Goal: Information Seeking & Learning: Learn about a topic

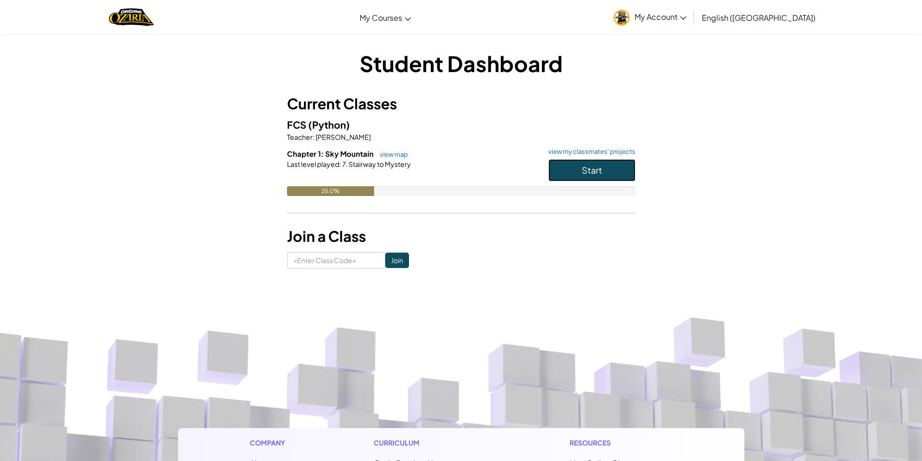
click at [620, 166] on button "Start" at bounding box center [591, 170] width 87 height 22
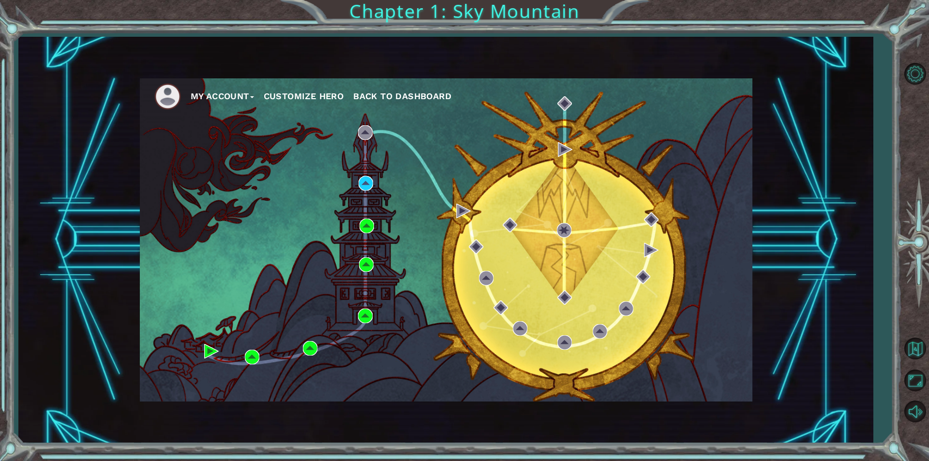
drag, startPoint x: 553, startPoint y: 202, endPoint x: 455, endPoint y: 203, distance: 98.3
click at [553, 202] on div "My Account Customize Hero Back to Dashboard" at bounding box center [446, 239] width 613 height 323
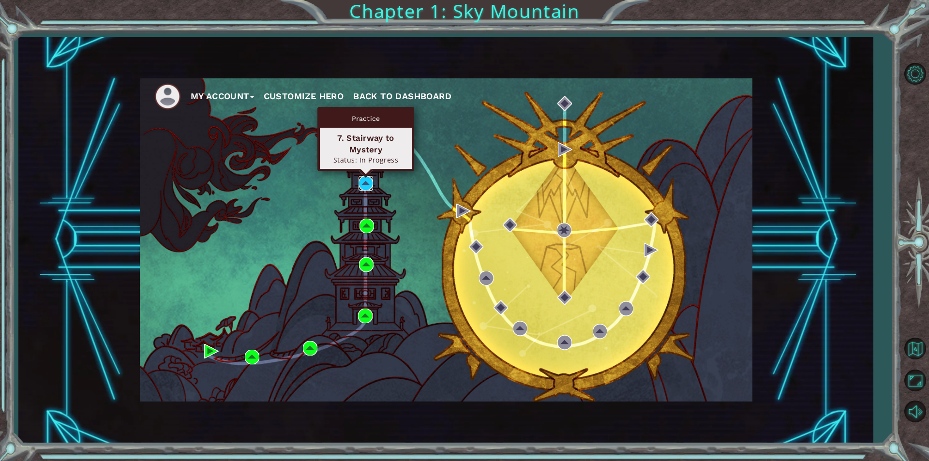
click at [360, 181] on img at bounding box center [366, 183] width 15 height 15
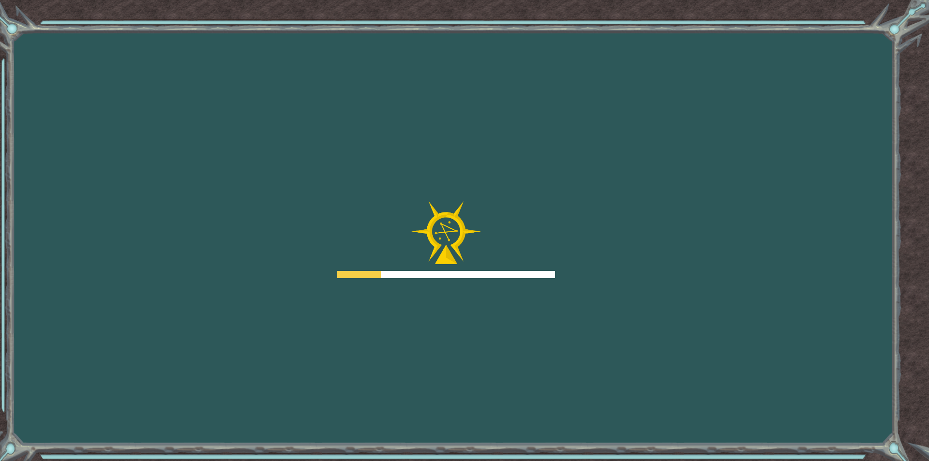
click at [438, 243] on img at bounding box center [446, 232] width 70 height 63
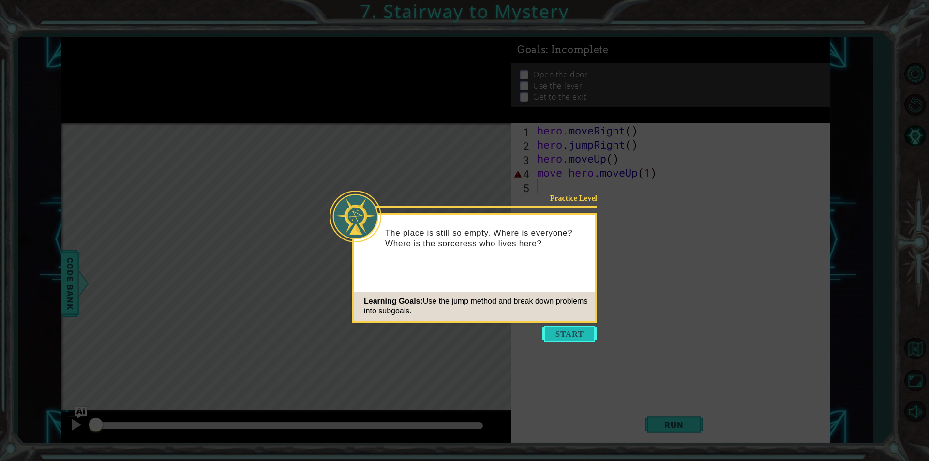
click at [565, 336] on button "Start" at bounding box center [569, 333] width 55 height 15
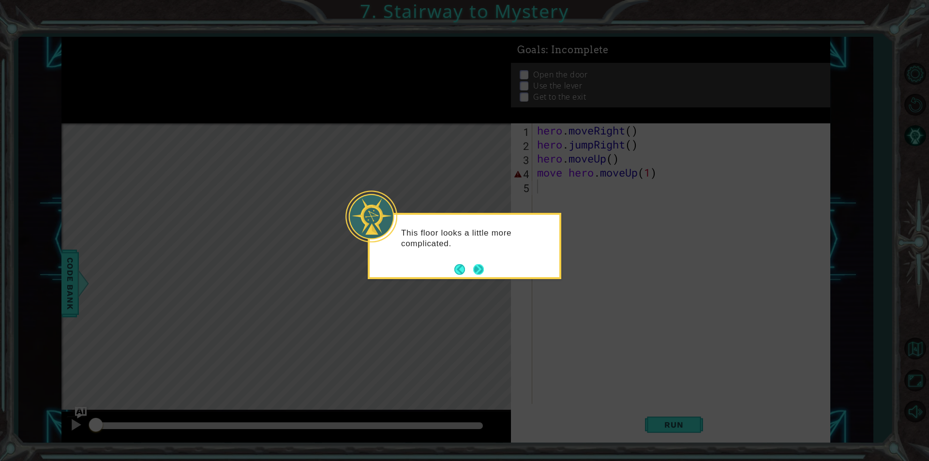
click at [478, 265] on button "Next" at bounding box center [478, 269] width 11 height 11
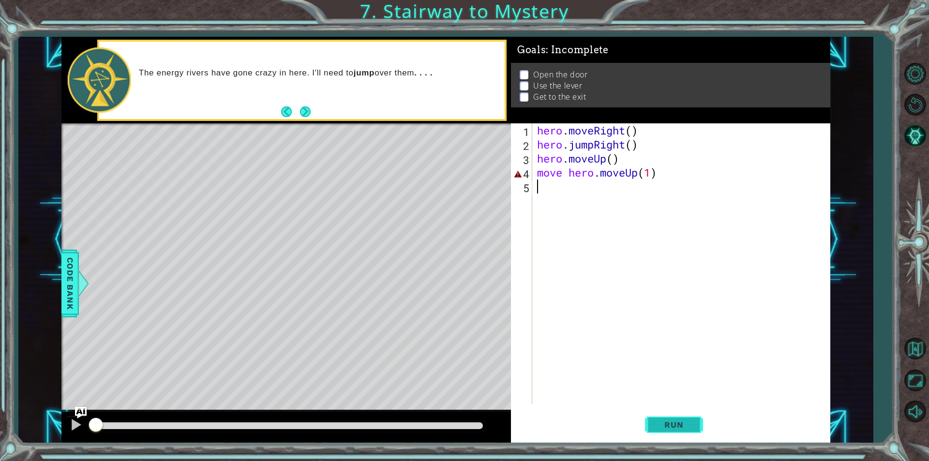
click at [685, 424] on span "Run" at bounding box center [674, 425] width 38 height 10
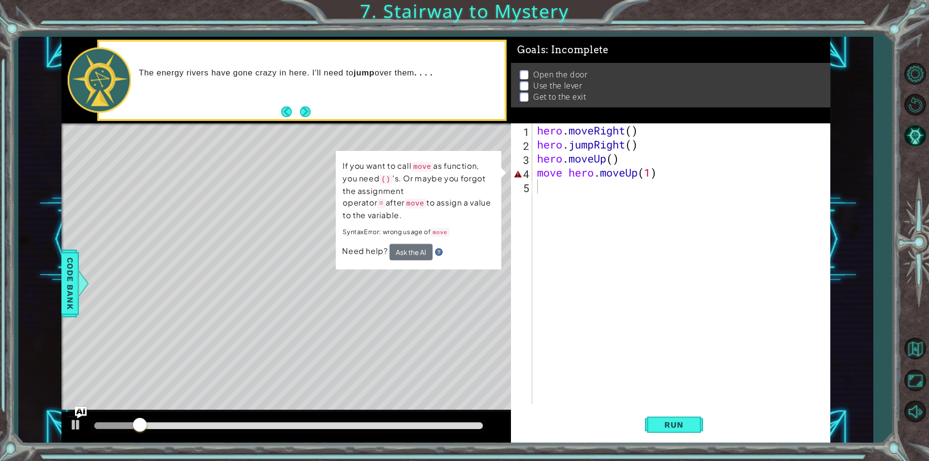
click at [679, 441] on div "1 2 3 4 5 hero . moveRight ( ) hero . jumpRight ( ) hero . moveUp ( ) move hero…" at bounding box center [670, 282] width 319 height 319
click at [410, 244] on button "Ask the AI" at bounding box center [411, 252] width 43 height 16
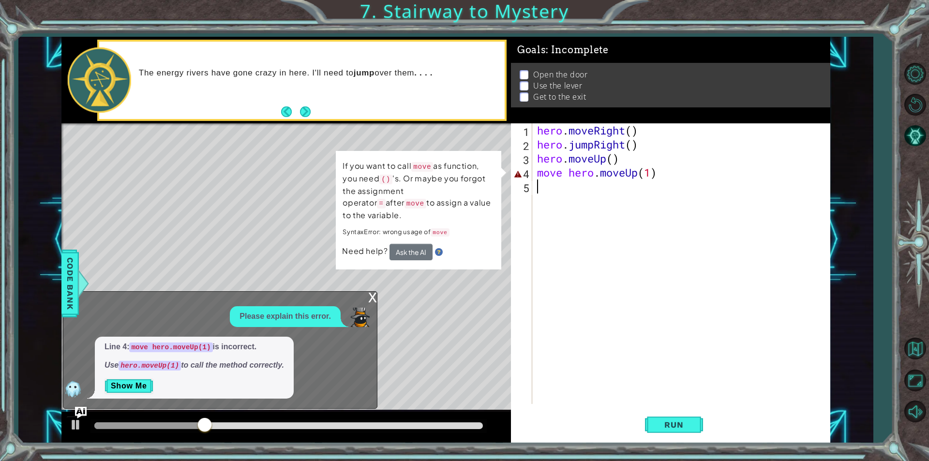
click at [375, 296] on div "x" at bounding box center [372, 297] width 9 height 10
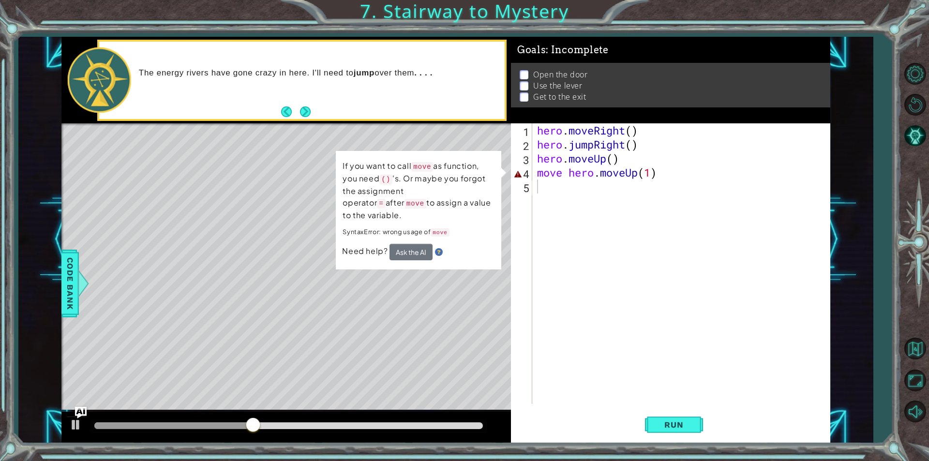
click at [565, 175] on div "hero . moveRight ( ) hero . jumpRight ( ) hero . moveUp ( ) move hero . moveUp …" at bounding box center [683, 277] width 297 height 309
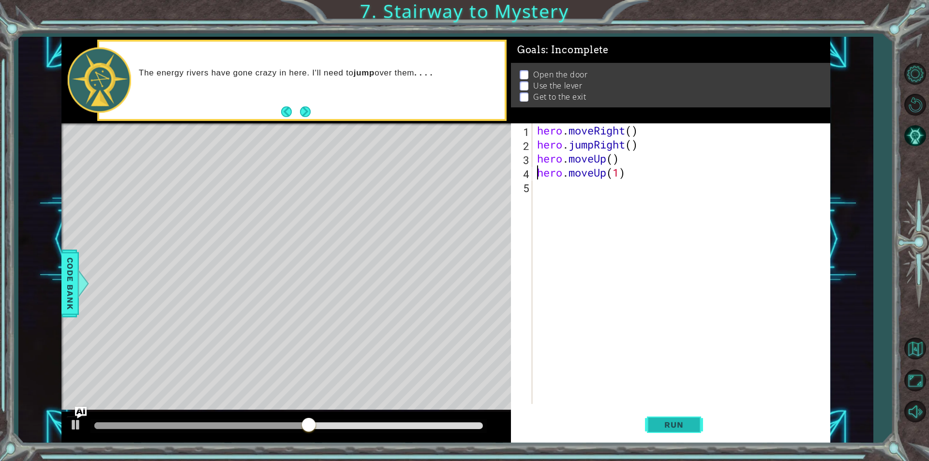
click at [695, 425] on button "Run" at bounding box center [674, 425] width 58 height 32
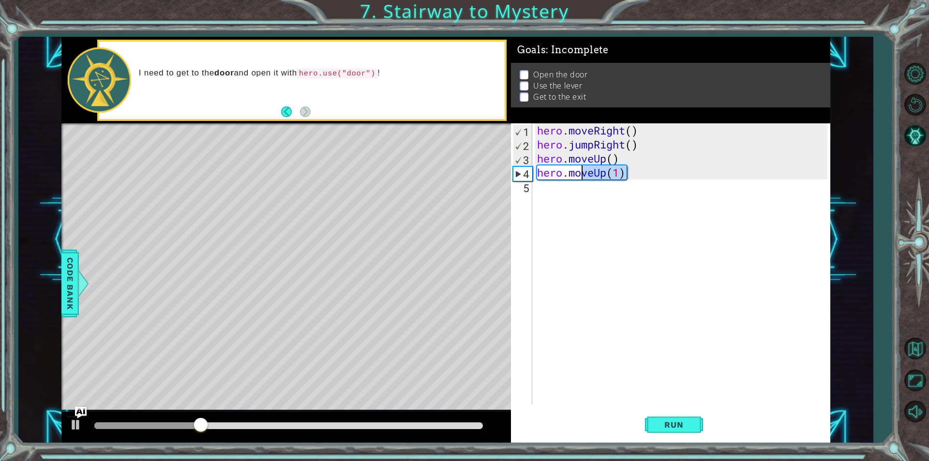
drag, startPoint x: 632, startPoint y: 177, endPoint x: 578, endPoint y: 174, distance: 53.8
click at [578, 174] on div "hero . moveRight ( ) hero . jumpRight ( ) hero . moveUp ( ) hero . moveUp ( 1 )" at bounding box center [683, 277] width 297 height 309
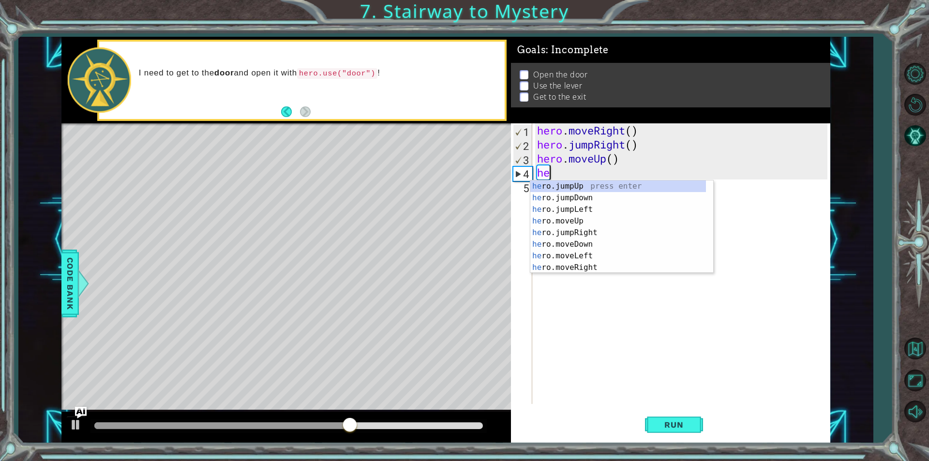
type textarea "h"
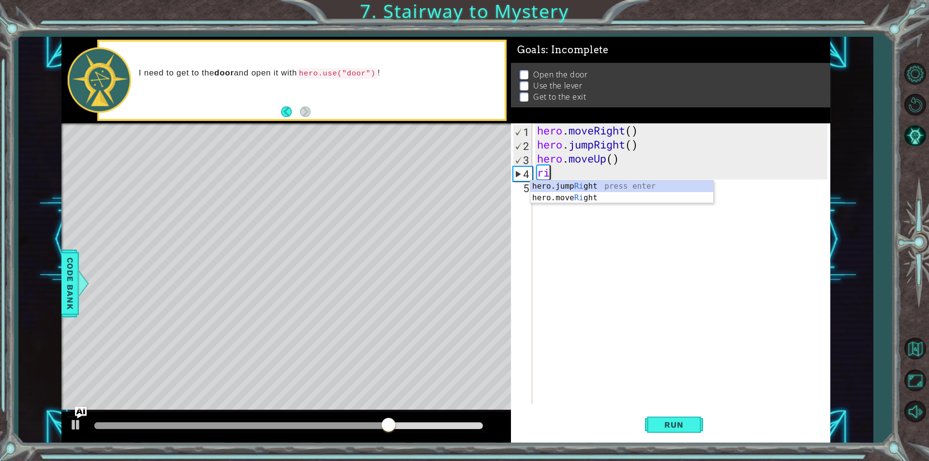
type textarea "right"
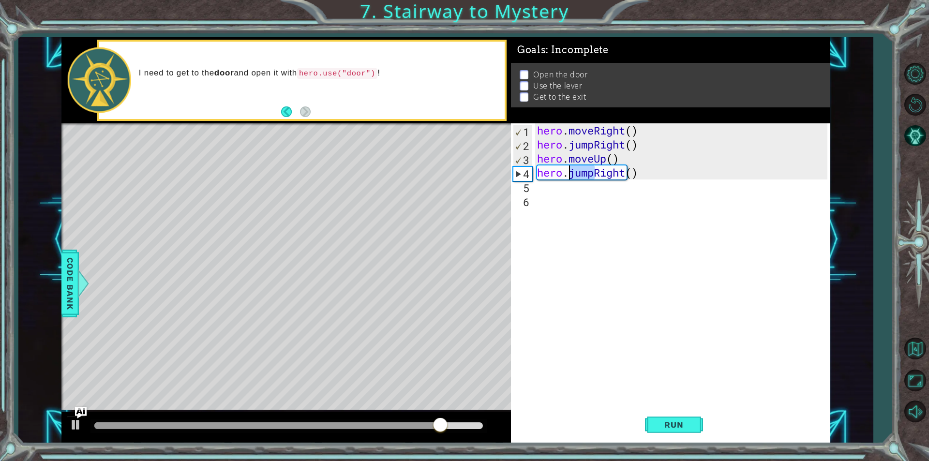
drag, startPoint x: 595, startPoint y: 173, endPoint x: 566, endPoint y: 169, distance: 29.2
click at [566, 169] on div "hero . moveRight ( ) hero . jumpRight ( ) hero . moveUp ( ) hero . jumpRight ( )" at bounding box center [683, 277] width 297 height 309
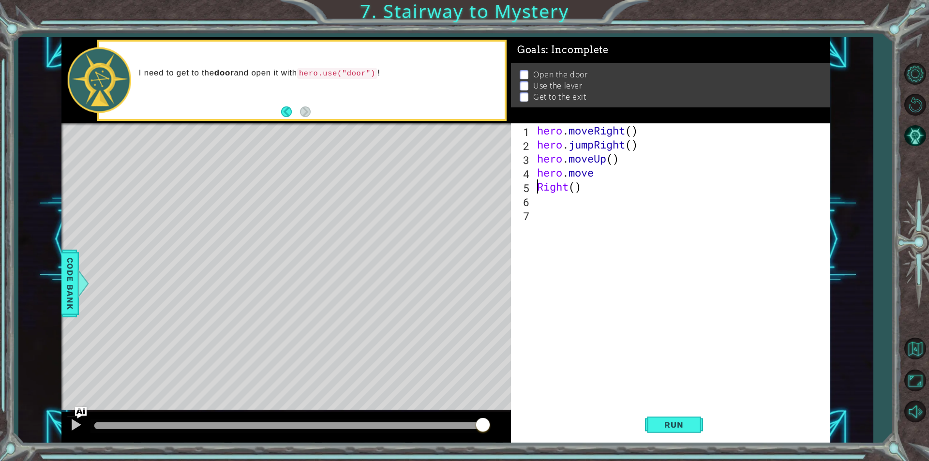
scroll to position [0, 1]
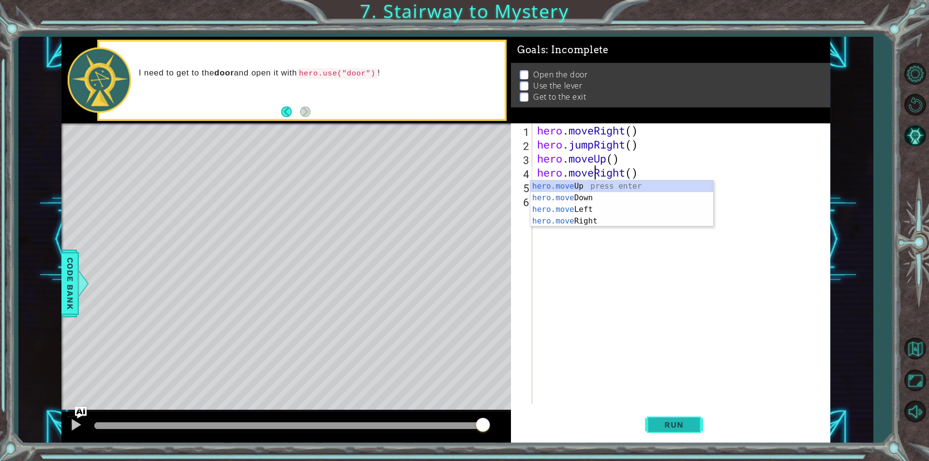
type textarea "hero.moveRight()"
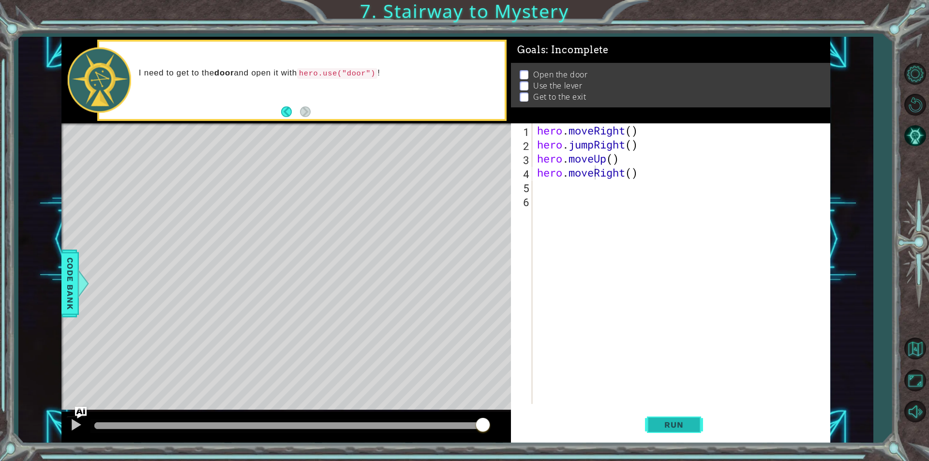
click at [675, 420] on span "Run" at bounding box center [674, 425] width 38 height 10
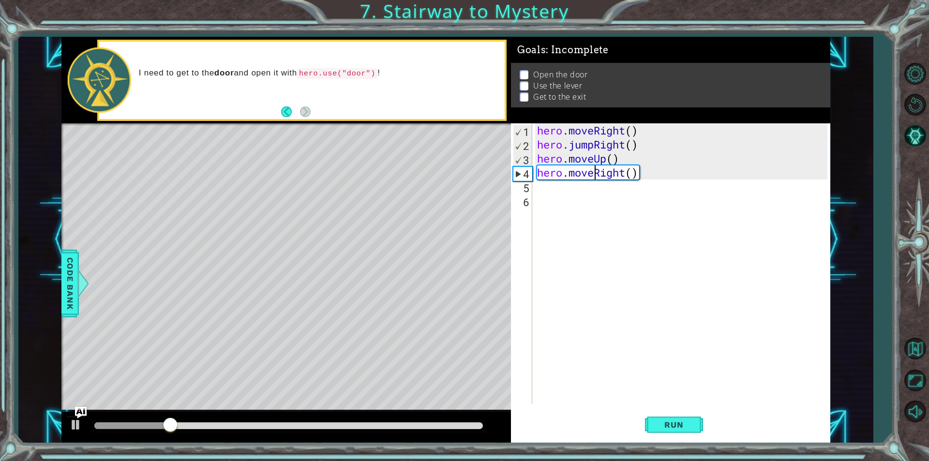
click at [648, 176] on div "hero . moveRight ( ) hero . jumpRight ( ) hero . moveUp ( ) hero . moveRight ( )" at bounding box center [683, 277] width 297 height 309
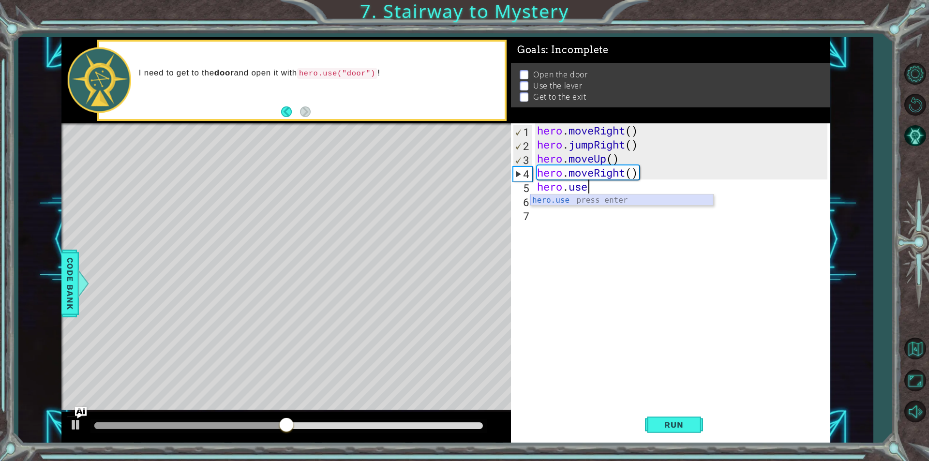
click at [595, 198] on div "hero.use press enter" at bounding box center [621, 212] width 183 height 35
type textarea "hero.use("door")"
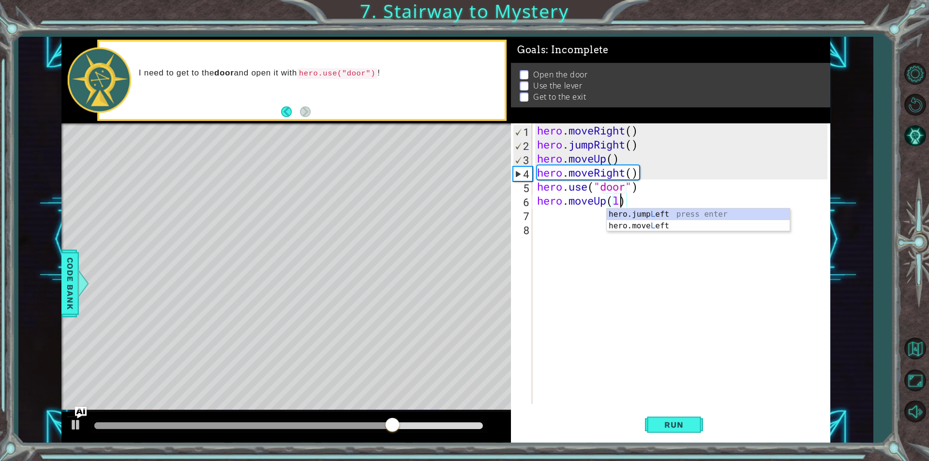
type textarea "hero.moveUp()"
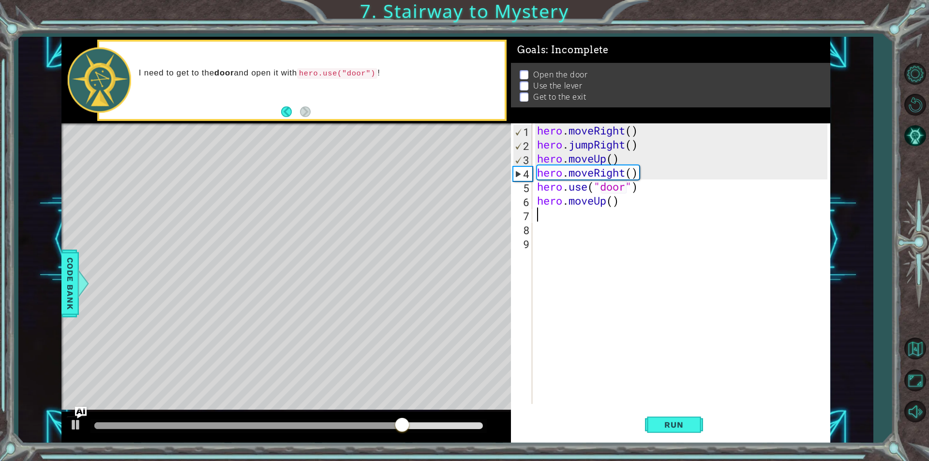
scroll to position [0, 0]
type textarea "lrft"
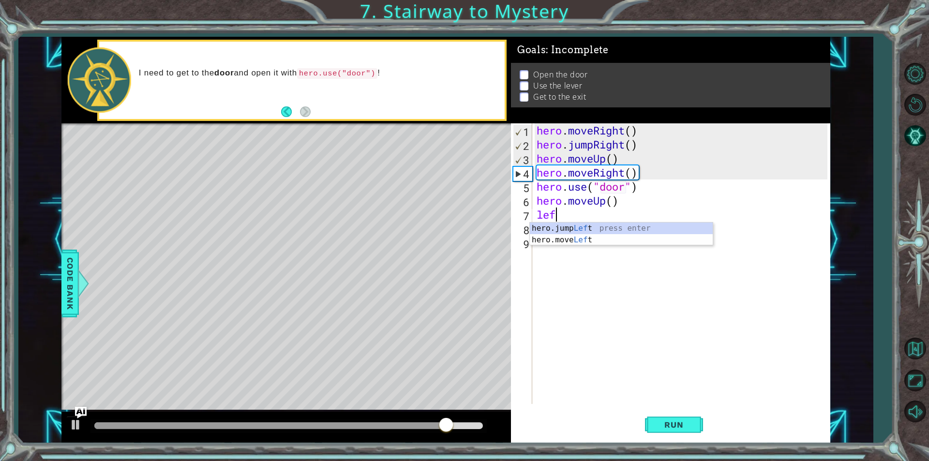
type textarea "left"
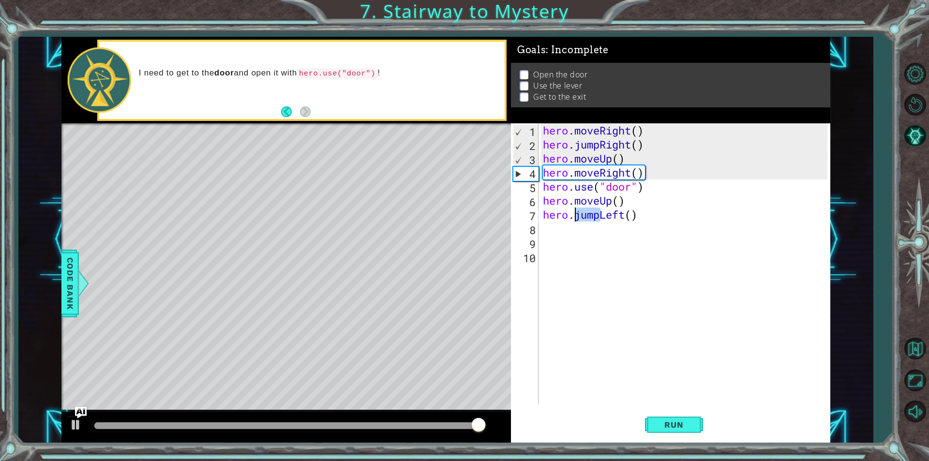
drag, startPoint x: 602, startPoint y: 213, endPoint x: 576, endPoint y: 210, distance: 25.9
click at [576, 210] on div "hero . moveRight ( ) hero . jumpRight ( ) hero . moveUp ( ) hero . moveRight ( …" at bounding box center [686, 277] width 291 height 309
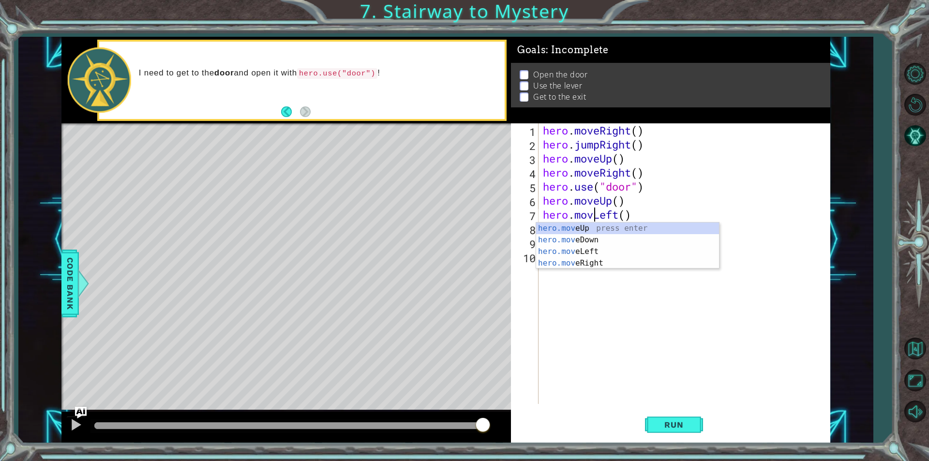
type textarea "hero.moveLeft()"
click at [597, 279] on div "hero . moveRight ( ) hero . jumpRight ( ) hero . moveUp ( ) hero . moveRight ( …" at bounding box center [686, 277] width 291 height 309
click at [547, 221] on div "hero . moveRight ( ) hero . jumpRight ( ) hero . moveUp ( ) hero . moveRight ( …" at bounding box center [686, 277] width 291 height 309
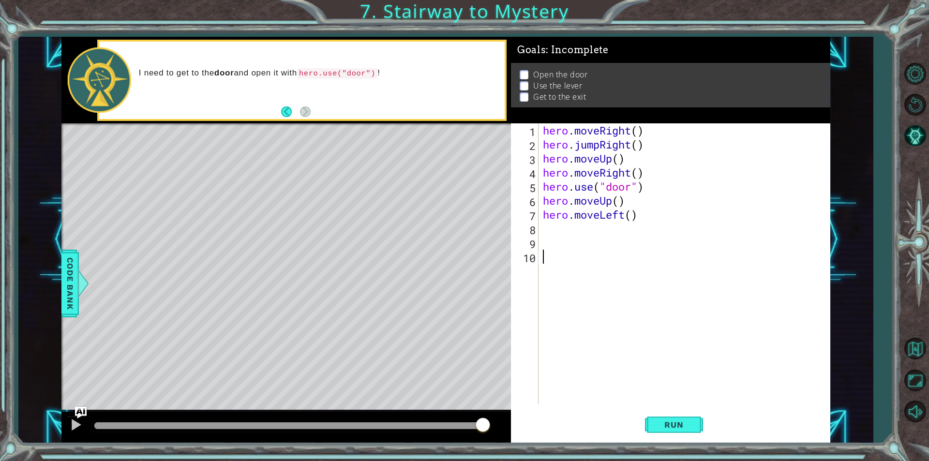
type textarea "hero.moveLeft()"
click at [551, 229] on div "hero . moveRight ( ) hero . jumpRight ( ) hero . moveUp ( ) hero . moveRight ( …" at bounding box center [686, 277] width 291 height 309
type textarea "l"
type textarea "use"
click at [564, 248] on div "hero . moveRight ( ) hero . jumpRight ( ) hero . moveUp ( ) hero . moveRight ( …" at bounding box center [686, 277] width 291 height 309
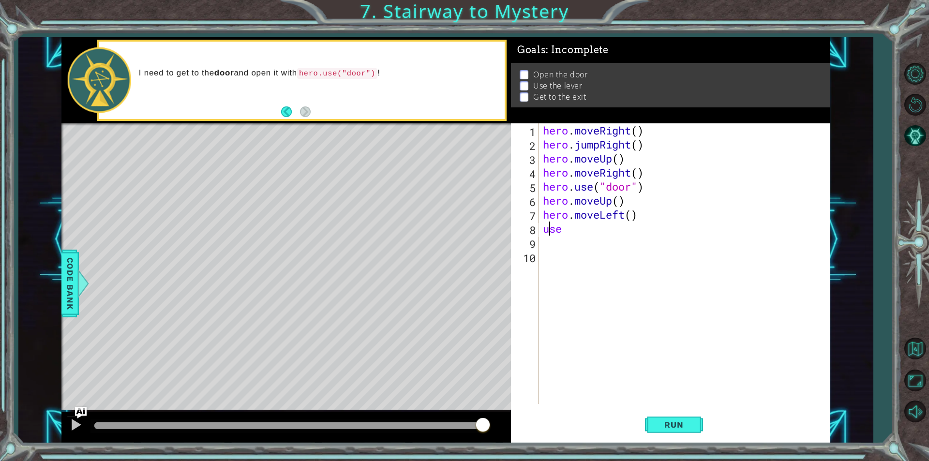
click at [550, 232] on div "hero . moveRight ( ) hero . jumpRight ( ) hero . moveUp ( ) hero . moveRight ( …" at bounding box center [686, 277] width 291 height 309
type textarea "u"
click at [674, 418] on button "Run" at bounding box center [674, 425] width 58 height 32
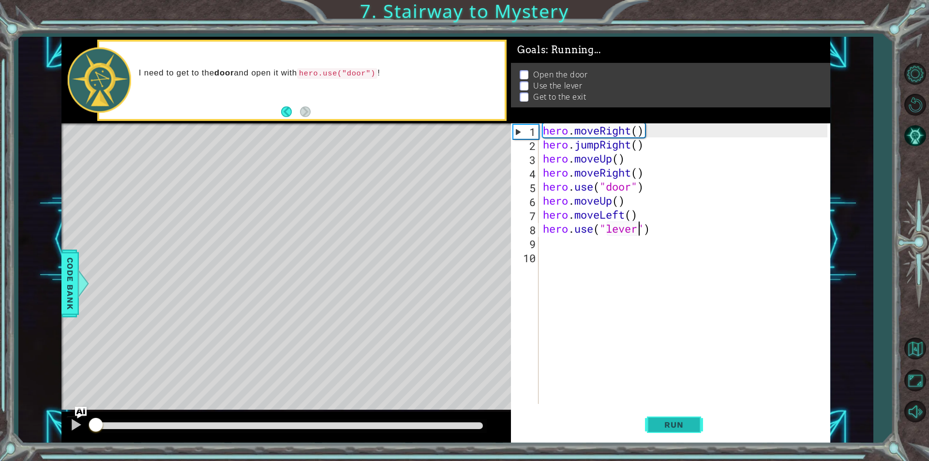
click at [674, 418] on button "Run" at bounding box center [674, 425] width 58 height 32
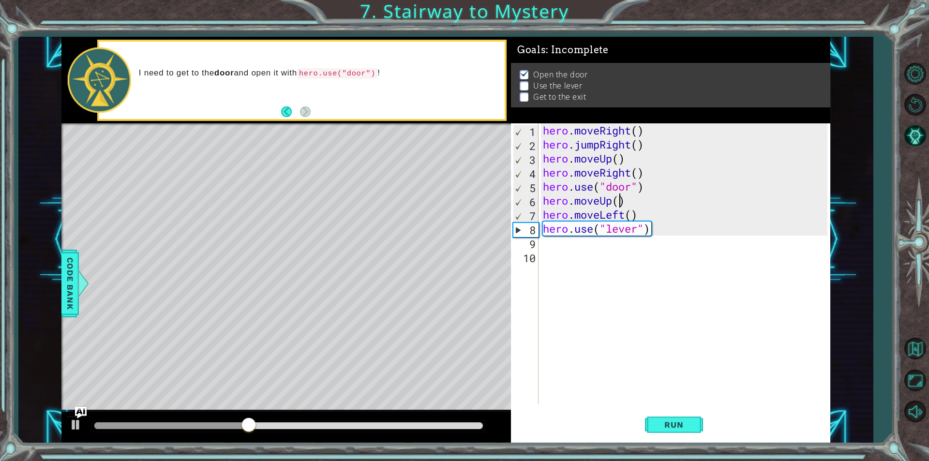
click at [620, 201] on div "hero . moveRight ( ) hero . jumpRight ( ) hero . moveUp ( ) hero . moveRight ( …" at bounding box center [686, 277] width 291 height 309
click at [631, 217] on div "hero . moveRight ( ) hero . jumpRight ( ) hero . moveUp ( ) hero . moveRight ( …" at bounding box center [686, 277] width 291 height 309
type textarea "hero.moveLeft()"
click at [571, 246] on div "hero . moveRight ( ) hero . jumpRight ( ) hero . moveUp ( ) hero . moveRight ( …" at bounding box center [686, 277] width 291 height 309
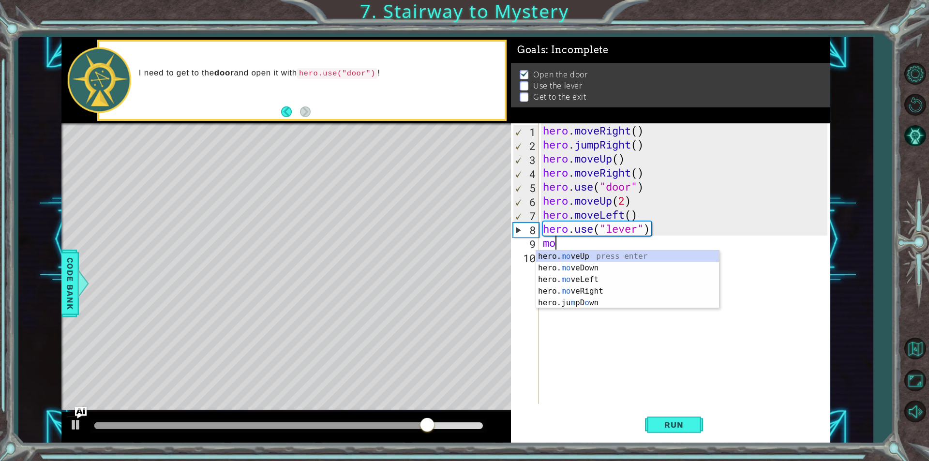
scroll to position [0, 0]
type textarea "m"
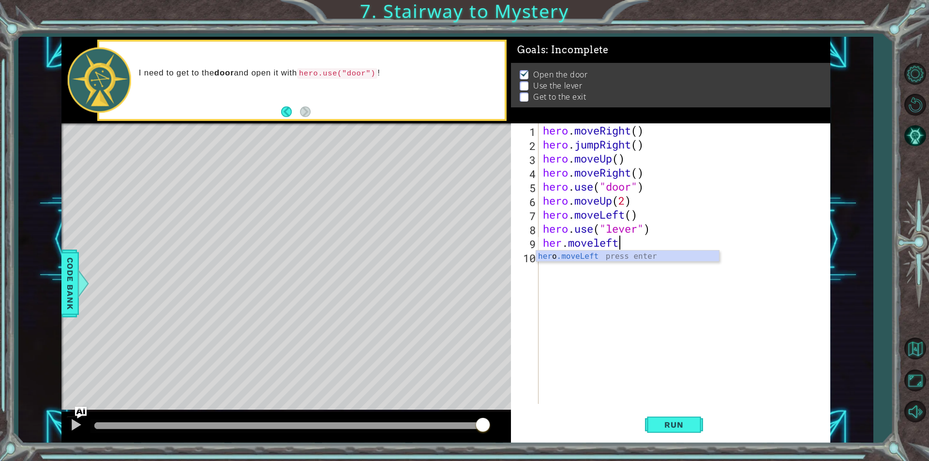
scroll to position [0, 3]
click at [565, 256] on div "her o .moveLeft press enter" at bounding box center [627, 268] width 183 height 35
click at [639, 246] on div "hero . moveRight ( ) hero . jumpRight ( ) hero . moveUp ( ) hero . moveRight ( …" at bounding box center [684, 263] width 286 height 281
type textarea "hero.moveLeft(2)"
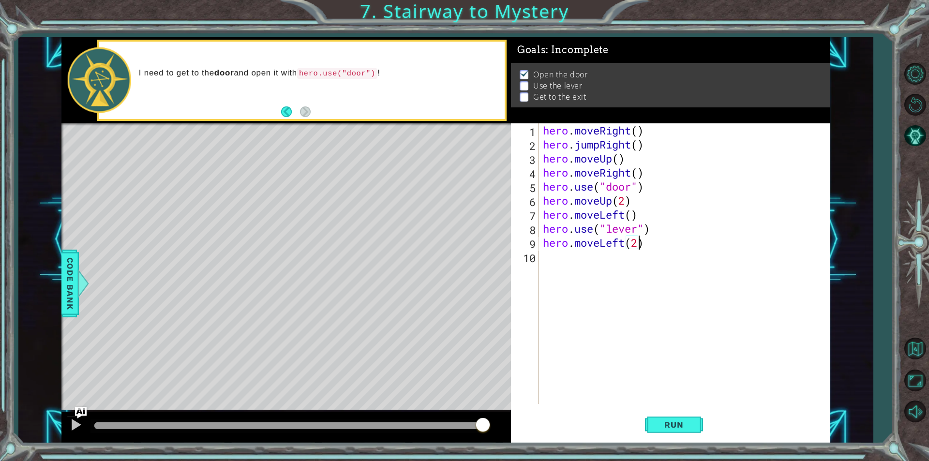
scroll to position [0, 0]
click at [680, 431] on button "Run" at bounding box center [674, 425] width 58 height 32
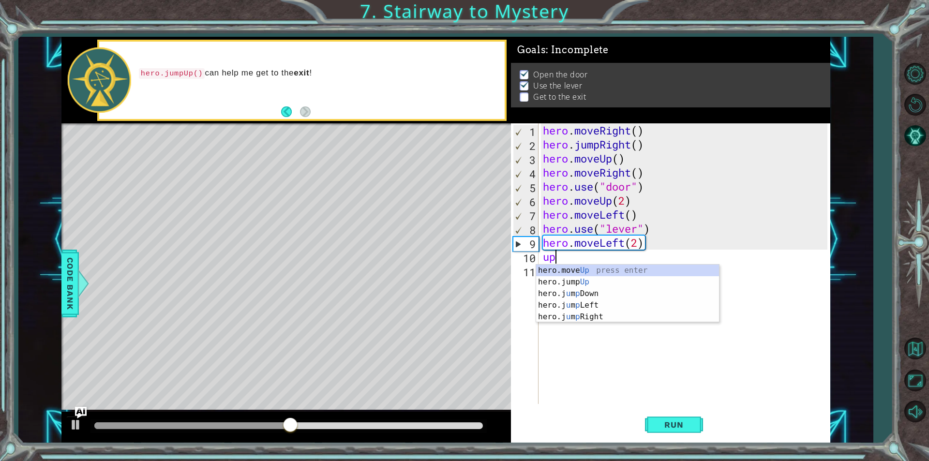
type textarea "hero.moveUp(1)"
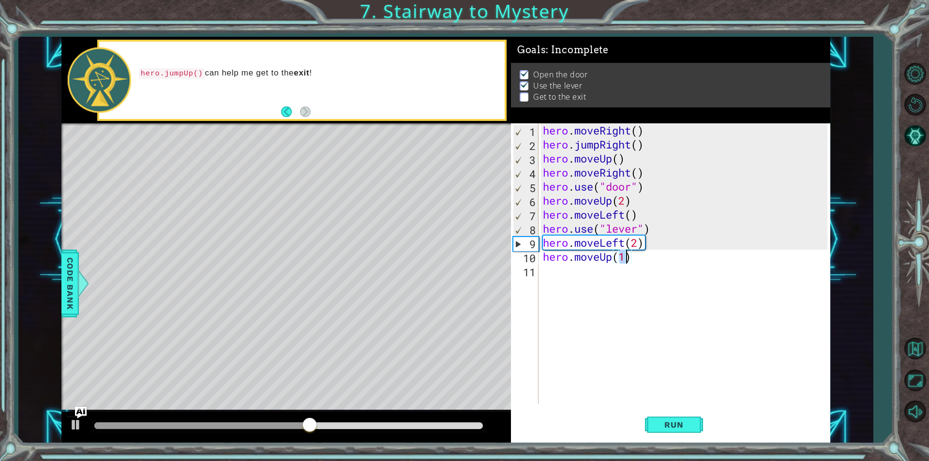
click at [556, 272] on div "hero . moveRight ( ) hero . jumpRight ( ) hero . moveUp ( ) hero . moveRight ( …" at bounding box center [686, 277] width 291 height 309
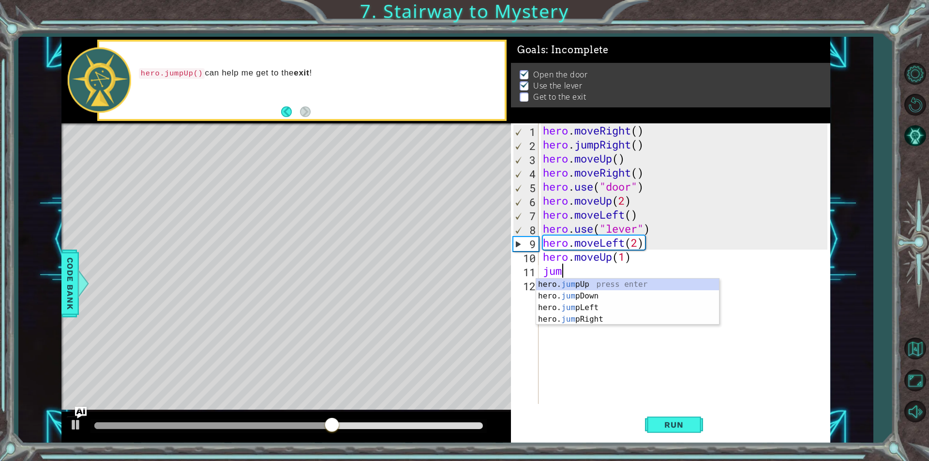
type textarea "jump"
click at [585, 286] on div "hero. jump Up press enter hero. jump Down press enter hero. jump Left press ent…" at bounding box center [627, 314] width 183 height 70
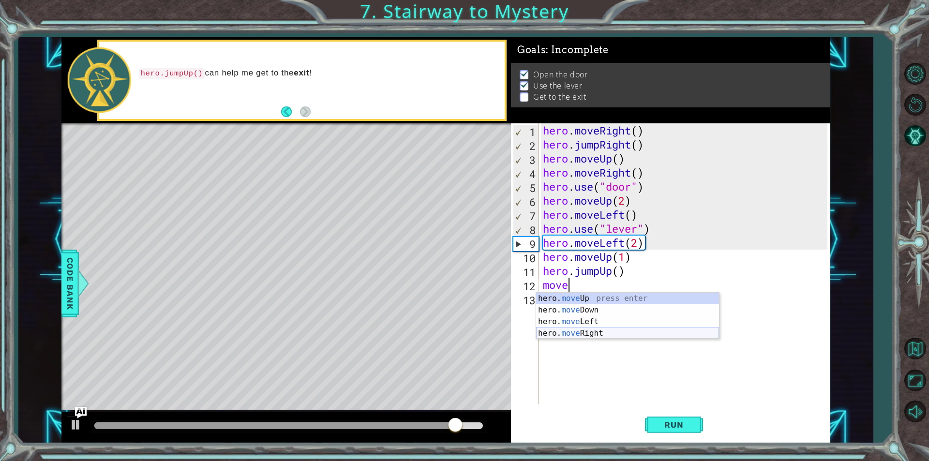
click at [580, 333] on div "hero. move Up press enter hero. move Down press enter hero. move Left press ent…" at bounding box center [627, 328] width 183 height 70
type textarea "hero.moveRight(1)"
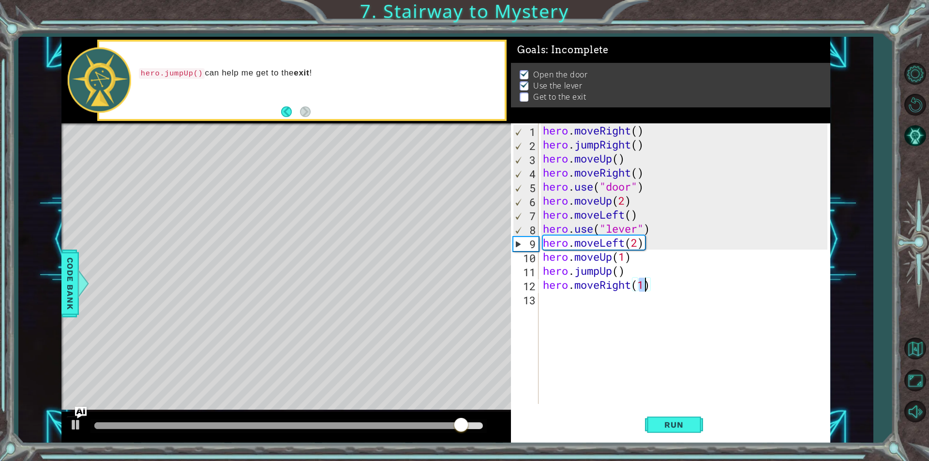
click at [555, 295] on div "hero . moveRight ( ) hero . jumpRight ( ) hero . moveUp ( ) hero . moveRight ( …" at bounding box center [686, 277] width 291 height 309
click at [644, 288] on div "hero . moveRight ( ) hero . jumpRight ( ) hero . moveUp ( ) hero . moveRight ( …" at bounding box center [686, 277] width 291 height 309
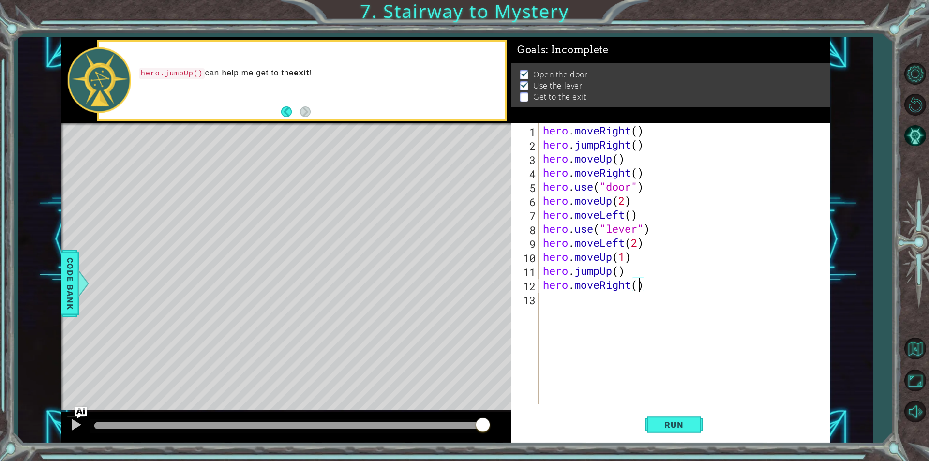
type textarea "hero.moveRight(2)"
click at [549, 301] on div "hero . moveRight ( ) hero . jumpRight ( ) hero . moveUp ( ) hero . moveRight ( …" at bounding box center [686, 277] width 291 height 309
click at [680, 427] on span "Run" at bounding box center [674, 425] width 38 height 10
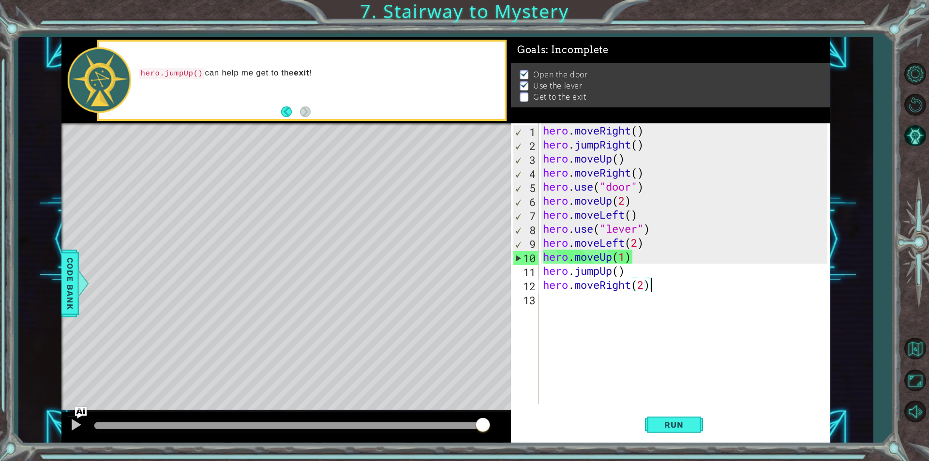
click at [602, 256] on div "hero . moveRight ( ) hero . jumpRight ( ) hero . moveUp ( ) hero . moveRight ( …" at bounding box center [686, 277] width 291 height 309
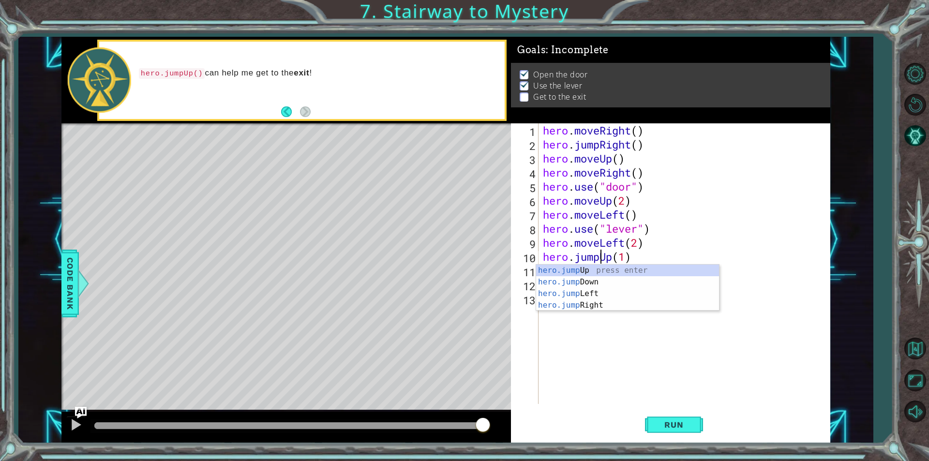
scroll to position [0, 2]
type textarea "hero.jumpUp(1)"
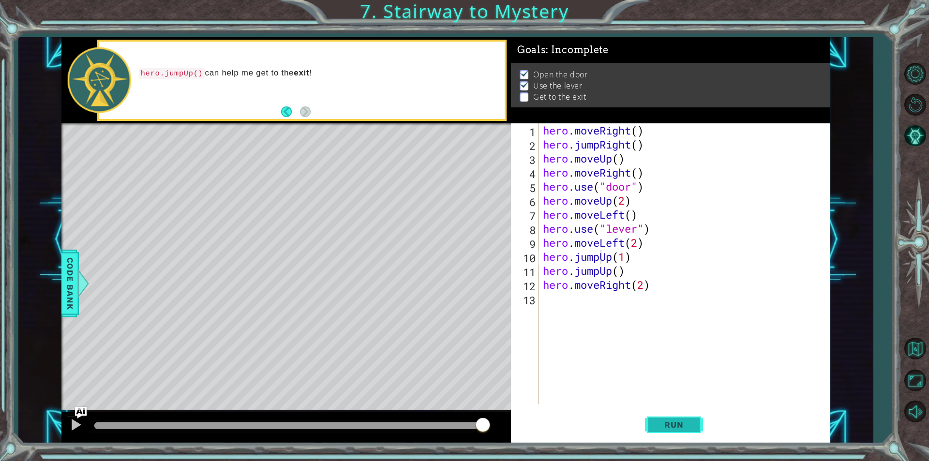
click at [675, 426] on span "Run" at bounding box center [674, 425] width 38 height 10
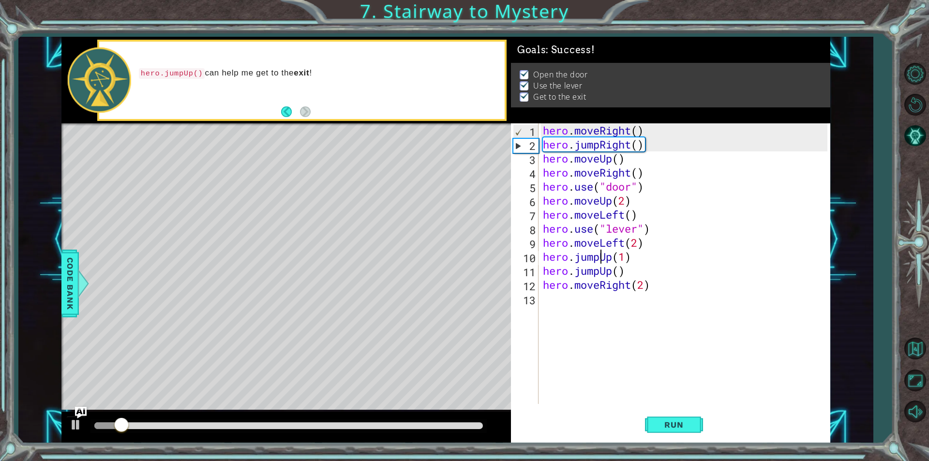
click at [362, 333] on div "Level Map" at bounding box center [284, 265] width 447 height 285
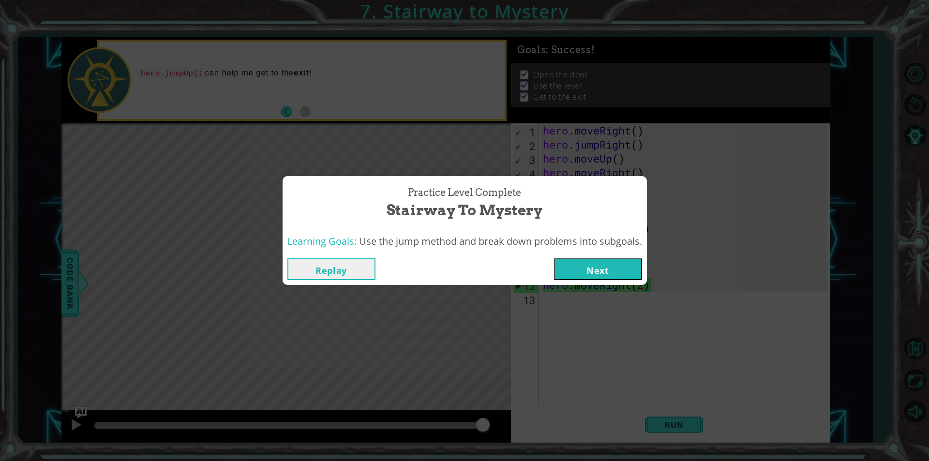
click at [573, 276] on button "Next" at bounding box center [598, 269] width 88 height 22
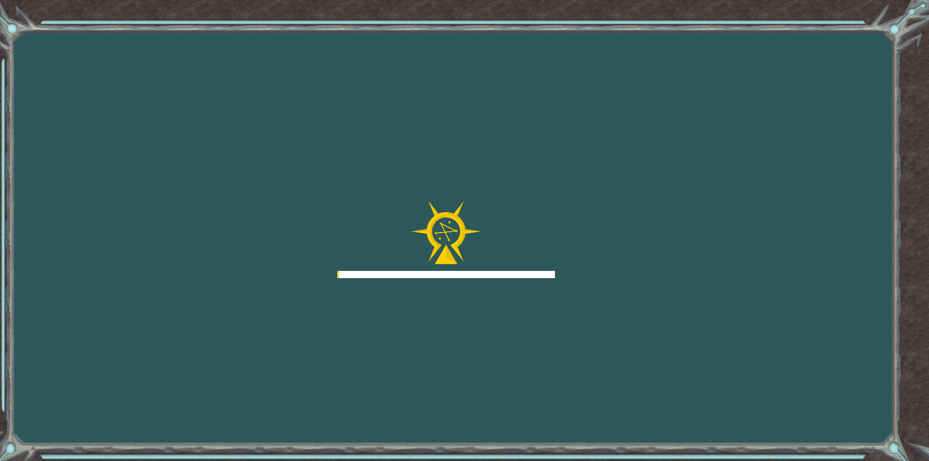
click at [584, 271] on div "Goals Error loading from server. Try refreshing the page. You'll need to join a…" at bounding box center [464, 230] width 929 height 461
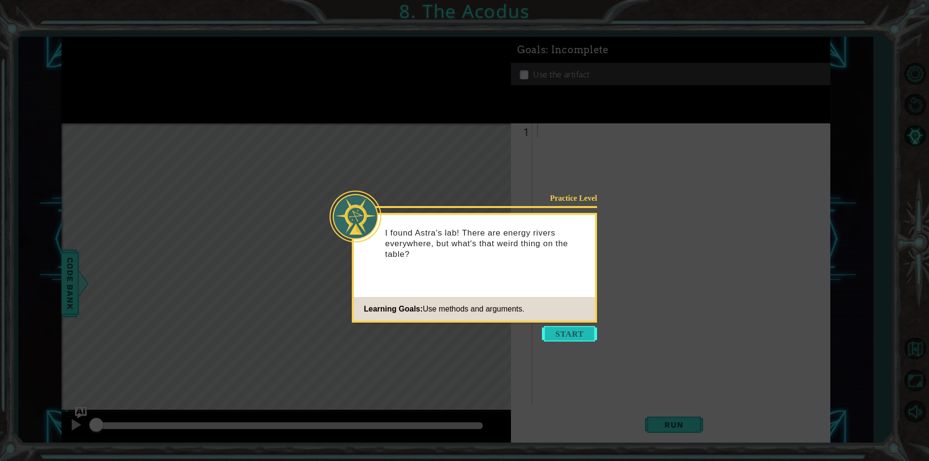
click at [568, 338] on button "Start" at bounding box center [569, 333] width 55 height 15
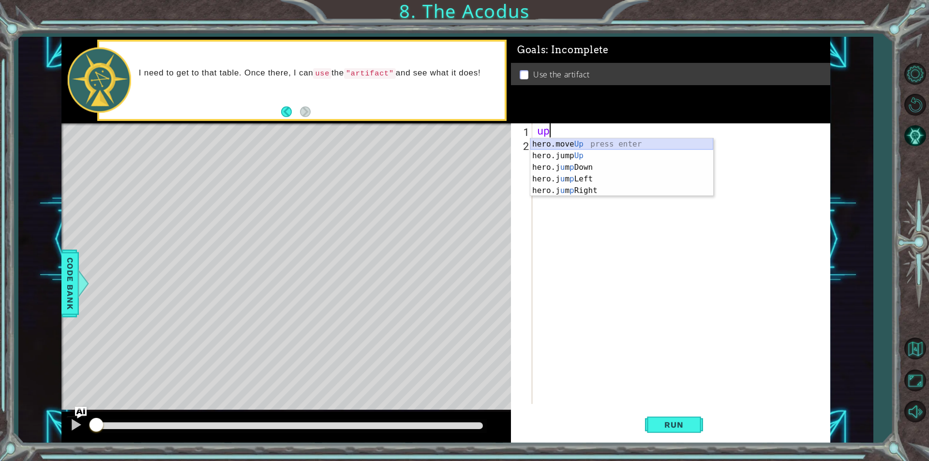
click at [592, 146] on div "hero.move Up press enter hero.jump Up press enter hero.j u m p Down press enter…" at bounding box center [621, 178] width 183 height 81
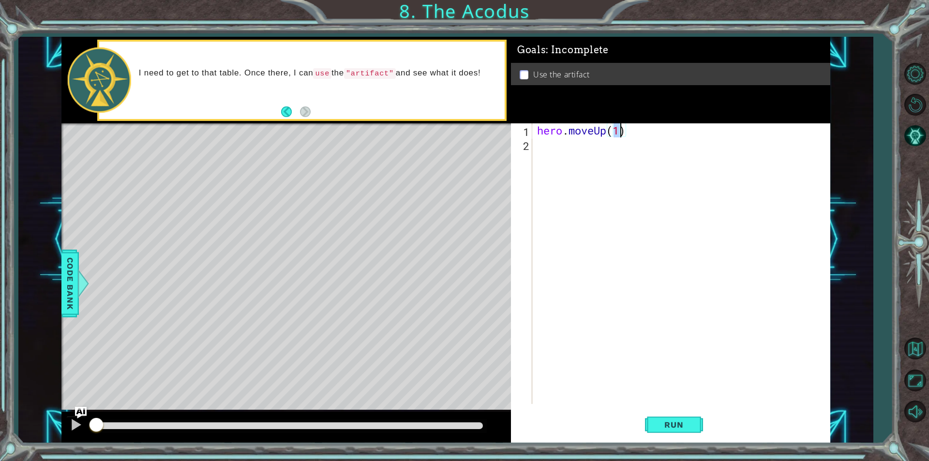
type textarea "hero.moveUp(2)"
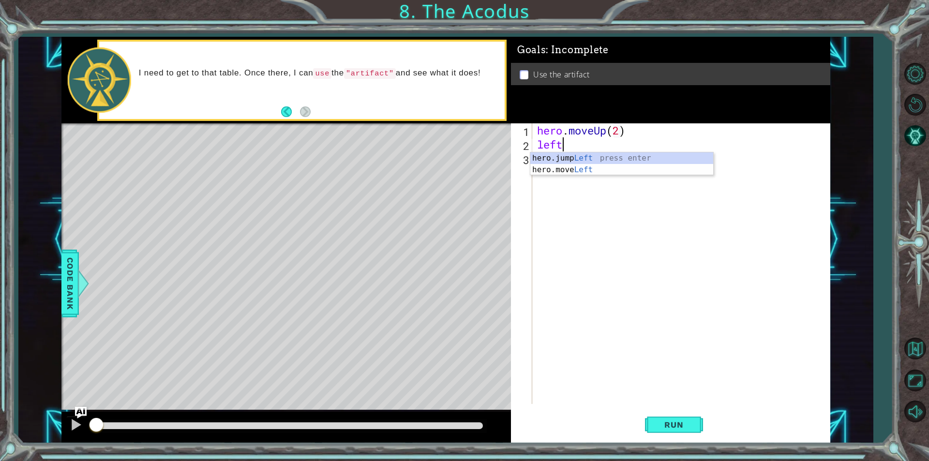
scroll to position [0, 0]
click at [567, 171] on div "hero.jump Left press enter hero.move Left press enter" at bounding box center [621, 175] width 183 height 46
type textarea "hero.moveLeft(1)"
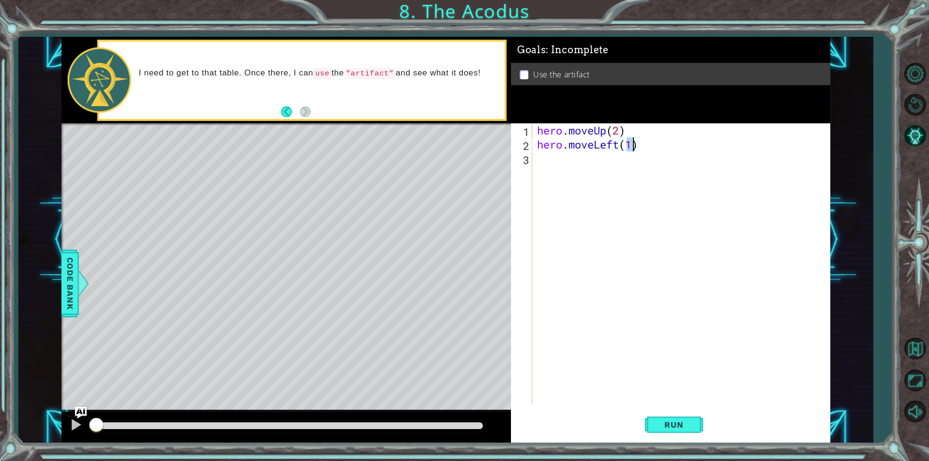
click at [562, 169] on div "hero . moveUp ( 2 ) hero . moveLeft ( 1 )" at bounding box center [683, 277] width 297 height 309
click at [570, 187] on div "hero.jump Down press enter hero.move Down press enter" at bounding box center [621, 189] width 183 height 46
type textarea "hero.moveDown(2)"
click at [544, 176] on div "hero . moveUp ( 2 ) hero . moveLeft ( 1 ) hero . moveDown ( 2 )" at bounding box center [683, 277] width 297 height 309
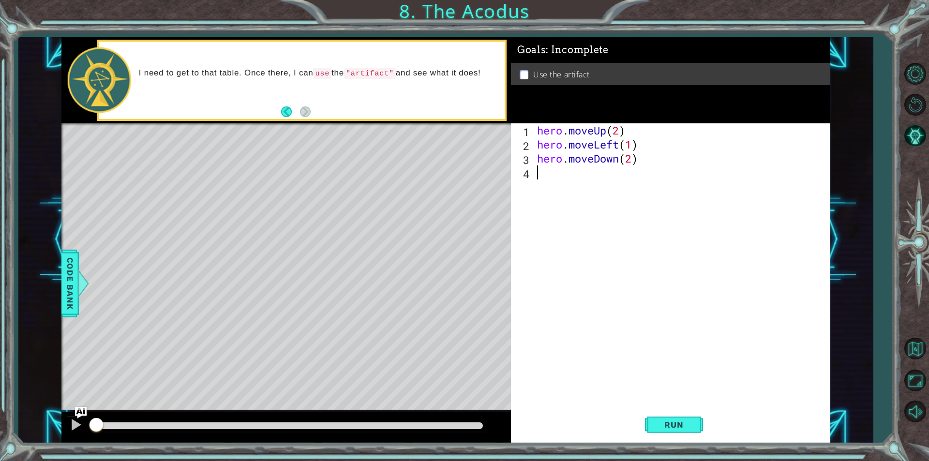
scroll to position [0, 0]
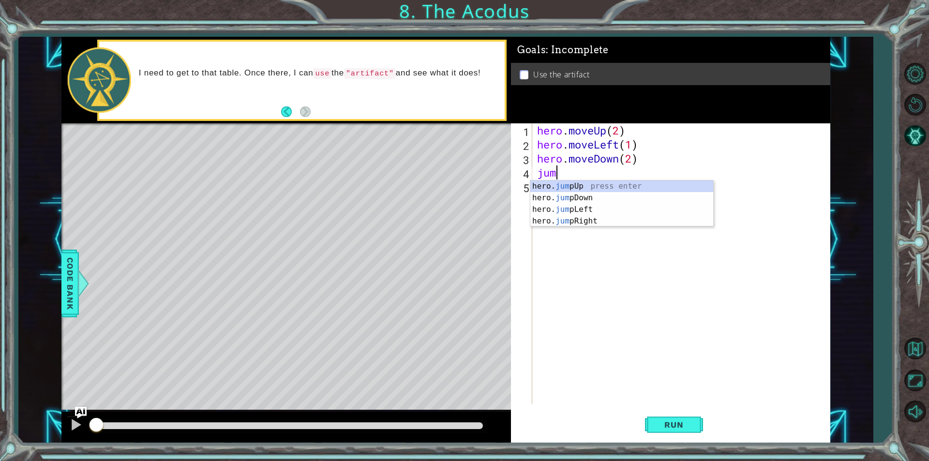
type textarea "jump"
click at [579, 212] on div "hero. jump Up press enter hero. jump Down press enter hero. jump Left press ent…" at bounding box center [621, 216] width 183 height 70
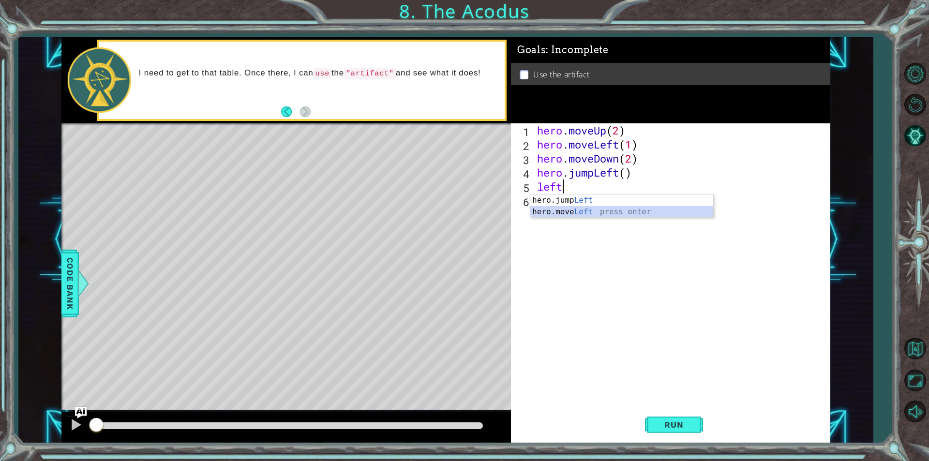
click at [569, 212] on div "hero.jump Left press enter hero.move Left press enter" at bounding box center [621, 218] width 183 height 46
type textarea "hero.moveLeft(1)"
click at [550, 208] on div "hero . moveUp ( 2 ) hero . moveLeft ( 1 ) hero . moveDown ( 2 ) hero . jumpLeft…" at bounding box center [683, 277] width 297 height 309
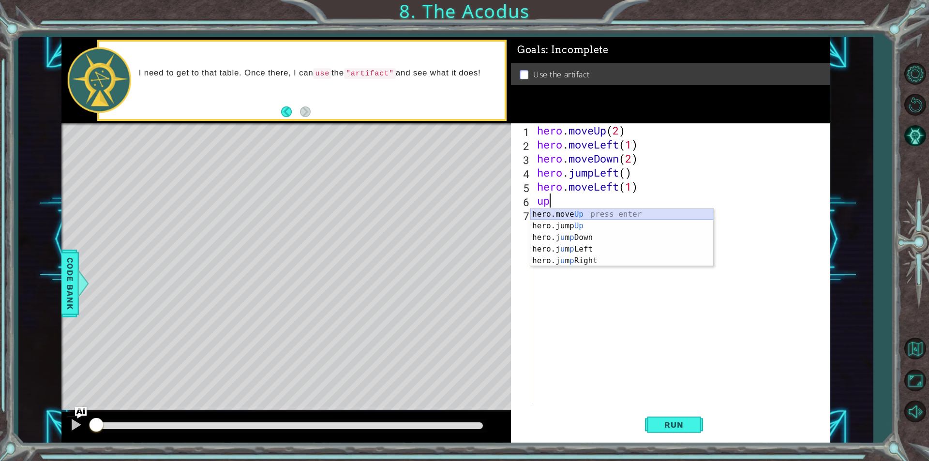
click at [571, 213] on div "hero.move Up press enter hero.jump Up press enter hero.j u m p Down press enter…" at bounding box center [621, 249] width 183 height 81
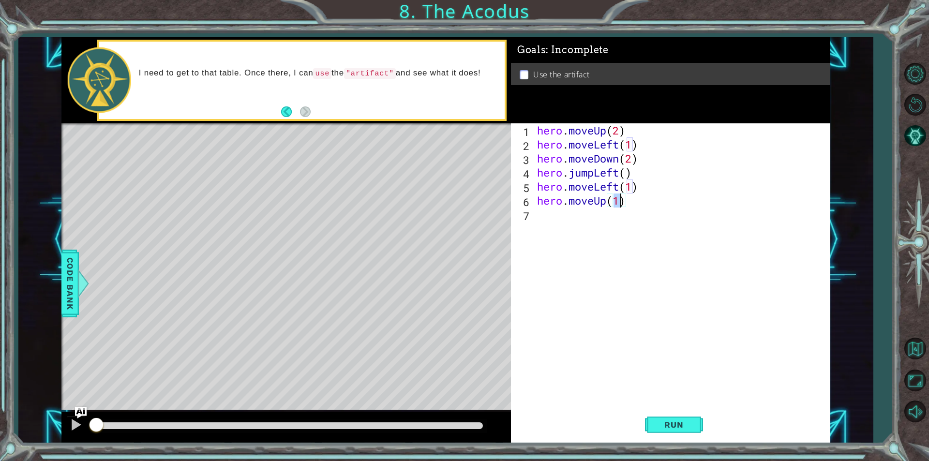
type textarea "hero.moveUp(2)"
click at [546, 219] on div "hero . moveUp ( 2 ) hero . moveLeft ( 1 ) hero . moveDown ( 2 ) hero . jumpLeft…" at bounding box center [683, 277] width 297 height 309
click at [566, 238] on div "hero.jump Right press enter hero.move Right press enter" at bounding box center [621, 246] width 183 height 46
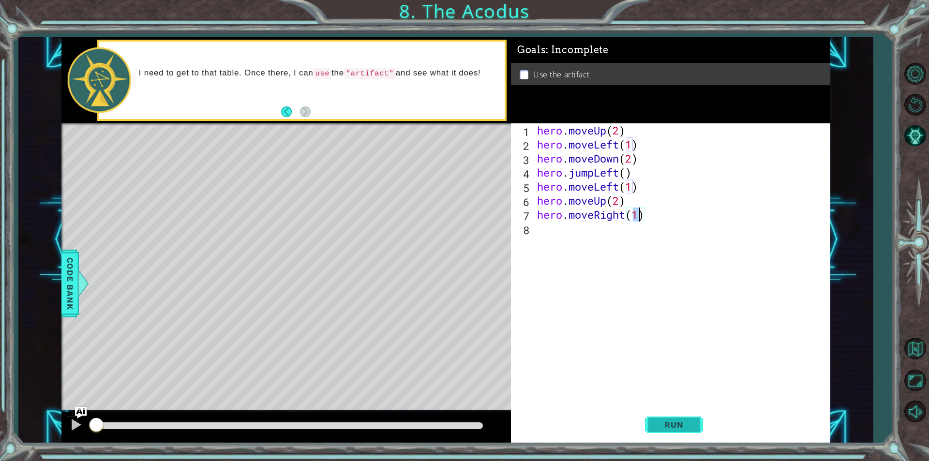
type textarea "hero.moveRight(1)"
click at [685, 424] on span "Run" at bounding box center [674, 425] width 38 height 10
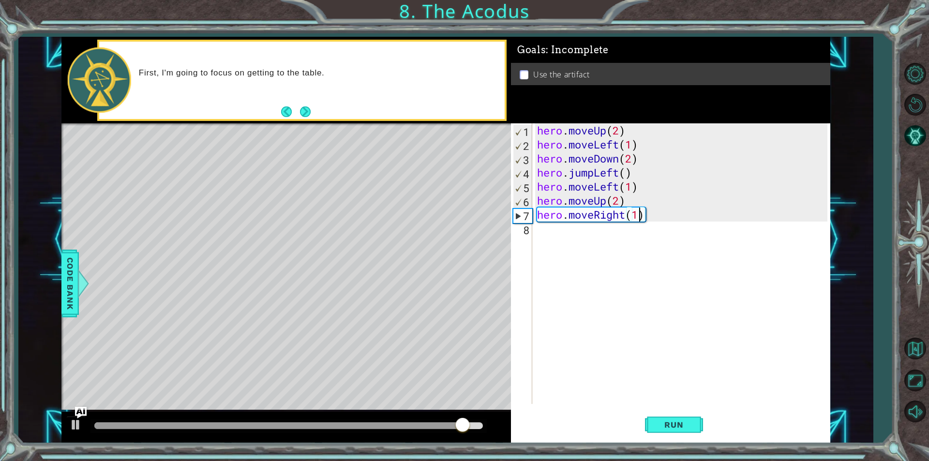
drag, startPoint x: 573, startPoint y: 228, endPoint x: 558, endPoint y: 228, distance: 15.0
click at [572, 228] on div "hero . moveUp ( 2 ) hero . moveLeft ( 1 ) hero . moveDown ( 2 ) hero . jumpLeft…" at bounding box center [683, 277] width 297 height 309
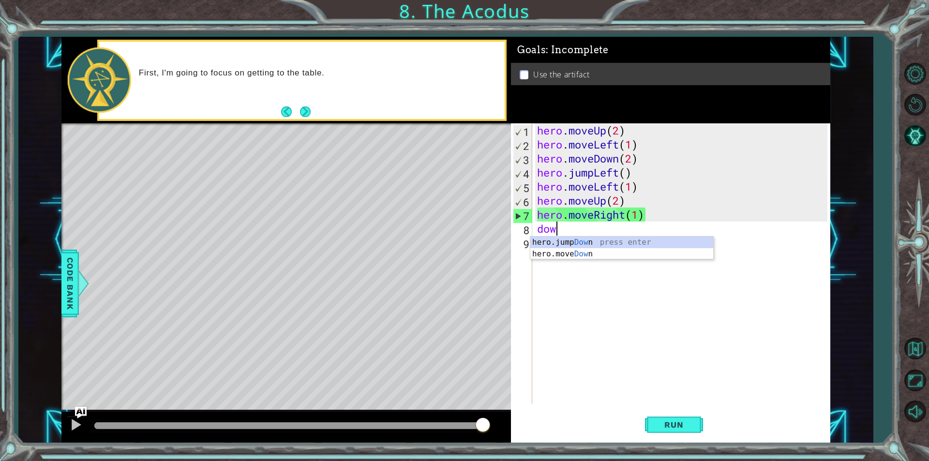
scroll to position [0, 0]
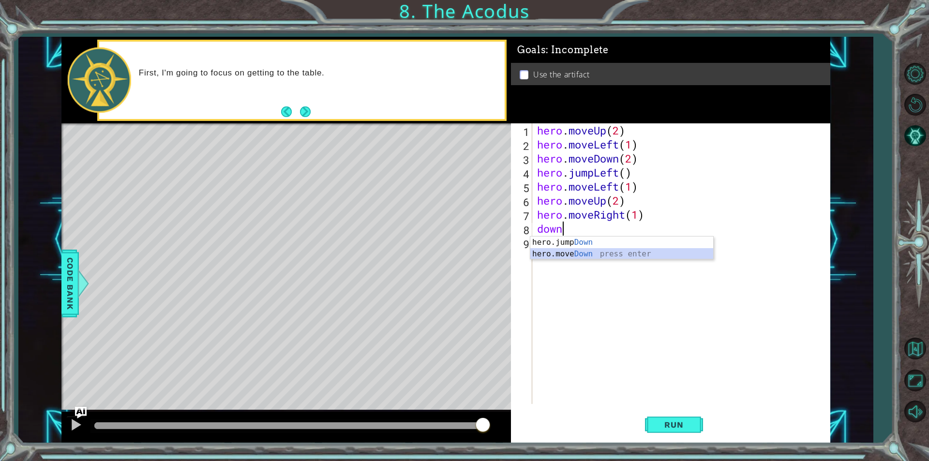
click at [572, 256] on div "hero.jump Down press enter hero.move Down press enter" at bounding box center [621, 260] width 183 height 46
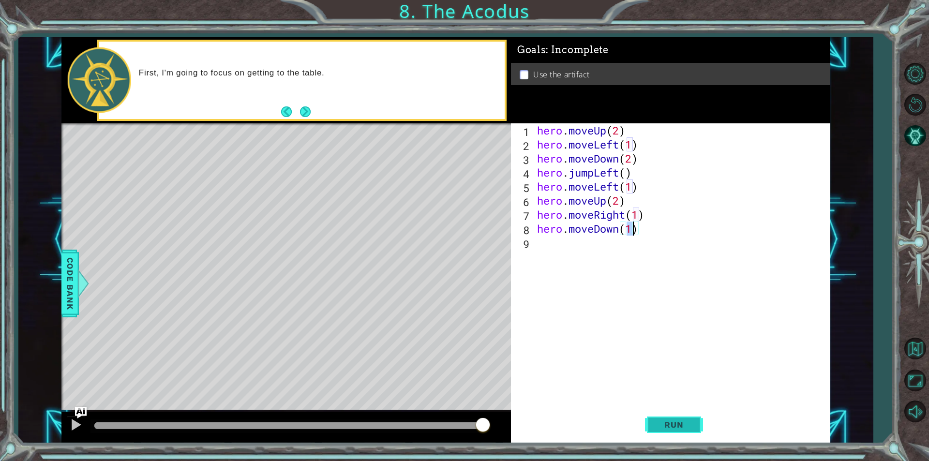
type textarea "hero.moveDown(1)"
click at [675, 426] on span "Run" at bounding box center [674, 425] width 38 height 10
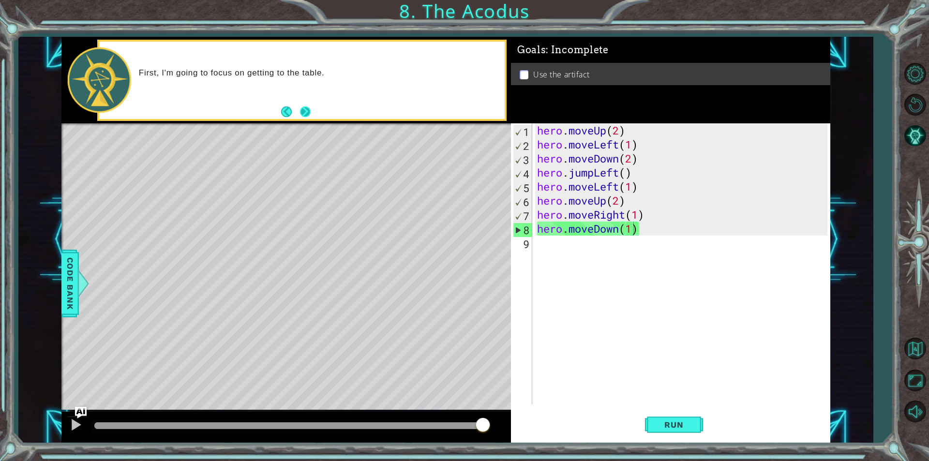
click at [307, 117] on button "Next" at bounding box center [305, 111] width 11 height 11
drag, startPoint x: 643, startPoint y: 230, endPoint x: 538, endPoint y: 228, distance: 105.1
click at [538, 228] on div "hero . moveUp ( 2 ) hero . moveLeft ( 1 ) hero . moveDown ( 2 ) hero . jumpLeft…" at bounding box center [683, 277] width 297 height 309
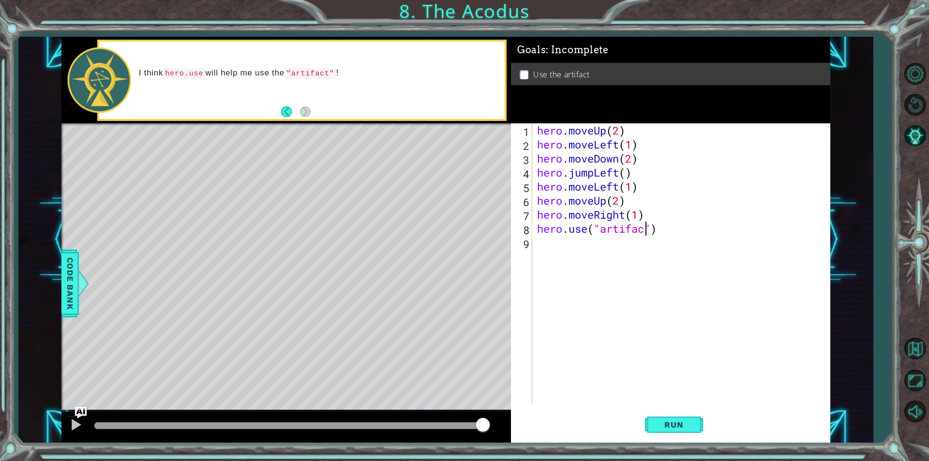
scroll to position [0, 5]
type textarea "hero.use("artifact")"
click at [705, 425] on div "Run" at bounding box center [673, 425] width 319 height 32
click at [701, 424] on button "Run" at bounding box center [674, 425] width 58 height 32
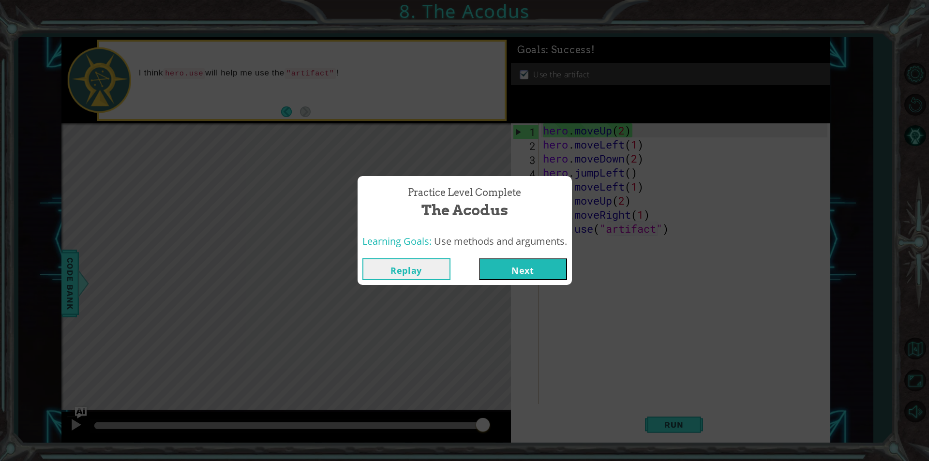
click at [527, 274] on button "Next" at bounding box center [523, 269] width 88 height 22
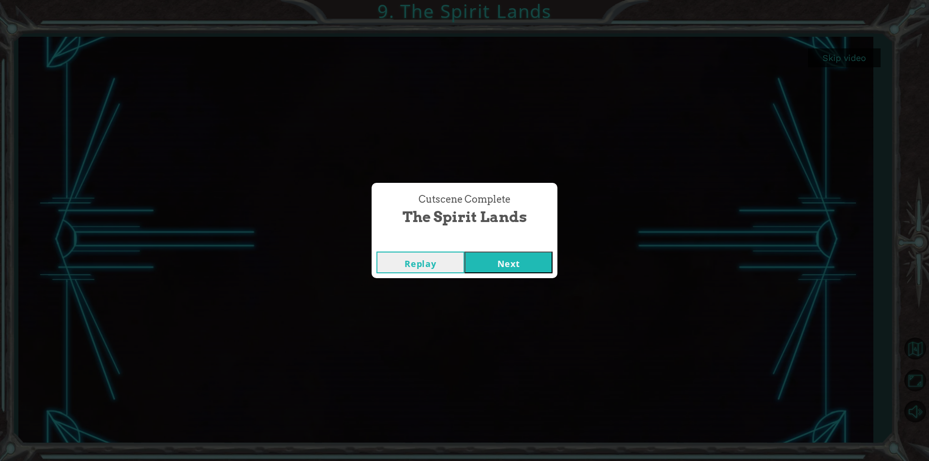
click at [531, 270] on button "Next" at bounding box center [509, 263] width 88 height 22
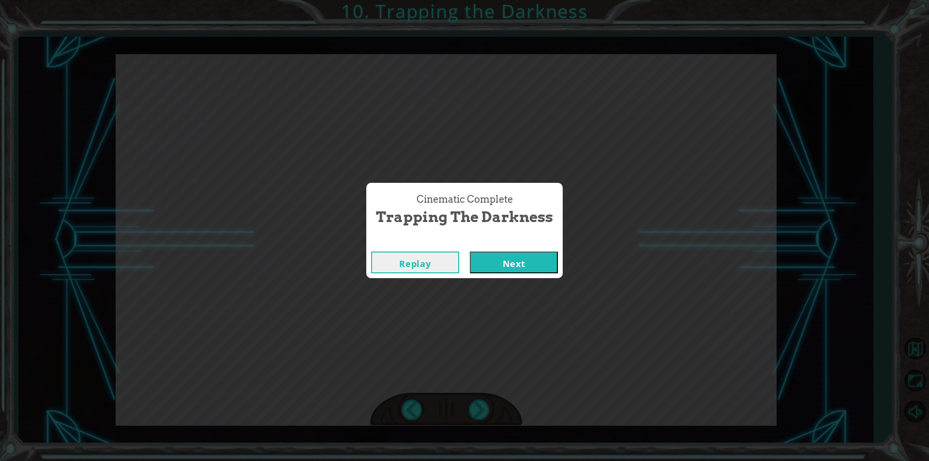
click at [513, 265] on button "Next" at bounding box center [514, 263] width 88 height 22
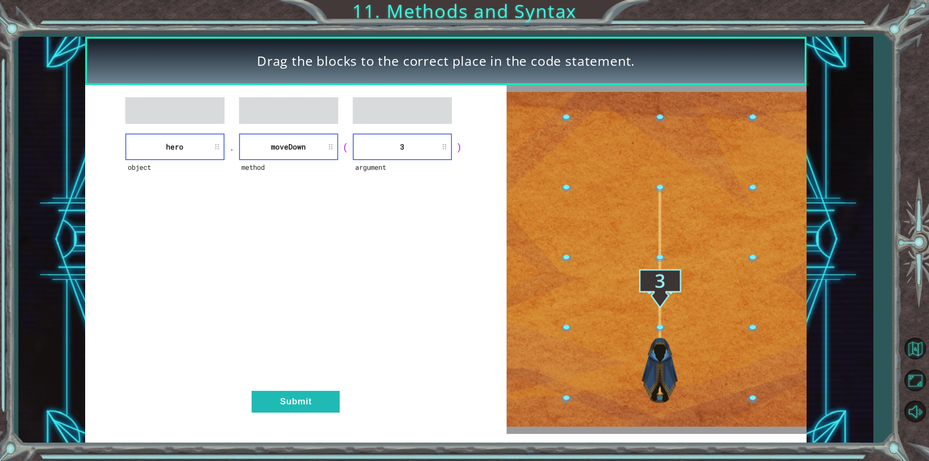
click at [303, 415] on div "object hero . method [GEOGRAPHIC_DATA] ( argument 3 ) Submit" at bounding box center [296, 259] width 422 height 348
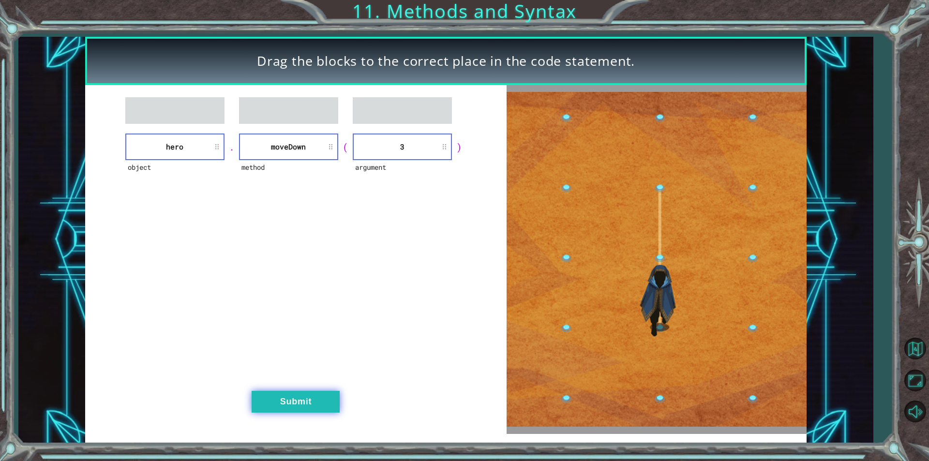
click at [302, 407] on button "Submit" at bounding box center [296, 402] width 88 height 22
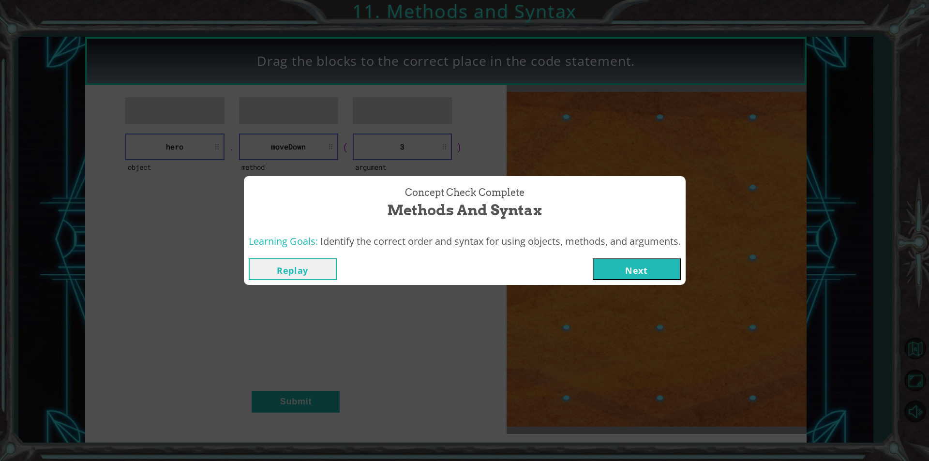
click at [646, 266] on button "Next" at bounding box center [637, 269] width 88 height 22
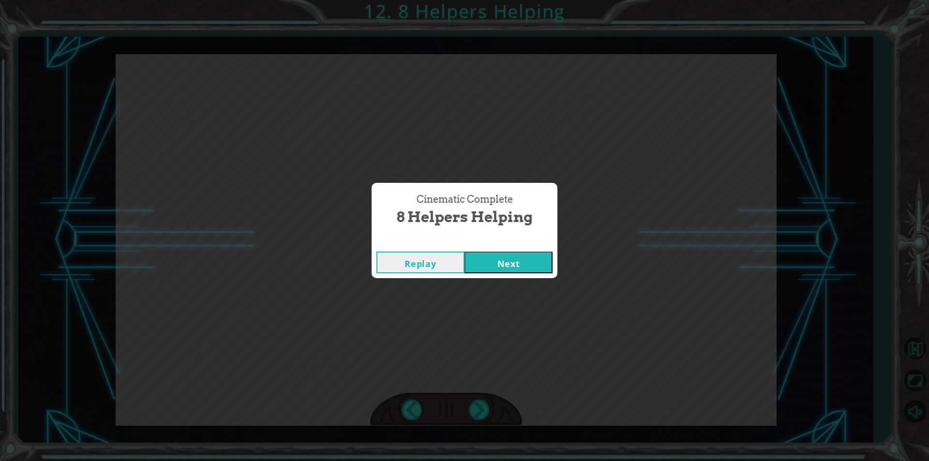
click at [481, 265] on button "Next" at bounding box center [509, 263] width 88 height 22
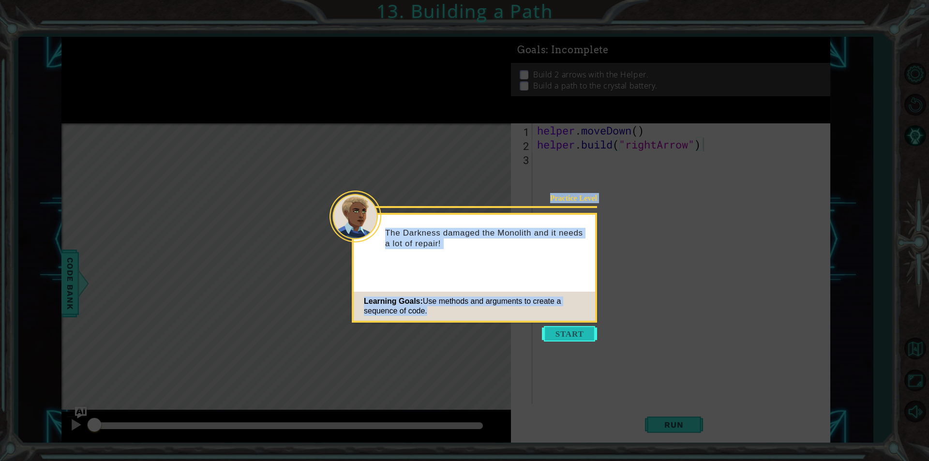
drag, startPoint x: 548, startPoint y: 317, endPoint x: 568, endPoint y: 336, distance: 27.7
click at [561, 321] on footer "Learning Goals: Use methods and arguments to create a sequence of code." at bounding box center [475, 306] width 242 height 29
click at [569, 336] on button "Start" at bounding box center [569, 333] width 55 height 15
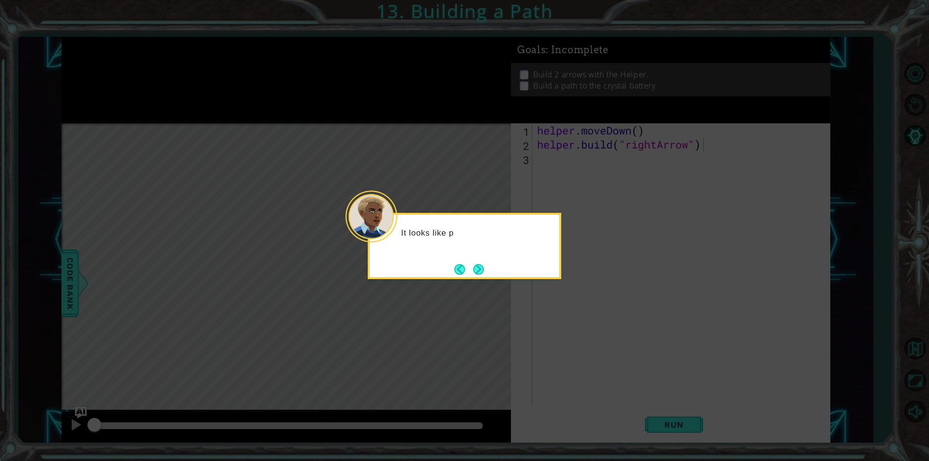
click at [471, 258] on div "It looks like p" at bounding box center [465, 246] width 194 height 66
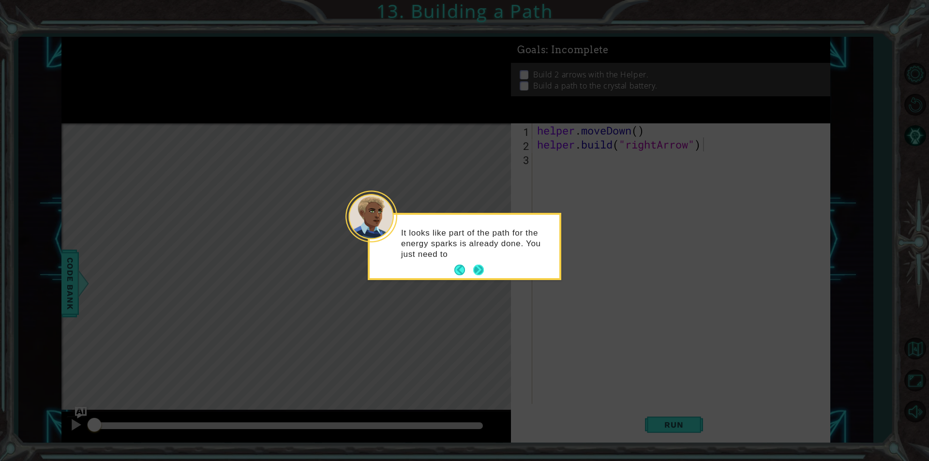
click at [484, 270] on button "Next" at bounding box center [478, 270] width 11 height 11
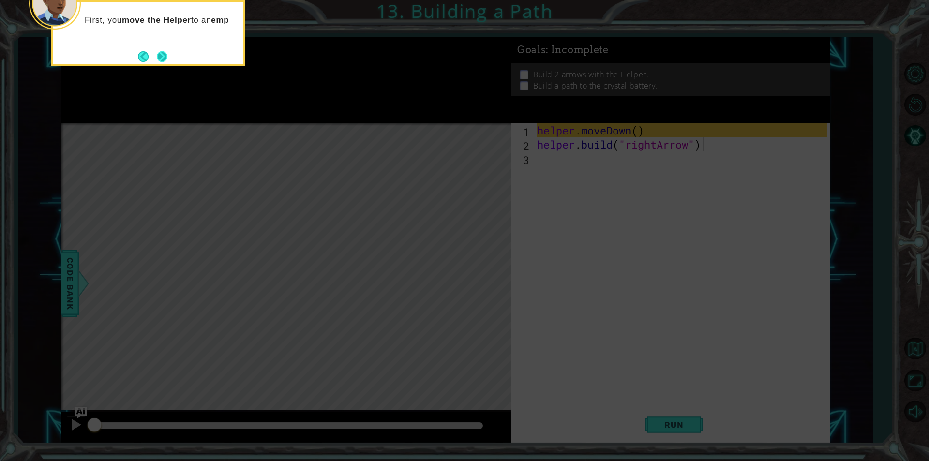
click at [159, 55] on button "Next" at bounding box center [162, 56] width 11 height 11
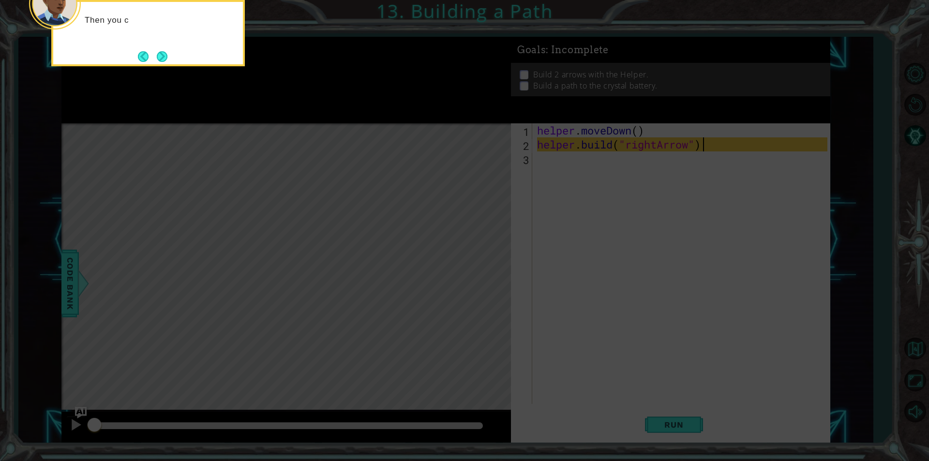
click at [159, 55] on button "Next" at bounding box center [162, 56] width 11 height 11
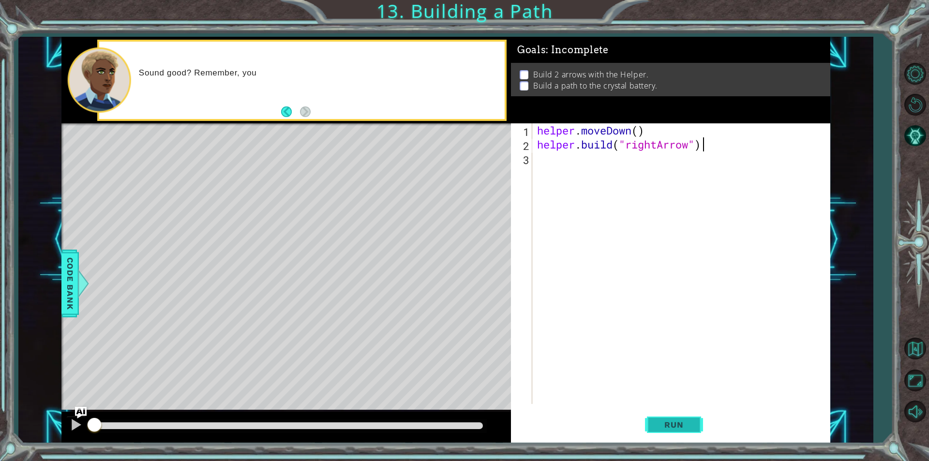
click at [688, 418] on button "Run" at bounding box center [674, 425] width 58 height 32
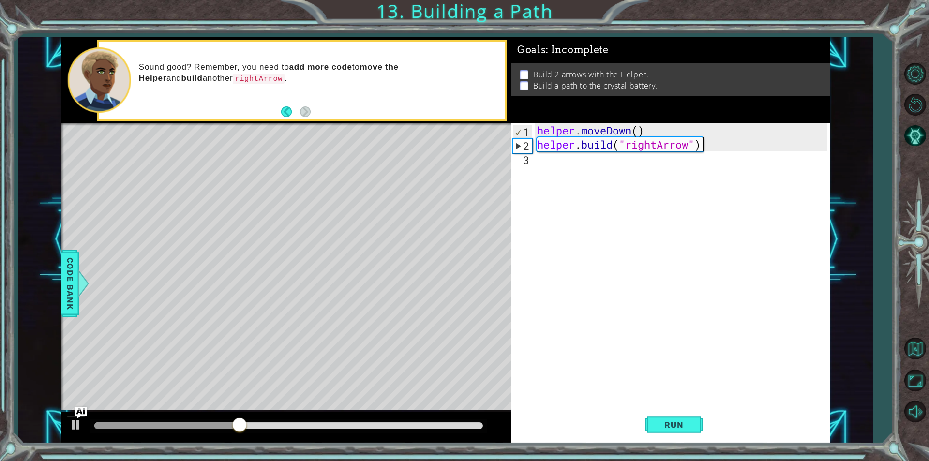
click at [709, 146] on div "helper . moveDown ( ) helper . build ( "rightArrow" )" at bounding box center [683, 277] width 297 height 309
click at [553, 163] on div "helper . moveDown ( ) helper . build ( "rightArrow" )" at bounding box center [683, 277] width 297 height 309
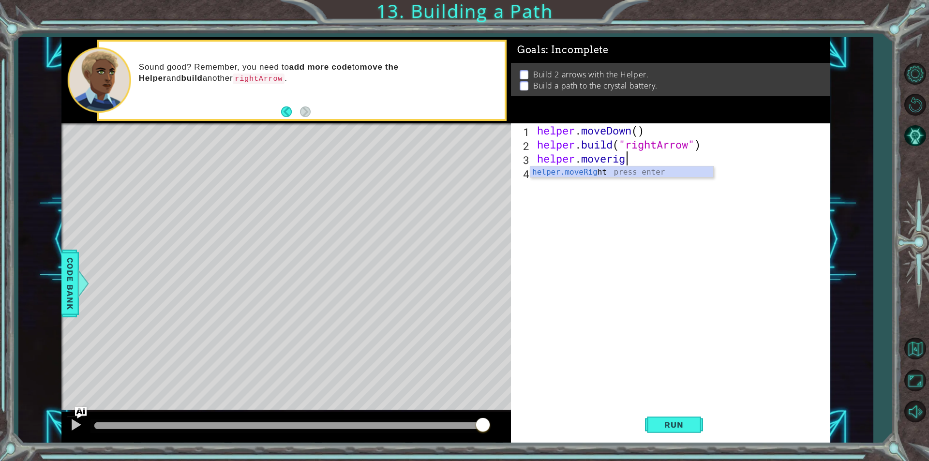
scroll to position [0, 4]
click at [637, 177] on body "1 ההההההההההההההההההההההההההההההההההההההההההההההההההההההההההההההההההההההההההההה…" at bounding box center [464, 230] width 929 height 461
click at [650, 159] on div "helper . moveDown ( ) helper . build ( "rightArrow" ) helper . moveright" at bounding box center [683, 277] width 297 height 309
click at [664, 425] on span "Run" at bounding box center [674, 425] width 38 height 10
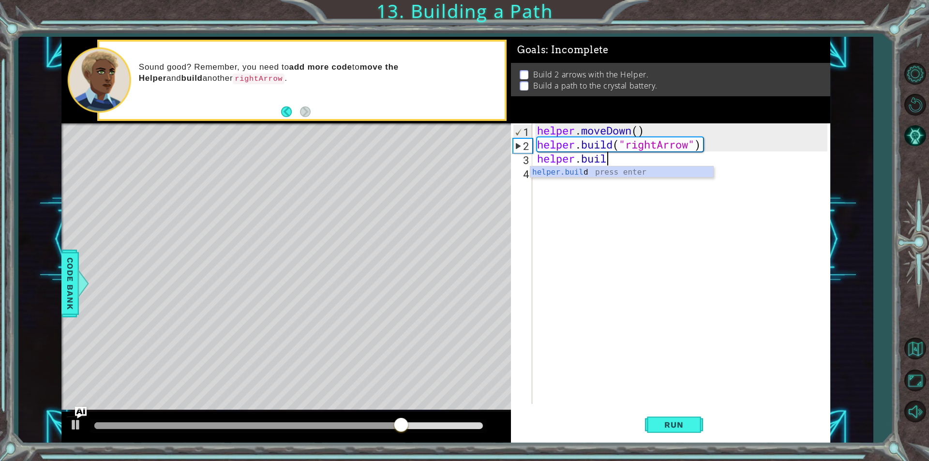
scroll to position [0, 3]
click at [635, 174] on div "[DOMAIN_NAME] press enter" at bounding box center [621, 183] width 183 height 35
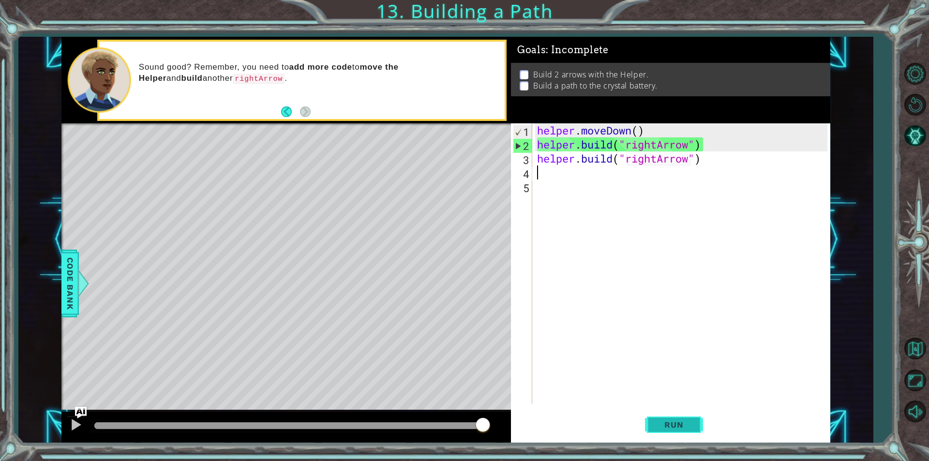
type textarea "[DOMAIN_NAME]("rightArrow")"
click at [673, 426] on span "Run" at bounding box center [674, 425] width 38 height 10
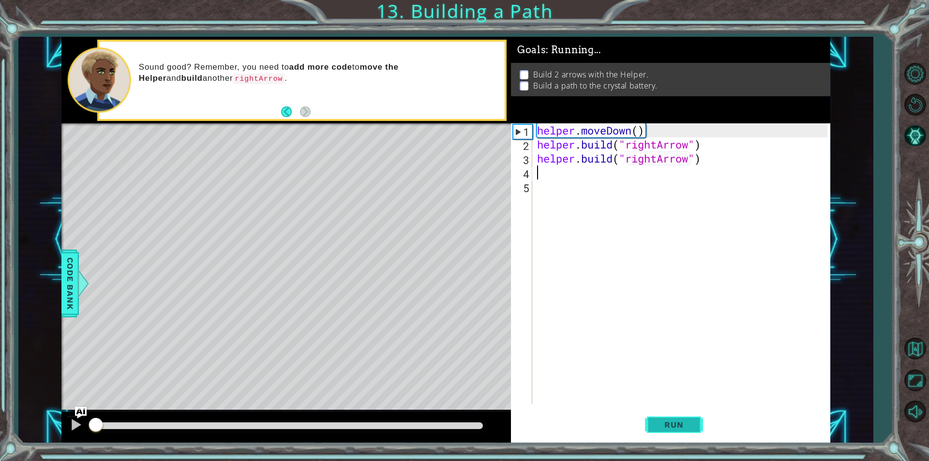
scroll to position [0, 0]
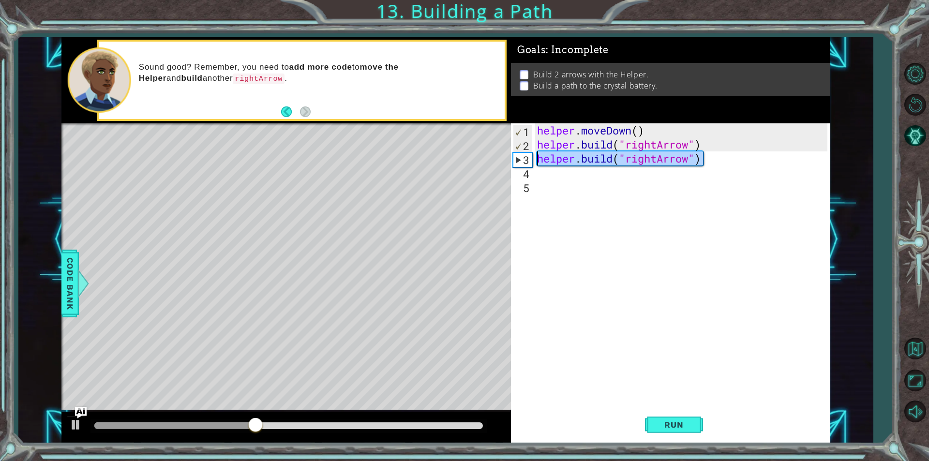
drag, startPoint x: 706, startPoint y: 163, endPoint x: 536, endPoint y: 156, distance: 170.5
click at [536, 156] on div "helper . moveDown ( ) helper . build ( "rightArrow" ) helper . build ( "rightAr…" at bounding box center [683, 277] width 297 height 309
type textarea "[DOMAIN_NAME]("rightArrow")"
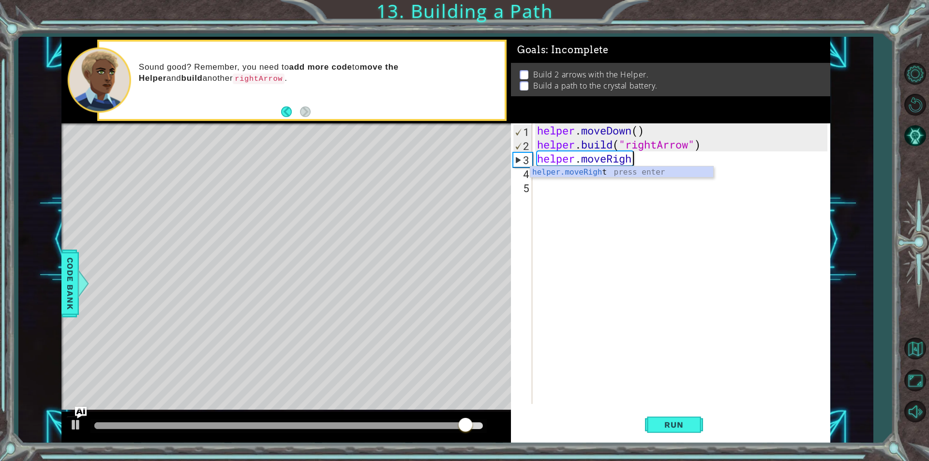
scroll to position [0, 4]
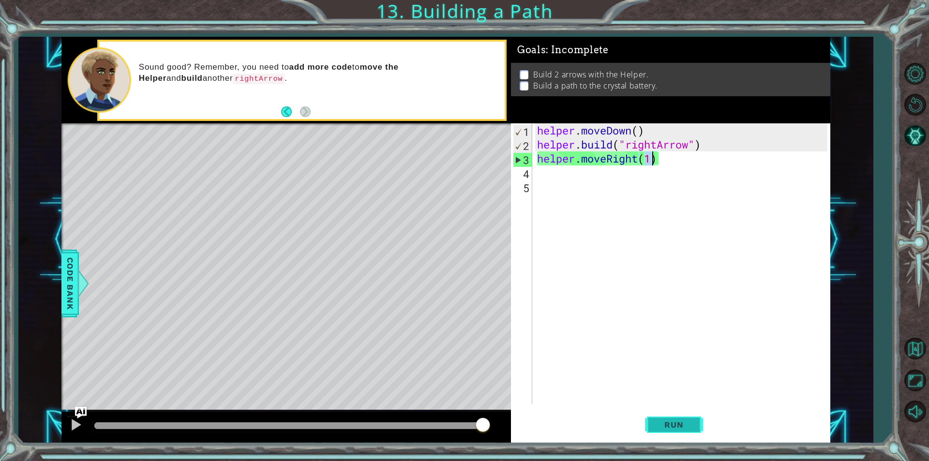
click at [666, 419] on button "Run" at bounding box center [674, 425] width 58 height 32
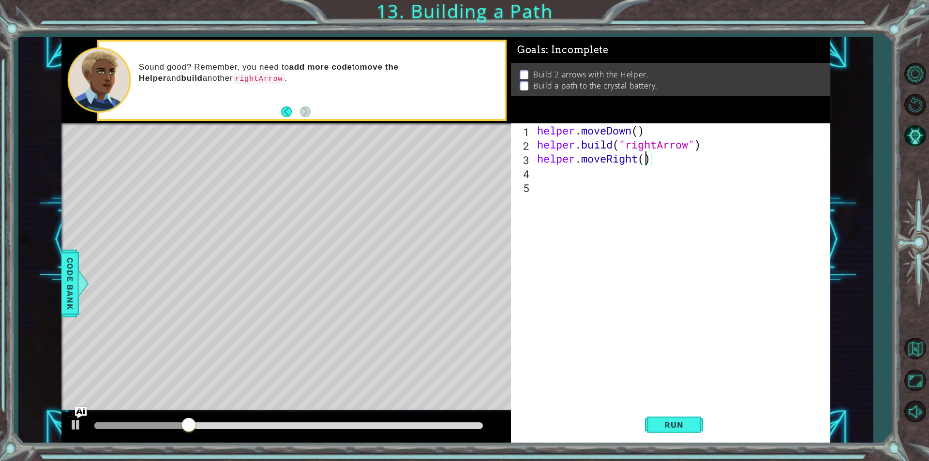
type textarea "helper.moveRight(3)"
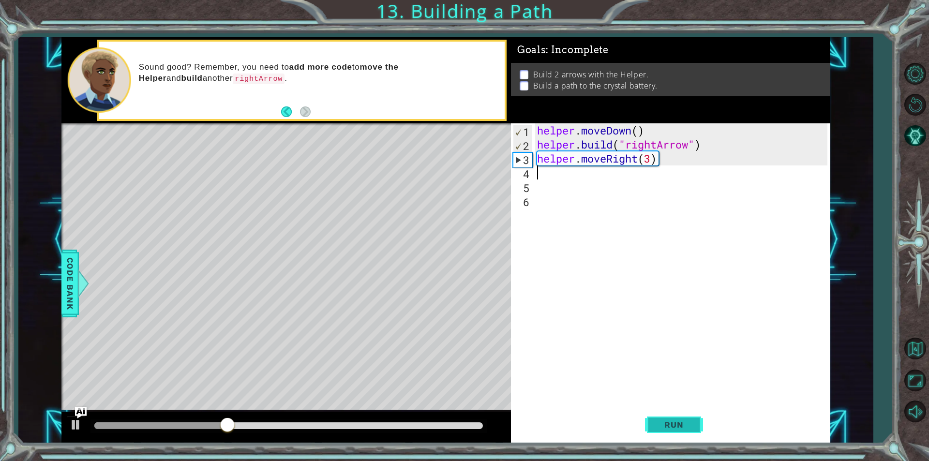
click at [668, 429] on span "Run" at bounding box center [674, 425] width 38 height 10
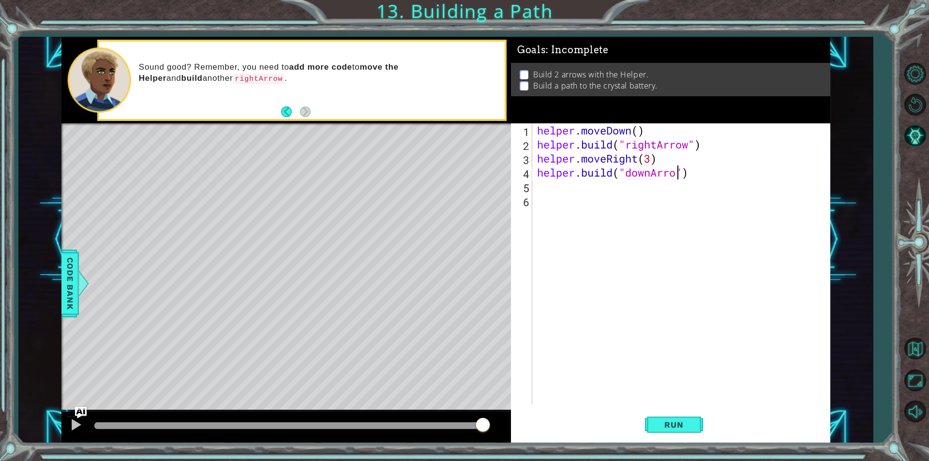
scroll to position [0, 6]
click at [679, 418] on button "Run" at bounding box center [674, 425] width 58 height 32
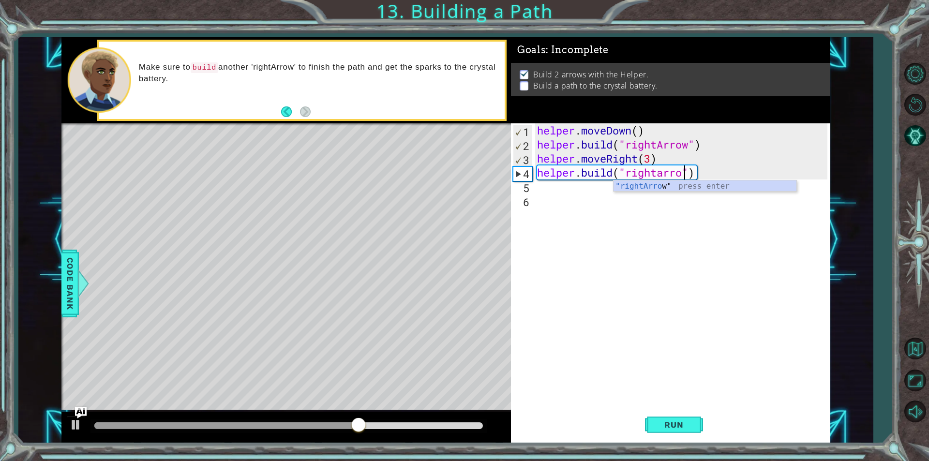
scroll to position [0, 7]
type textarea "[DOMAIN_NAME]("rightarrow")"
click at [642, 191] on body "1 ההההההההההההההההההההההההההההההההההההההההההההההההההההההההההההההההההההההההההההה…" at bounding box center [464, 230] width 929 height 461
click at [561, 186] on div "helper . moveDown ( ) helper . build ( "rightArrow" ) helper . moveRight ( 3 ) …" at bounding box center [683, 277] width 297 height 309
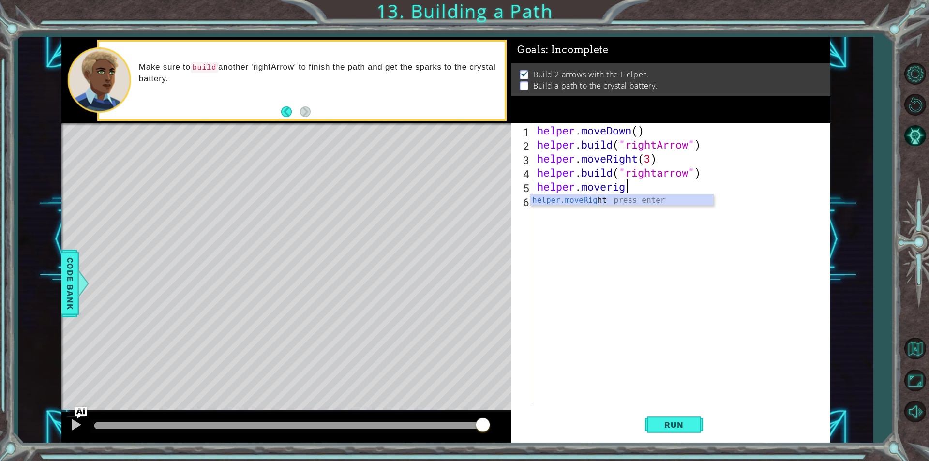
scroll to position [0, 4]
click at [663, 176] on div "helper . moveDown ( ) helper . build ( "rightArrow" ) helper . moveRight ( 3 ) …" at bounding box center [683, 277] width 297 height 309
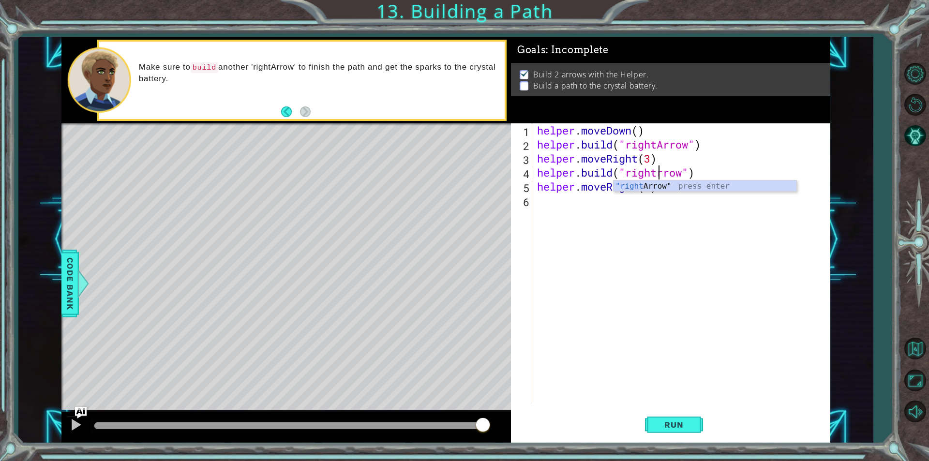
scroll to position [0, 6]
type textarea "[DOMAIN_NAME]("rightArrow")"
click at [669, 414] on button "Run" at bounding box center [674, 425] width 58 height 32
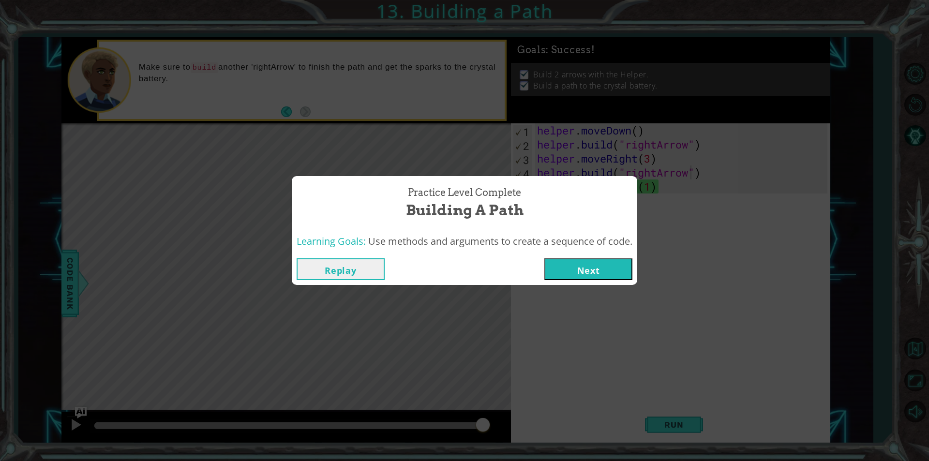
click at [566, 267] on button "Next" at bounding box center [588, 269] width 88 height 22
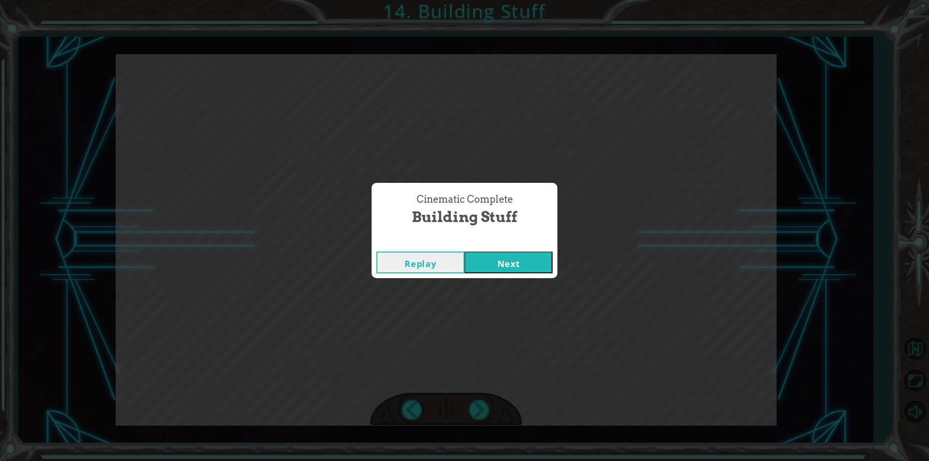
click at [530, 272] on button "Next" at bounding box center [509, 263] width 88 height 22
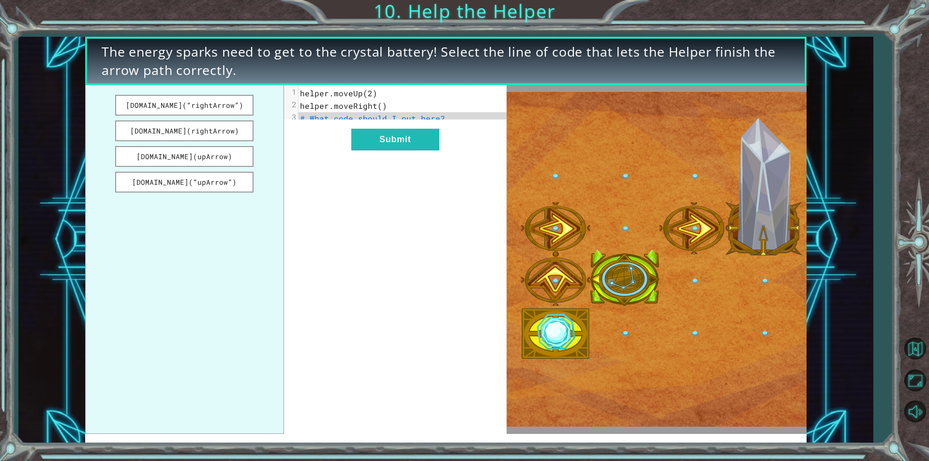
drag, startPoint x: 227, startPoint y: 111, endPoint x: 268, endPoint y: 103, distance: 41.1
click at [268, 103] on ul "[DOMAIN_NAME](“rightArrow”) [DOMAIN_NAME](rightArrow) [DOMAIN_NAME](upArrow) [D…" at bounding box center [184, 259] width 198 height 348
click at [393, 141] on button "Submit" at bounding box center [395, 140] width 88 height 22
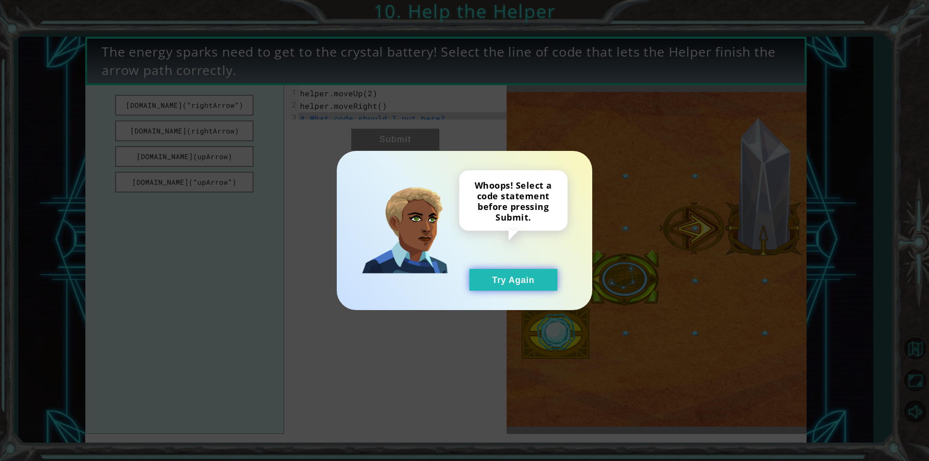
click at [516, 275] on button "Try Again" at bounding box center [513, 280] width 88 height 22
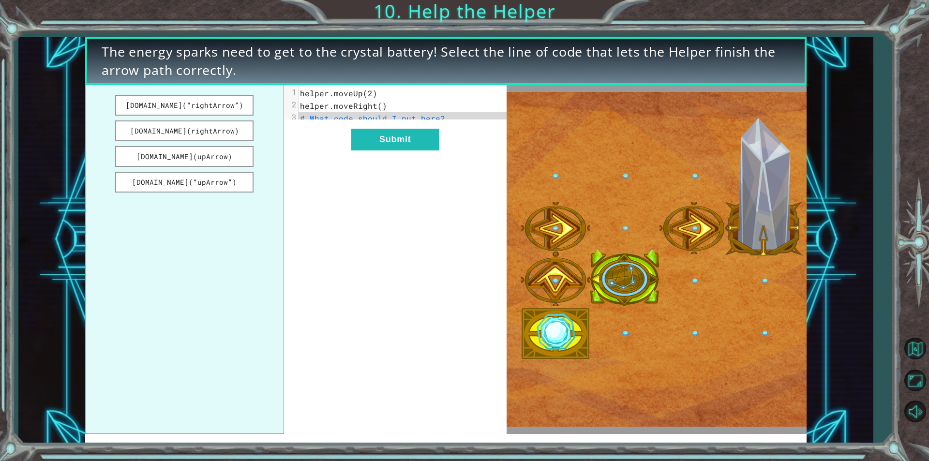
click at [341, 120] on span "# What code should I put here?" at bounding box center [372, 118] width 145 height 10
drag, startPoint x: 192, startPoint y: 100, endPoint x: 280, endPoint y: 114, distance: 88.8
click at [280, 114] on ul "[DOMAIN_NAME](“rightArrow”) [DOMAIN_NAME](rightArrow) [DOMAIN_NAME](upArrow) [D…" at bounding box center [184, 259] width 198 height 348
click at [250, 111] on button "[DOMAIN_NAME](“rightArrow”)" at bounding box center [184, 105] width 138 height 21
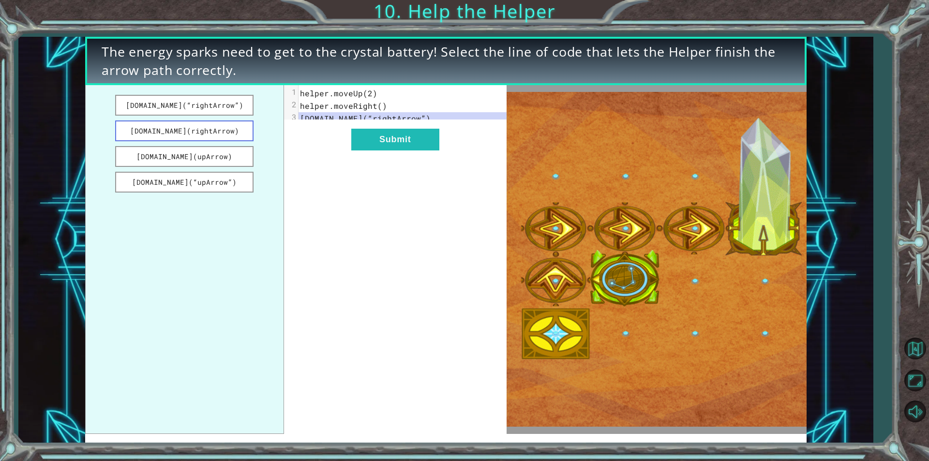
click at [215, 134] on button "[DOMAIN_NAME](rightArrow)" at bounding box center [184, 131] width 138 height 21
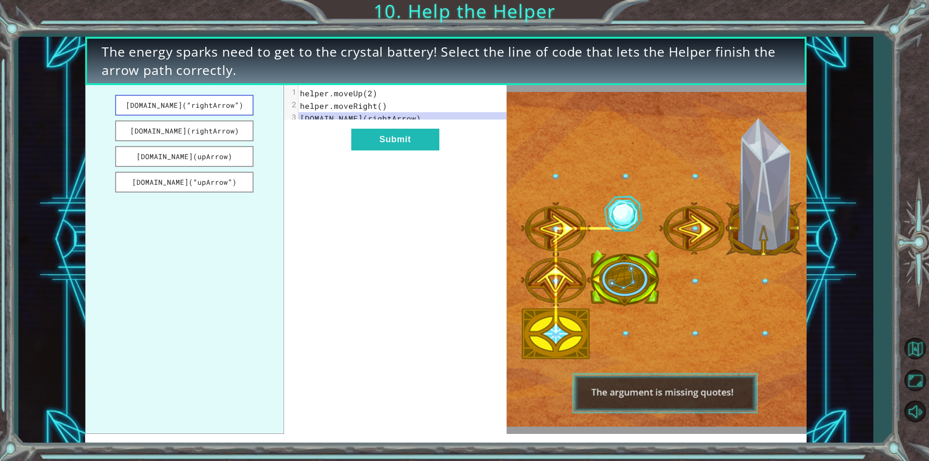
click at [178, 106] on button "[DOMAIN_NAME](“rightArrow”)" at bounding box center [184, 105] width 138 height 21
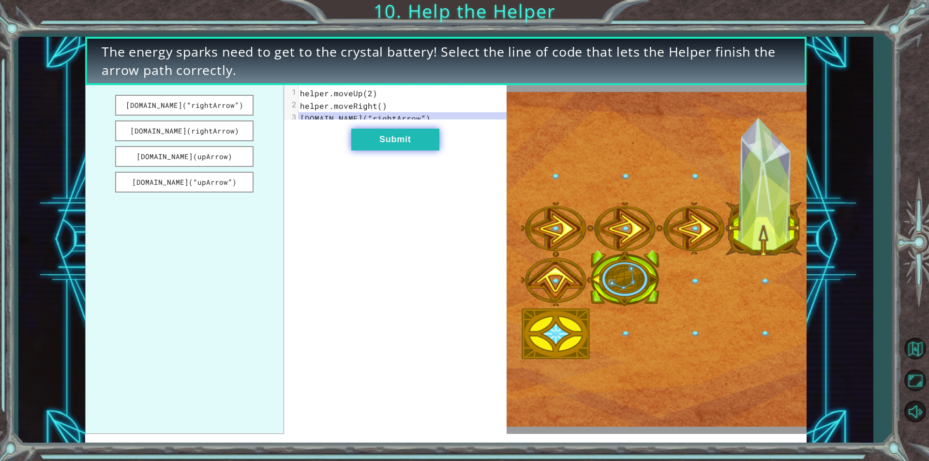
click at [384, 146] on button "Submit" at bounding box center [395, 140] width 88 height 22
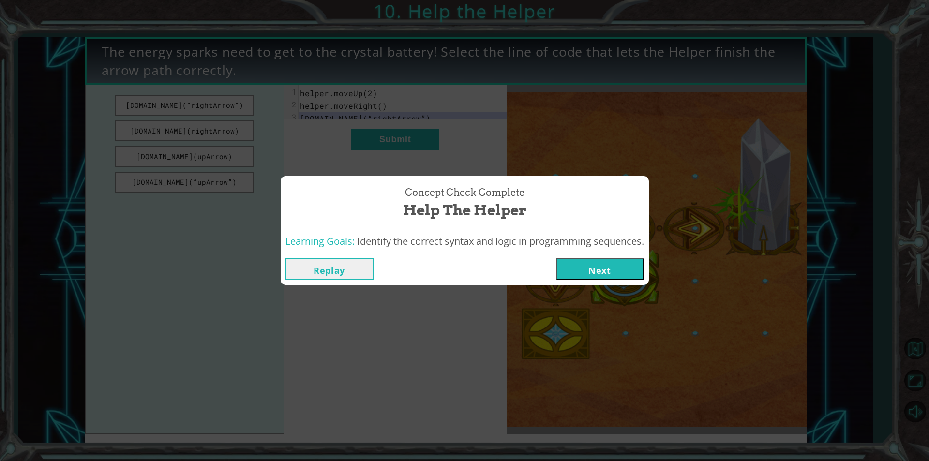
click at [595, 260] on button "Next" at bounding box center [600, 269] width 88 height 22
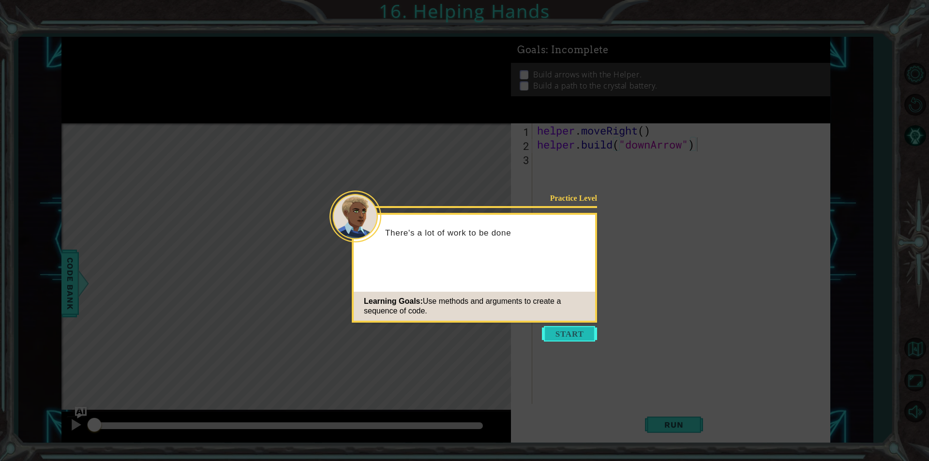
click at [565, 333] on button "Start" at bounding box center [569, 333] width 55 height 15
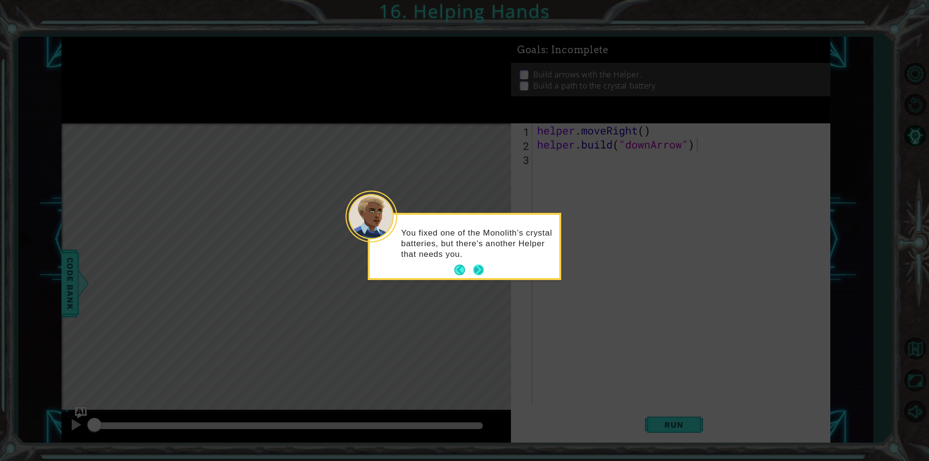
click at [476, 265] on button "Next" at bounding box center [478, 270] width 11 height 11
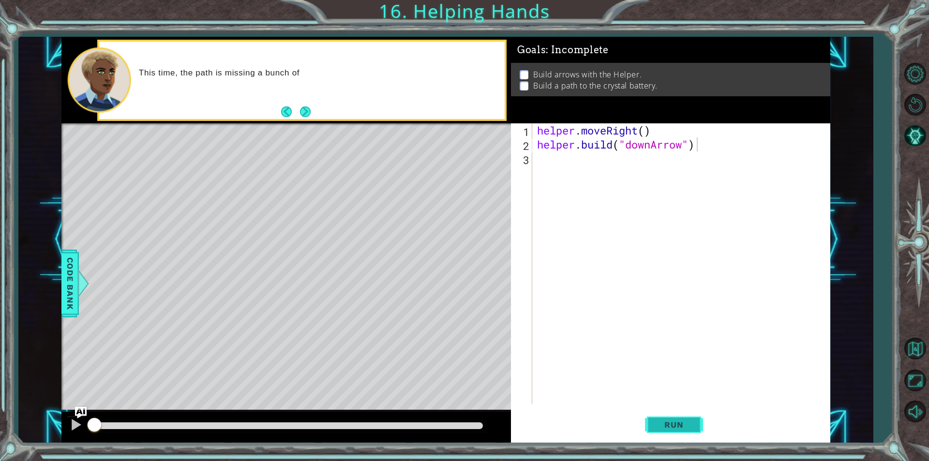
click at [695, 432] on button "Run" at bounding box center [674, 425] width 58 height 32
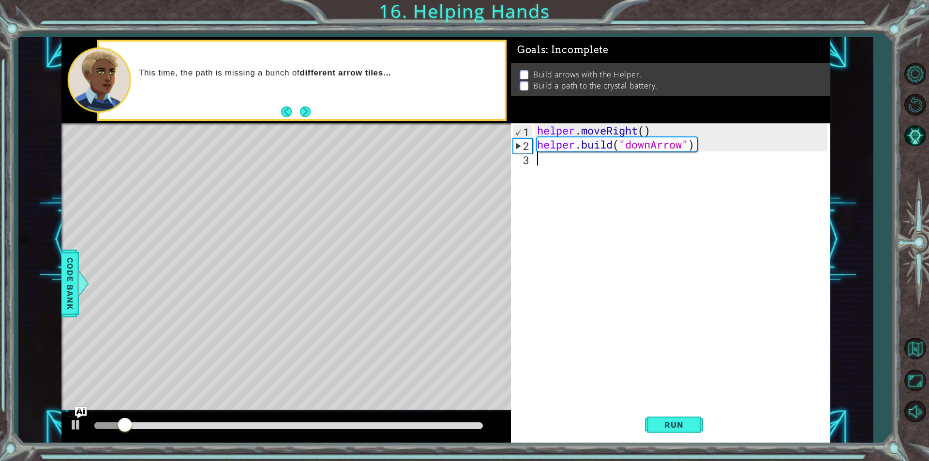
click at [544, 166] on div "helper . moveRight ( ) helper . build ( "downArrow" )" at bounding box center [683, 277] width 297 height 309
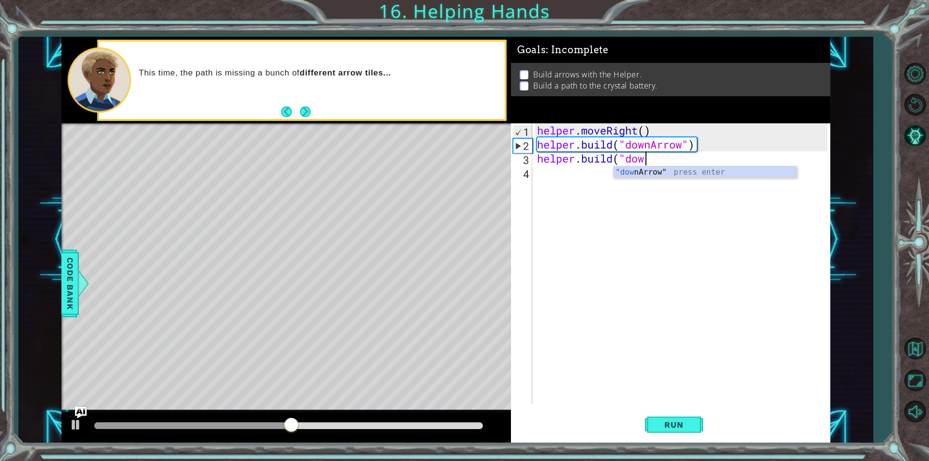
scroll to position [0, 4]
click at [651, 168] on div ""dow nArrow" press enter" at bounding box center [705, 183] width 183 height 35
type textarea "[DOMAIN_NAME]("downArrow""
click at [557, 178] on div "helper . moveRight ( ) helper . build ( "downArrow" ) helper . build ( "downArr…" at bounding box center [683, 277] width 297 height 309
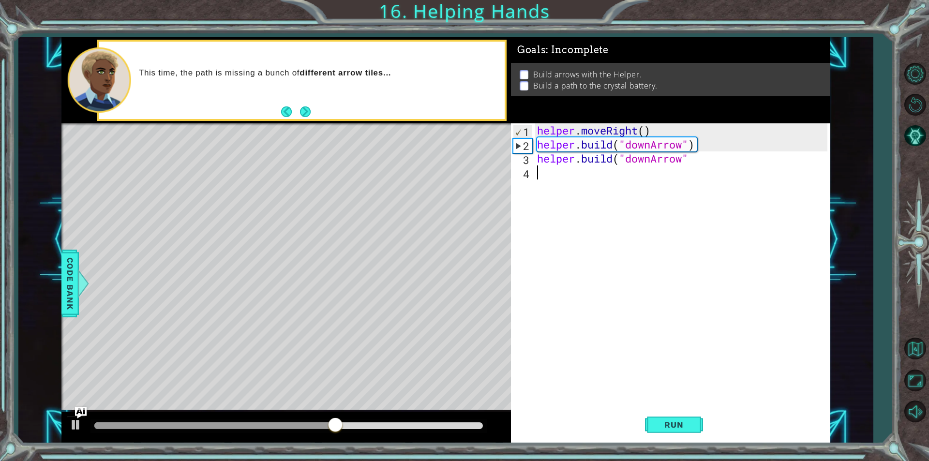
click at [690, 163] on div "helper . moveRight ( ) helper . build ( "downArrow" ) helper . build ( "downArr…" at bounding box center [683, 277] width 297 height 309
type textarea "[DOMAIN_NAME]("downArrow")"
type textarea "H"
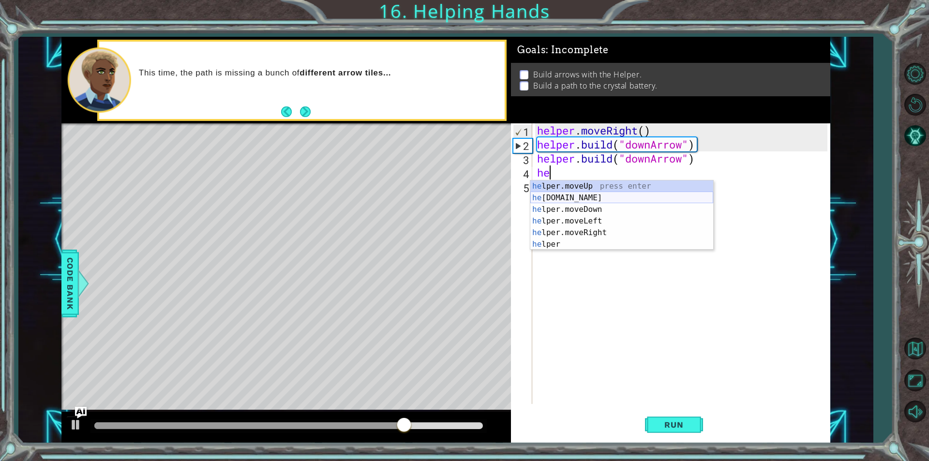
click at [597, 198] on div "he lper.moveUp press enter he [DOMAIN_NAME] press enter he lper.moveDown press …" at bounding box center [621, 227] width 183 height 93
type textarea "[DOMAIN_NAME]("rightArrow")"
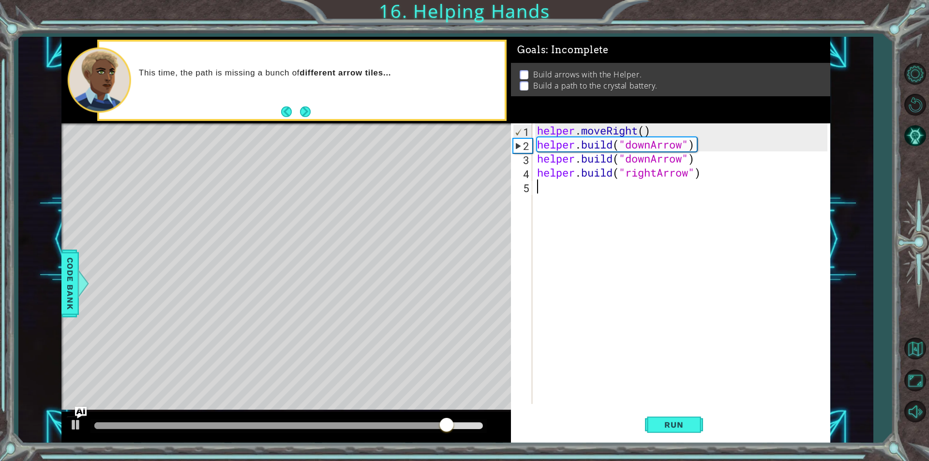
click at [535, 194] on div "helper . moveRight ( ) helper . build ( "downArrow" ) helper . build ( "downArr…" at bounding box center [683, 277] width 297 height 309
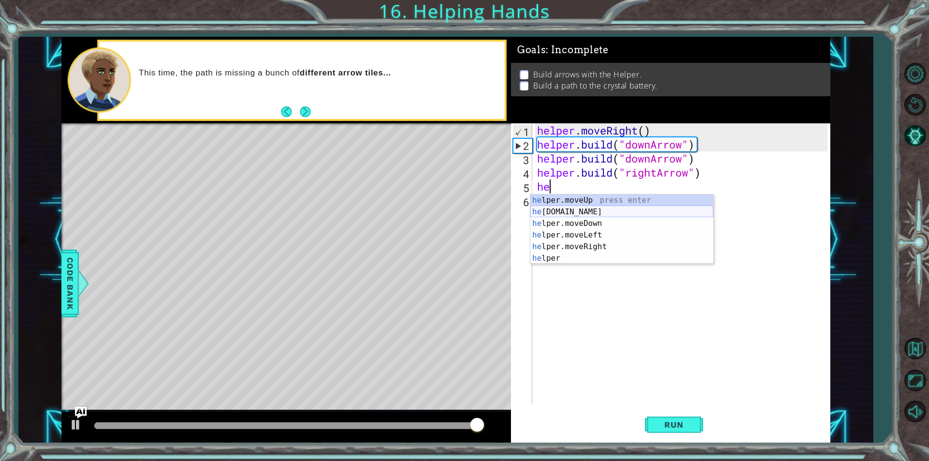
click at [566, 213] on div "he lper.moveUp press enter he [DOMAIN_NAME] press enter he lper.moveDown press …" at bounding box center [621, 241] width 183 height 93
type textarea "[DOMAIN_NAME]("rightArrow")"
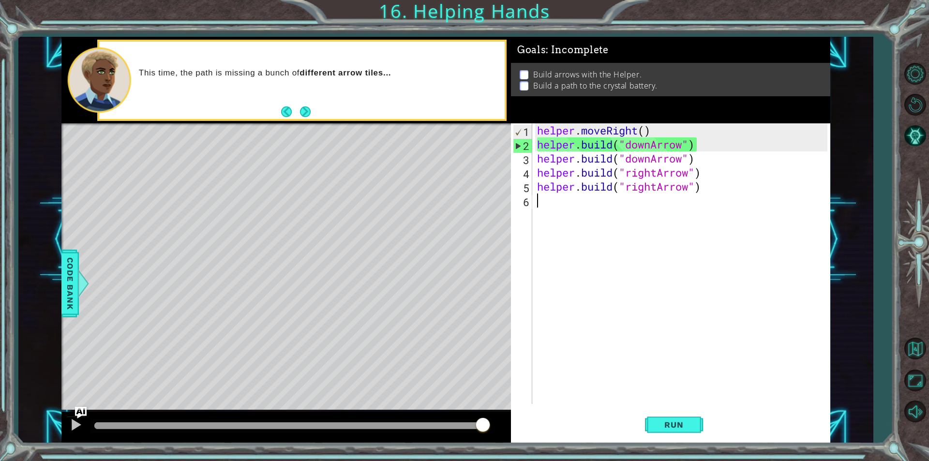
click at [555, 214] on div "helper . moveRight ( ) helper . build ( "downArrow" ) helper . build ( "downArr…" at bounding box center [683, 277] width 297 height 309
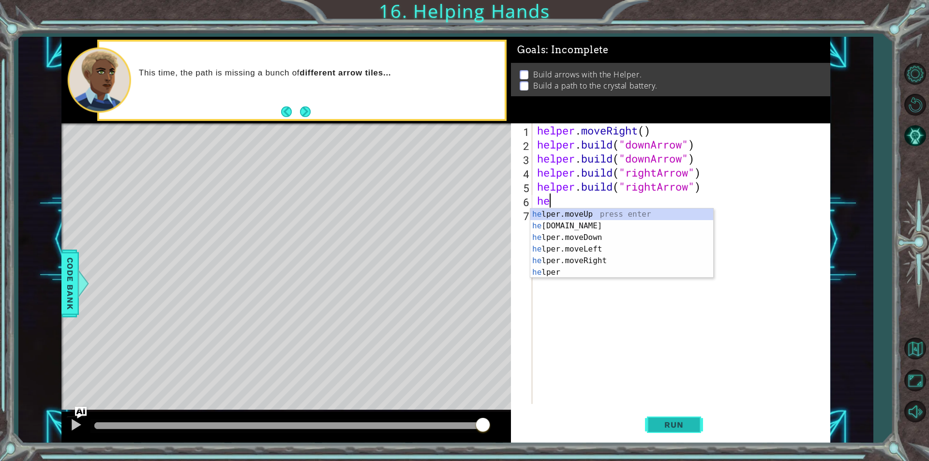
click at [660, 420] on span "Run" at bounding box center [674, 425] width 38 height 10
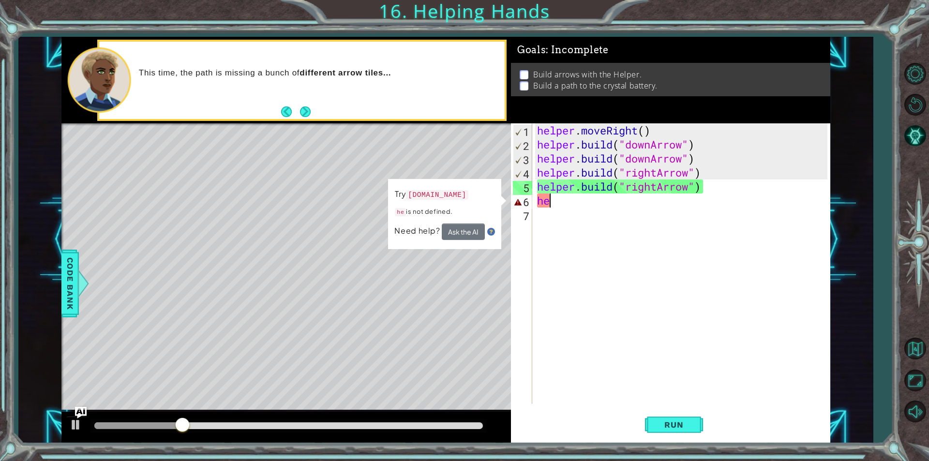
type textarea "h"
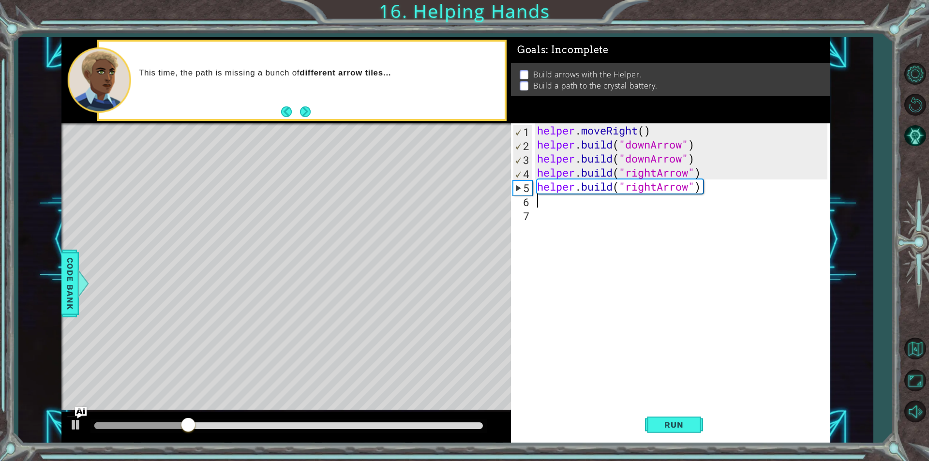
type textarea "[DOMAIN_NAME]("rightArrow")"
click at [670, 432] on button "Run" at bounding box center [674, 425] width 58 height 32
click at [663, 435] on button "Run" at bounding box center [674, 425] width 58 height 32
drag, startPoint x: 692, startPoint y: 176, endPoint x: 624, endPoint y: 171, distance: 68.0
click at [624, 171] on div "helper . moveRight ( ) helper . build ( "downArrow" ) helper . build ( "downArr…" at bounding box center [683, 277] width 297 height 309
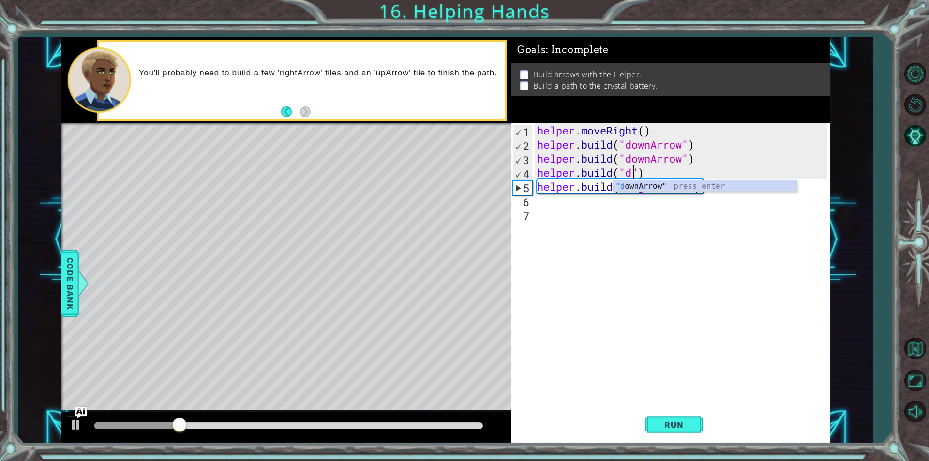
scroll to position [0, 5]
click at [643, 187] on div ""down Arrow" press enter" at bounding box center [705, 198] width 183 height 35
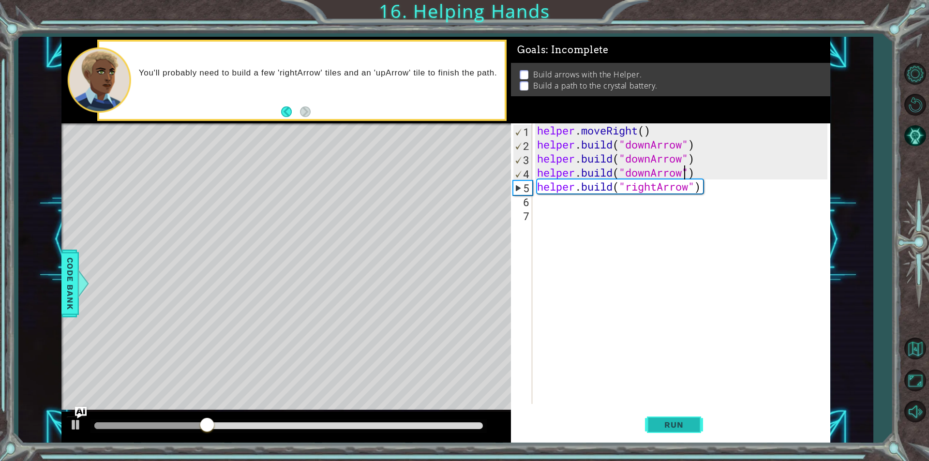
click at [667, 421] on span "Run" at bounding box center [674, 425] width 38 height 10
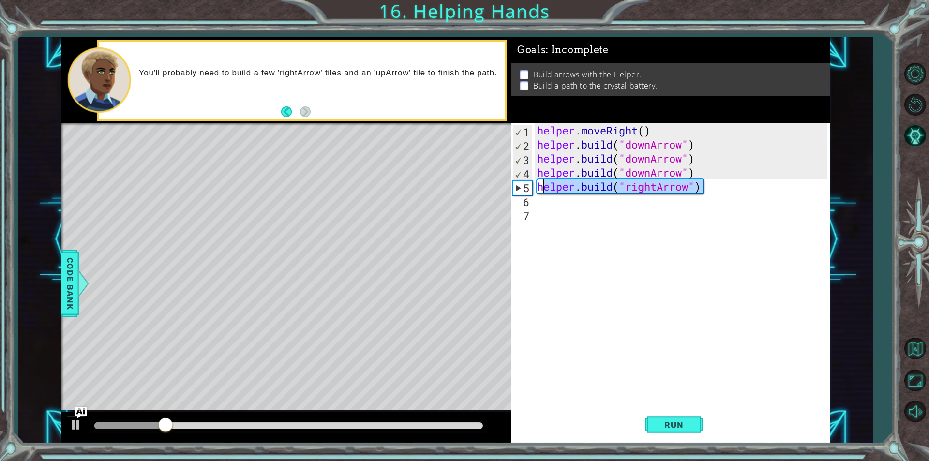
drag, startPoint x: 703, startPoint y: 187, endPoint x: 541, endPoint y: 188, distance: 162.6
click at [541, 188] on div "helper . moveRight ( ) helper . build ( "downArrow" ) helper . build ( "downArr…" at bounding box center [683, 277] width 297 height 309
type textarea "h"
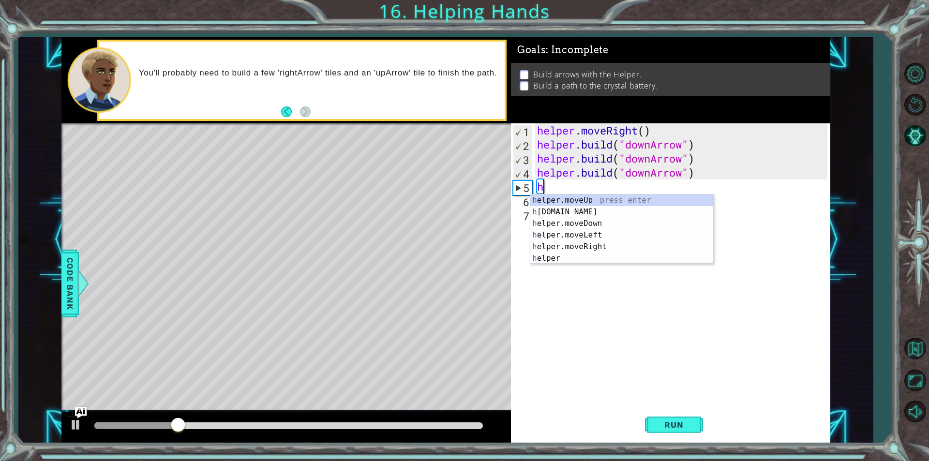
scroll to position [0, 0]
click at [576, 227] on div "he lper.moveUp press enter he [DOMAIN_NAME] press enter he lper.moveDown press …" at bounding box center [621, 241] width 183 height 93
type textarea "helper.moveDown(1)"
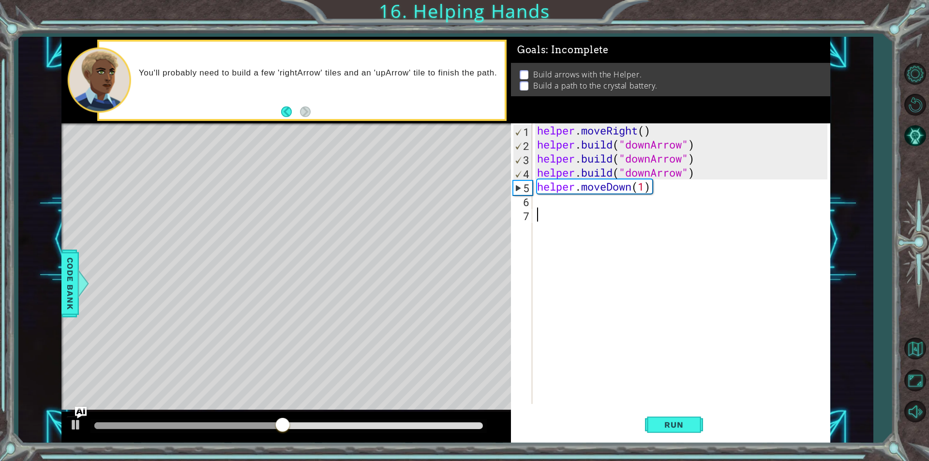
click at [554, 211] on div "helper . moveRight ( ) helper . build ( "downArrow" ) helper . build ( "downArr…" at bounding box center [683, 277] width 297 height 309
click at [541, 204] on div "helper . moveRight ( ) helper . build ( "downArrow" ) helper . build ( "downArr…" at bounding box center [683, 277] width 297 height 309
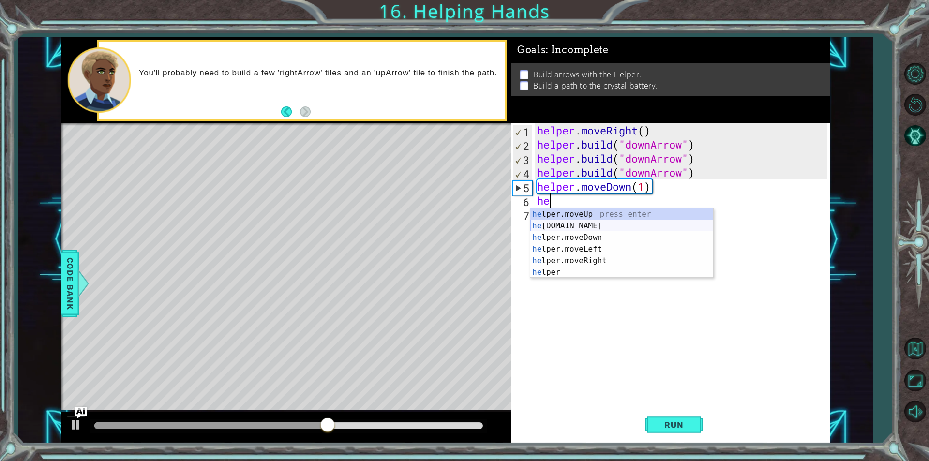
click at [597, 224] on div "he lper.moveUp press enter he [DOMAIN_NAME] press enter he lper.moveDown press …" at bounding box center [621, 255] width 183 height 93
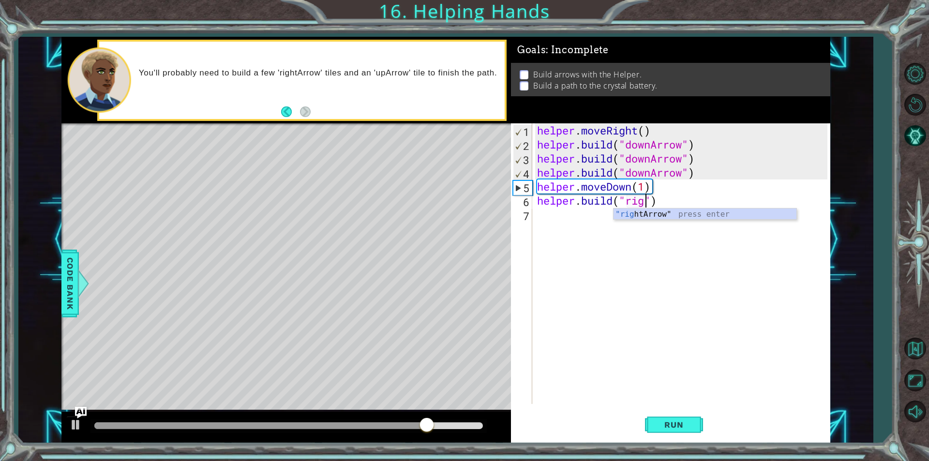
scroll to position [0, 5]
click at [652, 218] on div ""right Arrow" press enter" at bounding box center [705, 226] width 183 height 35
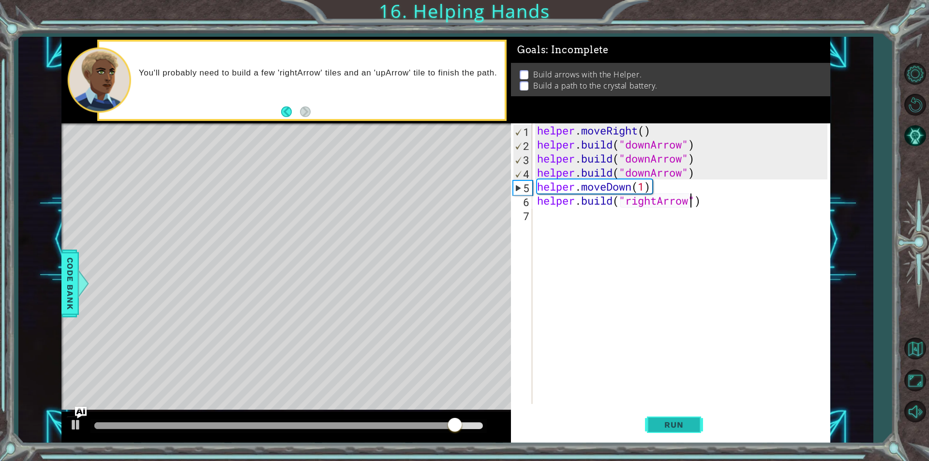
type textarea "[DOMAIN_NAME]("rightArrow")"
click at [676, 425] on span "Run" at bounding box center [674, 425] width 38 height 10
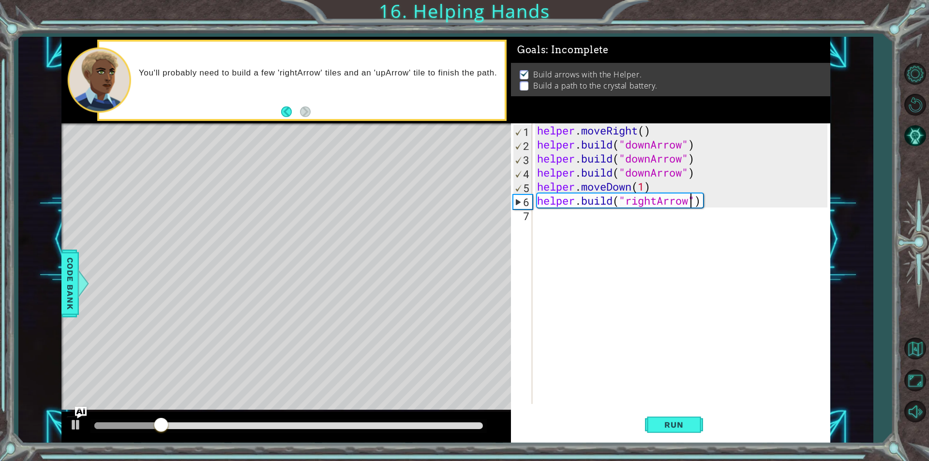
click at [571, 224] on div "helper . moveRight ( ) helper . build ( "downArrow" ) helper . build ( "downArr…" at bounding box center [683, 277] width 297 height 309
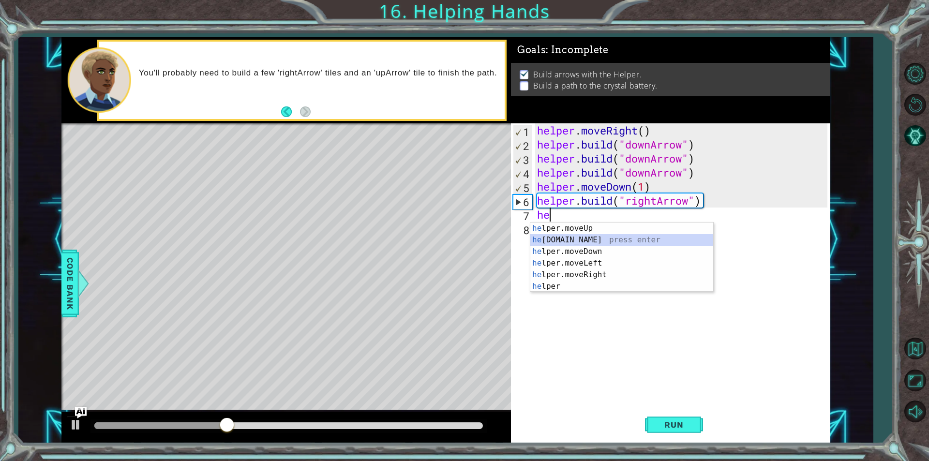
click at [570, 239] on div "he lper.moveUp press enter he [DOMAIN_NAME] press enter he lper.moveDown press …" at bounding box center [621, 269] width 183 height 93
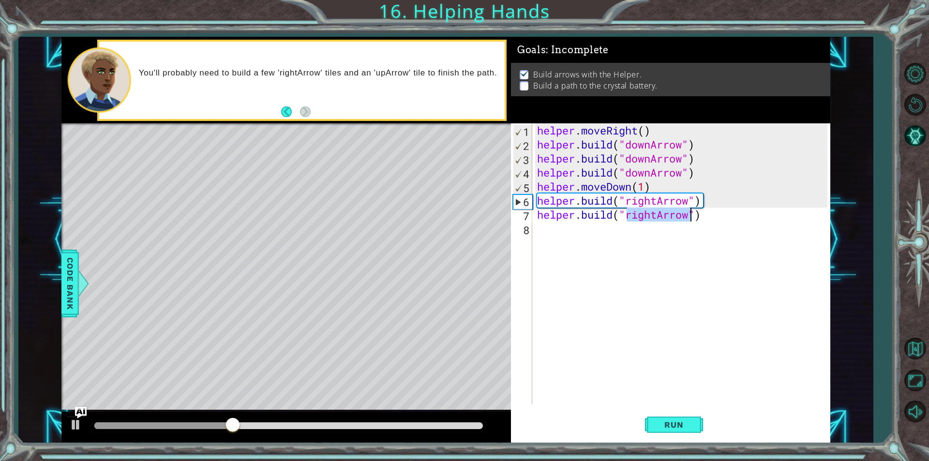
click at [551, 239] on div "helper . moveRight ( ) helper . build ( "downArrow" ) helper . build ( "downArr…" at bounding box center [683, 277] width 297 height 309
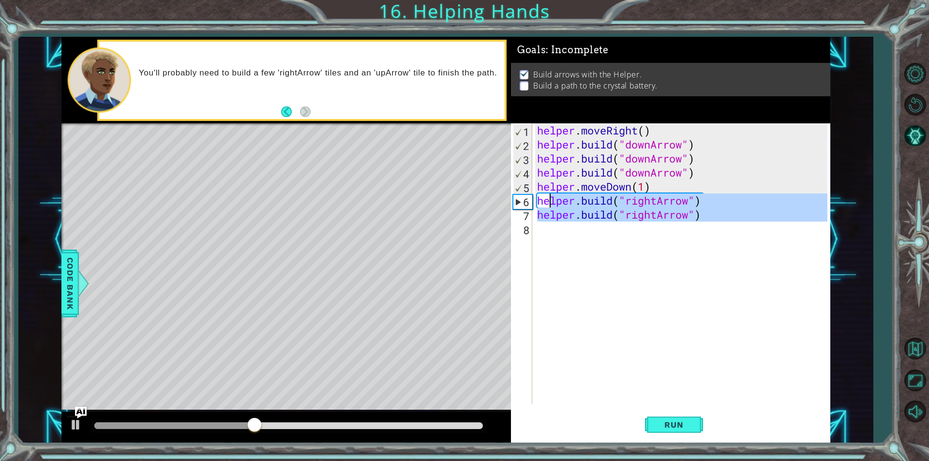
type textarea "[DOMAIN_NAME]("rightArrow") [DOMAIN_NAME]("rightArrow")"
click at [544, 245] on div "helper . moveRight ( ) helper . build ( "downArrow" ) helper . build ( "downArr…" at bounding box center [681, 263] width 292 height 281
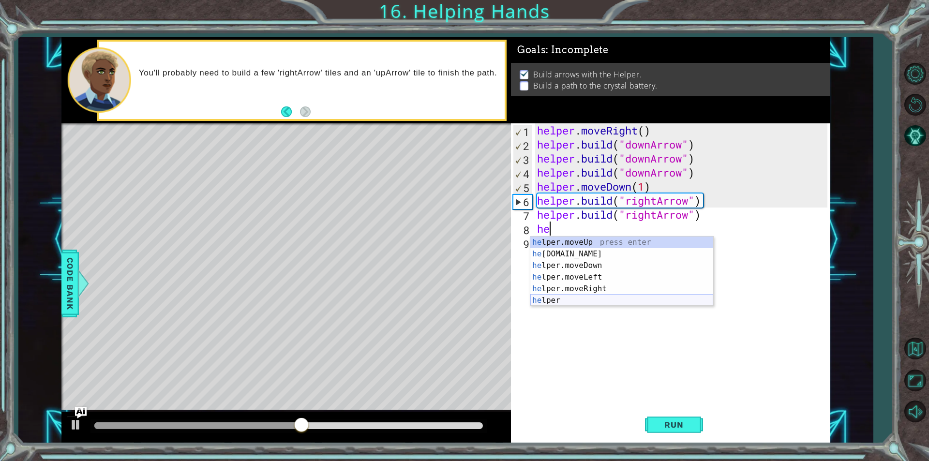
click at [571, 297] on div "he lper.moveUp press enter he [DOMAIN_NAME] press enter he lper.moveDown press …" at bounding box center [621, 283] width 183 height 93
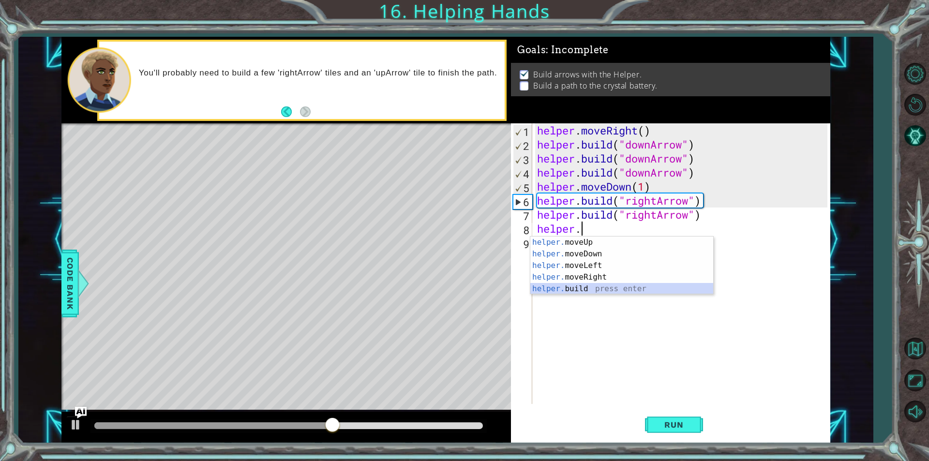
click at [570, 289] on div "helper. moveUp press enter helper. moveDown press enter helper. moveLeft press …" at bounding box center [621, 277] width 183 height 81
type textarea "[DOMAIN_NAME]("rightArrow")"
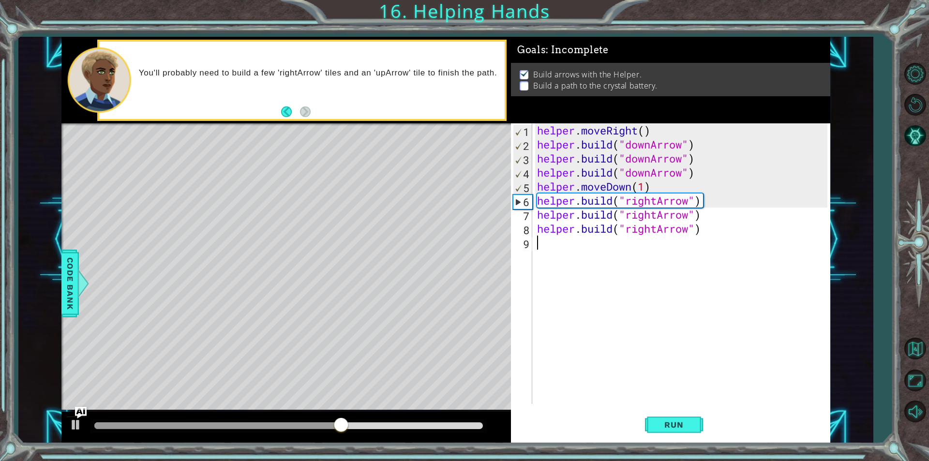
click at [557, 261] on div "helper . moveRight ( ) helper . build ( "downArrow" ) helper . build ( "downArr…" at bounding box center [683, 277] width 297 height 309
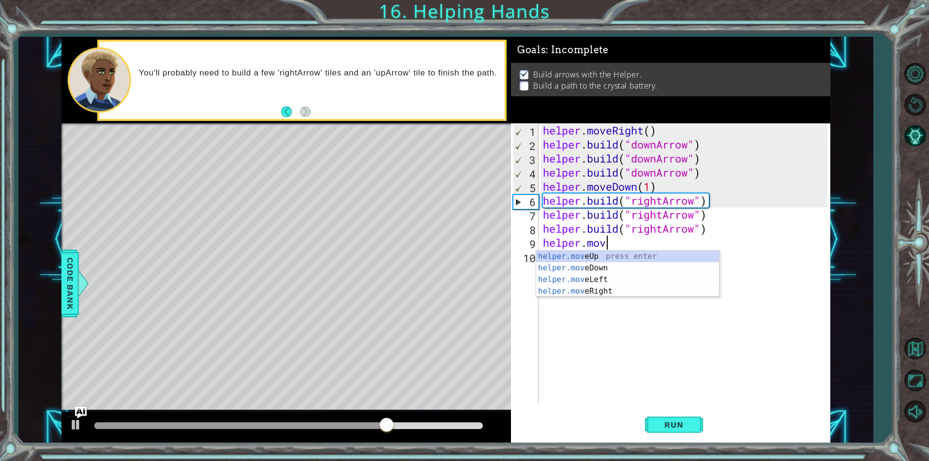
scroll to position [0, 2]
click at [589, 254] on div "helper.move Up press enter helper.move Down press enter helper.move Left press …" at bounding box center [627, 286] width 183 height 70
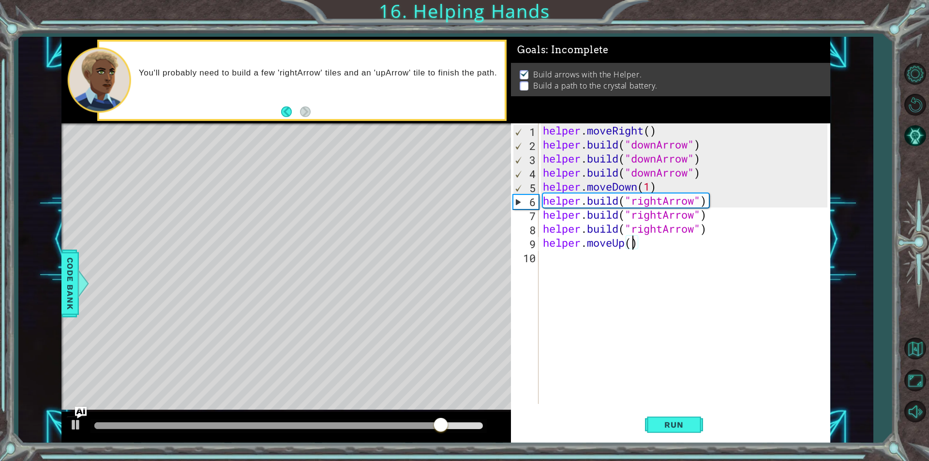
type textarea "helper.moveUp(2)"
click at [678, 419] on button "Run" at bounding box center [674, 425] width 58 height 32
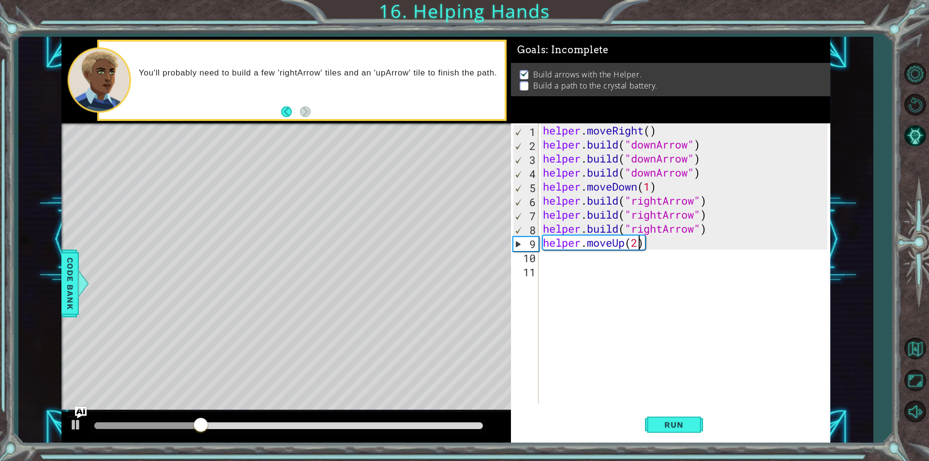
click at [638, 245] on div "helper . moveRight ( ) helper . build ( "downArrow" ) helper . build ( "downArr…" at bounding box center [686, 277] width 291 height 309
type textarea "helper.moveRight(2)"
click at [695, 423] on button "Run" at bounding box center [674, 425] width 58 height 32
drag, startPoint x: 566, startPoint y: 257, endPoint x: 561, endPoint y: 262, distance: 7.2
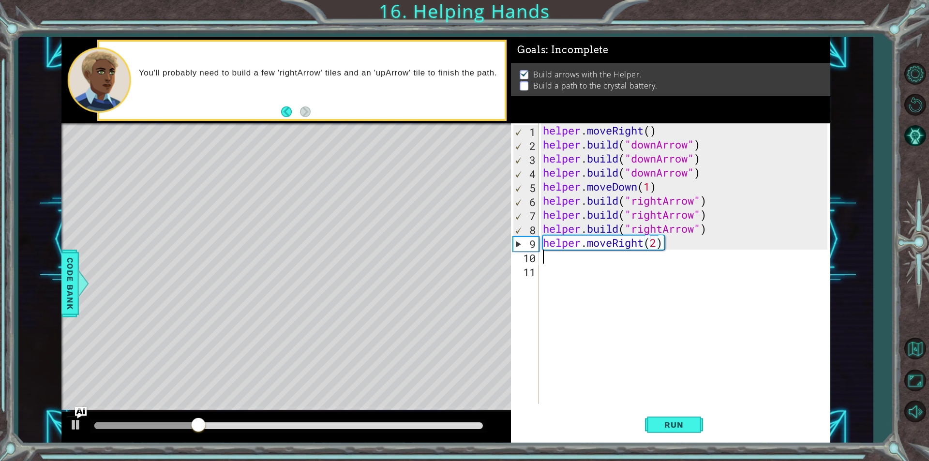
click at [562, 261] on div "helper . moveRight ( ) helper . build ( "downArrow" ) helper . build ( "downArr…" at bounding box center [686, 277] width 291 height 309
drag, startPoint x: 668, startPoint y: 239, endPoint x: 538, endPoint y: 244, distance: 130.3
click at [538, 244] on div "1 2 3 4 5 6 7 8 9 10 11 helper . moveRight ( ) helper . build ( "downArrow" ) h…" at bounding box center [669, 263] width 317 height 281
type textarea "helper.moveRight(2)"
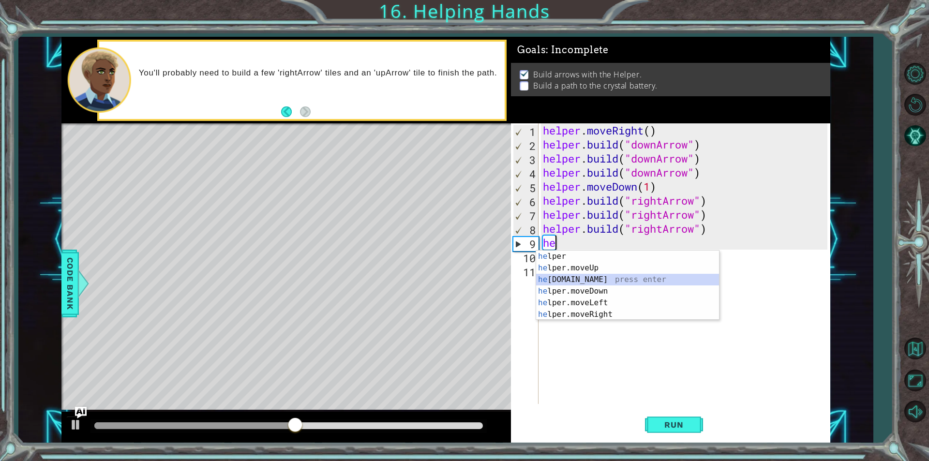
click at [589, 276] on div "he lper press enter he lper.moveUp press enter he [DOMAIN_NAME] press enter he …" at bounding box center [627, 297] width 183 height 93
type textarea "[DOMAIN_NAME]("rightArrow")"
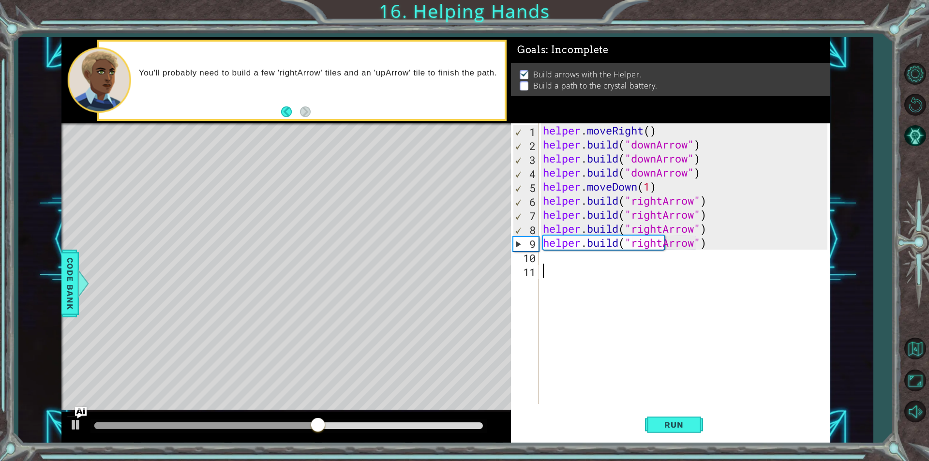
click at [558, 272] on div "helper . moveRight ( ) helper . build ( "downArrow" ) helper . build ( "downArr…" at bounding box center [686, 277] width 291 height 309
click at [559, 265] on div "helper . moveRight ( ) helper . build ( "downArrow" ) helper . build ( "downArr…" at bounding box center [686, 277] width 291 height 309
click at [548, 260] on div "helper . moveRight ( ) helper . build ( "downArrow" ) helper . build ( "downArr…" at bounding box center [686, 277] width 291 height 309
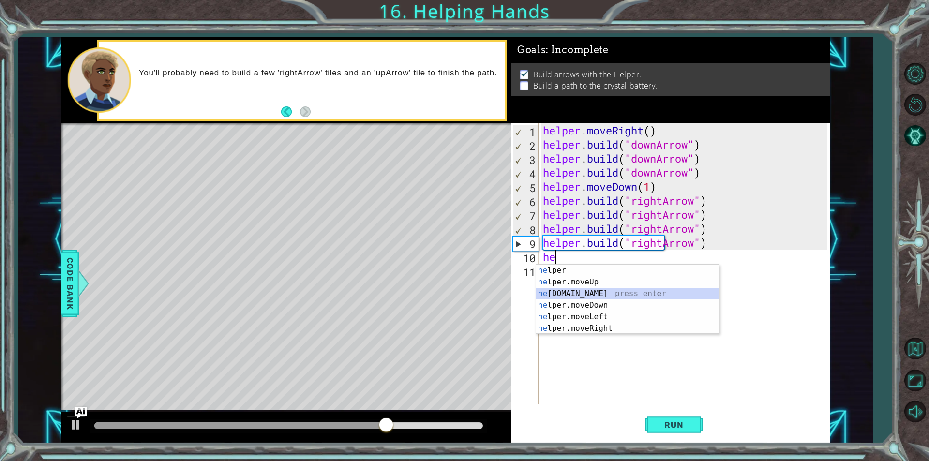
click at [578, 289] on div "he lper press enter he lper.moveUp press enter he [DOMAIN_NAME] press enter he …" at bounding box center [627, 311] width 183 height 93
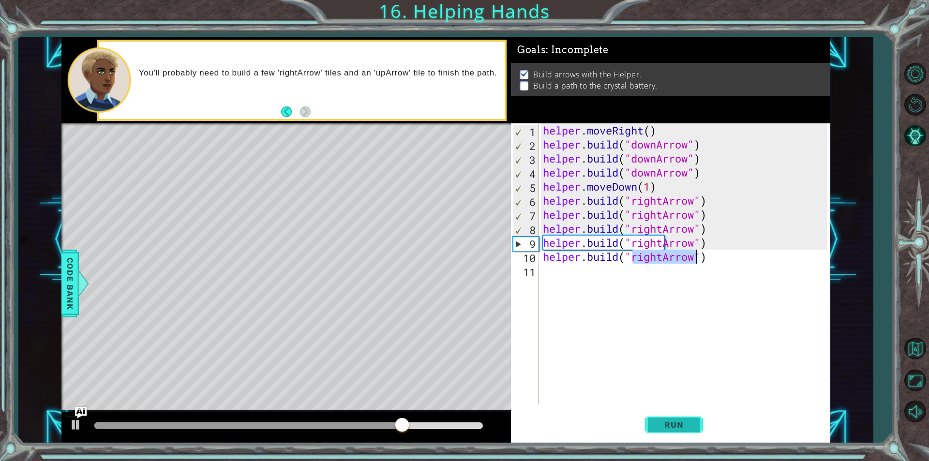
click at [677, 423] on span "Run" at bounding box center [674, 425] width 38 height 10
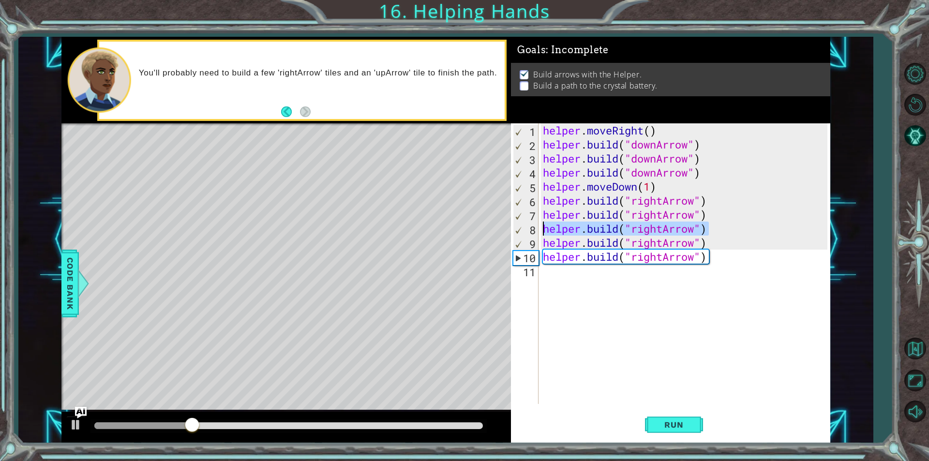
drag, startPoint x: 709, startPoint y: 233, endPoint x: 545, endPoint y: 231, distance: 163.1
click at [545, 231] on div "helper . moveRight ( ) helper . build ( "downArrow" ) helper . build ( "downArr…" at bounding box center [686, 277] width 291 height 309
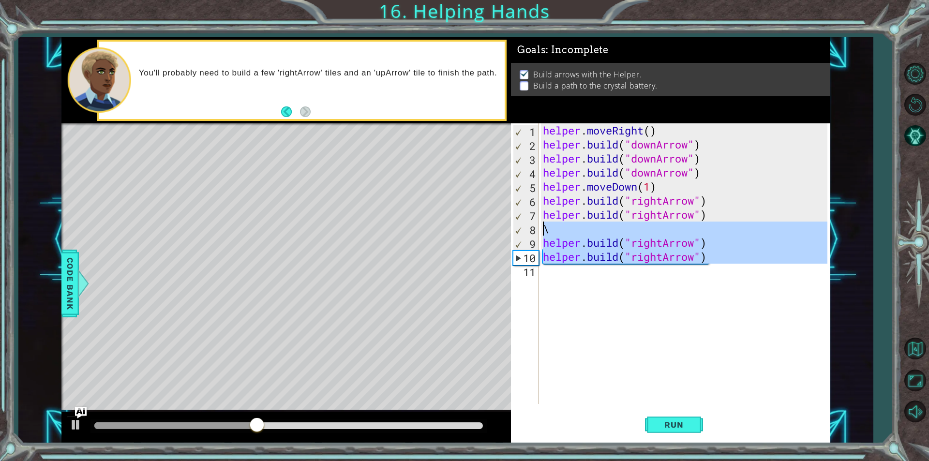
drag, startPoint x: 703, startPoint y: 264, endPoint x: 539, endPoint y: 224, distance: 169.3
click at [539, 224] on div "\ 1 2 3 4 5 6 7 8 9 10 11 helper . moveRight ( ) helper . build ( "downArrow" )…" at bounding box center [669, 263] width 317 height 281
type textarea "\ [DOMAIN_NAME]("rightArrow")"
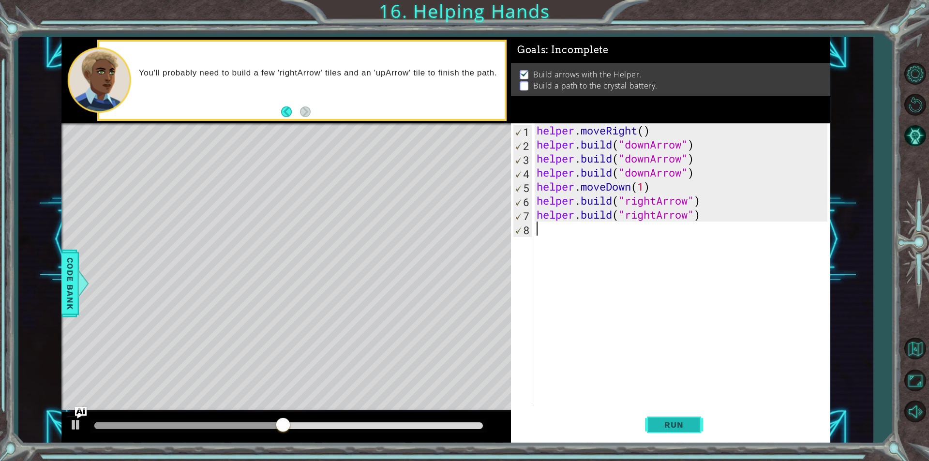
drag, startPoint x: 657, startPoint y: 413, endPoint x: 658, endPoint y: 419, distance: 5.9
click at [657, 414] on button "Run" at bounding box center [674, 425] width 58 height 32
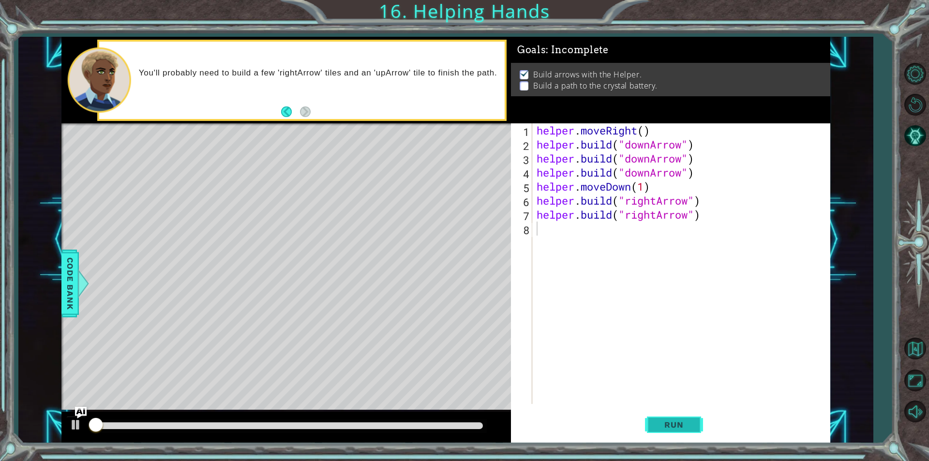
click at [658, 419] on button "Run" at bounding box center [674, 425] width 58 height 32
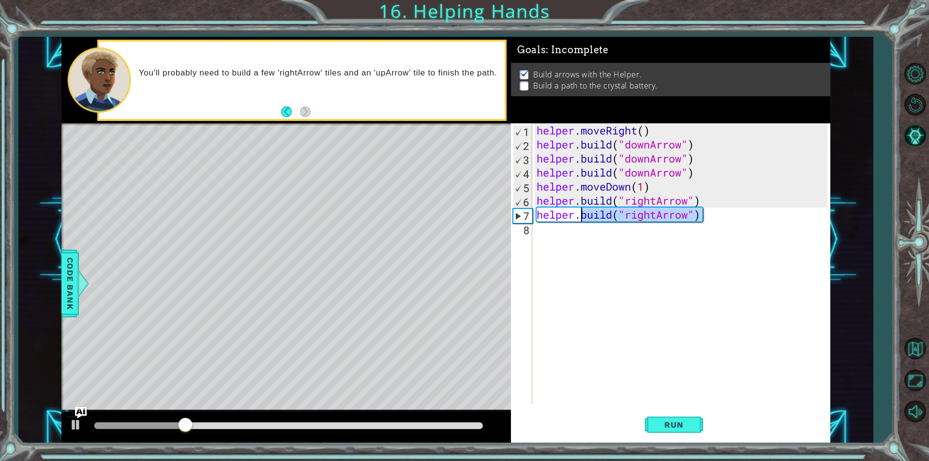
drag, startPoint x: 707, startPoint y: 216, endPoint x: 581, endPoint y: 220, distance: 125.9
click at [581, 220] on div "helper . moveRight ( ) helper . build ( "downArrow" ) helper . build ( "downArr…" at bounding box center [684, 277] width 298 height 309
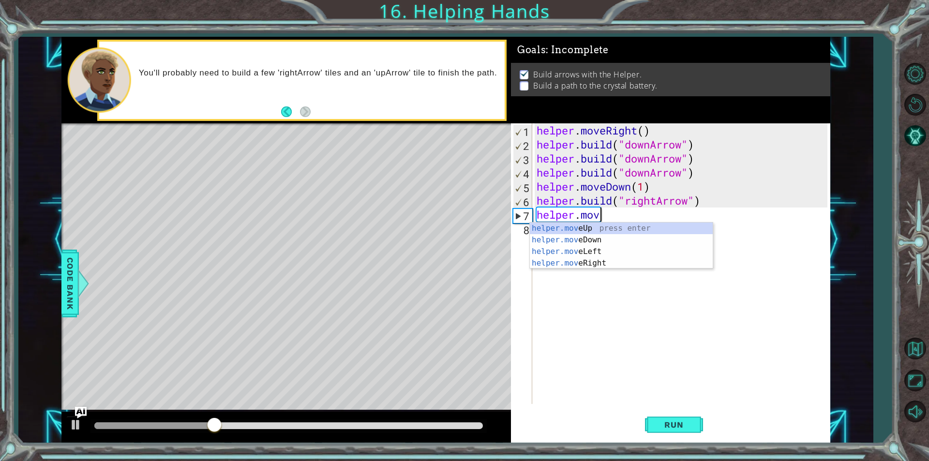
scroll to position [0, 2]
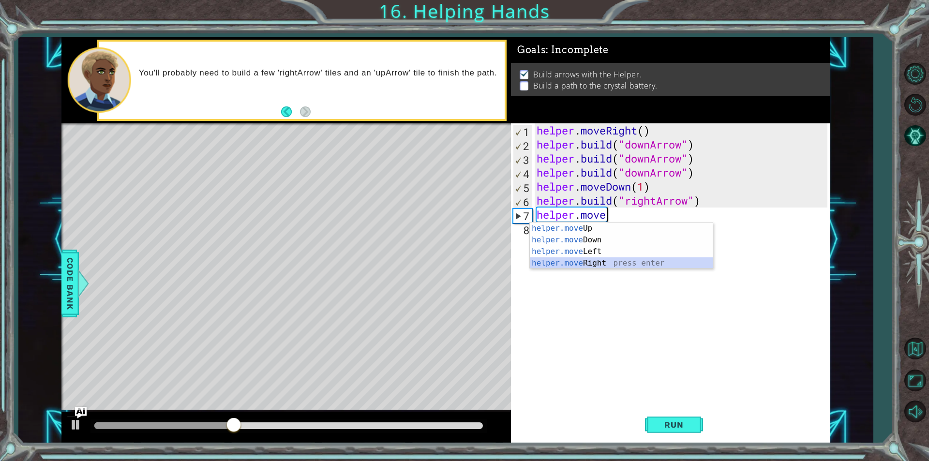
click at [589, 259] on div "helper.move Up press enter helper.move Down press enter helper.move Left press …" at bounding box center [621, 258] width 183 height 70
type textarea "helper.moveRight(1)"
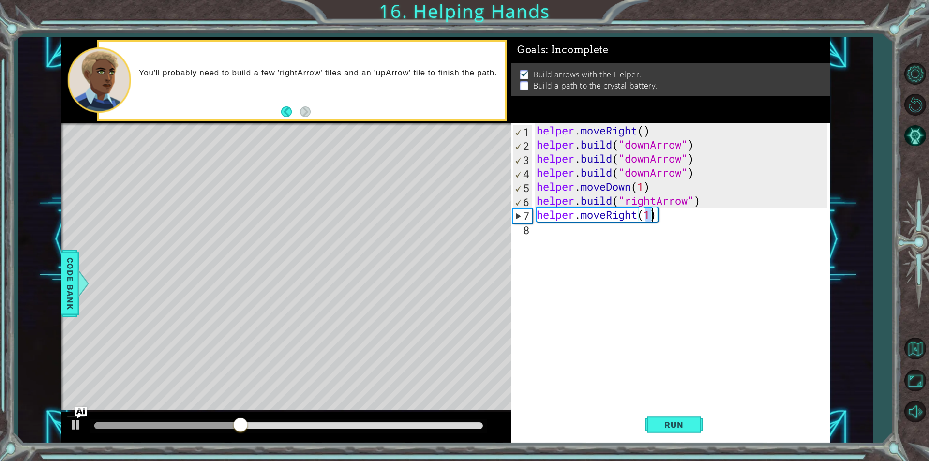
click at [568, 237] on div "helper . moveRight ( ) helper . build ( "downArrow" ) helper . build ( "downArr…" at bounding box center [684, 277] width 298 height 309
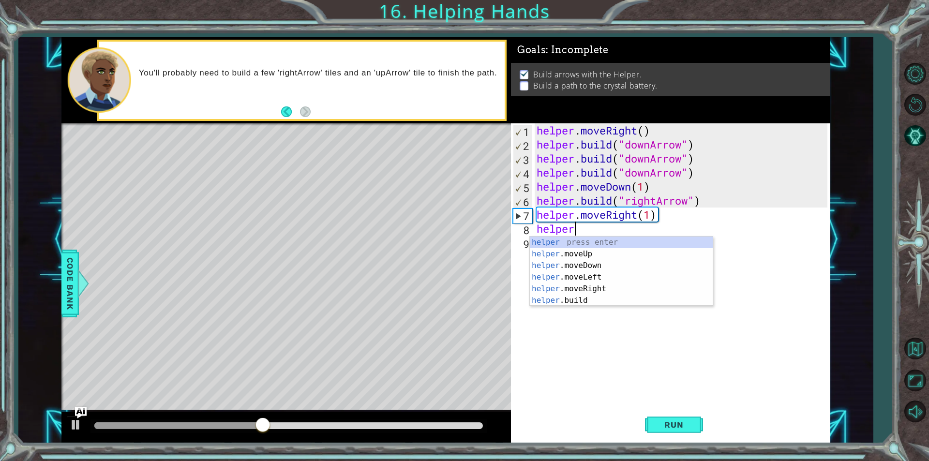
scroll to position [0, 1]
click at [556, 286] on div "helper. moveUp press enter helper. moveDown press enter helper. moveLeft press …" at bounding box center [621, 277] width 183 height 81
type textarea "[DOMAIN_NAME]("rightArrow")"
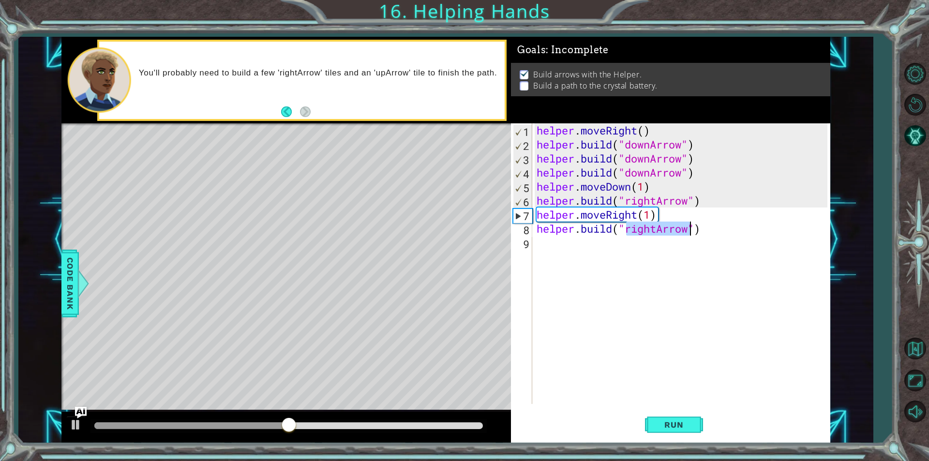
click at [551, 244] on div "helper . moveRight ( ) helper . build ( "downArrow" ) helper . build ( "downArr…" at bounding box center [684, 277] width 298 height 309
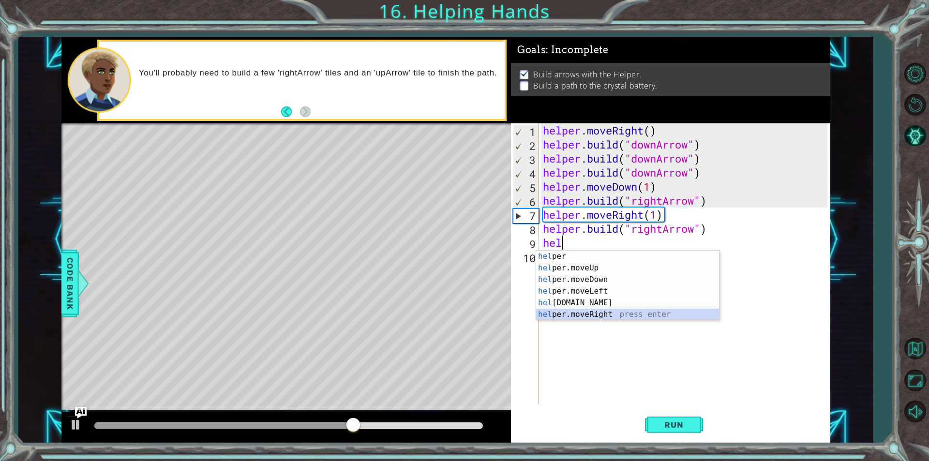
click at [595, 310] on div "hel per press enter hel per.moveUp press enter [GEOGRAPHIC_DATA] per.moveDown p…" at bounding box center [627, 297] width 183 height 93
type textarea "helper.moveRight(1)"
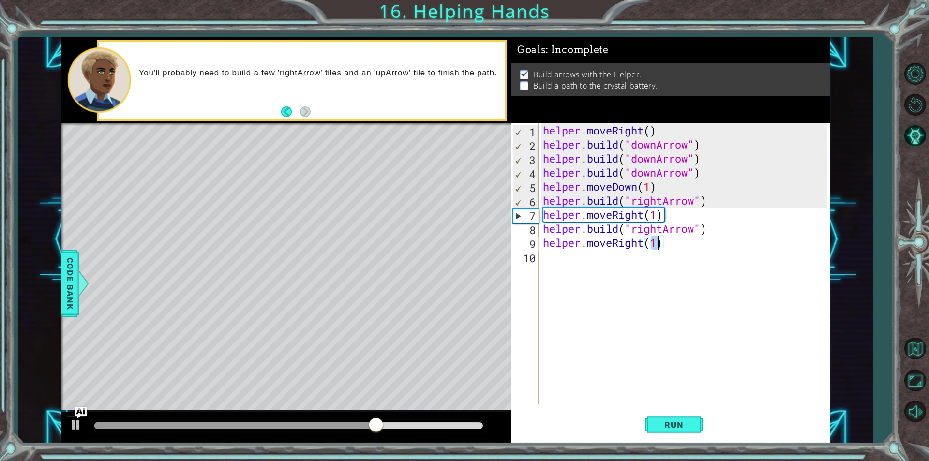
click at [559, 263] on div "helper . moveRight ( ) helper . build ( "downArrow" ) helper . build ( "downArr…" at bounding box center [686, 277] width 291 height 309
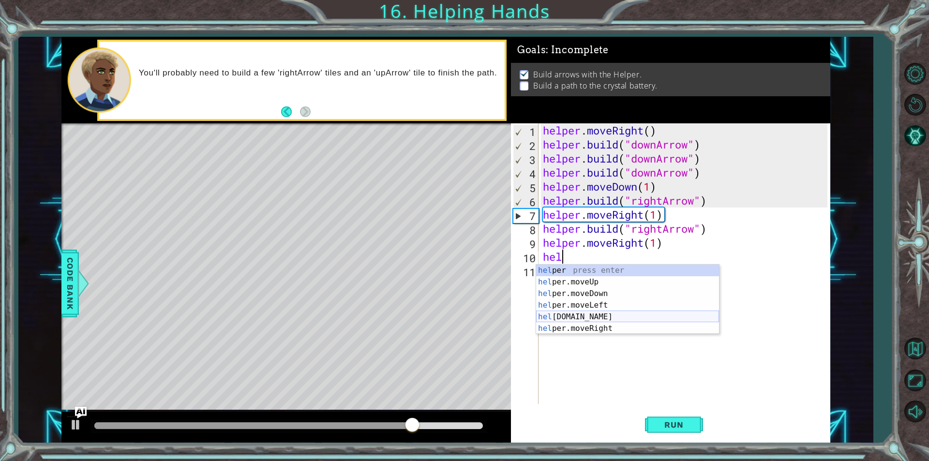
click at [579, 314] on div "hel per press enter hel per.moveUp press enter [GEOGRAPHIC_DATA] per.moveDown p…" at bounding box center [627, 311] width 183 height 93
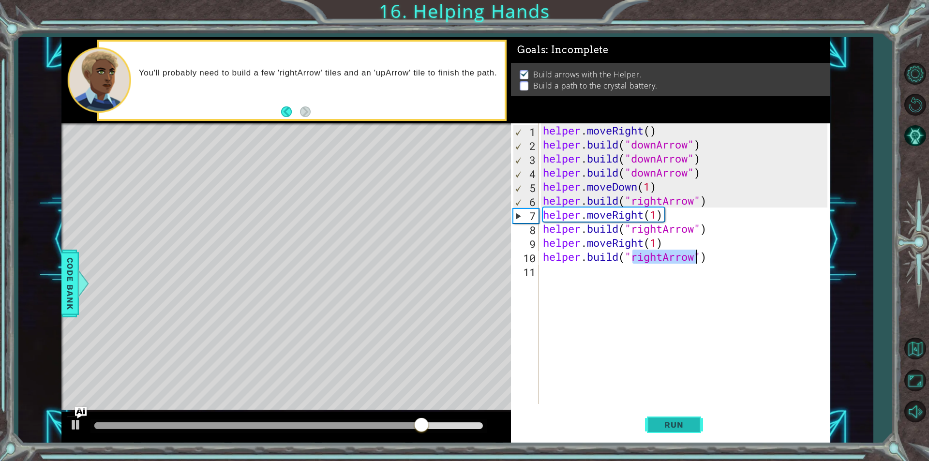
click at [670, 431] on button "Run" at bounding box center [674, 425] width 58 height 32
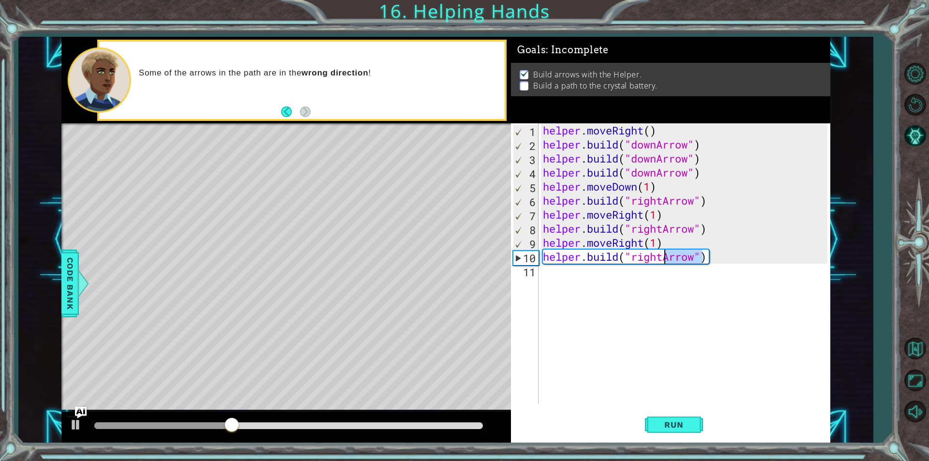
drag, startPoint x: 700, startPoint y: 258, endPoint x: 664, endPoint y: 260, distance: 36.4
click at [664, 260] on div "helper . moveRight ( ) helper . build ( "downArrow" ) helper . build ( "downArr…" at bounding box center [686, 277] width 291 height 309
click at [684, 423] on span "Run" at bounding box center [674, 425] width 38 height 10
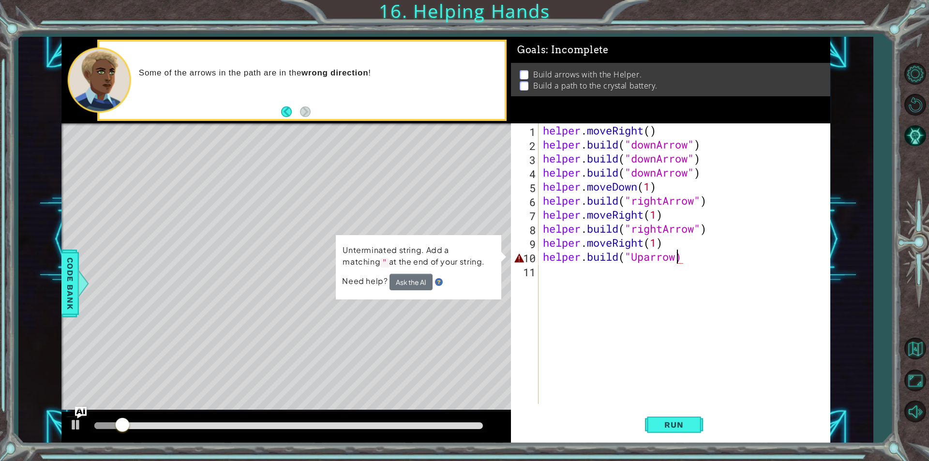
click at [650, 258] on div "helper . moveRight ( ) helper . build ( "downArrow" ) helper . build ( "downArr…" at bounding box center [686, 277] width 291 height 309
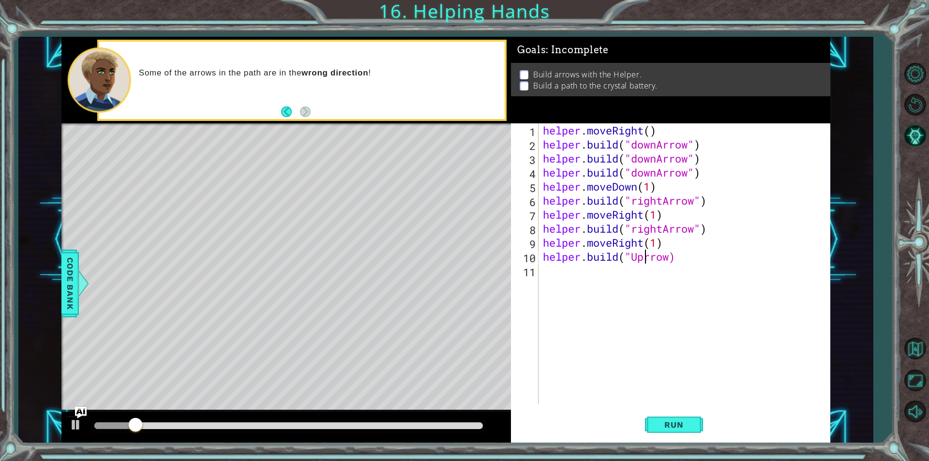
scroll to position [0, 5]
click at [680, 418] on button "Run" at bounding box center [674, 425] width 58 height 32
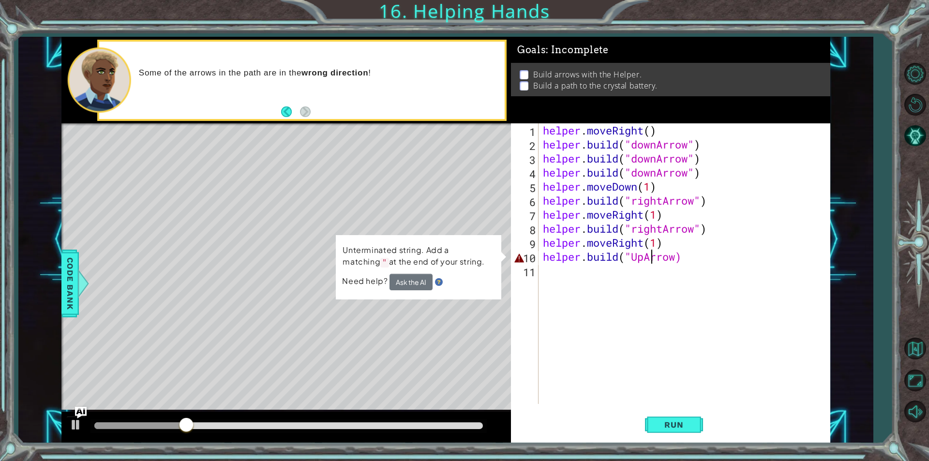
click at [677, 256] on div "helper . moveRight ( ) helper . build ( "downArrow" ) helper . build ( "downArr…" at bounding box center [686, 277] width 291 height 309
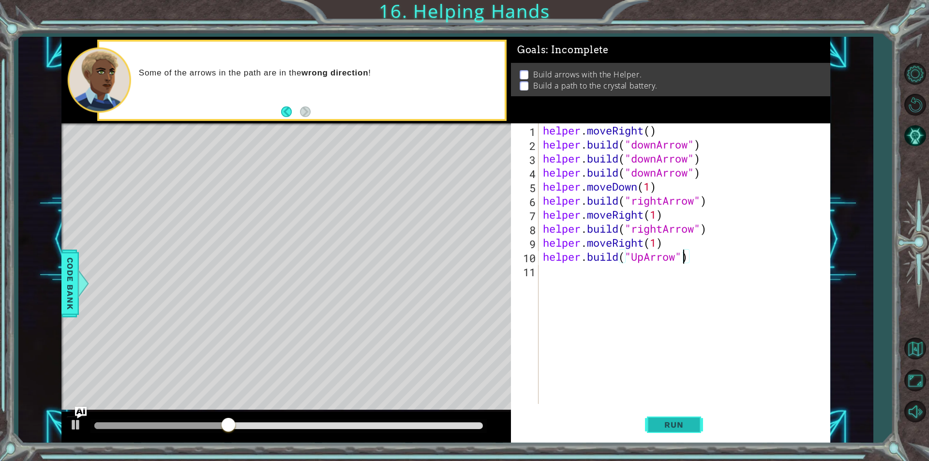
type textarea "[DOMAIN_NAME]("UpArrow")"
click at [687, 422] on span "Run" at bounding box center [674, 425] width 38 height 10
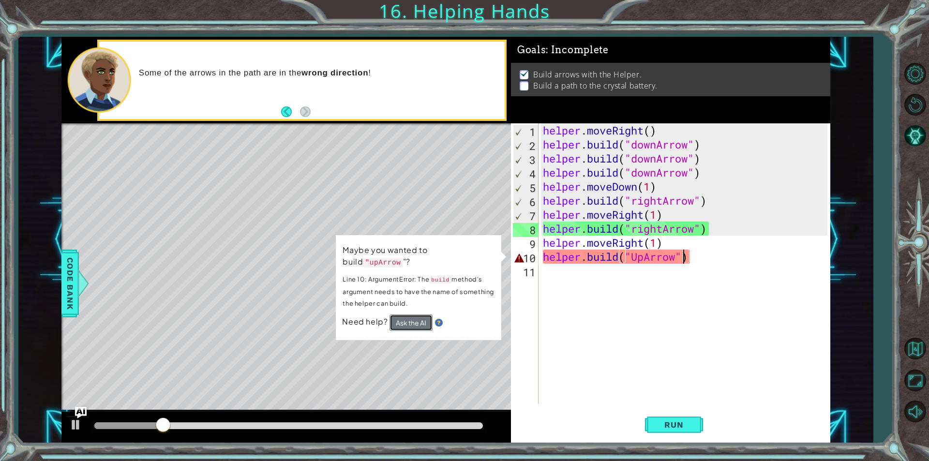
click at [419, 315] on button "Ask the AI" at bounding box center [411, 323] width 43 height 16
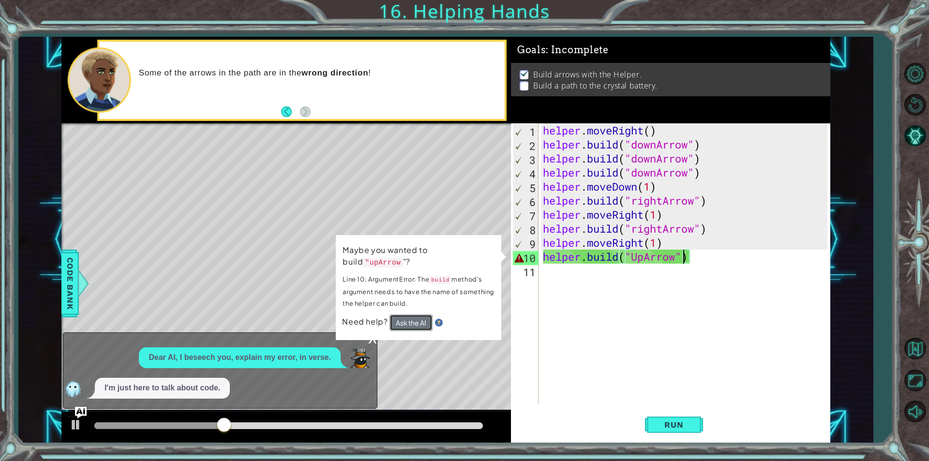
click at [405, 315] on button "Ask the AI" at bounding box center [411, 323] width 43 height 16
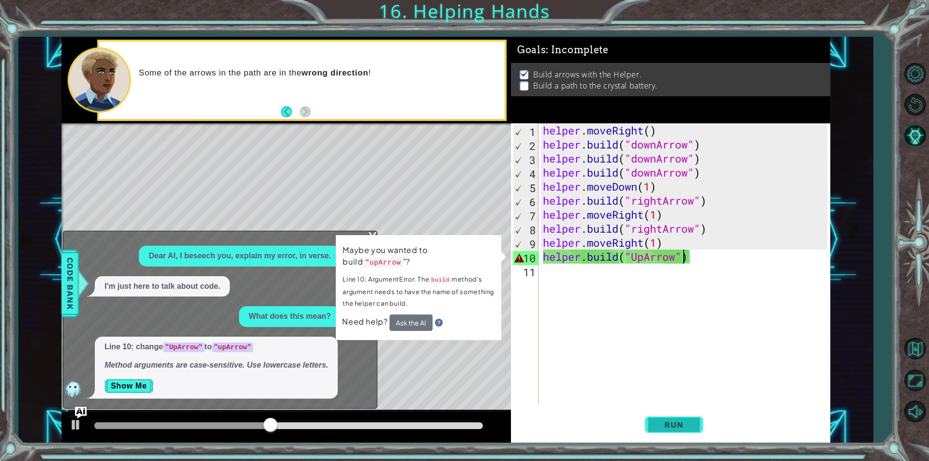
click at [684, 423] on span "Run" at bounding box center [674, 425] width 38 height 10
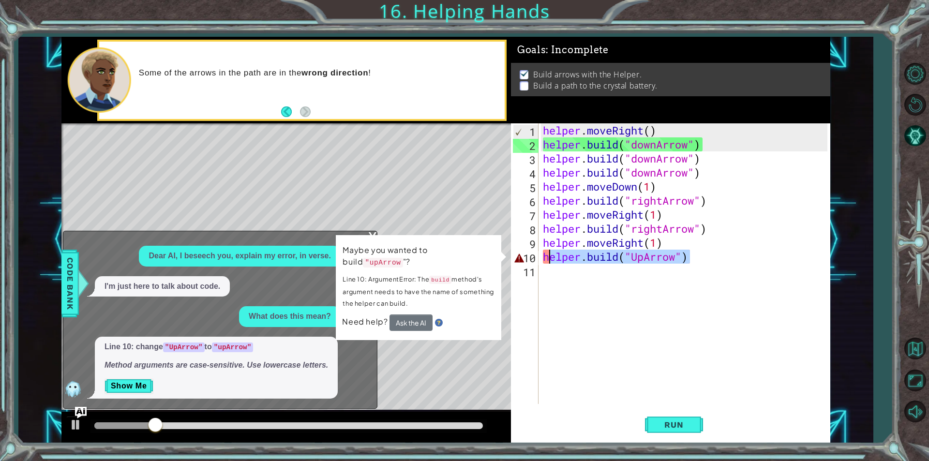
drag, startPoint x: 693, startPoint y: 257, endPoint x: 546, endPoint y: 263, distance: 147.2
click at [546, 263] on div "helper . moveRight ( ) helper . build ( "downArrow" ) helper . build ( "downArr…" at bounding box center [686, 277] width 291 height 309
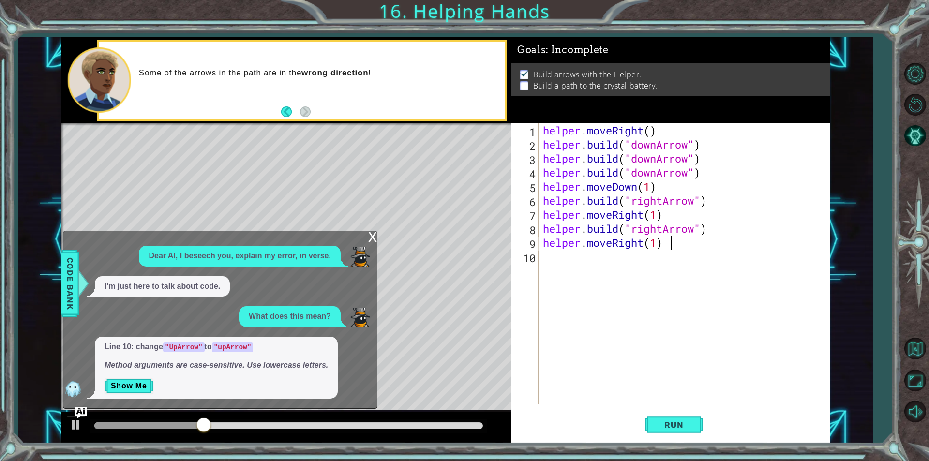
scroll to position [0, 5]
type textarea "helper.moveRight(1)"
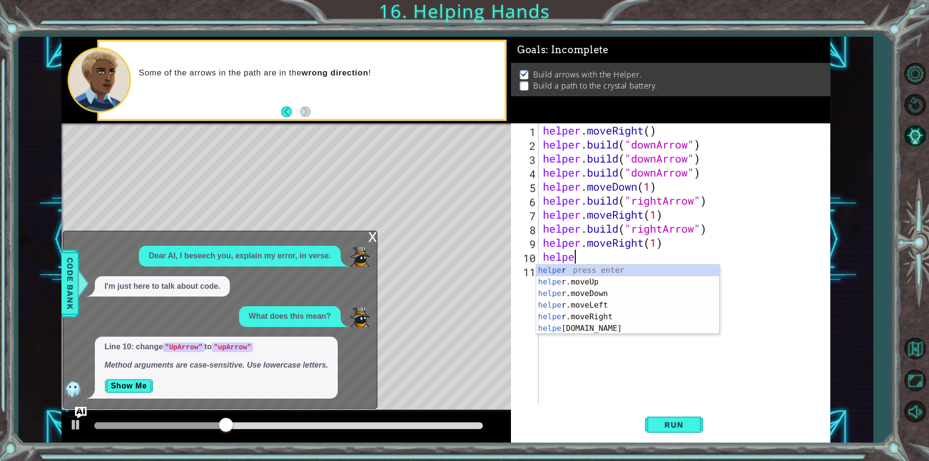
scroll to position [0, 1]
click at [580, 324] on div "helper press enter helper .moveUp press enter helper .moveDown press enter help…" at bounding box center [627, 311] width 183 height 93
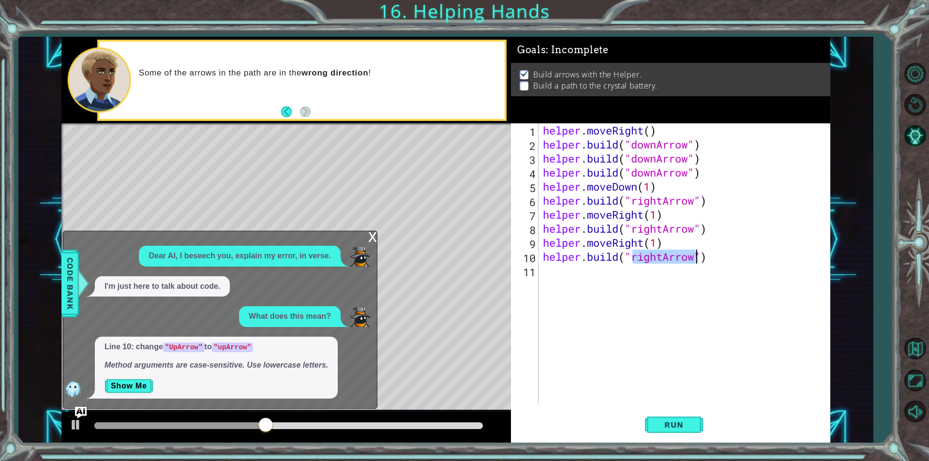
click at [661, 256] on div "helper . moveRight ( ) helper . build ( "downArrow" ) helper . build ( "downArr…" at bounding box center [684, 263] width 286 height 281
click at [663, 256] on div "helper . moveRight ( ) helper . build ( "downArrow" ) helper . build ( "downArr…" at bounding box center [686, 277] width 291 height 309
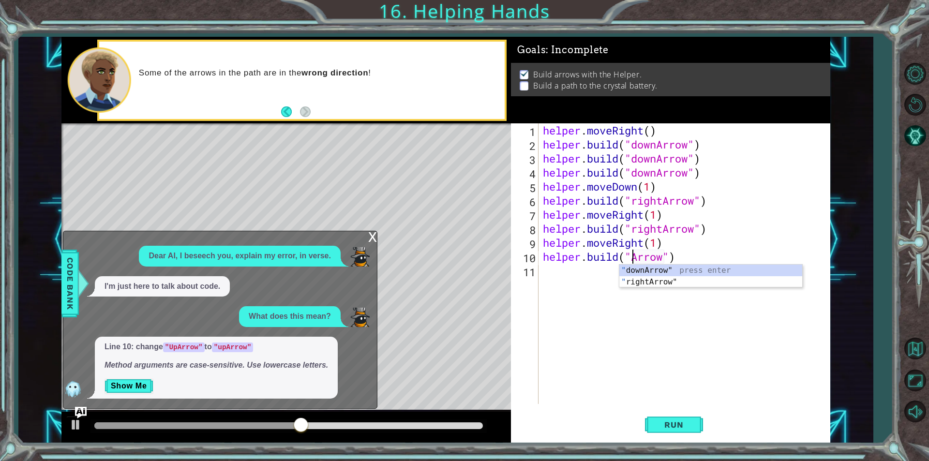
scroll to position [0, 4]
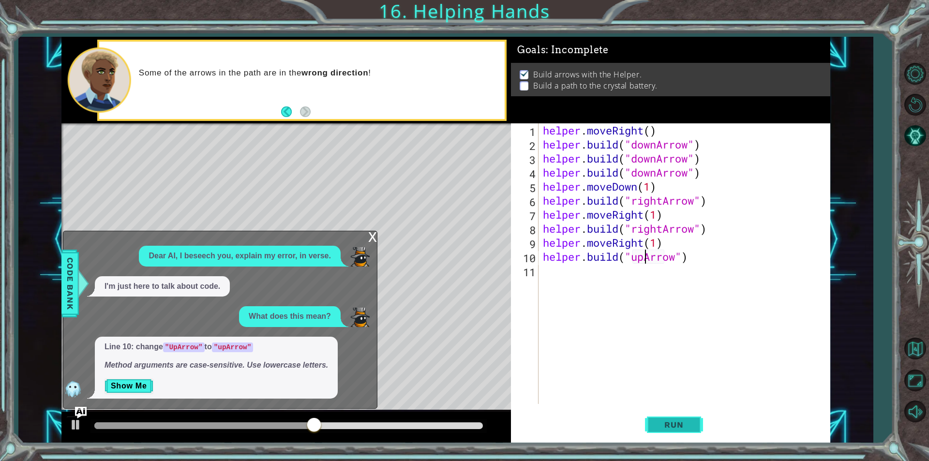
type textarea "[DOMAIN_NAME]("upArrow")"
click at [671, 424] on span "Run" at bounding box center [674, 425] width 38 height 10
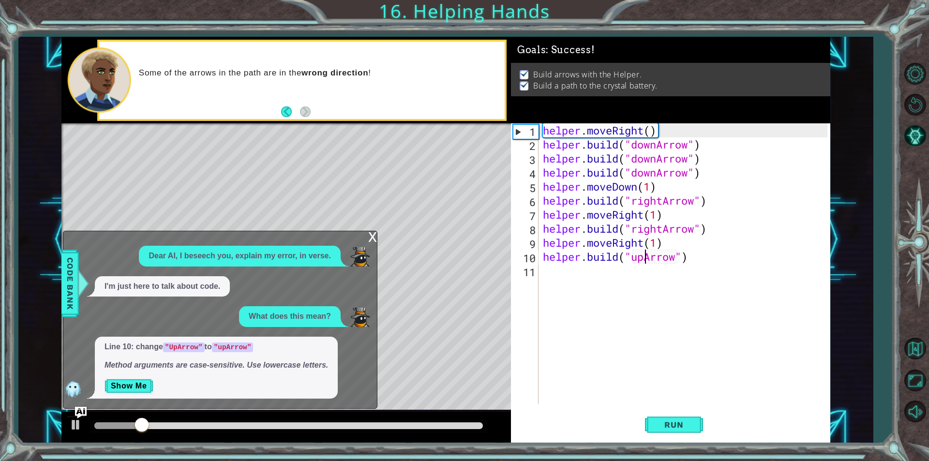
click at [375, 234] on div "x" at bounding box center [372, 236] width 9 height 10
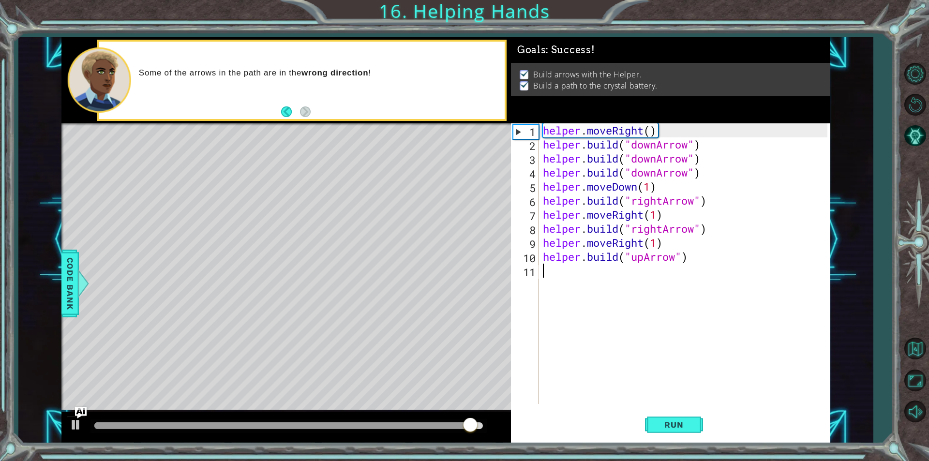
click at [568, 272] on div "helper . moveRight ( ) helper . build ( "downArrow" ) helper . build ( "downArr…" at bounding box center [686, 277] width 291 height 309
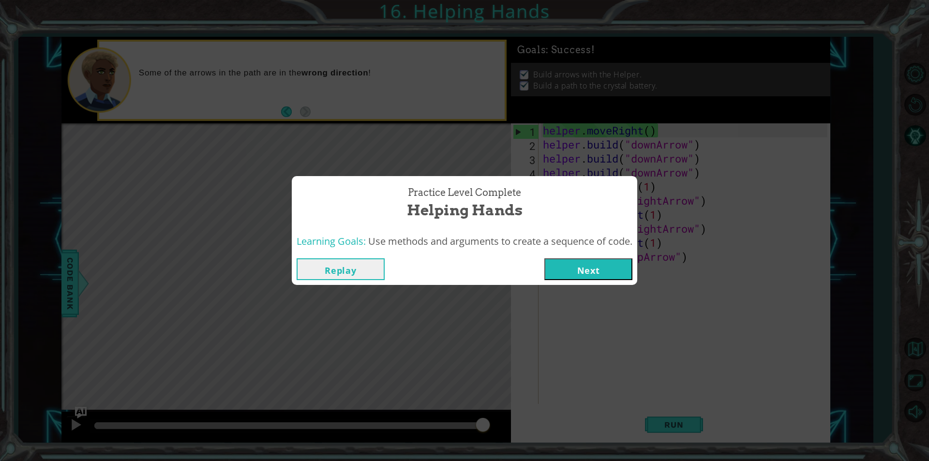
click at [591, 262] on button "Next" at bounding box center [588, 269] width 88 height 22
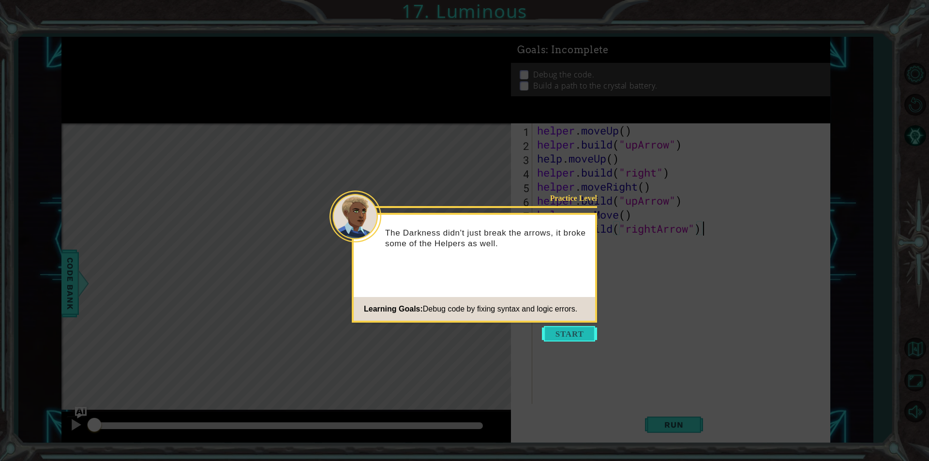
click at [570, 334] on button "Start" at bounding box center [569, 333] width 55 height 15
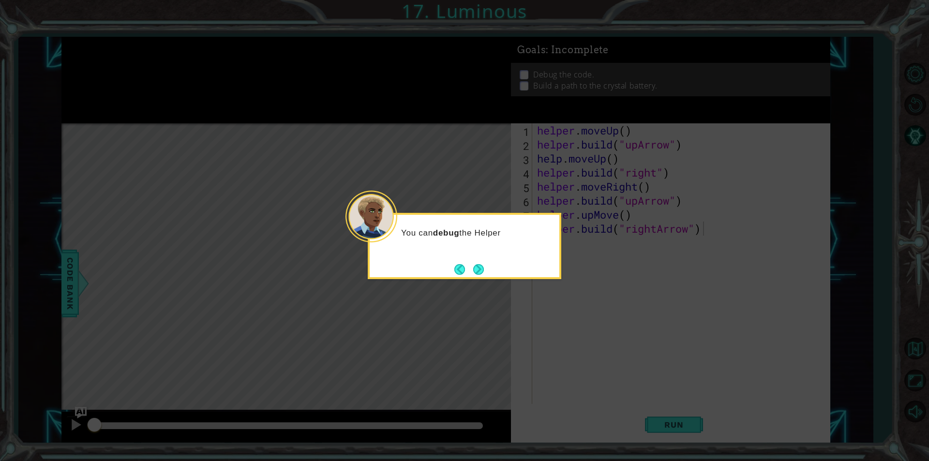
click at [480, 266] on button "Next" at bounding box center [478, 269] width 11 height 11
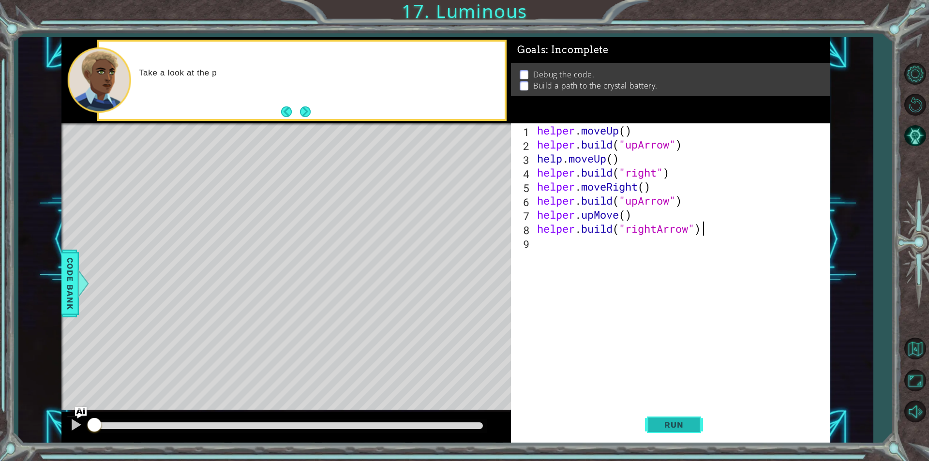
click at [660, 426] on span "Run" at bounding box center [674, 425] width 38 height 10
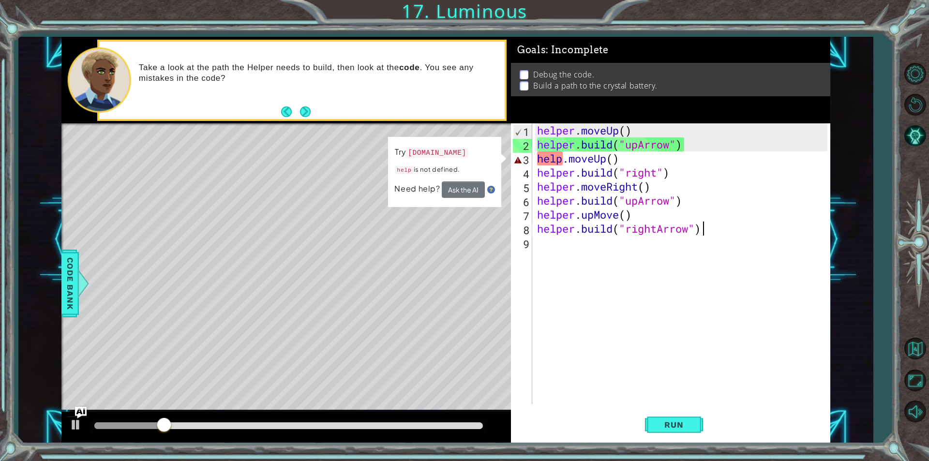
click at [562, 156] on div "helper . moveUp ( ) helper . build ( "upArrow" ) help . moveUp ( ) helper . bui…" at bounding box center [683, 277] width 297 height 309
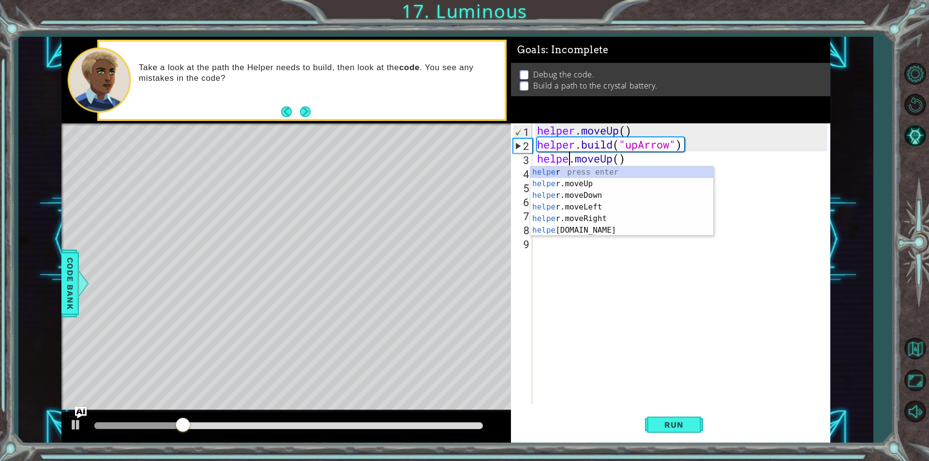
scroll to position [0, 1]
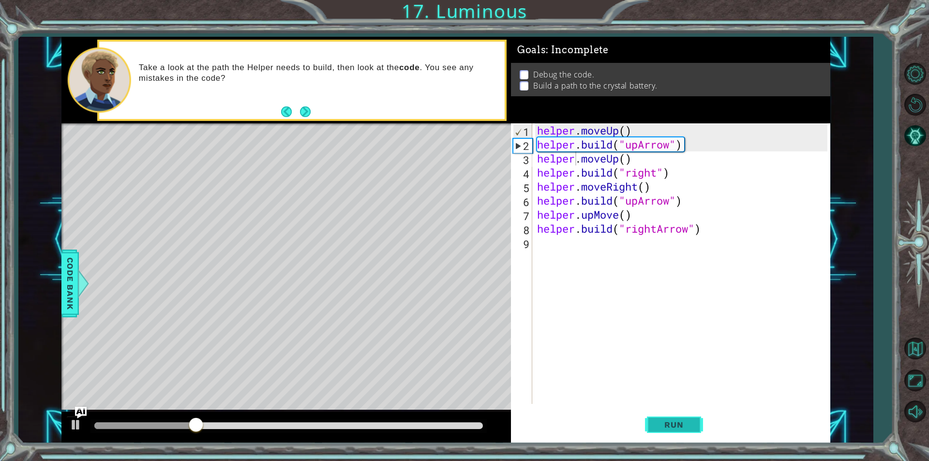
click at [694, 418] on button "Run" at bounding box center [674, 425] width 58 height 32
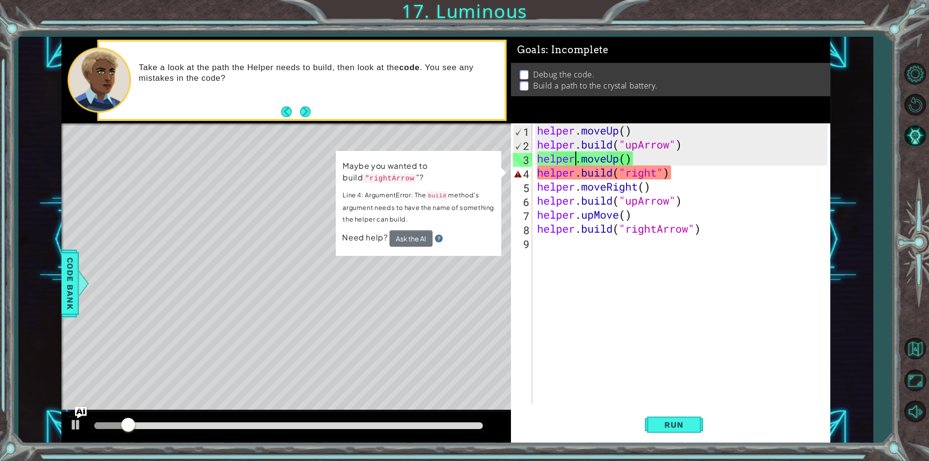
click at [657, 175] on div "helper . moveUp ( ) helper . build ( "upArrow" ) helper . moveUp ( ) helper . b…" at bounding box center [683, 277] width 297 height 309
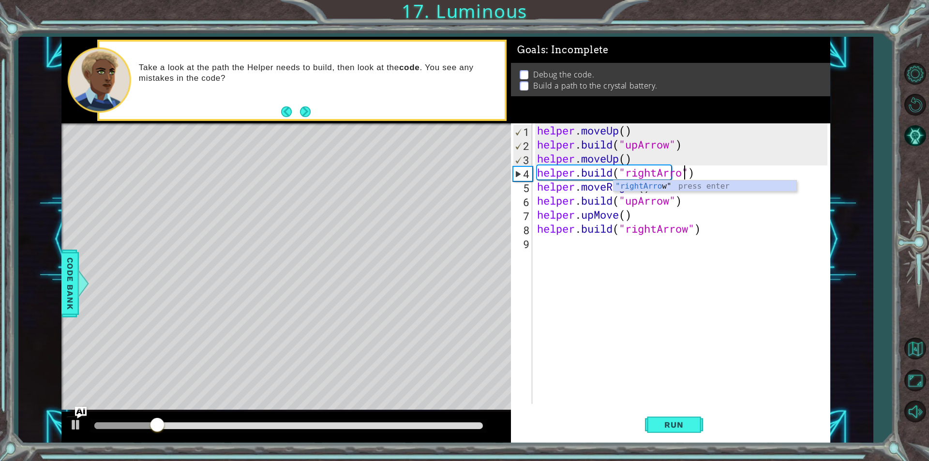
scroll to position [0, 7]
click at [689, 426] on span "Run" at bounding box center [674, 425] width 38 height 10
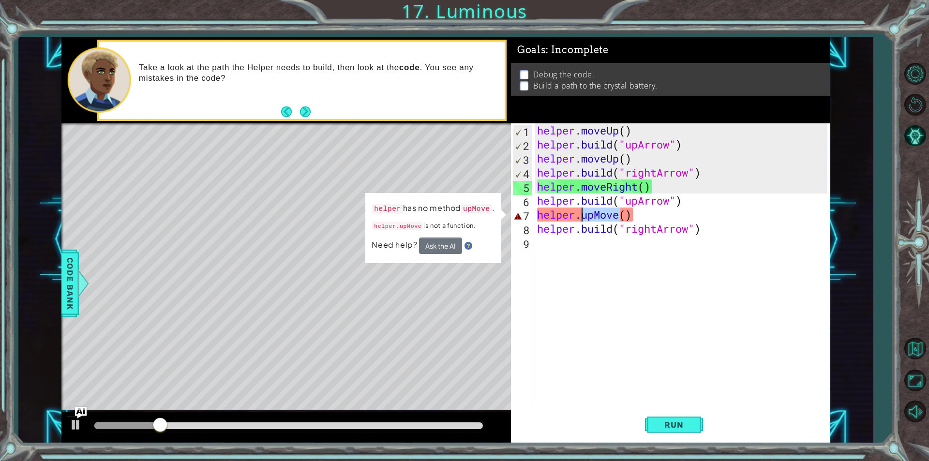
drag, startPoint x: 618, startPoint y: 215, endPoint x: 584, endPoint y: 216, distance: 34.4
click at [584, 216] on div "helper . moveUp ( ) helper . build ( "upArrow" ) helper . moveUp ( ) helper . b…" at bounding box center [683, 277] width 297 height 309
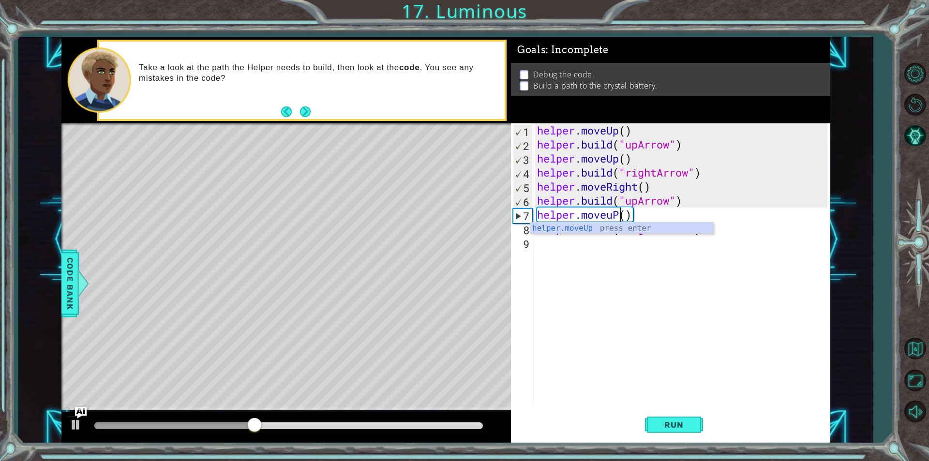
scroll to position [0, 3]
type textarea "helper.moveUp()"
click at [665, 431] on button "Run" at bounding box center [674, 425] width 58 height 32
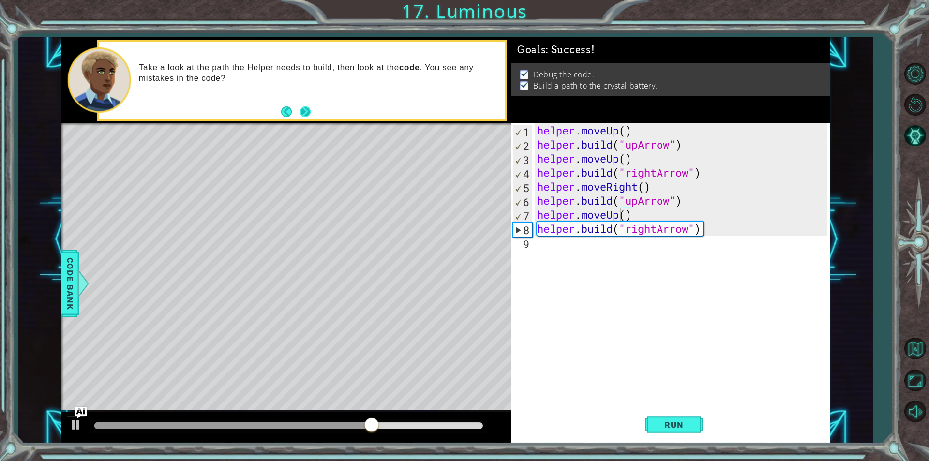
click at [305, 107] on button "Next" at bounding box center [305, 111] width 11 height 11
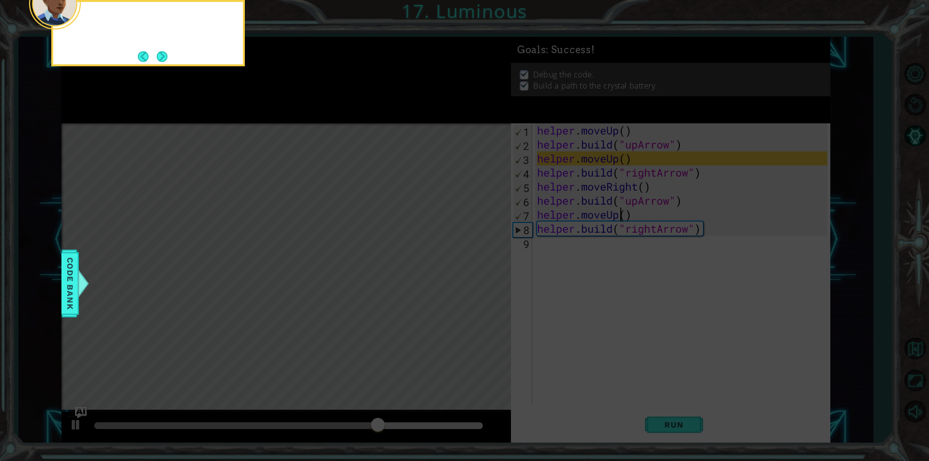
click at [305, 107] on icon at bounding box center [464, 69] width 929 height 785
click at [166, 62] on button "Next" at bounding box center [162, 56] width 11 height 11
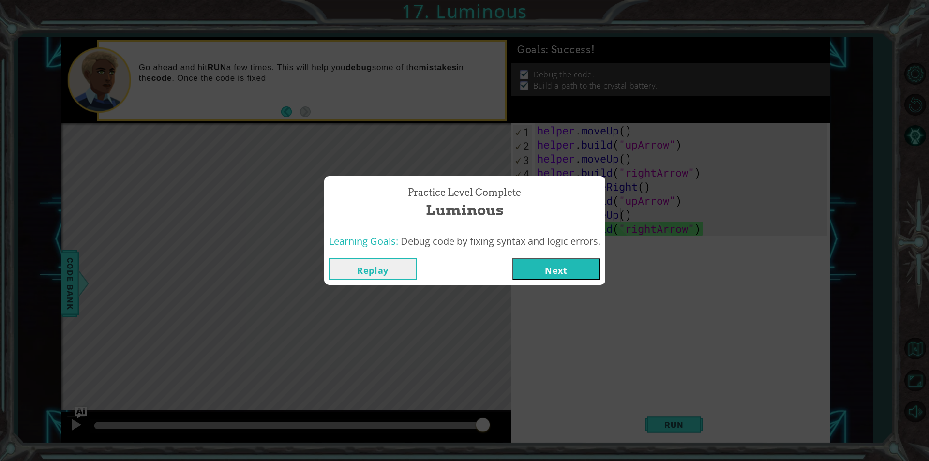
click at [573, 262] on button "Next" at bounding box center [557, 269] width 88 height 22
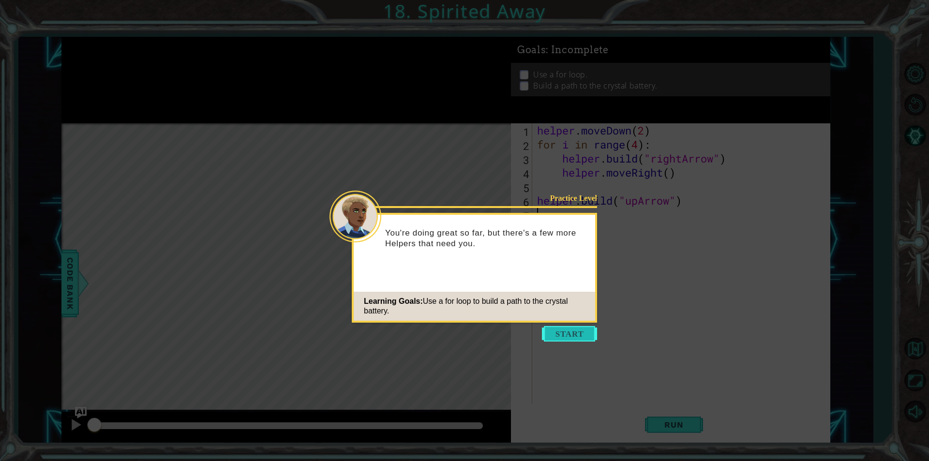
click at [567, 329] on button "Start" at bounding box center [569, 333] width 55 height 15
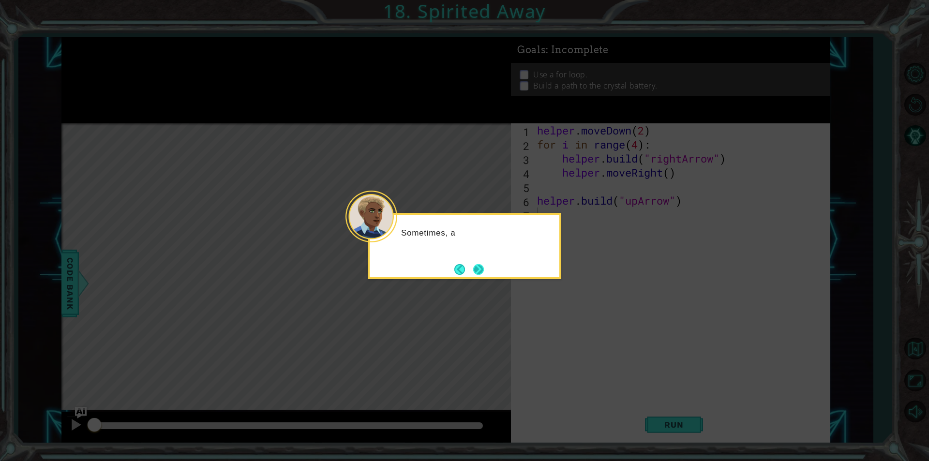
click at [474, 272] on button "Next" at bounding box center [478, 269] width 11 height 11
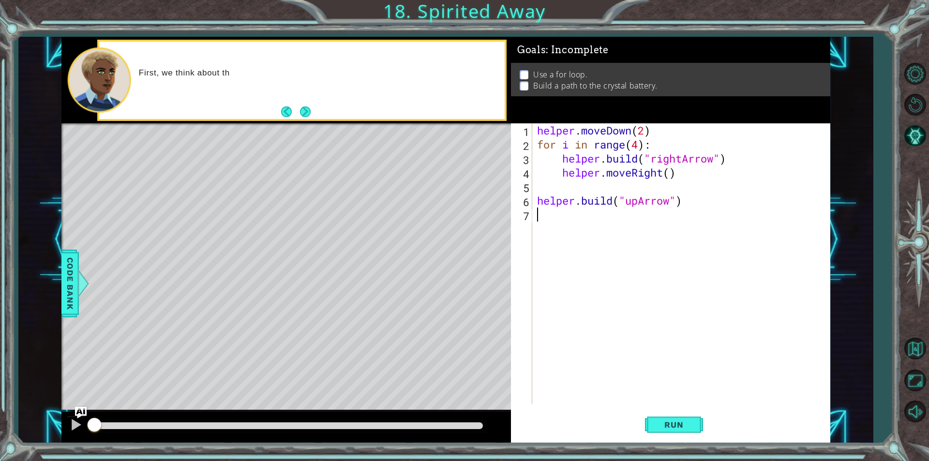
click at [559, 159] on div "helper . moveDown ( 2 ) for i in range ( 4 ) : helper . build ( "rightArrow" ) …" at bounding box center [683, 277] width 297 height 309
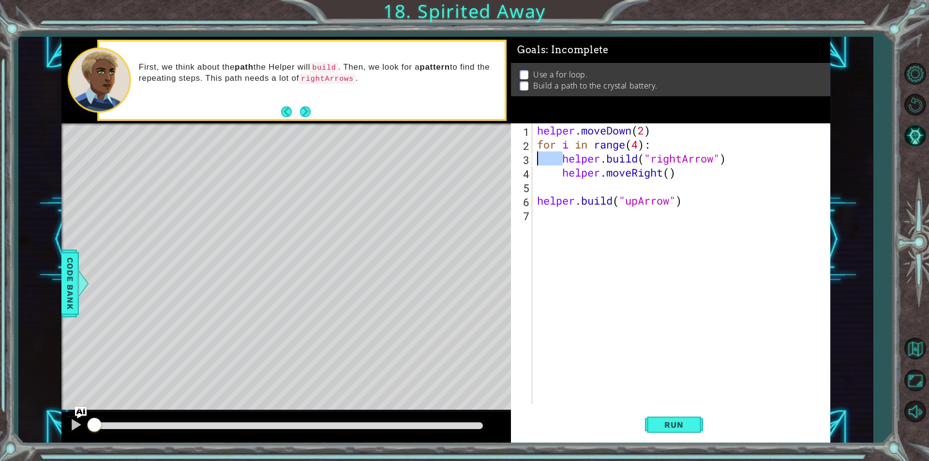
drag, startPoint x: 561, startPoint y: 160, endPoint x: 528, endPoint y: 157, distance: 33.5
click at [528, 157] on div "[DOMAIN_NAME]("rightArrow") 1 2 3 4 5 6 7 helper . moveDown ( 2 ) for i in rang…" at bounding box center [669, 263] width 317 height 281
drag, startPoint x: 561, startPoint y: 173, endPoint x: 535, endPoint y: 173, distance: 26.1
click at [535, 173] on div "helper . moveDown ( 2 ) for i in range ( 4 ) : helper . build ( "rightArrow" ) …" at bounding box center [683, 277] width 297 height 309
type textarea "helper.moveRight()"
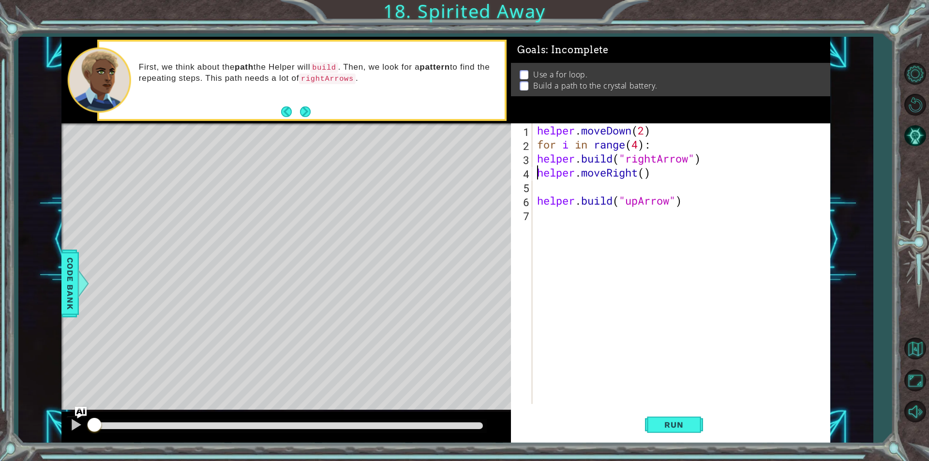
click at [533, 189] on div "helper.moveRight() 1 2 3 4 5 6 7 helper . moveDown ( 2 ) for i in range ( 4 ) :…" at bounding box center [669, 263] width 317 height 281
click at [539, 188] on div "helper . moveDown ( 2 ) for i in range ( 4 ) : helper . build ( "rightArrow" ) …" at bounding box center [683, 277] width 297 height 309
click at [676, 427] on span "Run" at bounding box center [674, 425] width 38 height 10
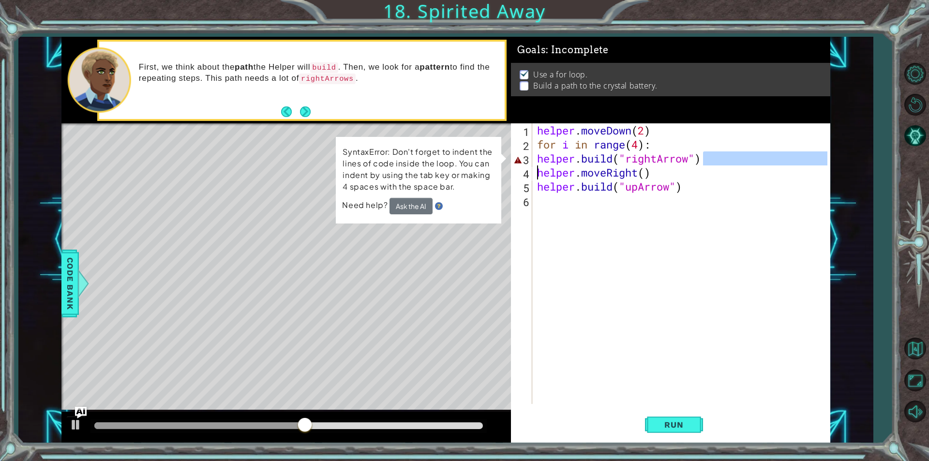
drag, startPoint x: 713, startPoint y: 156, endPoint x: 537, endPoint y: 167, distance: 177.0
click at [537, 167] on div "helper . moveDown ( 2 ) for i in range ( 4 ) : helper . build ( "rightArrow" ) …" at bounding box center [683, 277] width 297 height 309
click at [673, 425] on span "Run" at bounding box center [674, 425] width 38 height 10
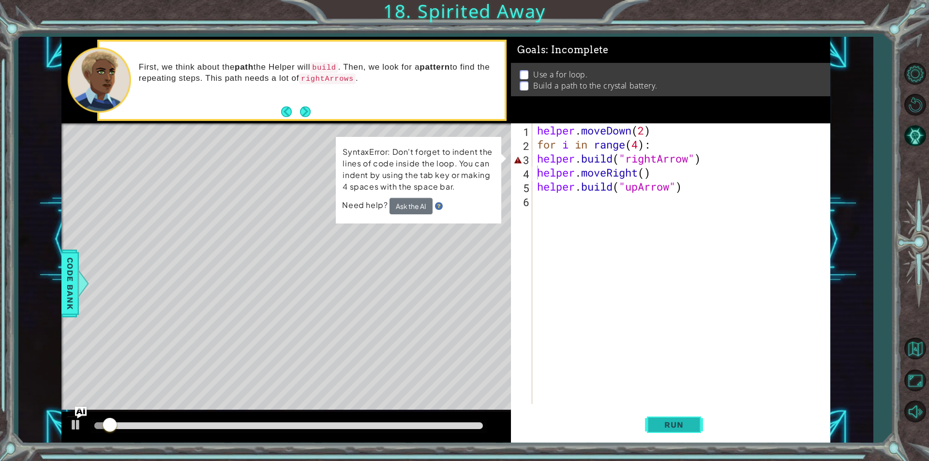
click at [670, 425] on span "Run" at bounding box center [674, 425] width 38 height 10
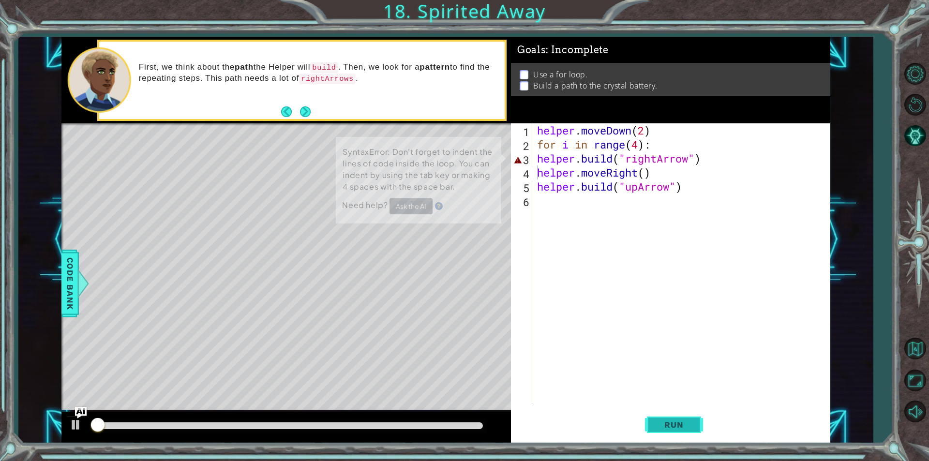
click at [670, 425] on span "Run" at bounding box center [674, 425] width 38 height 10
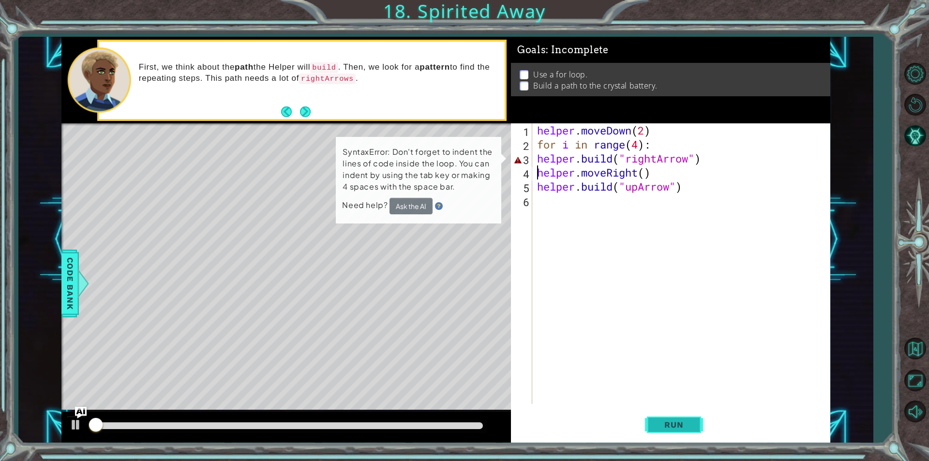
click at [670, 425] on span "Run" at bounding box center [674, 425] width 38 height 10
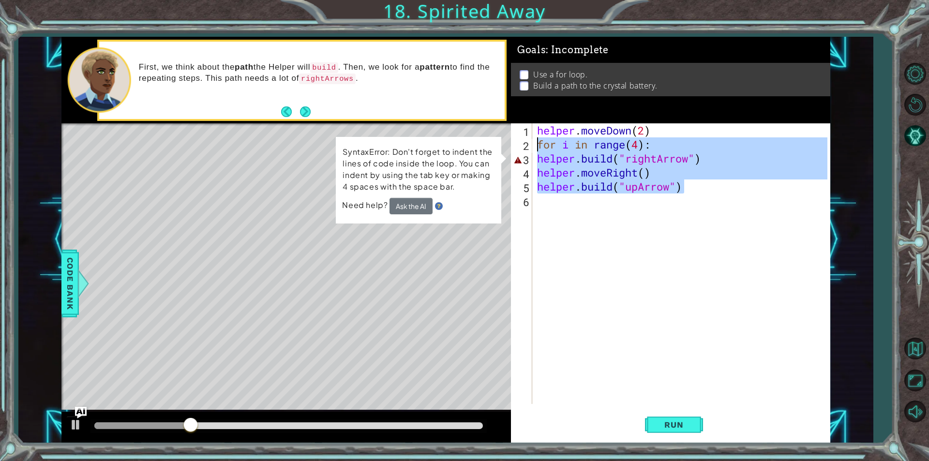
drag, startPoint x: 692, startPoint y: 191, endPoint x: 538, endPoint y: 142, distance: 161.8
click at [538, 142] on div "helper . moveDown ( 2 ) for i in range ( 4 ) : helper . build ( "rightArrow" ) …" at bounding box center [683, 277] width 297 height 309
type textarea "for i in range(4): [DOMAIN_NAME]("rightArrow")"
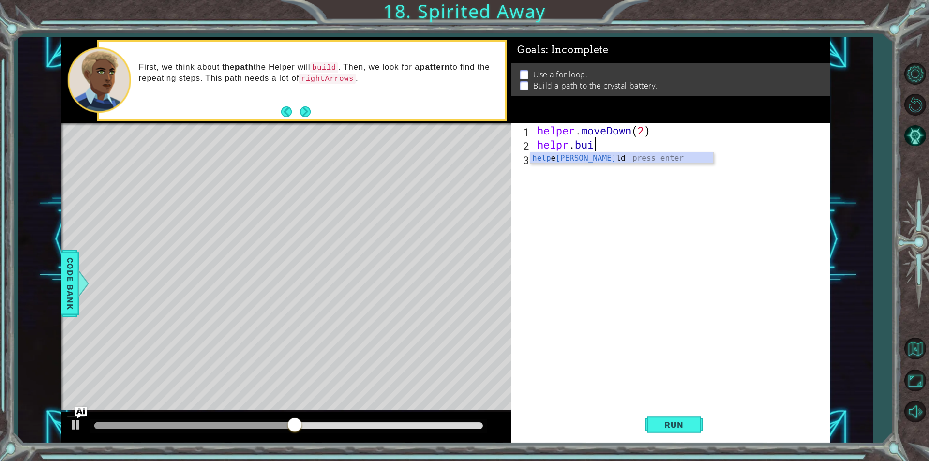
scroll to position [0, 2]
type textarea "[DOMAIN_NAME]"
click at [575, 164] on div "helper . moveDown ( 2 ) helpr . build" at bounding box center [683, 277] width 297 height 309
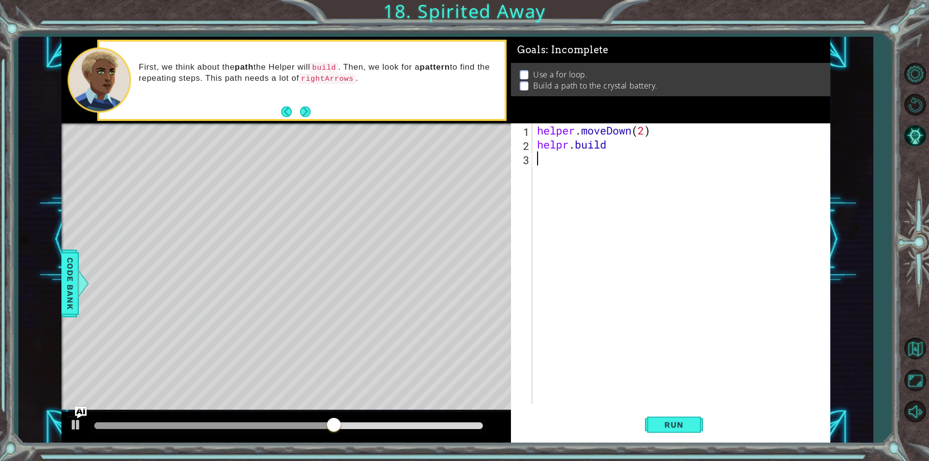
click at [604, 144] on div "helper . moveDown ( 2 ) helpr . build" at bounding box center [683, 277] width 297 height 309
drag, startPoint x: 614, startPoint y: 147, endPoint x: 559, endPoint y: 146, distance: 55.7
click at [559, 146] on div "helper . moveDown ( 2 ) helpr . build" at bounding box center [683, 277] width 297 height 309
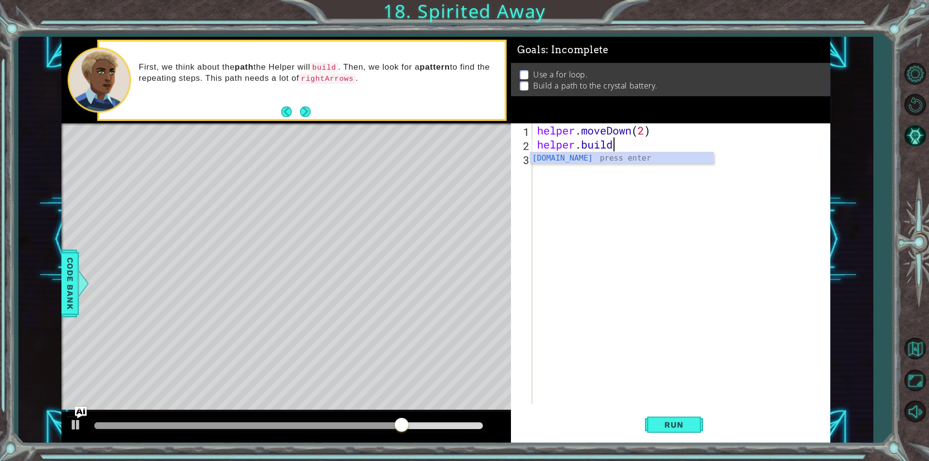
scroll to position [0, 3]
type textarea "[DOMAIN_NAME]("rightArrow")"
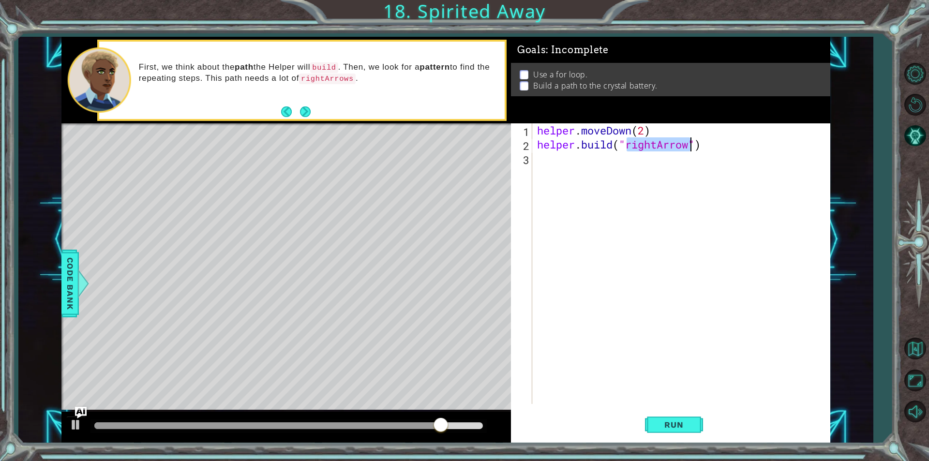
click at [708, 152] on div "helper . moveDown ( 2 ) helper . build ( "rightArrow" )" at bounding box center [683, 277] width 297 height 309
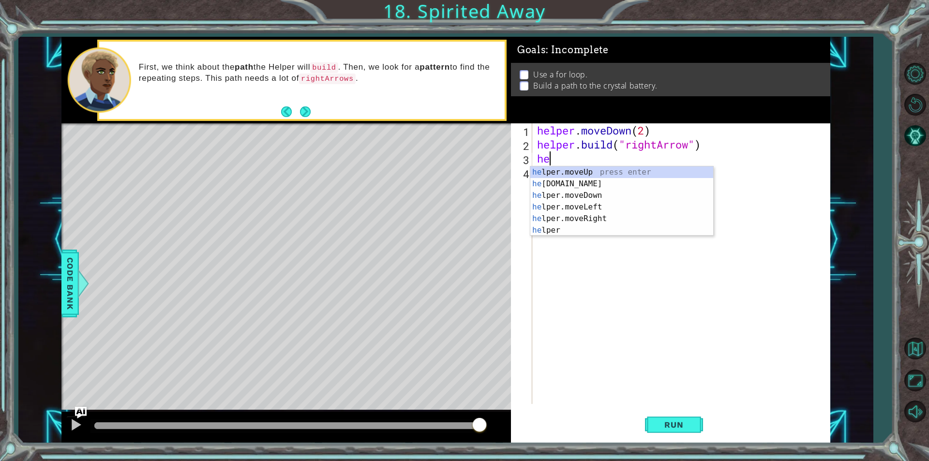
type textarea "h"
click at [594, 216] on div "he lper.moveUp press enter he [DOMAIN_NAME] press enter he lper.moveDown press …" at bounding box center [621, 212] width 183 height 93
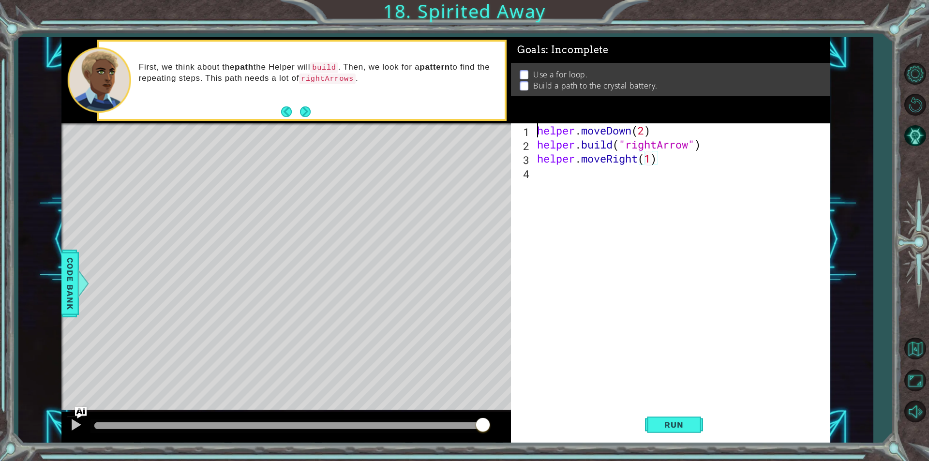
click at [551, 184] on div "helper . moveDown ( 2 ) helper . build ( "rightArrow" ) helper . moveRight ( 1 )" at bounding box center [683, 277] width 297 height 309
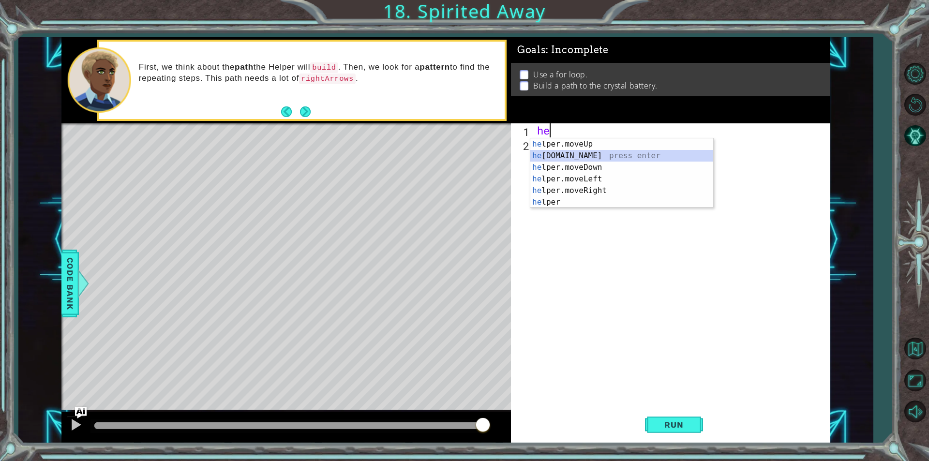
click at [559, 156] on div "he lper.moveUp press enter he [DOMAIN_NAME] press enter he lper.moveDown press …" at bounding box center [621, 184] width 183 height 93
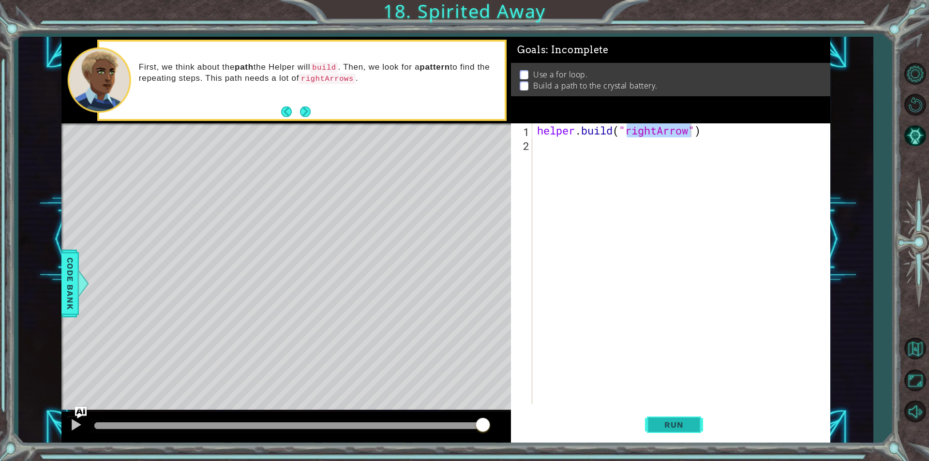
click at [671, 429] on span "Run" at bounding box center [674, 425] width 38 height 10
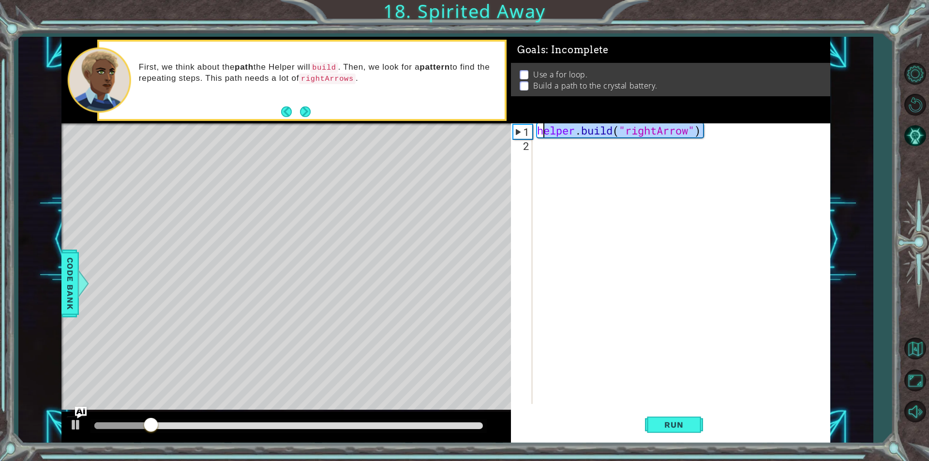
drag, startPoint x: 650, startPoint y: 134, endPoint x: 542, endPoint y: 134, distance: 108.9
click at [542, 134] on div "helper . build ( "rightArrow" )" at bounding box center [683, 277] width 297 height 309
type textarea "h"
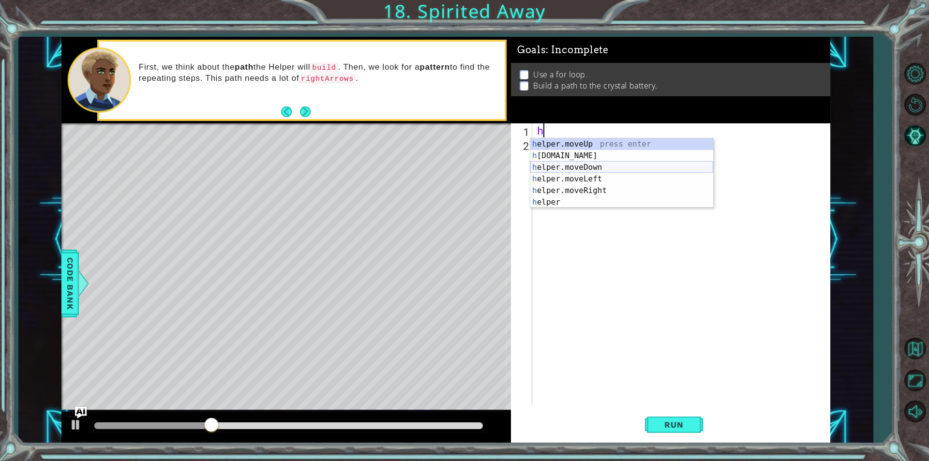
click at [584, 167] on div "h elper.moveUp press enter h [DOMAIN_NAME] press enter h elper.moveDown press e…" at bounding box center [621, 184] width 183 height 93
type textarea "helper.moveDown(1)"
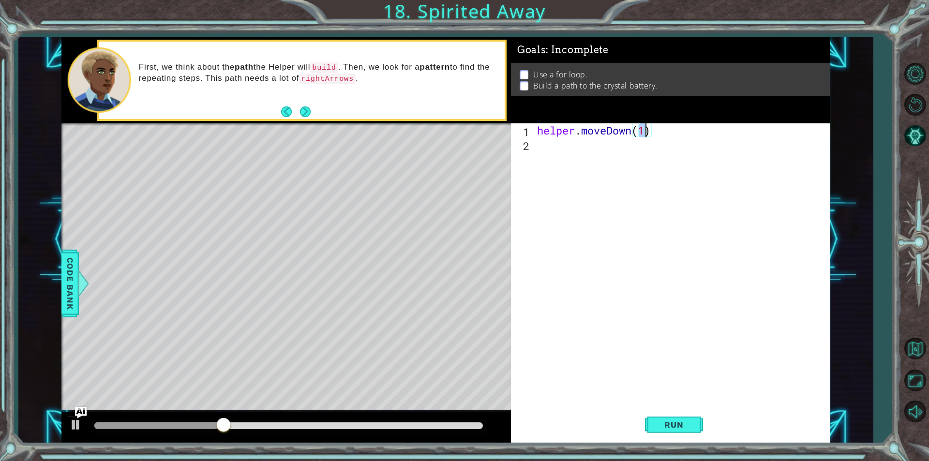
click at [554, 144] on div "helper . moveDown ( 1 )" at bounding box center [683, 277] width 297 height 309
click at [644, 133] on div "helper . moveDown ( 1 )" at bounding box center [683, 277] width 297 height 309
type textarea "helper.moveDown(2)"
click at [550, 143] on div "helper . moveDown ( 2 )" at bounding box center [683, 277] width 297 height 309
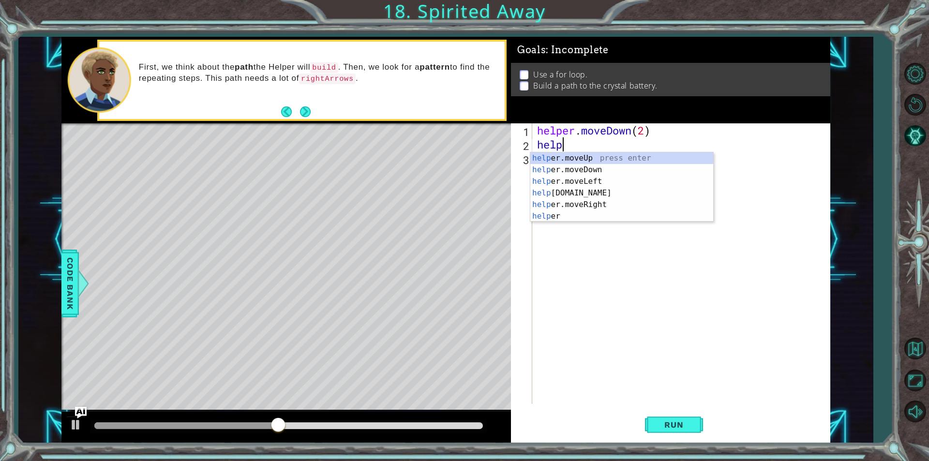
scroll to position [0, 1]
click at [562, 212] on div "helper press enter helper .moveUp press enter helper .moveDown press enter help…" at bounding box center [621, 198] width 183 height 93
type textarea "[DOMAIN_NAME]("rightArrow")"
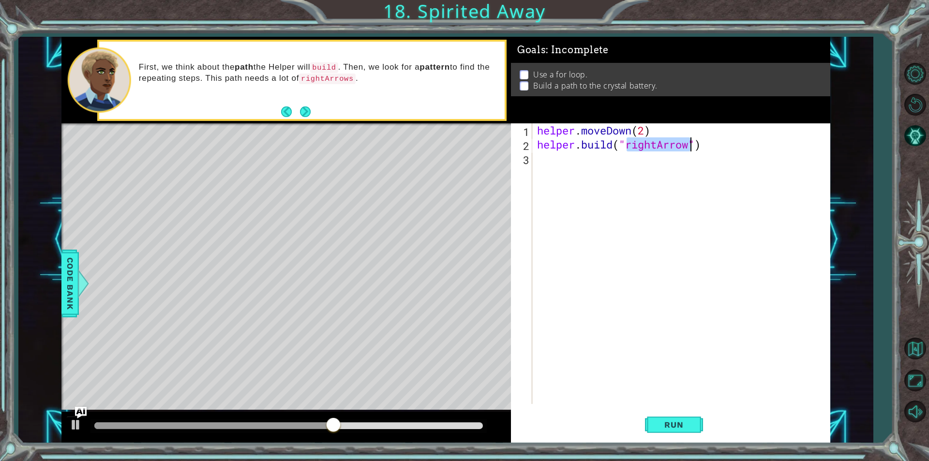
click at [546, 163] on div "helper . moveDown ( 2 ) helper . build ( "rightArrow" )" at bounding box center [683, 277] width 297 height 309
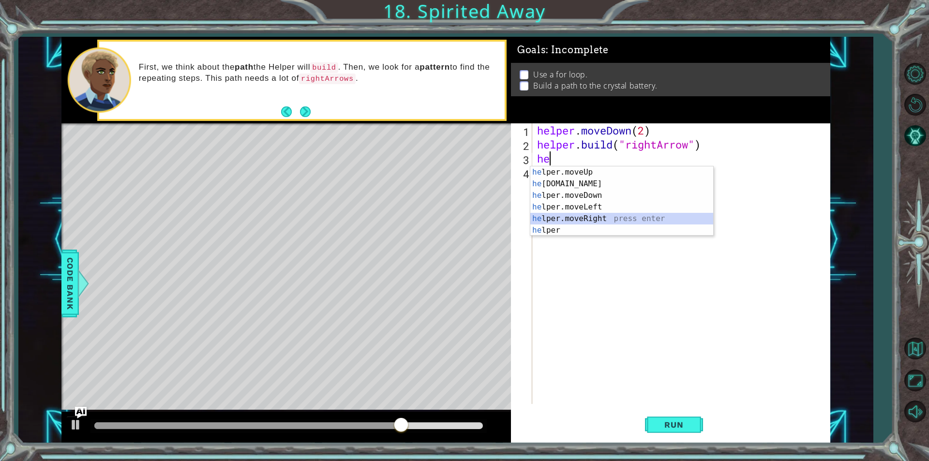
click at [580, 218] on div "he lper.moveUp press enter he [DOMAIN_NAME] press enter he lper.moveDown press …" at bounding box center [621, 212] width 183 height 93
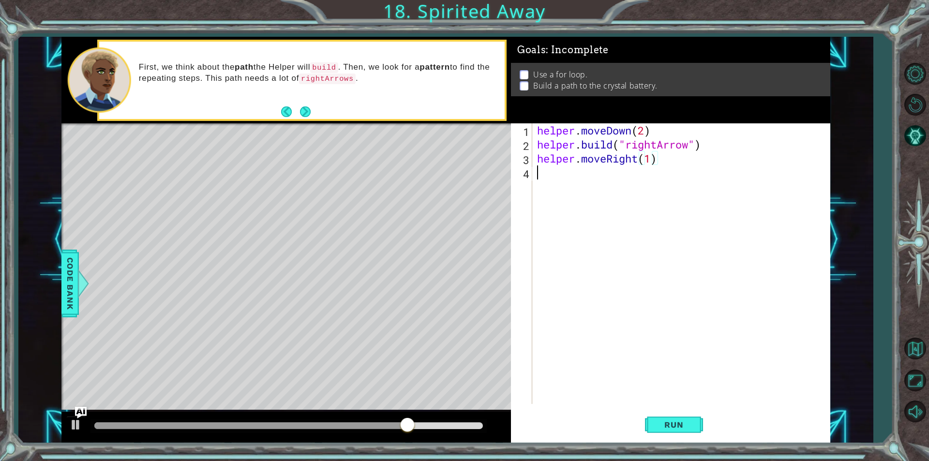
click at [539, 180] on div "helper . moveDown ( 2 ) helper . build ( "rightArrow" ) helper . moveRight ( 1 )" at bounding box center [683, 277] width 297 height 309
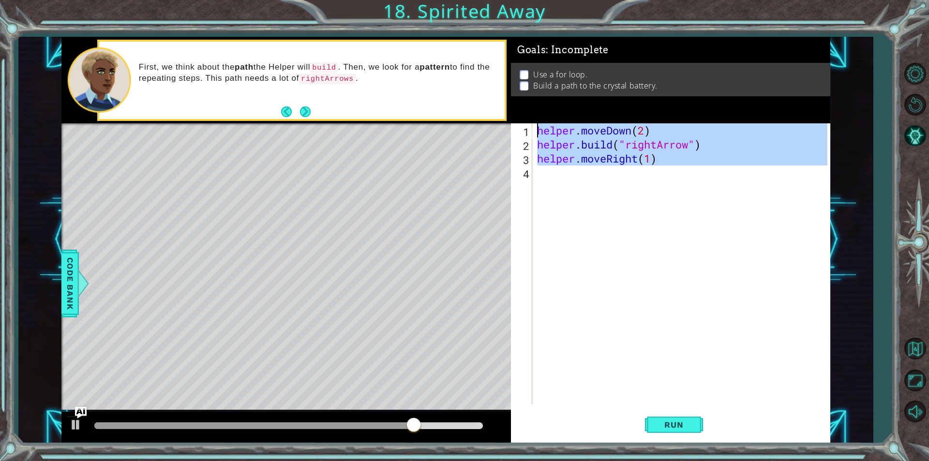
type textarea "h"
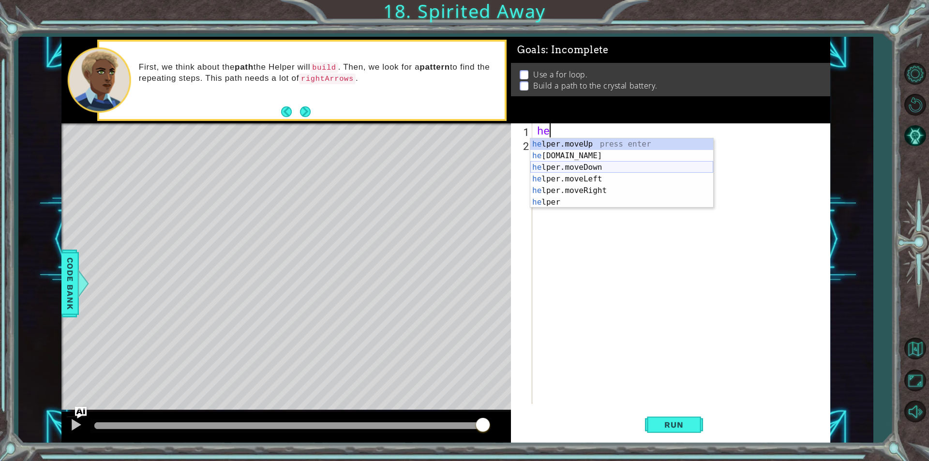
click at [586, 171] on div "he lper.moveUp press enter he [DOMAIN_NAME] press enter he lper.moveDown press …" at bounding box center [621, 184] width 183 height 93
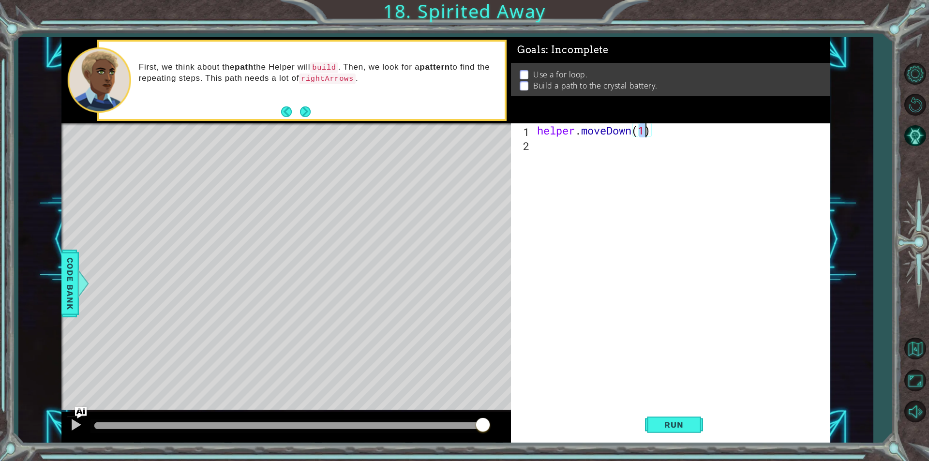
type textarea "helper.moveDown(2)"
click at [556, 153] on div "helper . moveDown ( 2 )" at bounding box center [683, 277] width 297 height 309
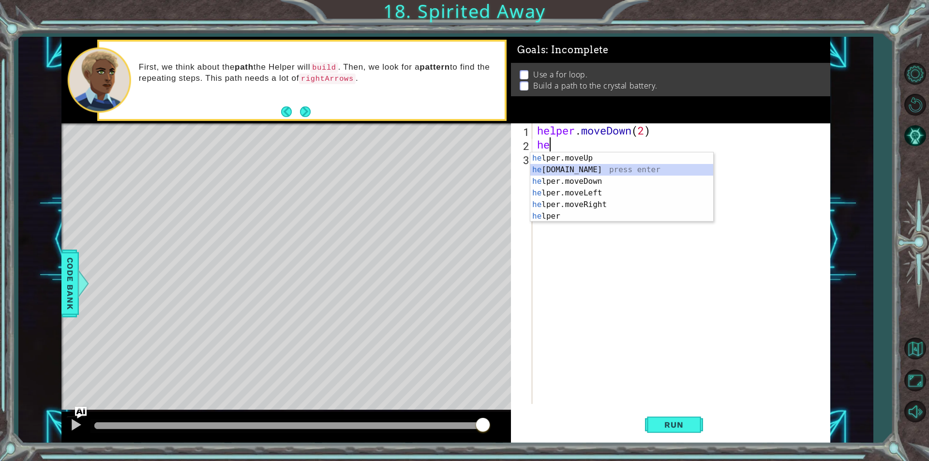
click at [577, 166] on div "he lper.moveUp press enter he [DOMAIN_NAME] press enter he lper.moveDown press …" at bounding box center [621, 198] width 183 height 93
type textarea "[DOMAIN_NAME]("rightArrow")"
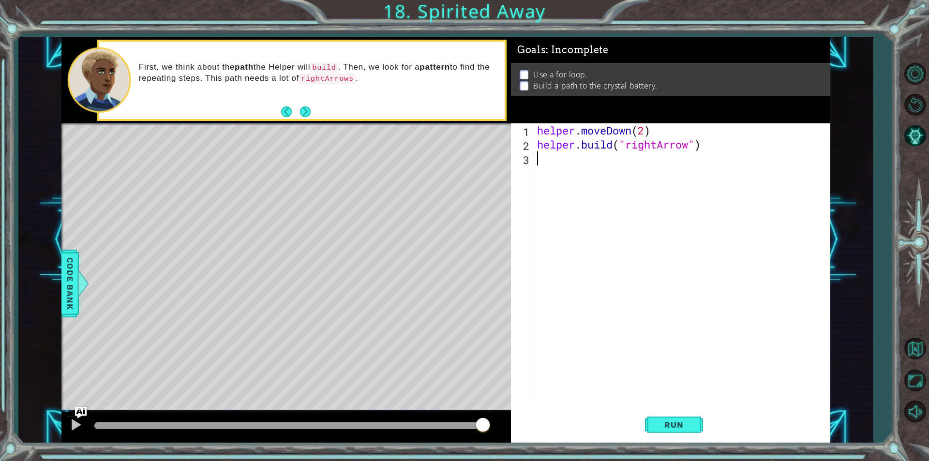
click at [541, 169] on div "helper . moveDown ( 2 ) helper . build ( "rightArrow" )" at bounding box center [683, 277] width 297 height 309
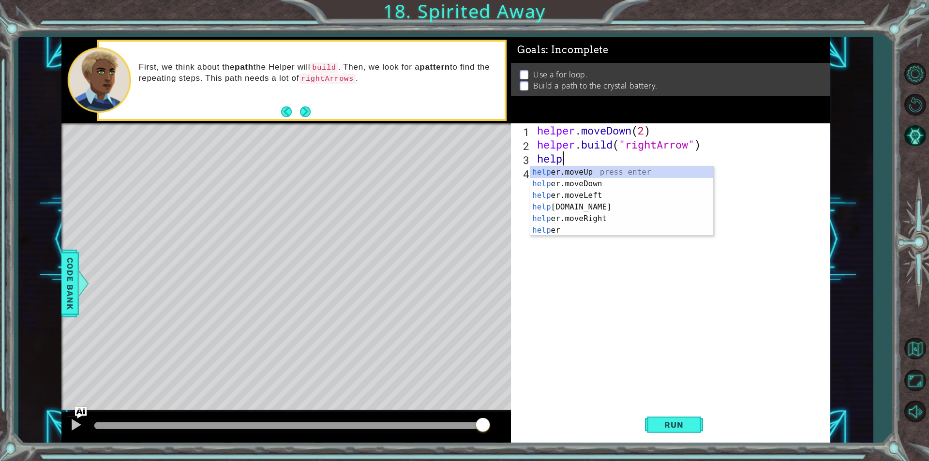
scroll to position [0, 1]
click at [581, 216] on div "helper press enter helper .moveUp press enter helper .moveDown press enter help…" at bounding box center [621, 212] width 183 height 93
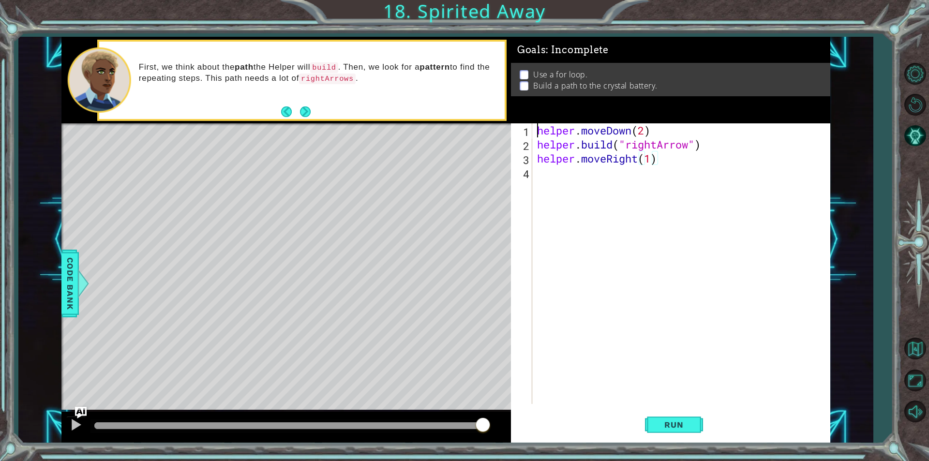
click at [559, 189] on div "helper . moveDown ( 2 ) helper . build ( "rightArrow" ) helper . moveRight ( 1 )" at bounding box center [683, 277] width 297 height 309
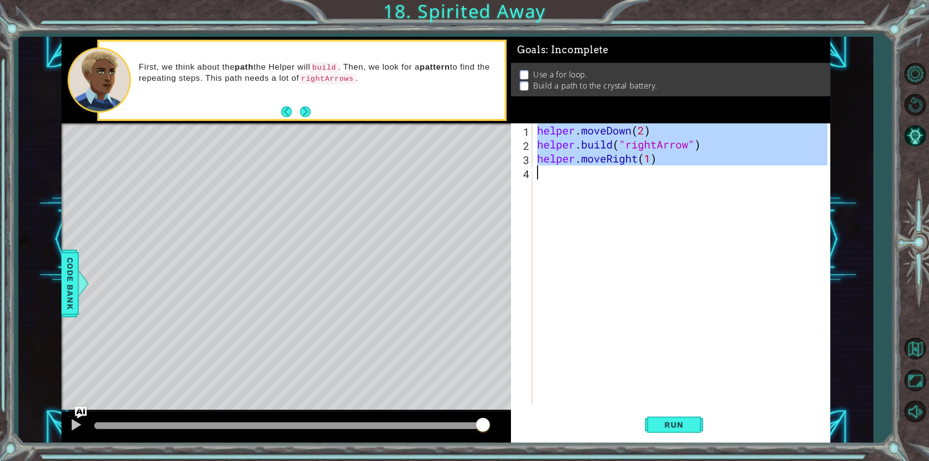
type textarea "helper.moveRight(1)"
click at [547, 182] on div "helper . moveDown ( 2 ) helper . build ( "rightArrow" ) helper . moveRight ( 1 )" at bounding box center [681, 263] width 292 height 281
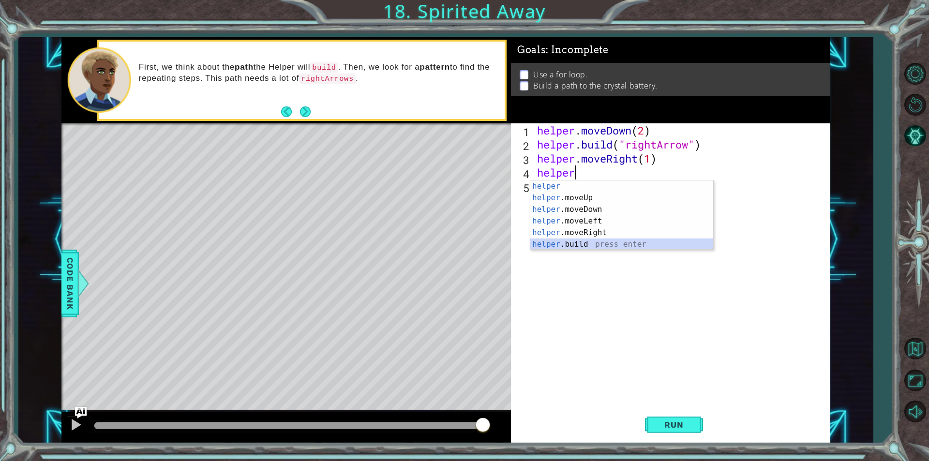
click at [587, 243] on div "helper press enter helper .moveUp press enter helper .moveDown press enter help…" at bounding box center [621, 227] width 183 height 93
type textarea "[DOMAIN_NAME]("rightArrow")"
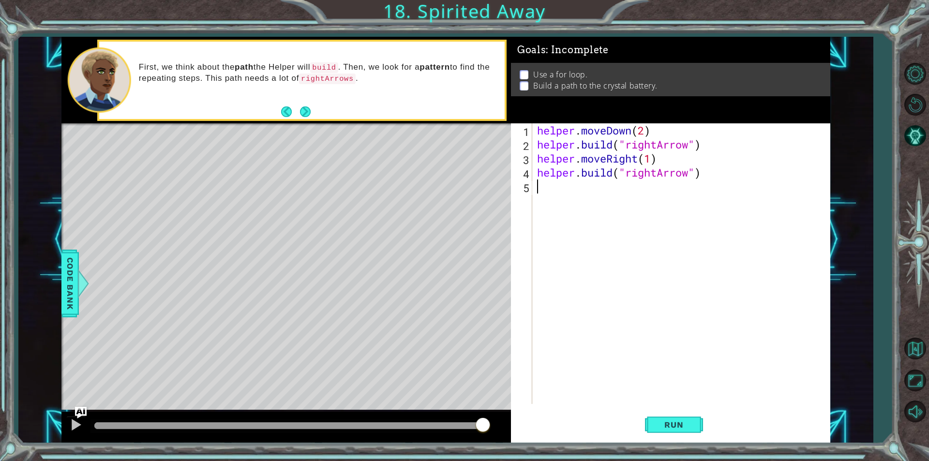
click at [553, 191] on div "helper . moveDown ( 2 ) helper . build ( "rightArrow" ) helper . moveRight ( 1 …" at bounding box center [683, 277] width 297 height 309
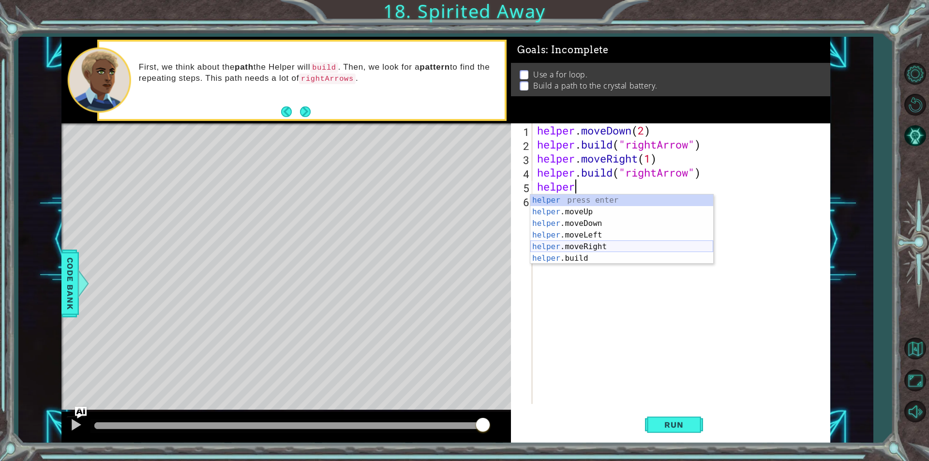
click at [599, 250] on div "helper press enter helper .moveUp press enter helper .moveDown press enter help…" at bounding box center [621, 241] width 183 height 93
type textarea "helper.moveRight(1)"
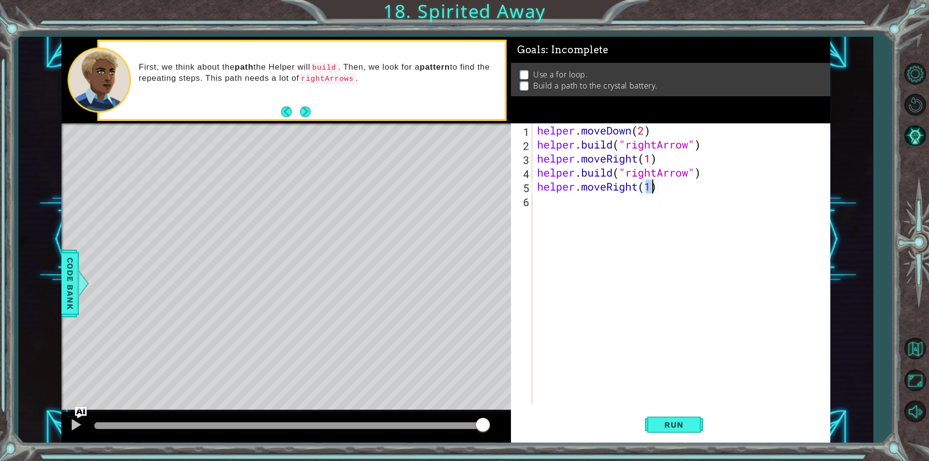
click at [566, 209] on div "helper . moveDown ( 2 ) helper . build ( "rightArrow" ) helper . moveRight ( 1 …" at bounding box center [683, 277] width 297 height 309
click at [685, 425] on span "Run" at bounding box center [674, 425] width 38 height 10
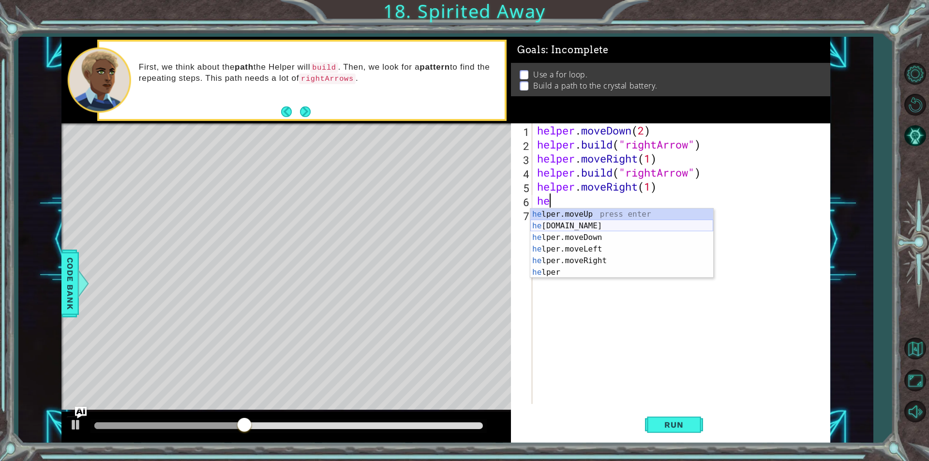
click at [572, 226] on div "he lper.moveUp press enter he [DOMAIN_NAME] press enter he lper.moveDown press …" at bounding box center [621, 255] width 183 height 93
type textarea "[DOMAIN_NAME]("rightArrow")"
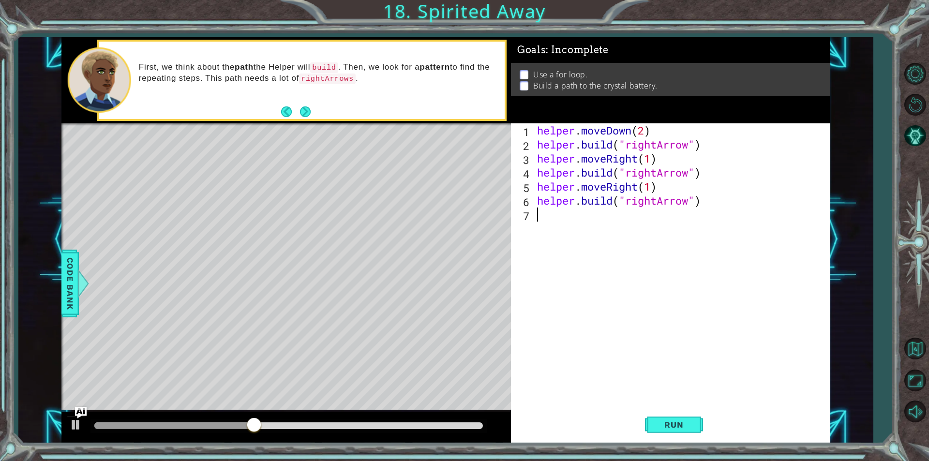
click at [558, 219] on div "helper . moveDown ( 2 ) helper . build ( "rightArrow" ) helper . moveRight ( 1 …" at bounding box center [683, 277] width 297 height 309
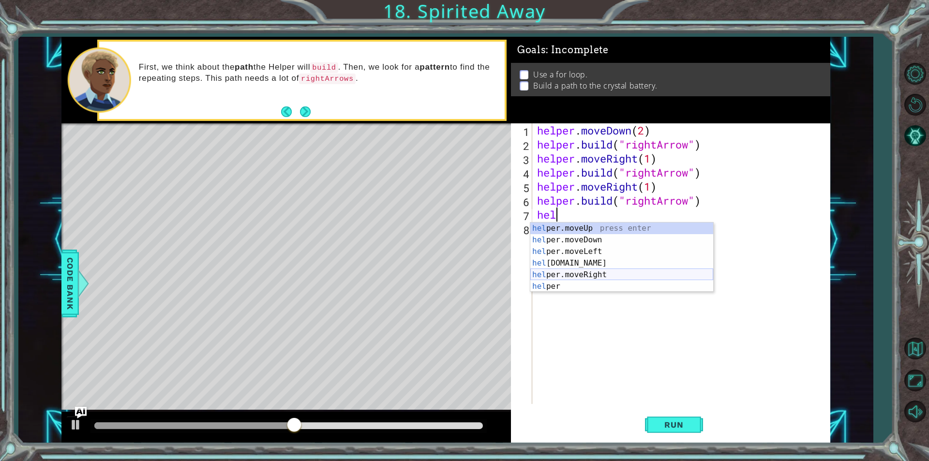
click at [590, 272] on div "hel per.moveUp press enter hel per.moveDown press enter hel per.moveLeft press …" at bounding box center [621, 269] width 183 height 93
type textarea "helper.moveRight(1)"
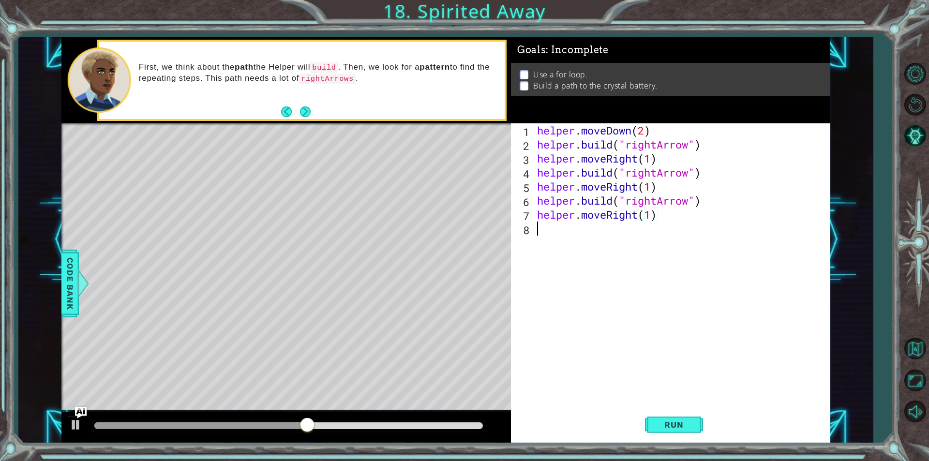
click at [544, 239] on div "helper . moveDown ( 2 ) helper . build ( "rightArrow" ) helper . moveRight ( 1 …" at bounding box center [683, 277] width 297 height 309
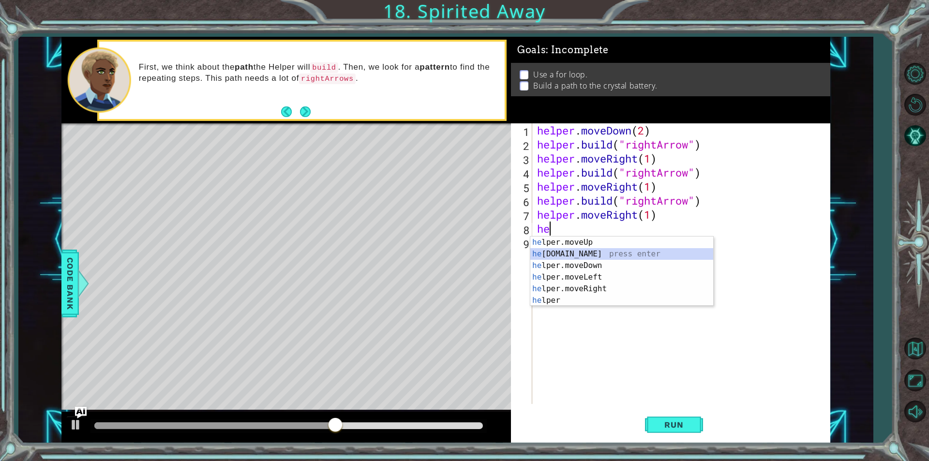
click at [616, 252] on div "he lper.moveUp press enter he [DOMAIN_NAME] press enter he lper.moveDown press …" at bounding box center [621, 283] width 183 height 93
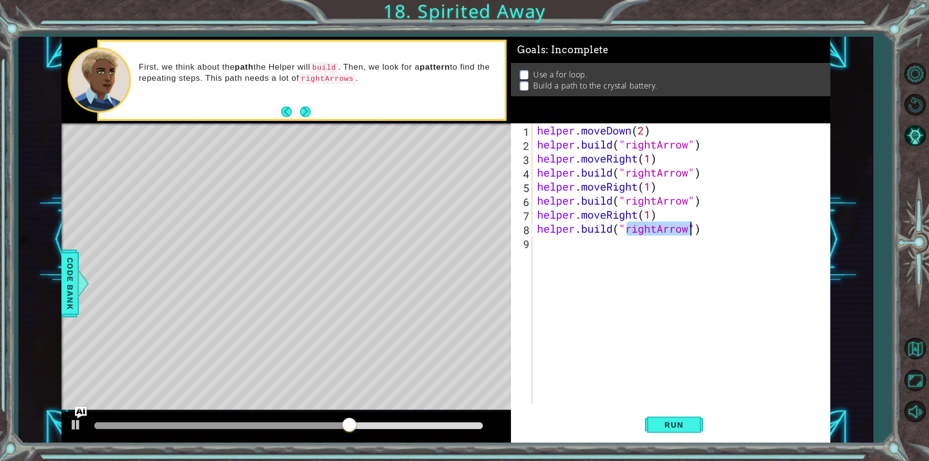
click at [655, 228] on div "helper . moveDown ( 2 ) helper . build ( "rightArrow" ) helper . moveRight ( 1 …" at bounding box center [681, 263] width 292 height 281
click at [657, 228] on div "helper . moveDown ( 2 ) helper . build ( "rightArrow" ) helper . moveRight ( 1 …" at bounding box center [683, 277] width 297 height 309
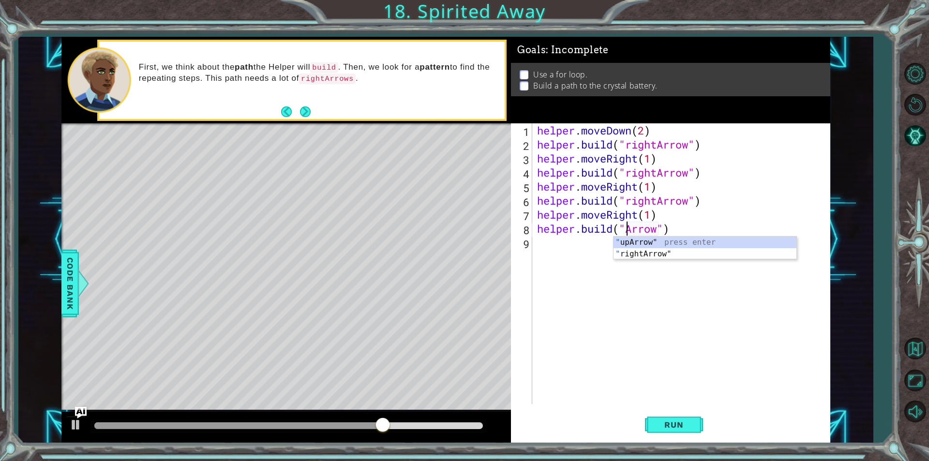
scroll to position [0, 4]
click at [663, 410] on button "Run" at bounding box center [674, 425] width 58 height 32
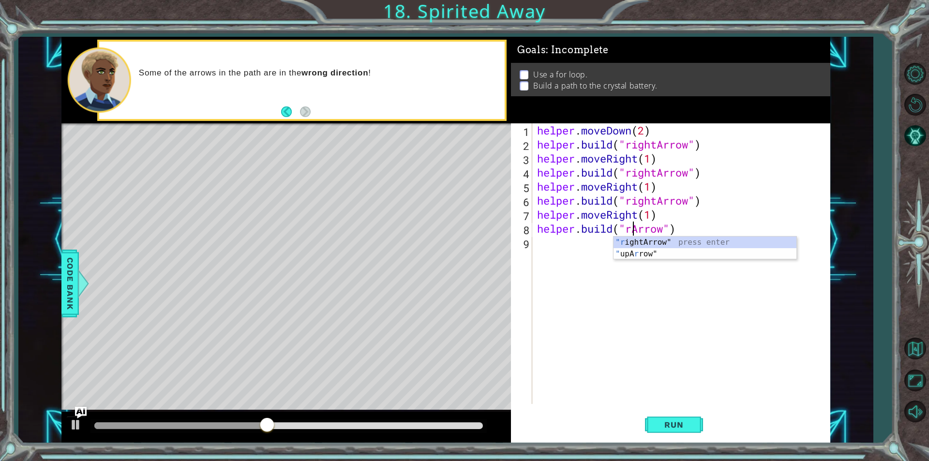
type textarea "[DOMAIN_NAME]("riArrow")"
drag, startPoint x: 700, startPoint y: 248, endPoint x: 689, endPoint y: 241, distance: 13.3
click at [699, 248] on div "helper . moveDown ( 2 ) helper . build ( "rightArrow" ) helper . moveRight ( 1 …" at bounding box center [683, 277] width 297 height 309
click at [635, 228] on div "helper . moveDown ( 2 ) helper . build ( "rightArrow" ) helper . moveRight ( 1 …" at bounding box center [683, 277] width 297 height 309
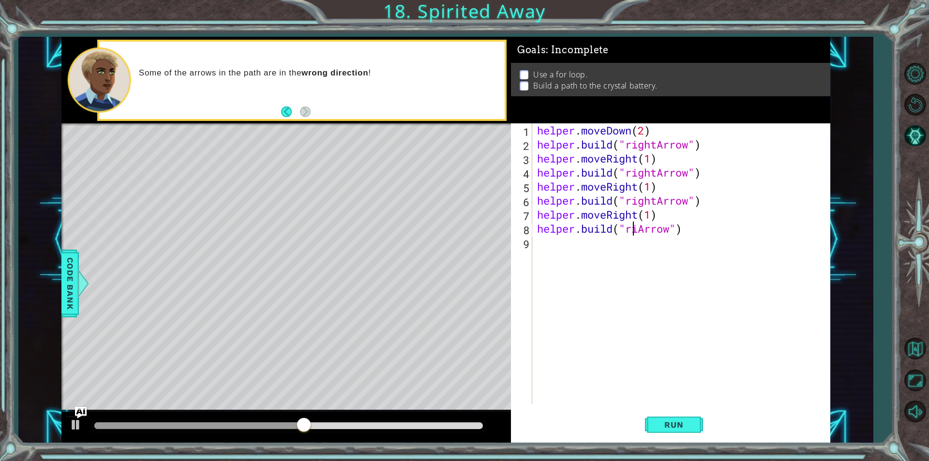
click at [641, 230] on div "helper . moveDown ( 2 ) helper . build ( "rightArrow" ) helper . moveRight ( 1 …" at bounding box center [683, 277] width 297 height 309
type textarea "[DOMAIN_NAME]("rightArrow")"
click at [557, 246] on div "helper . moveDown ( 2 ) helper . build ( "rightArrow" ) helper . moveRight ( 1 …" at bounding box center [683, 277] width 297 height 309
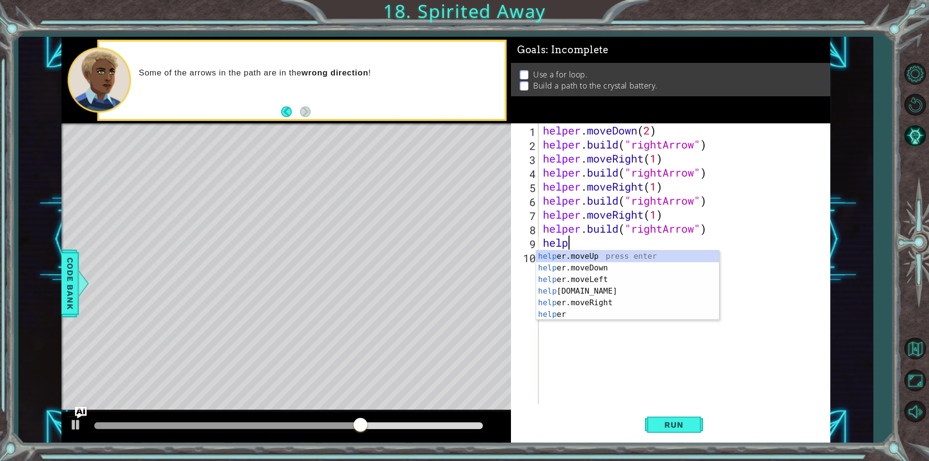
scroll to position [0, 1]
click at [619, 299] on div "helper press enter helper .moveUp press enter helper .moveDown press enter help…" at bounding box center [627, 297] width 183 height 93
type textarea "helper.moveRight(1)"
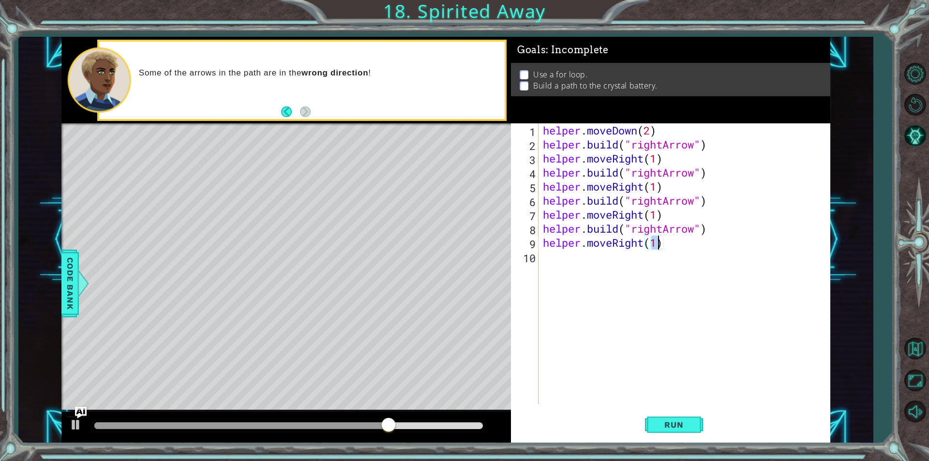
click at [553, 270] on div "helper . moveDown ( 2 ) helper . build ( "rightArrow" ) helper . moveRight ( 1 …" at bounding box center [686, 277] width 291 height 309
type textarea "helperbui"
click at [551, 293] on div "helper . moveDown ( 2 ) helper . build ( "rightArrow" ) helper . moveRight ( 1 …" at bounding box center [686, 277] width 291 height 309
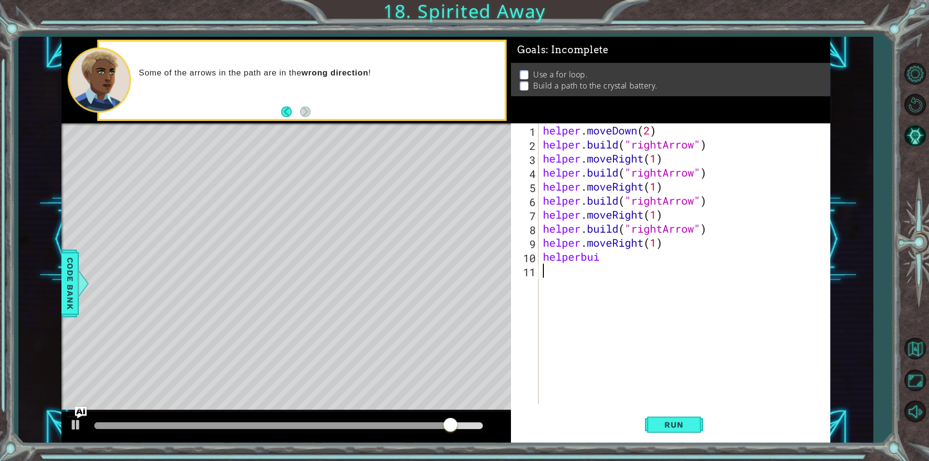
click at [602, 260] on div "helper . moveDown ( 2 ) helper . build ( "rightArrow" ) helper . moveRight ( 1 …" at bounding box center [686, 277] width 291 height 309
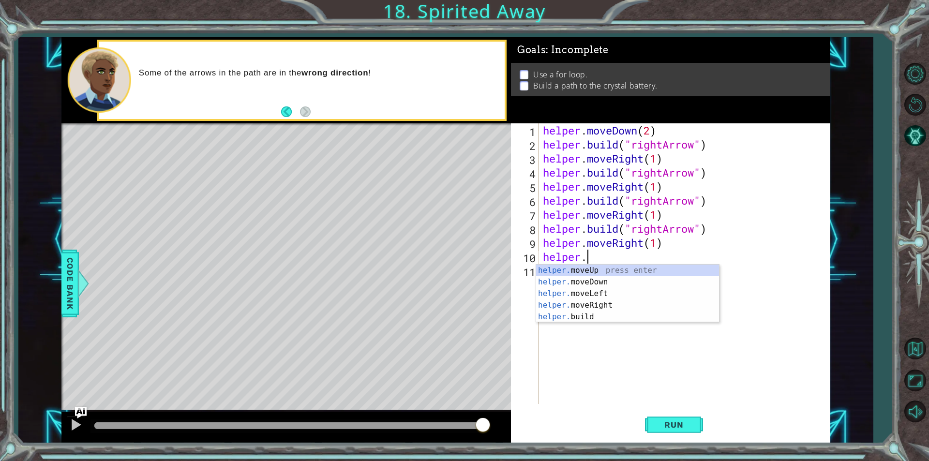
scroll to position [0, 1]
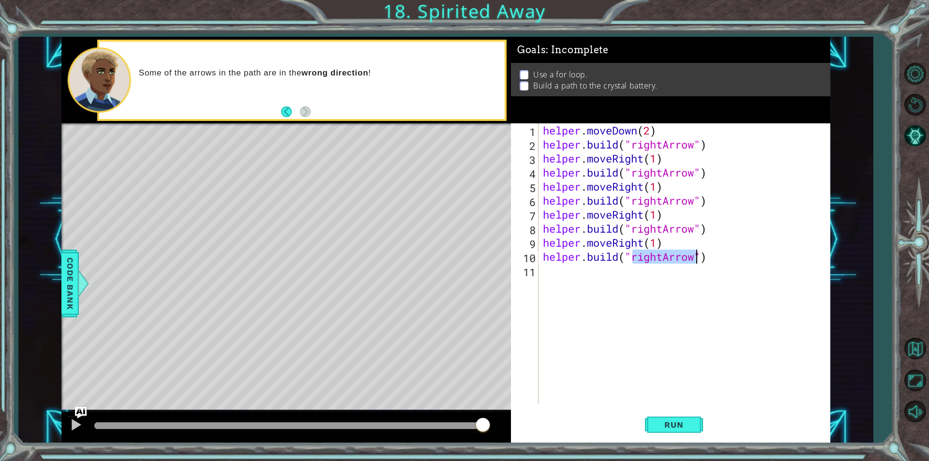
click at [660, 257] on div "helper . moveDown ( 2 ) helper . build ( "rightArrow" ) helper . moveRight ( 1 …" at bounding box center [684, 263] width 286 height 281
click at [663, 256] on div "helper . moveDown ( 2 ) helper . build ( "rightArrow" ) helper . moveRight ( 1 …" at bounding box center [686, 277] width 291 height 309
type textarea "[DOMAIN_NAME]("upArrow")"
click at [584, 272] on div "helper . moveDown ( 2 ) helper . build ( "rightArrow" ) helper . moveRight ( 1 …" at bounding box center [686, 277] width 291 height 309
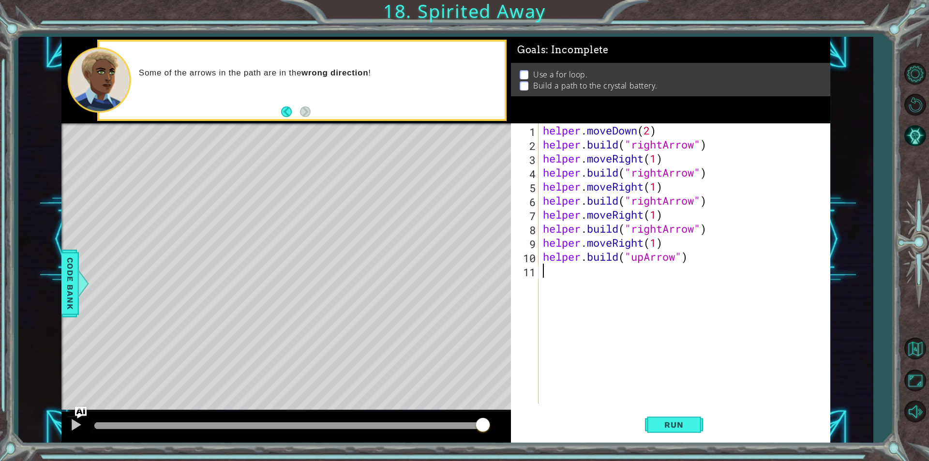
scroll to position [0, 0]
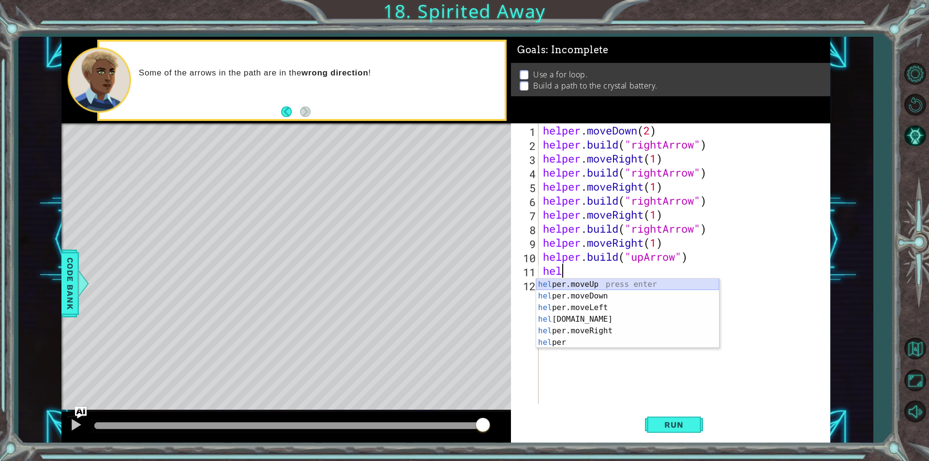
click at [593, 284] on div "hel per.moveUp press enter hel per.moveDown press enter hel per.moveLeft press …" at bounding box center [627, 325] width 183 height 93
type textarea "helper.moveUp(1)"
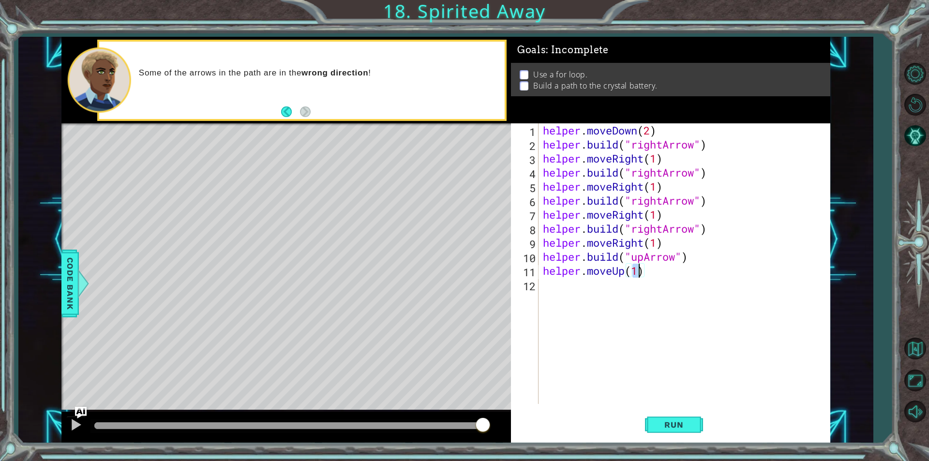
click at [568, 285] on div "helper . moveDown ( 2 ) helper . build ( "rightArrow" ) helper . moveRight ( 1 …" at bounding box center [686, 277] width 291 height 309
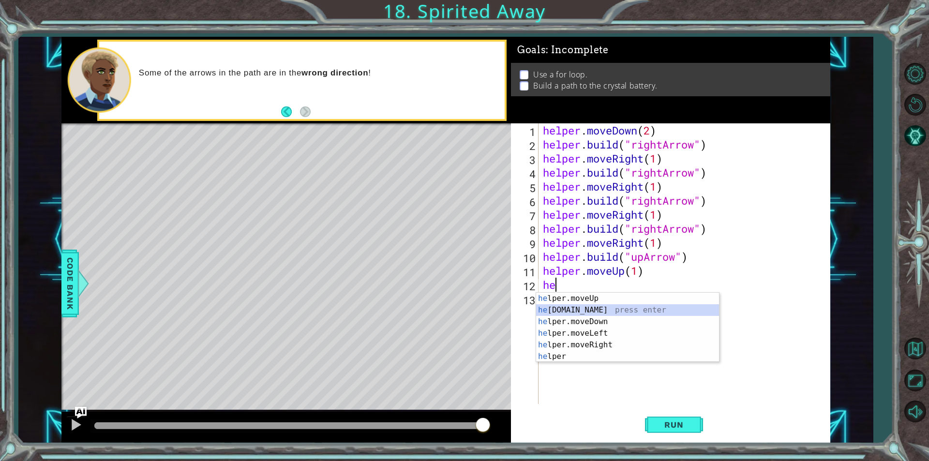
click at [589, 310] on div "he lper.moveUp press enter he [DOMAIN_NAME] press enter he lper.moveDown press …" at bounding box center [627, 339] width 183 height 93
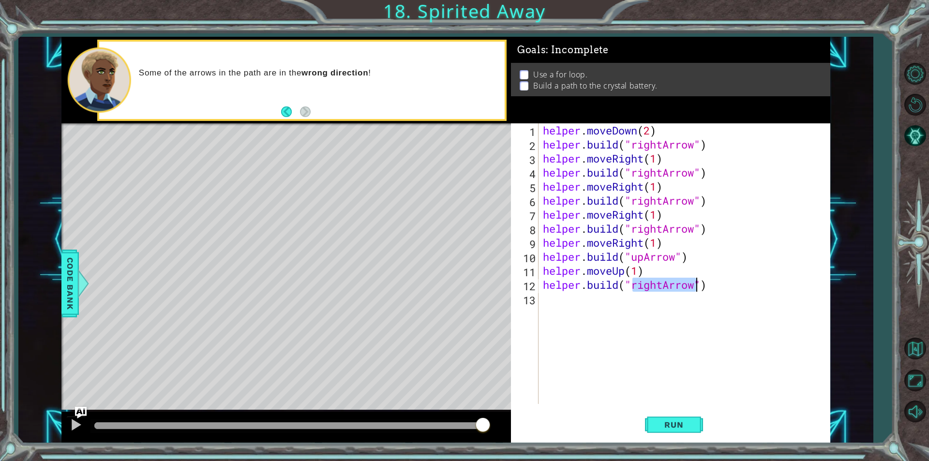
click at [663, 282] on div "helper . moveDown ( 2 ) helper . build ( "rightArrow" ) helper . moveRight ( 1 …" at bounding box center [684, 263] width 286 height 281
type textarea "[DOMAIN_NAME]("upArrow")"
click at [676, 421] on span "Run" at bounding box center [674, 425] width 38 height 10
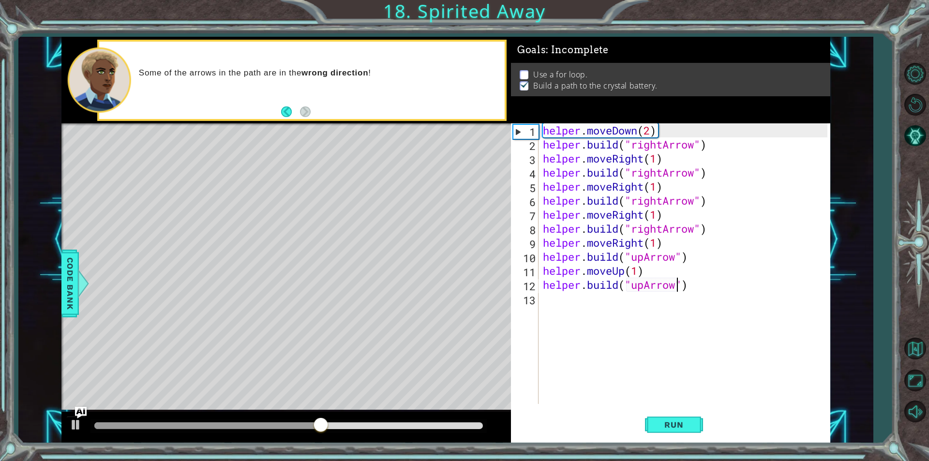
click at [547, 297] on div "helper . moveDown ( 2 ) helper . build ( "rightArrow" ) helper . moveRight ( 1 …" at bounding box center [686, 277] width 291 height 309
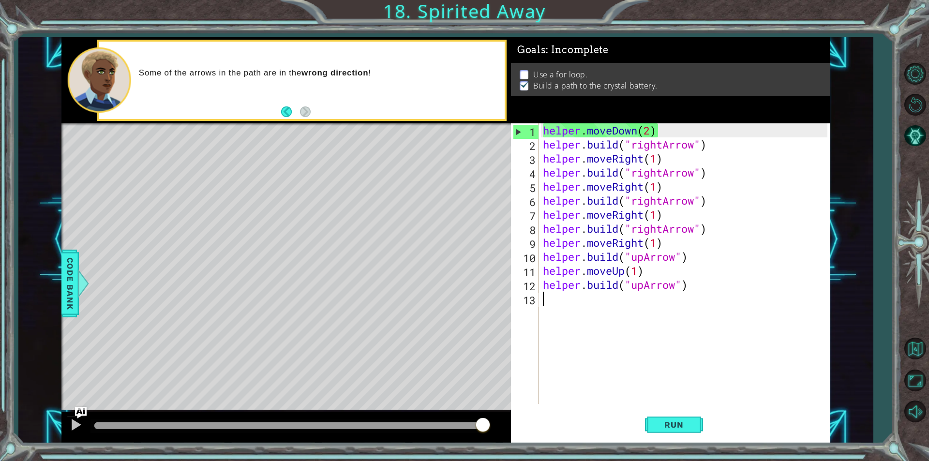
type textarea "i"
type textarea "[DOMAIN_NAME]("upArrow")"
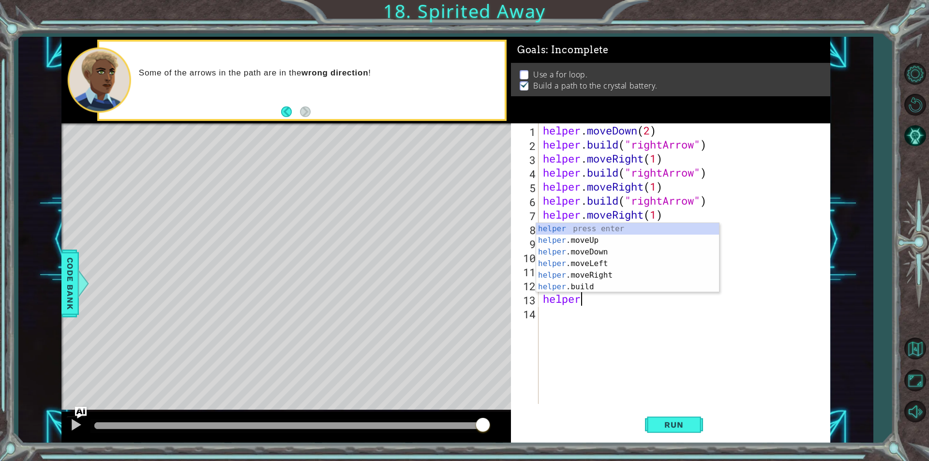
scroll to position [0, 1]
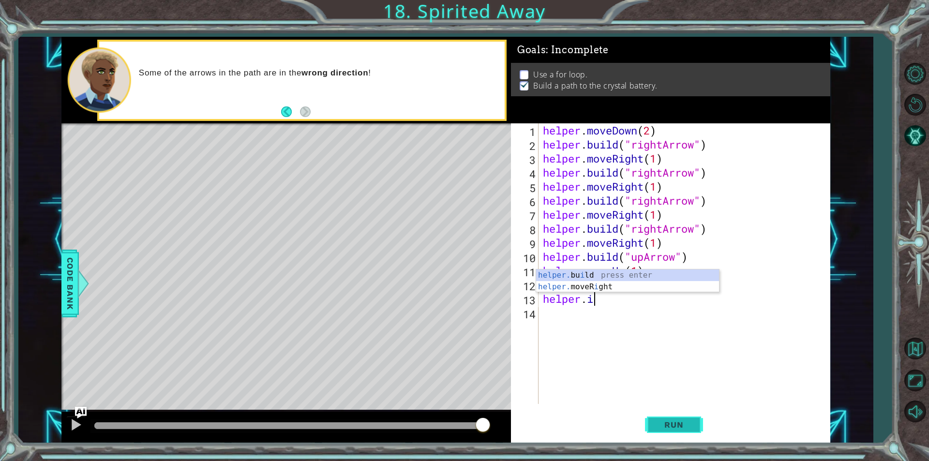
type textarea "helper.i"
click at [671, 423] on span "Run" at bounding box center [674, 425] width 38 height 10
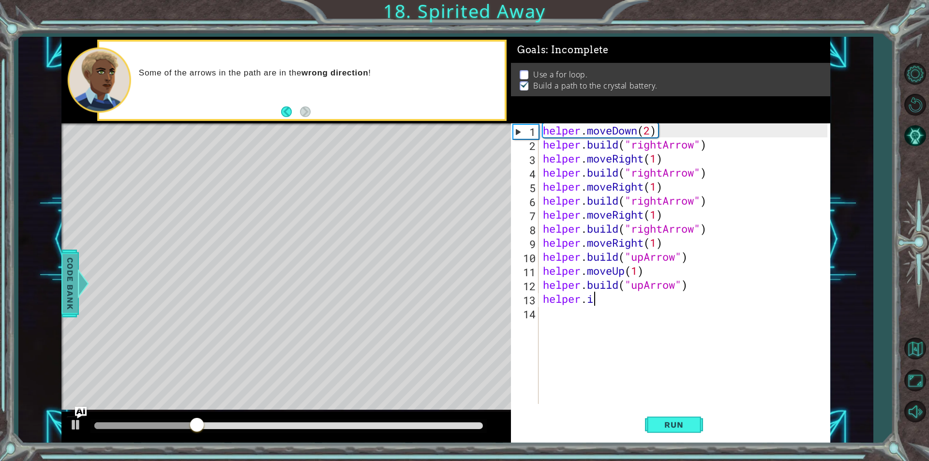
click at [67, 282] on span "Code Bank" at bounding box center [69, 283] width 15 height 59
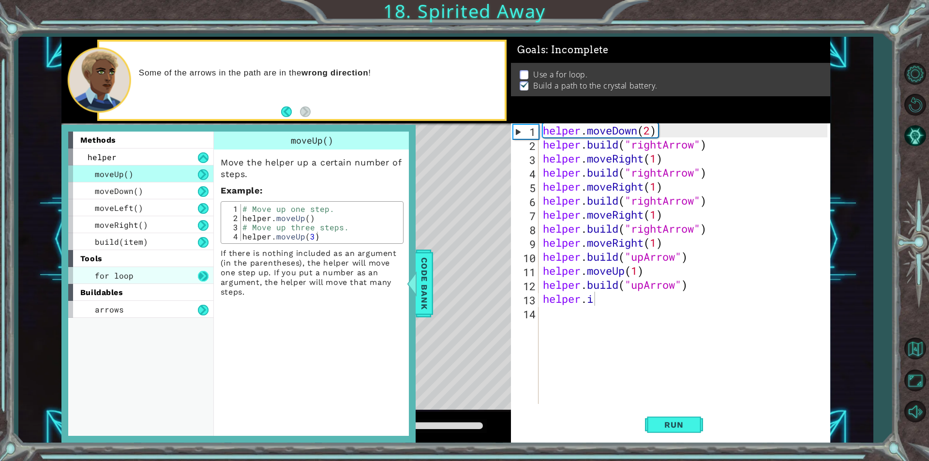
click at [199, 278] on button at bounding box center [203, 276] width 11 height 11
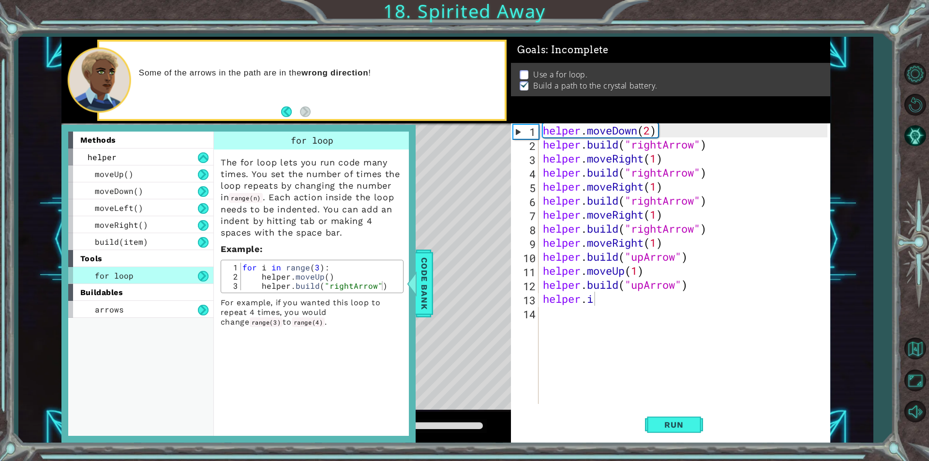
click at [276, 278] on div "for i in range ( 3 ) : helper . moveUp ( ) helper . build ( "rightArrow" )" at bounding box center [321, 286] width 160 height 46
type textarea "helper.moveUp()"
click at [595, 302] on div "helper . moveDown ( 2 ) helper . build ( "rightArrow" ) helper . moveRight ( 1 …" at bounding box center [686, 277] width 291 height 309
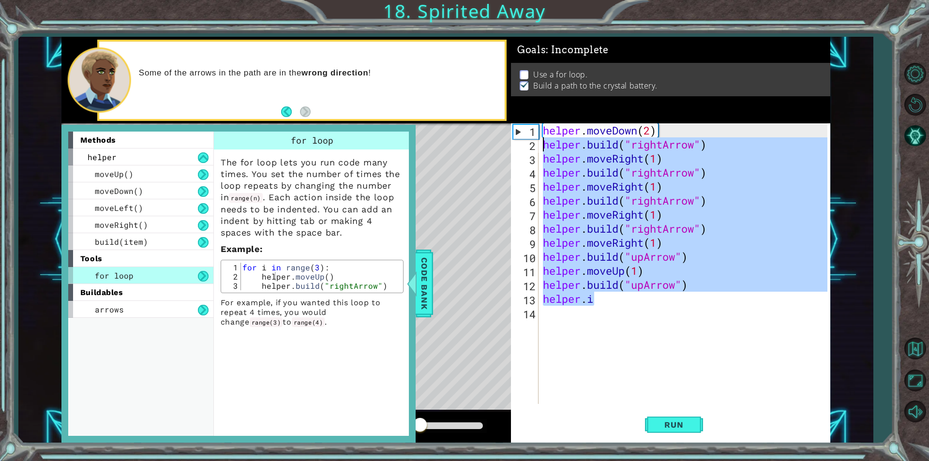
drag, startPoint x: 597, startPoint y: 302, endPoint x: 544, endPoint y: 144, distance: 166.1
click at [544, 144] on div "helper . moveDown ( 2 ) helper . build ( "rightArrow" ) helper . moveRight ( 1 …" at bounding box center [686, 277] width 291 height 309
type textarea "[DOMAIN_NAME]("rightArrow") helper.moveRight(1)"
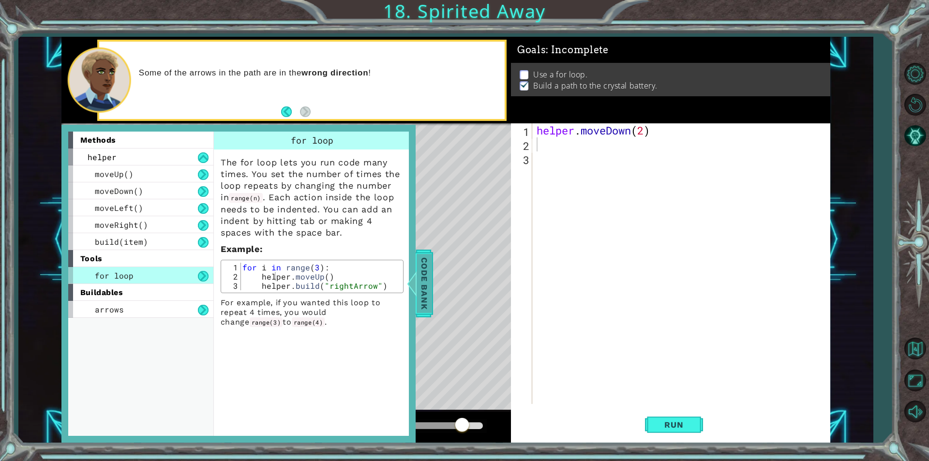
click at [432, 281] on div "Code Bank" at bounding box center [424, 284] width 17 height 68
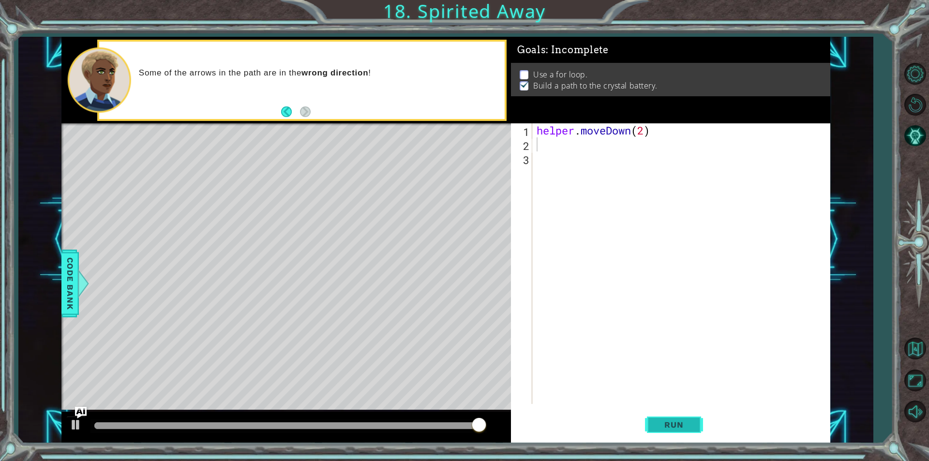
click at [671, 424] on span "Run" at bounding box center [674, 425] width 38 height 10
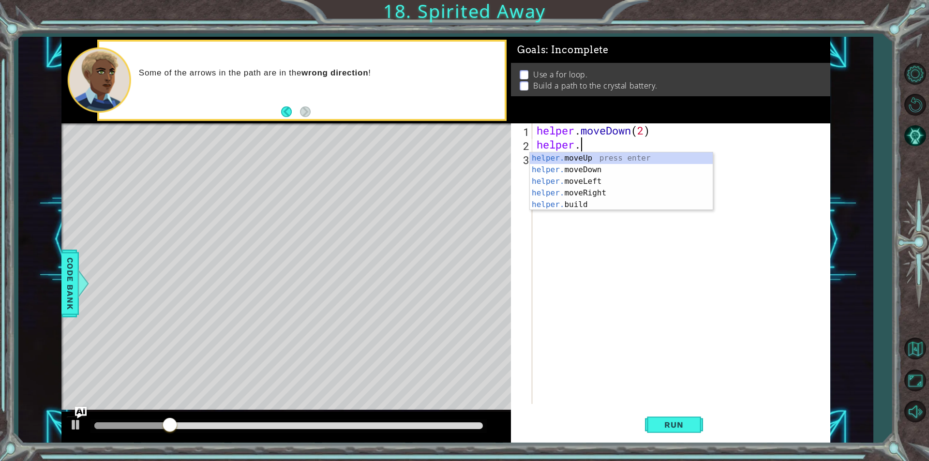
scroll to position [0, 1]
type textarea "[DOMAIN_NAME]("rightArrow")"
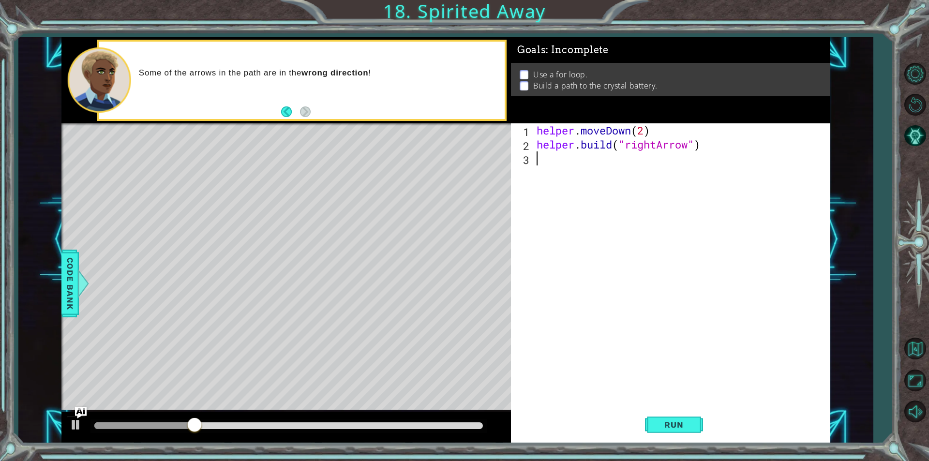
click at [565, 160] on div "helper . moveDown ( 2 ) helper . build ( "rightArrow" )" at bounding box center [684, 277] width 298 height 309
type textarea "for"
click at [71, 301] on span "Code Bank" at bounding box center [69, 283] width 15 height 59
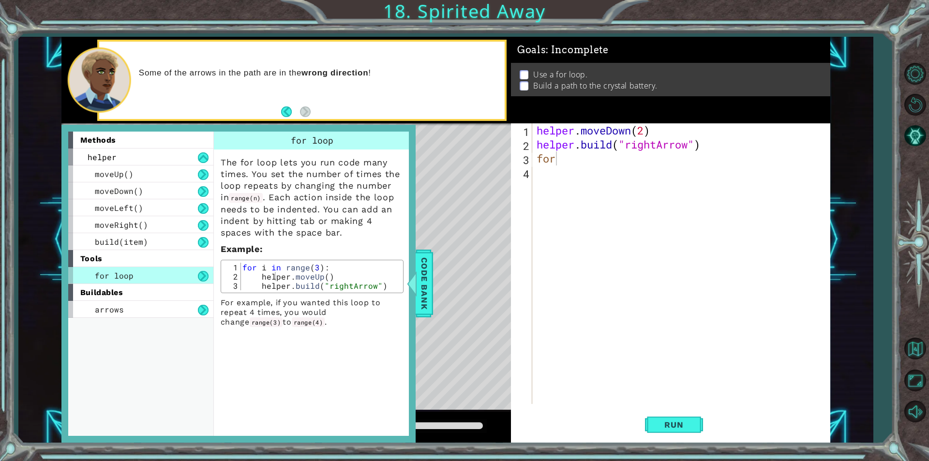
click at [564, 169] on div "helper . moveDown ( 2 ) helper . build ( "rightArrow" ) for" at bounding box center [684, 277] width 298 height 309
click at [562, 164] on div "helper . moveDown ( 2 ) helper . build ( "rightArrow" ) for" at bounding box center [684, 277] width 298 height 309
type textarea "for i in range(3)"
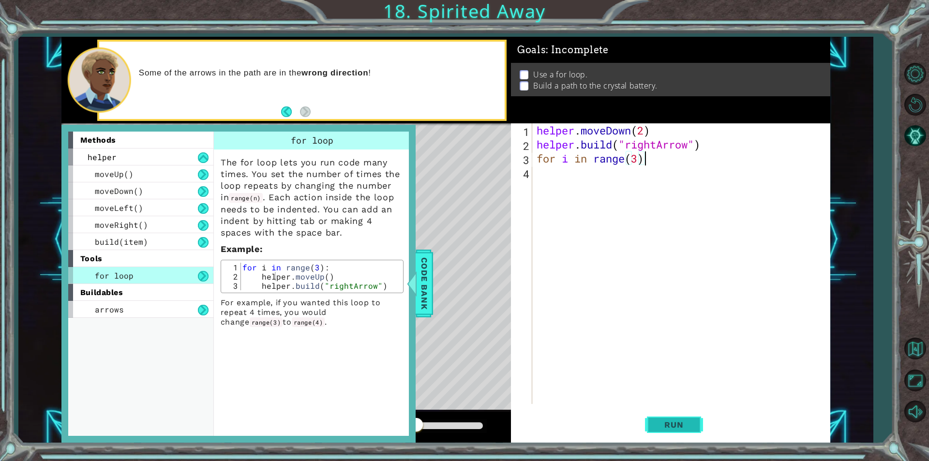
click at [681, 426] on span "Run" at bounding box center [674, 425] width 38 height 10
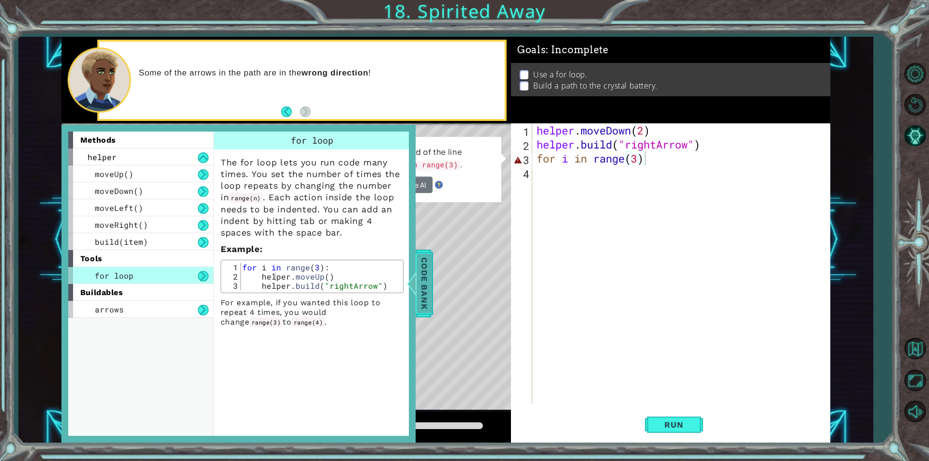
click at [430, 271] on span "Code Bank" at bounding box center [424, 283] width 15 height 59
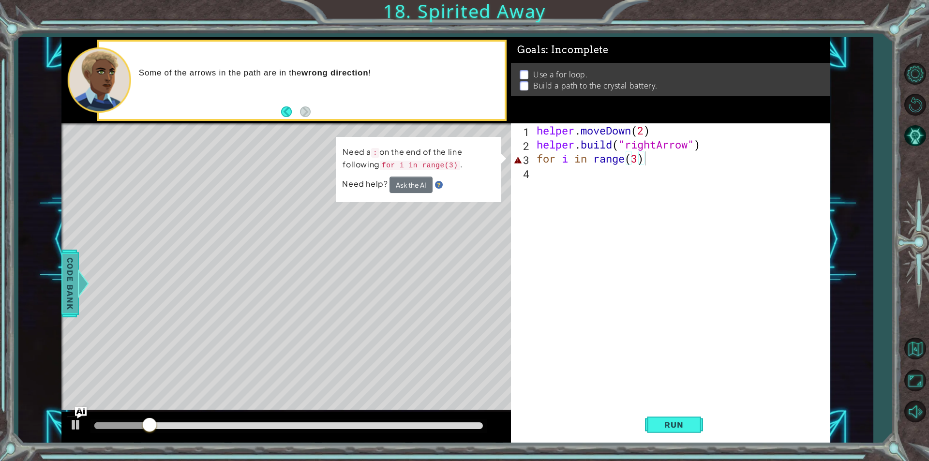
click at [74, 277] on span "Code Bank" at bounding box center [69, 283] width 15 height 59
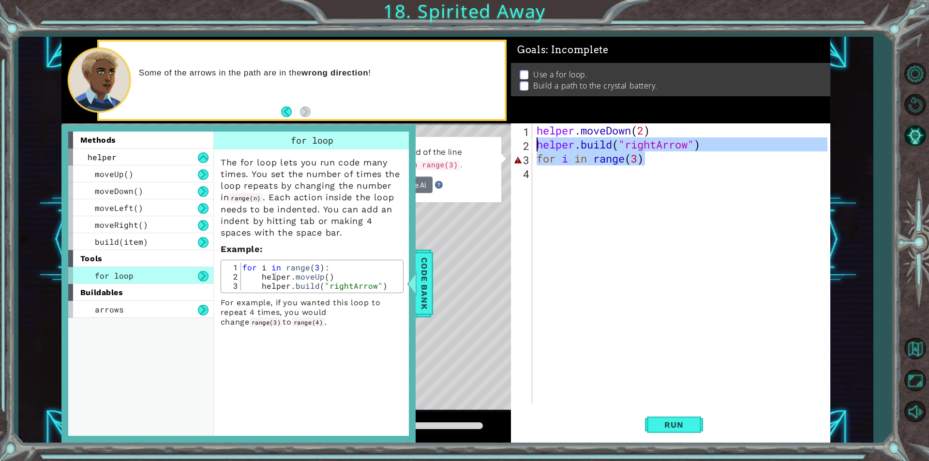
drag, startPoint x: 667, startPoint y: 156, endPoint x: 540, endPoint y: 146, distance: 128.2
click at [540, 146] on div "helper . moveDown ( 2 ) helper . build ( "rightArrow" ) for i in range ( 3 )" at bounding box center [684, 277] width 298 height 309
type textarea "[DOMAIN_NAME]("rightArrow") for i in range(3)"
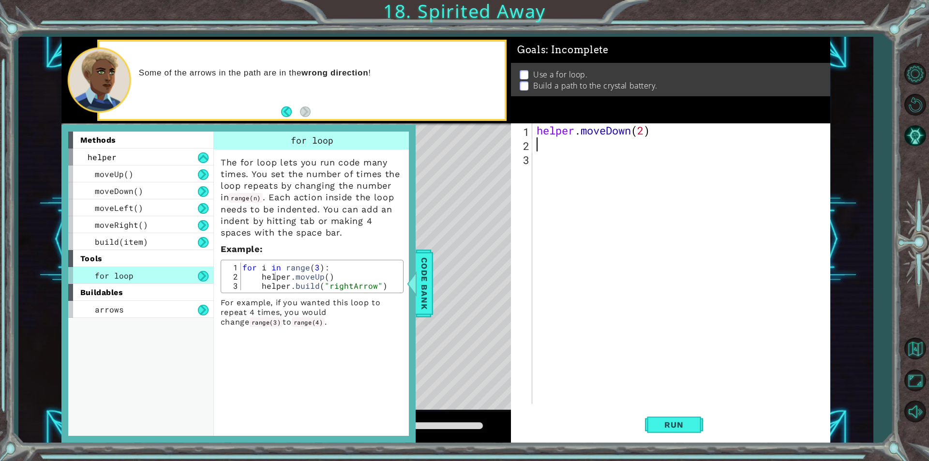
type textarea "helper.moveDown(2)"
click at [421, 284] on span "Code Bank" at bounding box center [424, 283] width 15 height 59
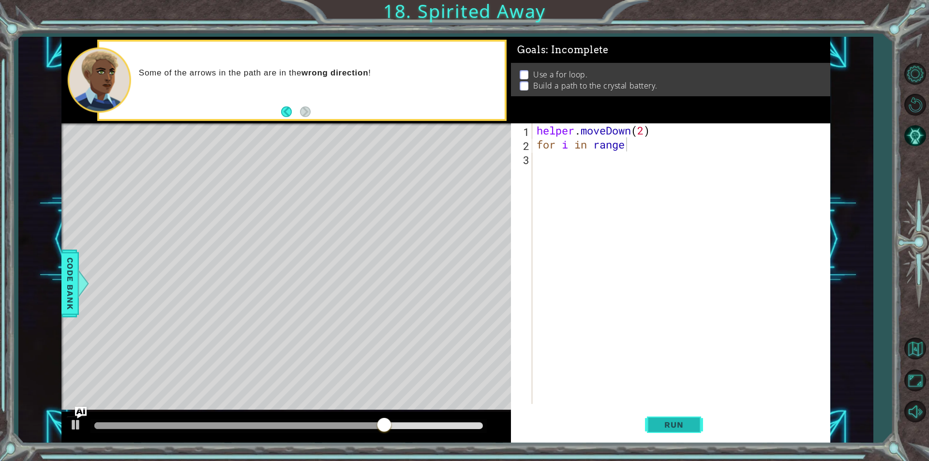
click at [676, 428] on span "Run" at bounding box center [674, 425] width 38 height 10
type textarea "for i in range(3)"
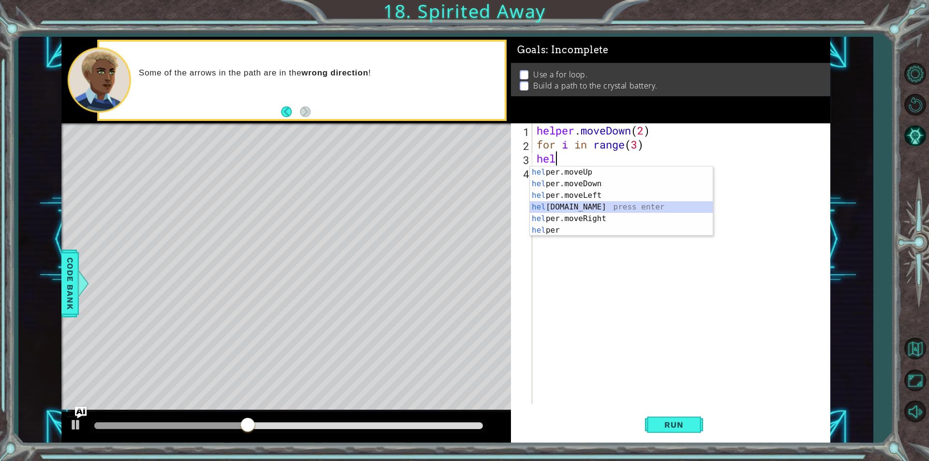
click at [583, 209] on div "hel per.moveUp press enter hel per.moveDown press enter hel per.moveLeft press …" at bounding box center [621, 212] width 183 height 93
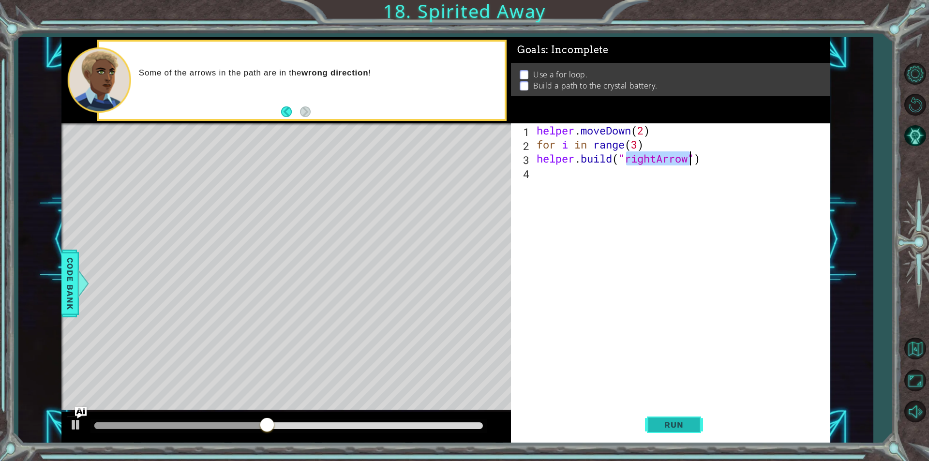
click at [686, 419] on button "Run" at bounding box center [674, 425] width 58 height 32
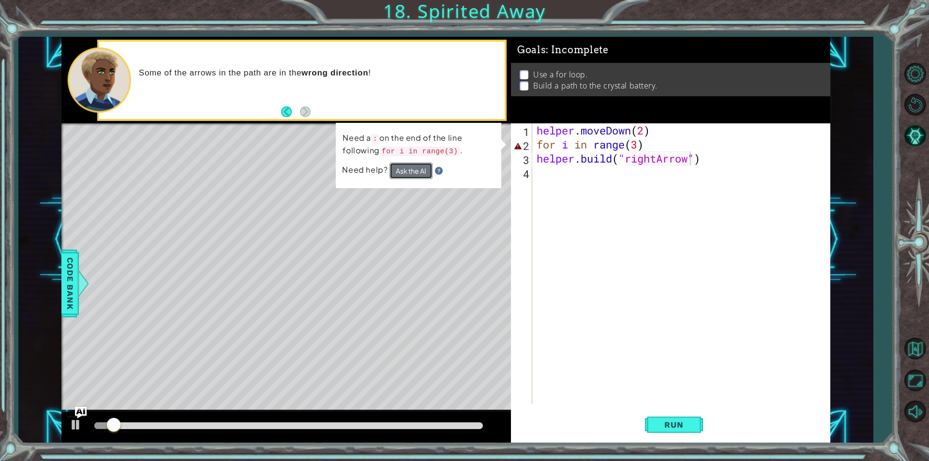
click at [408, 174] on button "Ask the AI" at bounding box center [411, 171] width 43 height 16
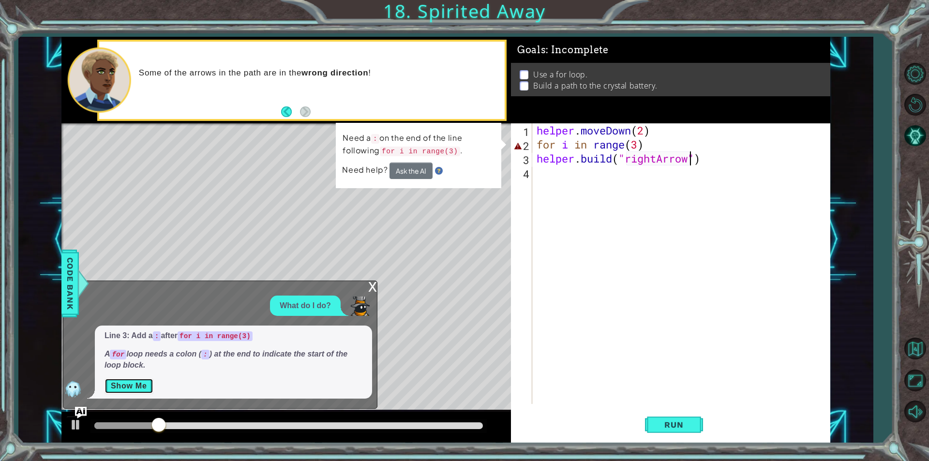
click at [137, 379] on button "Show Me" at bounding box center [129, 385] width 49 height 15
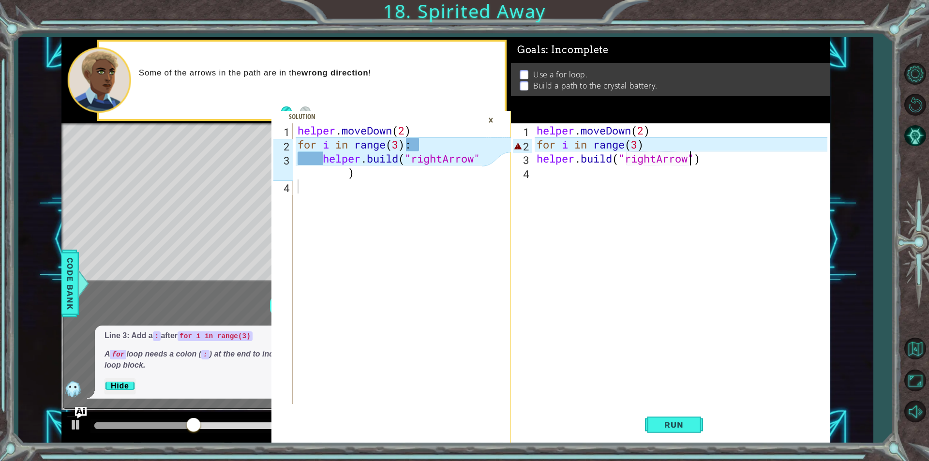
click at [650, 136] on div "helper . moveDown ( 2 ) for i in range ( 3 ) helper . build ( "rightArrow" )" at bounding box center [684, 277] width 298 height 309
drag, startPoint x: 648, startPoint y: 138, endPoint x: 649, endPoint y: 144, distance: 6.0
click at [648, 142] on div "helper . moveDown ( 2 ) for i in range ( 3 ) helper . build ( "rightArrow" )" at bounding box center [684, 277] width 298 height 309
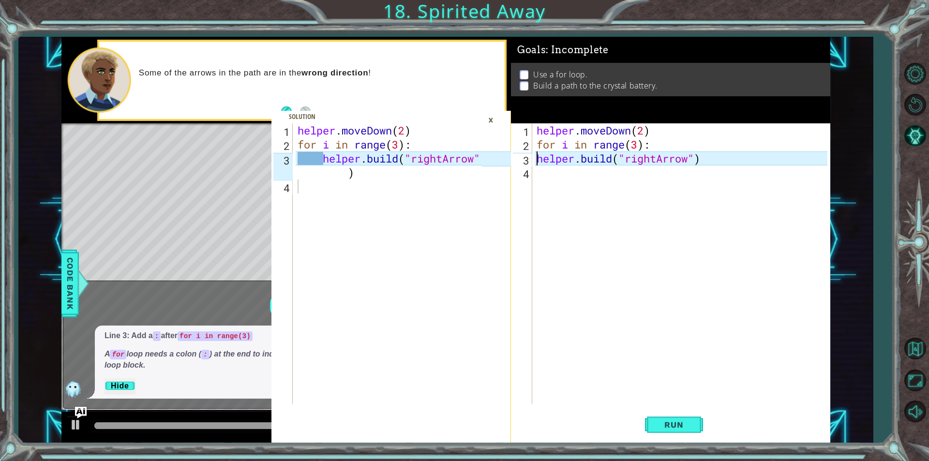
click at [535, 158] on div "helper . moveDown ( 2 ) for i in range ( 3 ) : helper . build ( "rightArrow" )" at bounding box center [684, 277] width 298 height 309
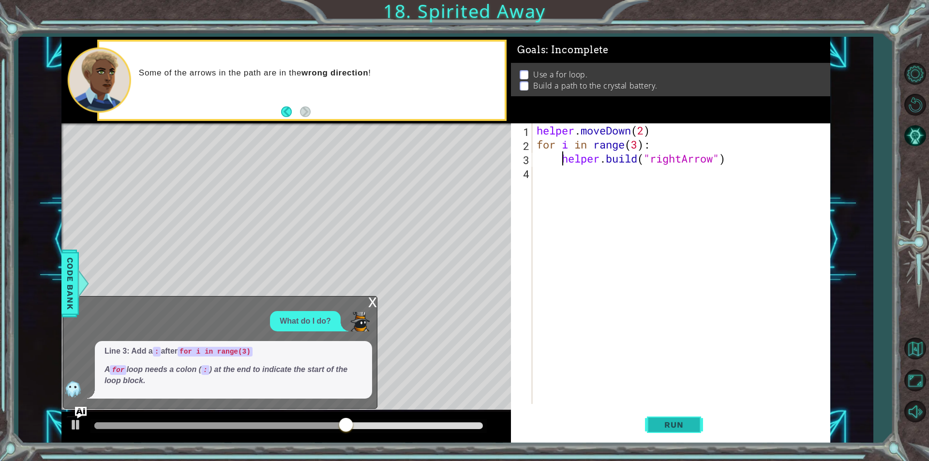
type textarea "[DOMAIN_NAME]("rightArrow")"
click at [661, 428] on span "Run" at bounding box center [674, 425] width 38 height 10
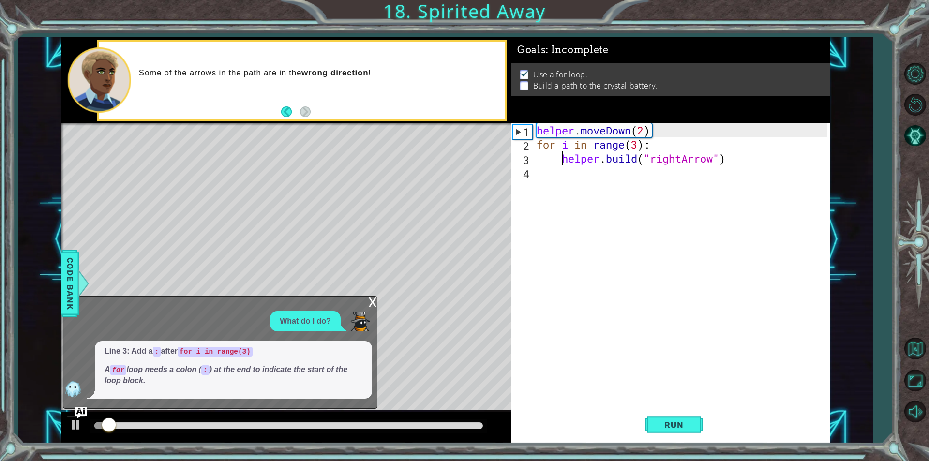
click at [371, 298] on div "x" at bounding box center [372, 302] width 9 height 10
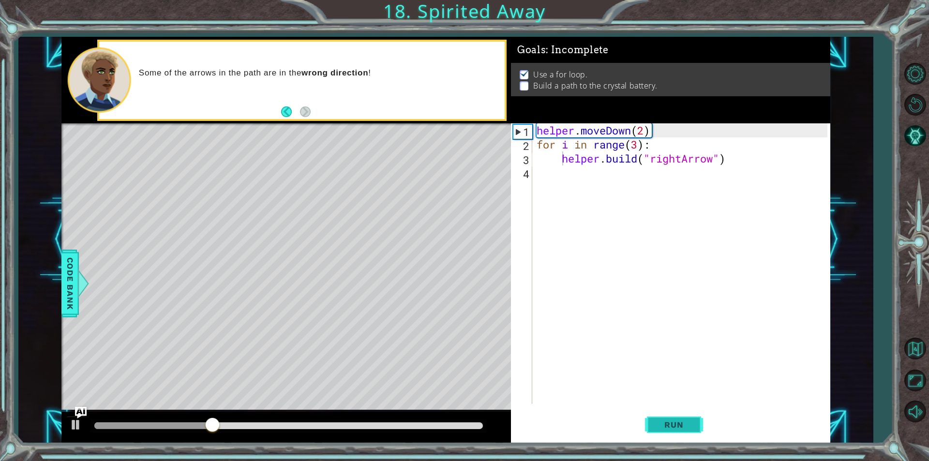
drag, startPoint x: 674, startPoint y: 414, endPoint x: 677, endPoint y: 427, distance: 12.8
click at [677, 427] on button "Run" at bounding box center [674, 425] width 58 height 32
drag, startPoint x: 574, startPoint y: 171, endPoint x: 548, endPoint y: 177, distance: 25.7
click at [566, 174] on div "helper . moveDown ( 2 ) for i in range ( 3 ) : helper . build ( "rightArrow" )" at bounding box center [684, 277] width 298 height 309
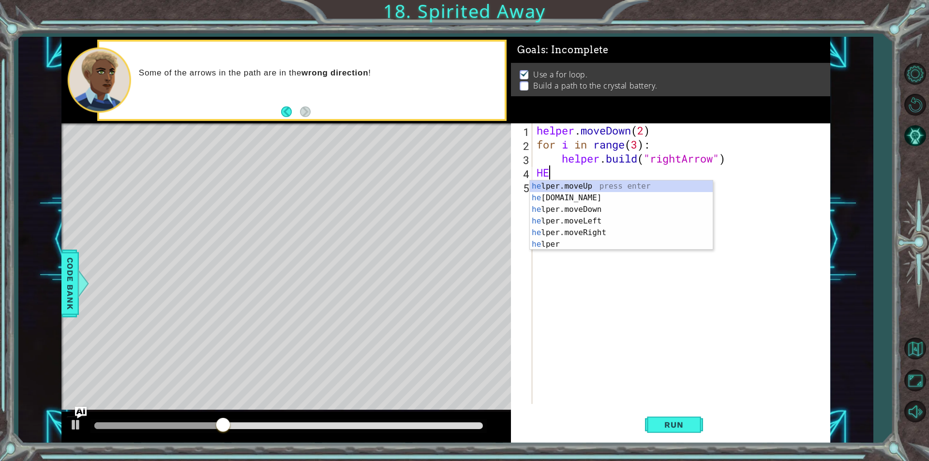
type textarea "H"
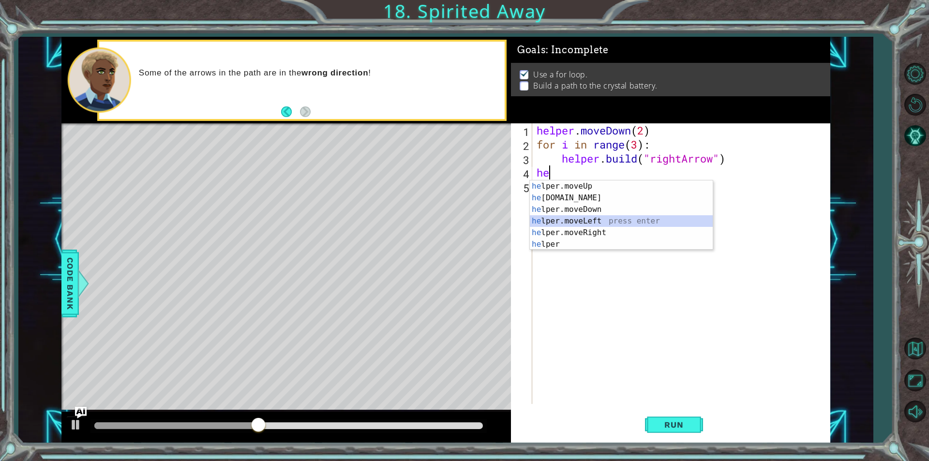
click at [583, 222] on div "he lper.moveUp press enter he [DOMAIN_NAME] press enter he lper.moveDown press …" at bounding box center [621, 227] width 183 height 93
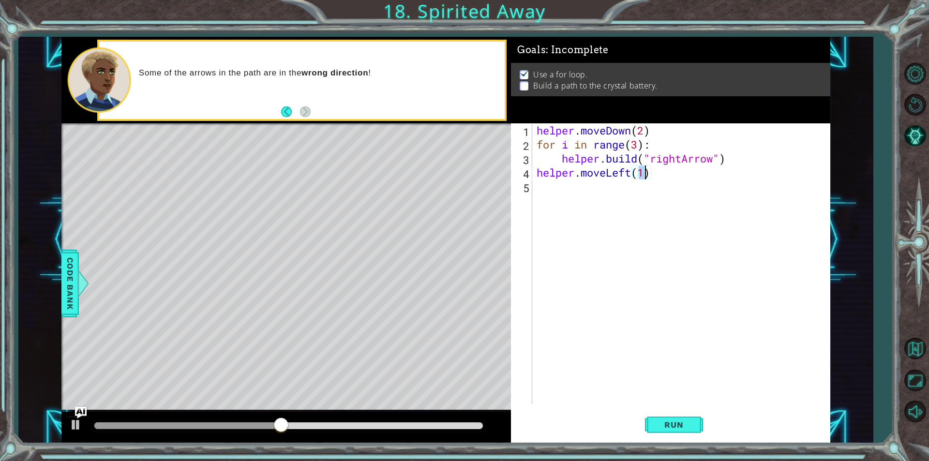
click at [630, 175] on div "helper . moveDown ( 2 ) for i in range ( 3 ) : helper . build ( "rightArrow" ) …" at bounding box center [684, 277] width 298 height 309
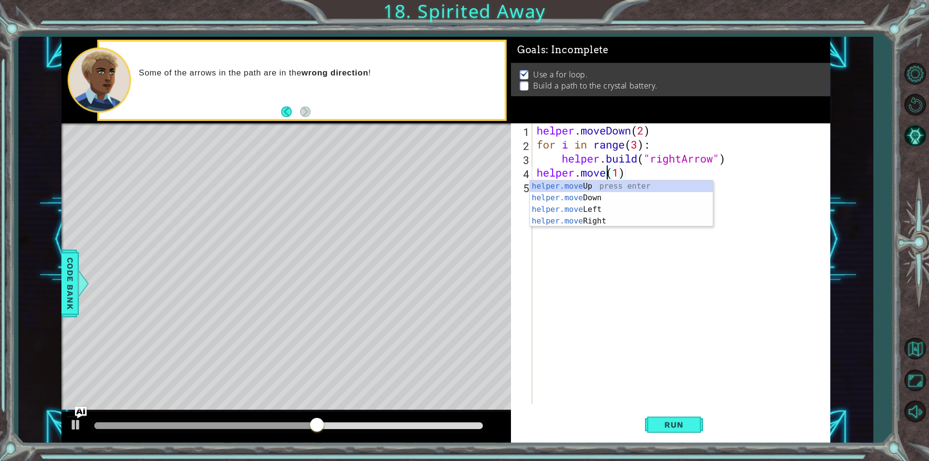
scroll to position [0, 3]
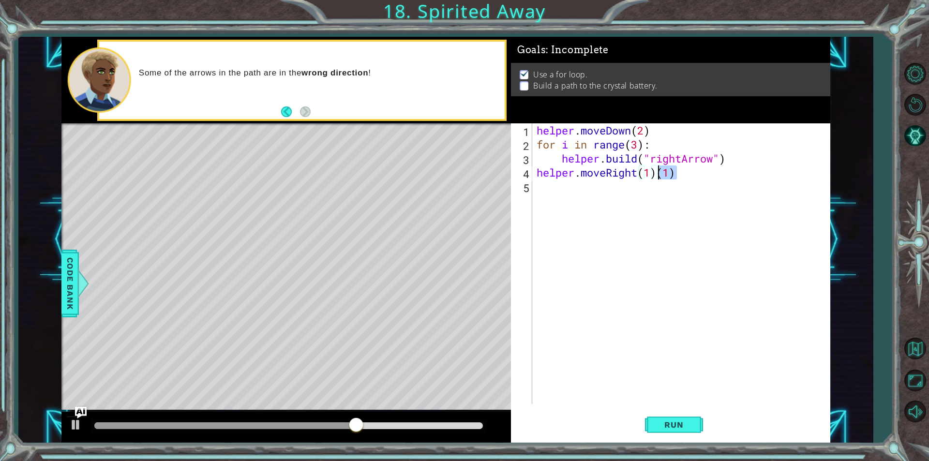
click at [658, 172] on div "helper . moveDown ( 2 ) for i in range ( 3 ) : helper . build ( "rightArrow" ) …" at bounding box center [684, 277] width 298 height 309
type textarea "helper.moveRight(1)"
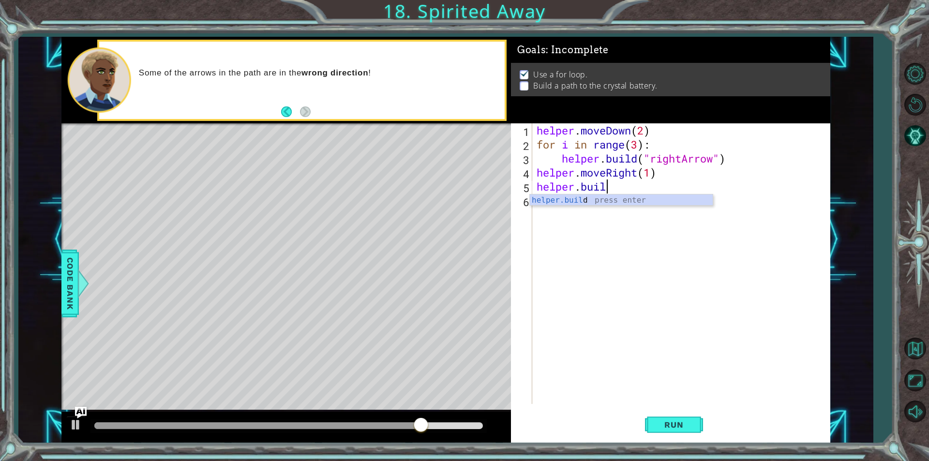
scroll to position [0, 3]
click at [607, 202] on div "[DOMAIN_NAME] press enter" at bounding box center [621, 212] width 183 height 35
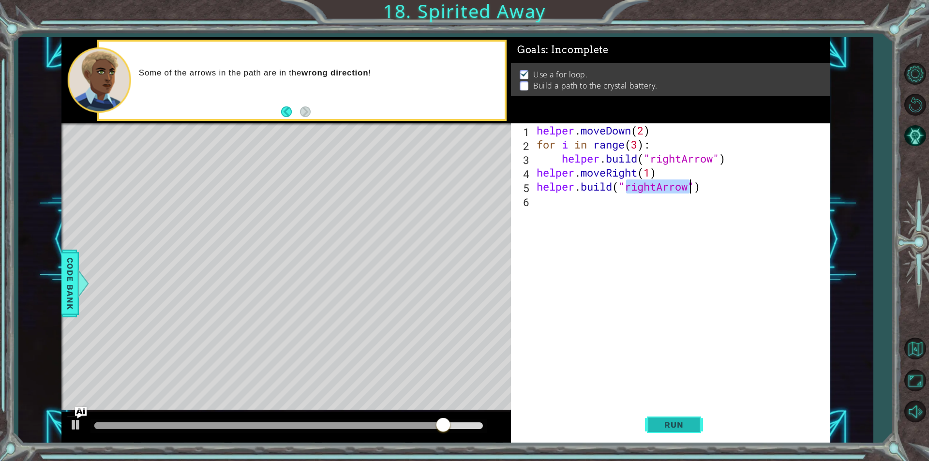
type textarea "[DOMAIN_NAME]("rightArrow")"
click at [674, 426] on span "Run" at bounding box center [674, 425] width 38 height 10
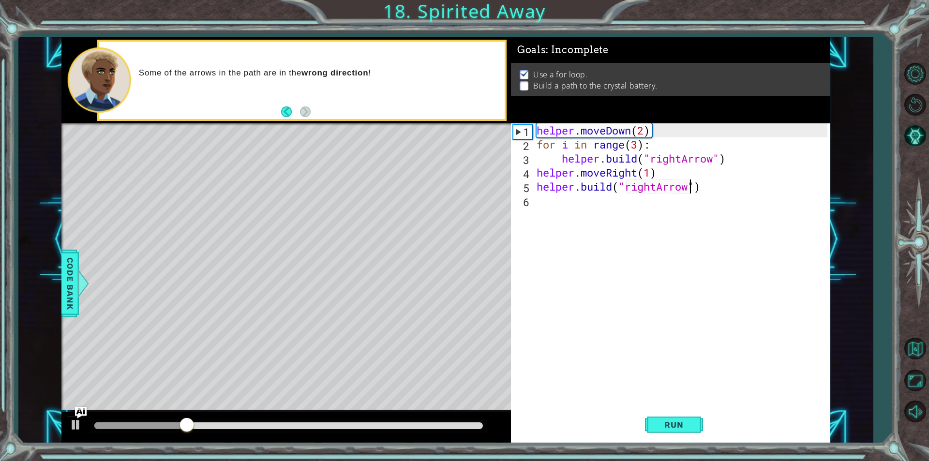
click at [565, 208] on div "helper . moveDown ( 2 ) for i in range ( 3 ) : helper . build ( "rightArrow" ) …" at bounding box center [684, 277] width 298 height 309
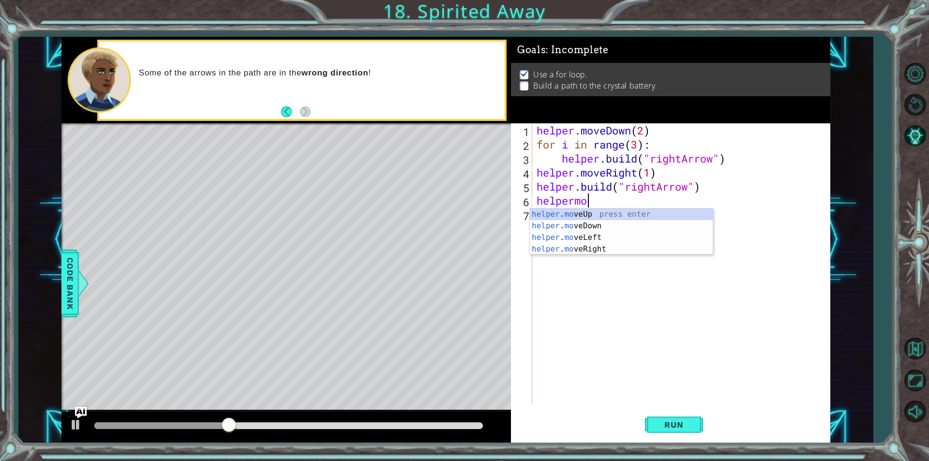
scroll to position [0, 1]
click at [597, 261] on div "helper press enter helper .moveUp press enter helper .moveDown press enter help…" at bounding box center [621, 255] width 183 height 93
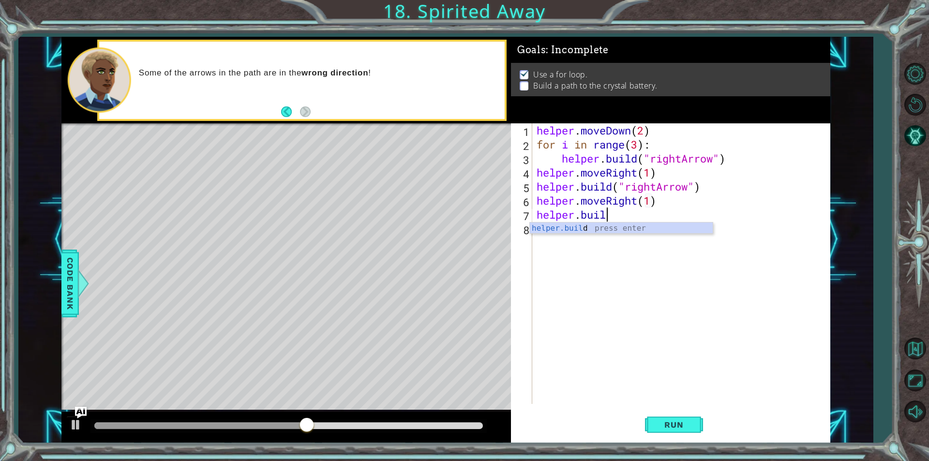
scroll to position [0, 8]
click at [580, 231] on div "[DOMAIN_NAME] press enter" at bounding box center [621, 240] width 183 height 35
type textarea "[DOMAIN_NAME]("rightArrow")"
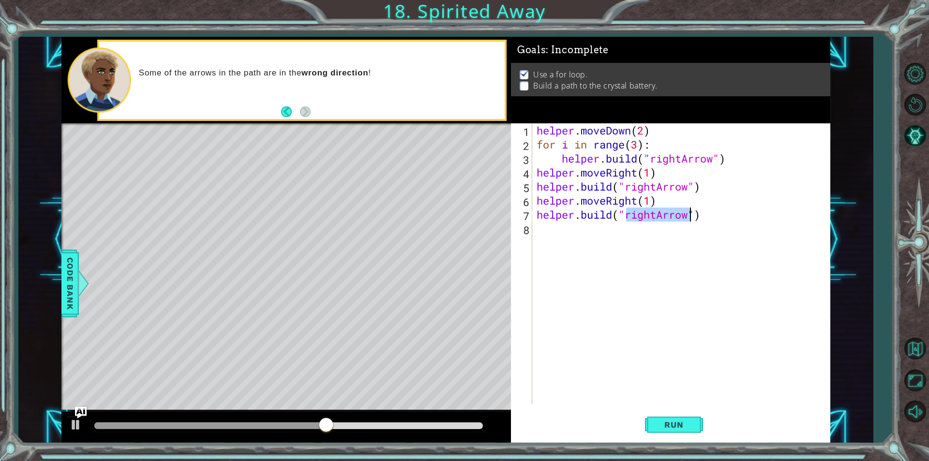
scroll to position [0, 7]
click at [562, 232] on div "helper . moveDown ( 2 ) for i in range ( 3 ) : helper . build ( "rightArrow" ) …" at bounding box center [684, 277] width 298 height 309
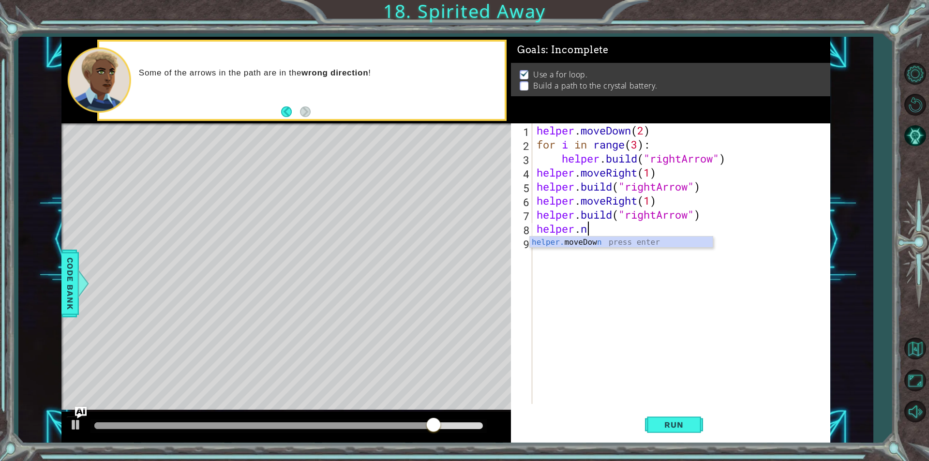
scroll to position [0, 1]
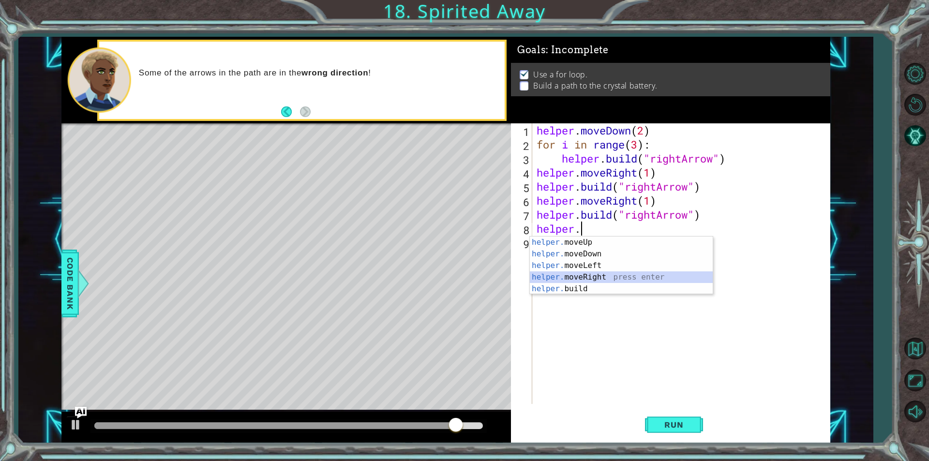
click at [596, 276] on div "helper. moveUp press enter helper. moveDown press enter helper. moveLeft press …" at bounding box center [621, 277] width 183 height 81
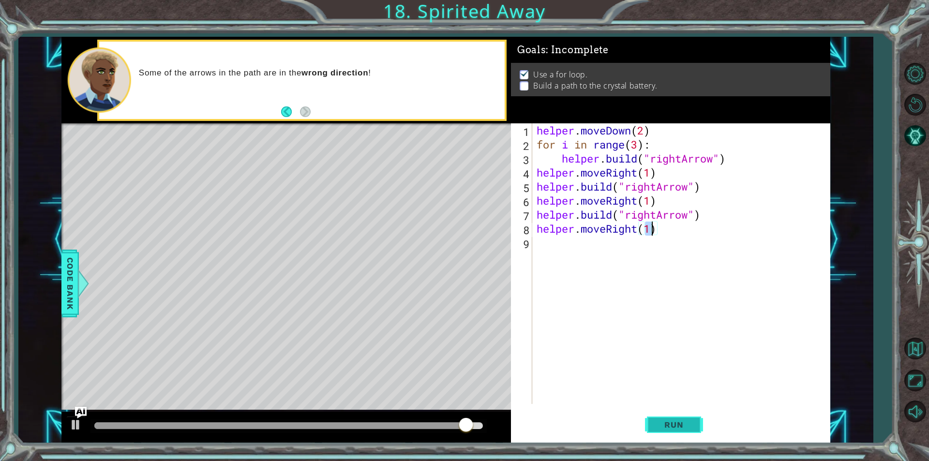
type textarea "helper.moveRight(1)"
click at [689, 431] on button "Run" at bounding box center [674, 425] width 58 height 32
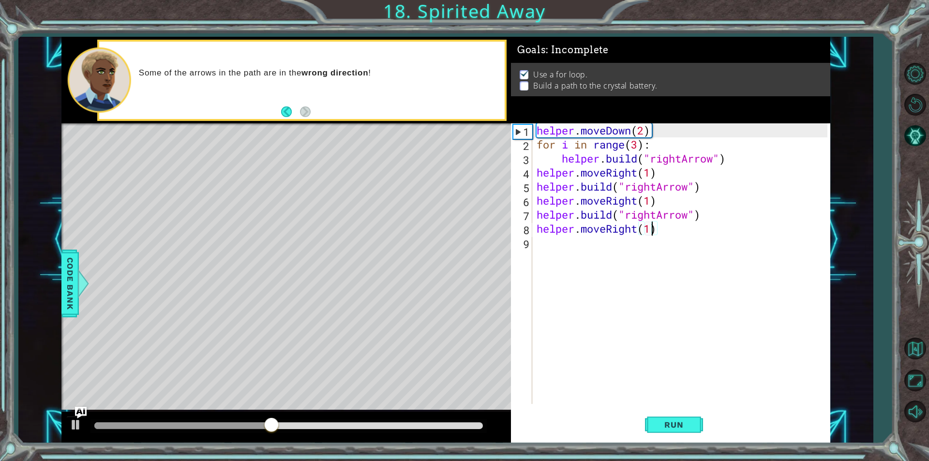
click at [564, 245] on div "helper . moveDown ( 2 ) for i in range ( 3 ) : helper . build ( "rightArrow" ) …" at bounding box center [684, 277] width 298 height 309
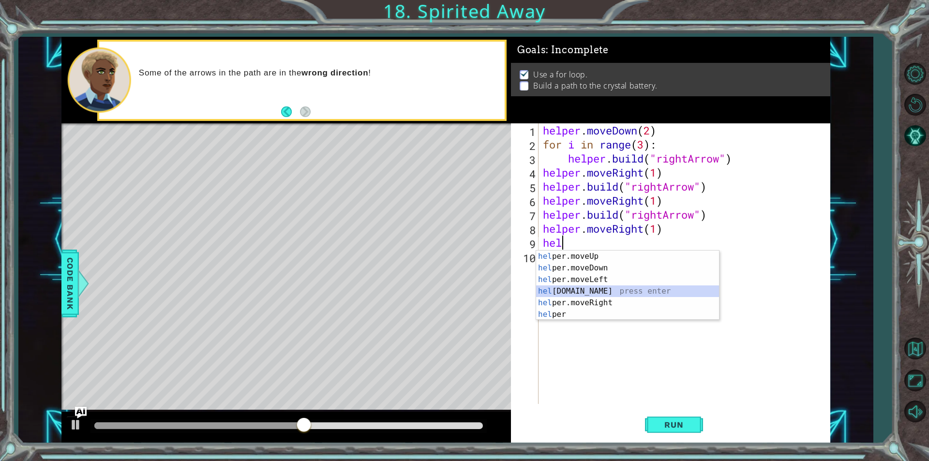
click at [565, 290] on div "hel per.moveUp press enter hel per.moveDown press enter hel per.moveLeft press …" at bounding box center [627, 297] width 183 height 93
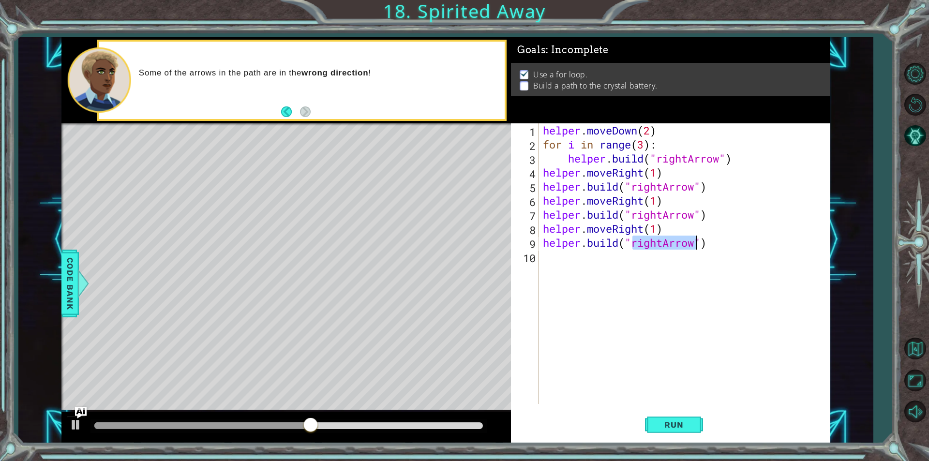
click at [557, 262] on div "helper . moveDown ( 2 ) for i in range ( 3 ) : helper . build ( "rightArrow" ) …" at bounding box center [686, 277] width 291 height 309
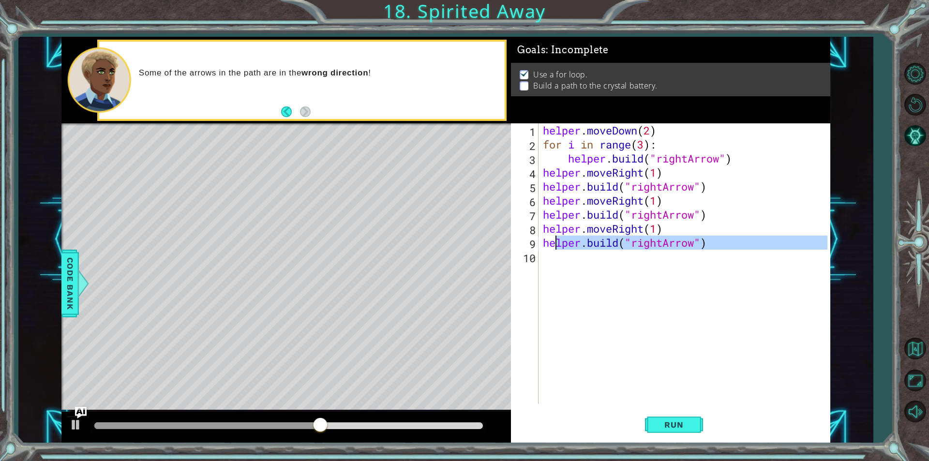
type textarea "[DOMAIN_NAME]("rightArrow")"
click at [551, 268] on div "helper . moveDown ( 2 ) for i in range ( 3 ) : helper . build ( "rightArrow" ) …" at bounding box center [684, 263] width 286 height 281
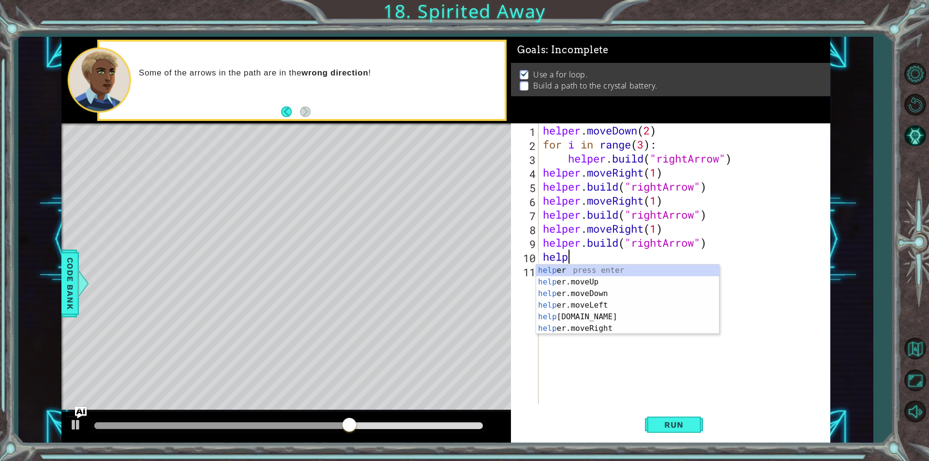
scroll to position [0, 1]
click at [579, 312] on div "helper press enter helper .moveUp press enter helper .moveDown press enter help…" at bounding box center [627, 311] width 183 height 93
type textarea "helper.moveRight(1)"
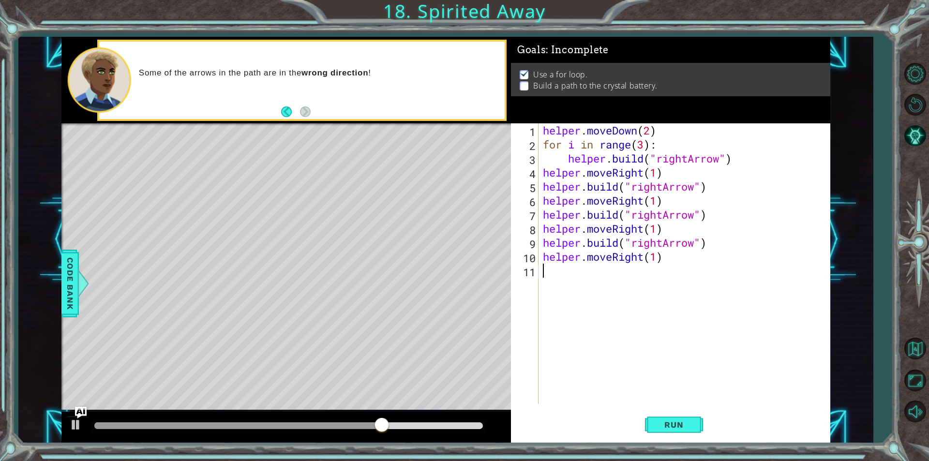
click at [562, 271] on div "helper . moveDown ( 2 ) for i in range ( 3 ) : helper . build ( "rightArrow" ) …" at bounding box center [686, 277] width 291 height 309
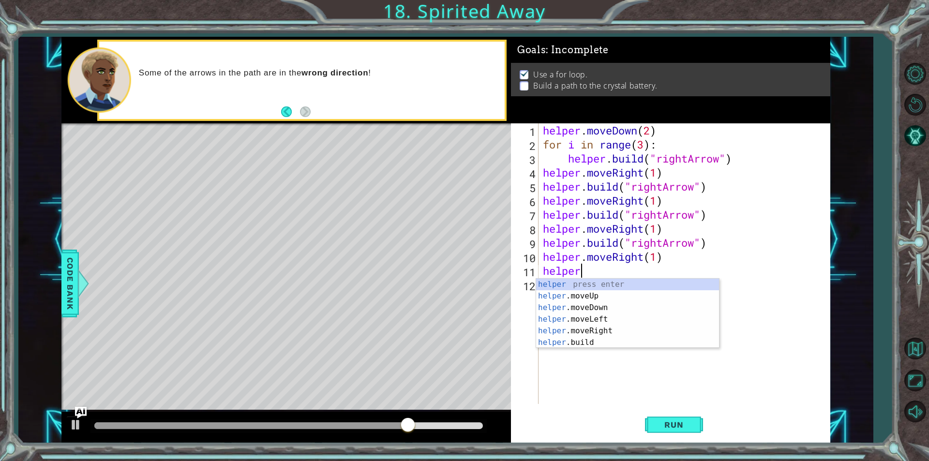
scroll to position [0, 1]
click at [597, 330] on div "helper. moveUp press enter helper. moveDown press enter helper. moveLeft press …" at bounding box center [627, 319] width 183 height 81
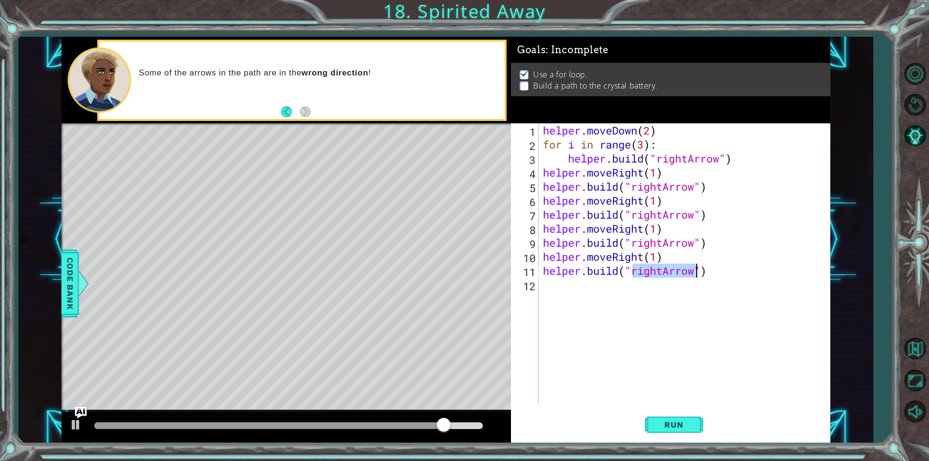
click at [665, 269] on div "helper . moveDown ( 2 ) for i in range ( 3 ) : helper . build ( "rightArrow" ) …" at bounding box center [684, 263] width 286 height 281
type textarea "[DOMAIN_NAME]("upArrow")"
click at [559, 297] on div "helper . moveDown ( 2 ) for i in range ( 3 ) : helper . build ( "rightArrow" ) …" at bounding box center [686, 277] width 291 height 309
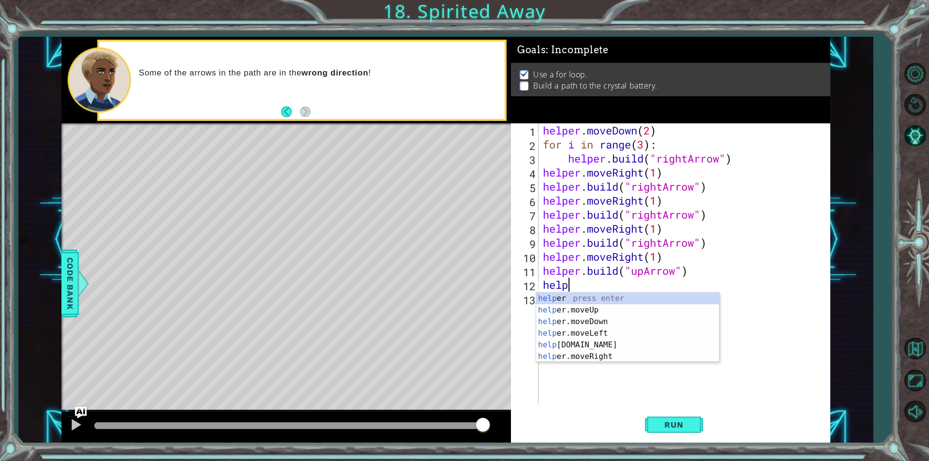
scroll to position [0, 1]
click at [581, 310] on div "helper press enter helper .moveUp press enter helper .moveDown press enter help…" at bounding box center [627, 339] width 183 height 93
type textarea "helper.moveUp(1)"
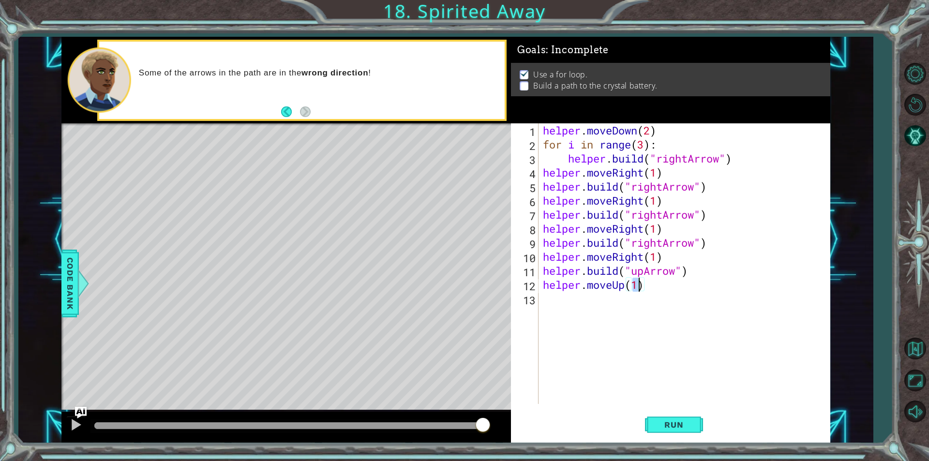
click at [563, 297] on div "helper . moveDown ( 2 ) for i in range ( 3 ) : helper . build ( "rightArrow" ) …" at bounding box center [686, 277] width 291 height 309
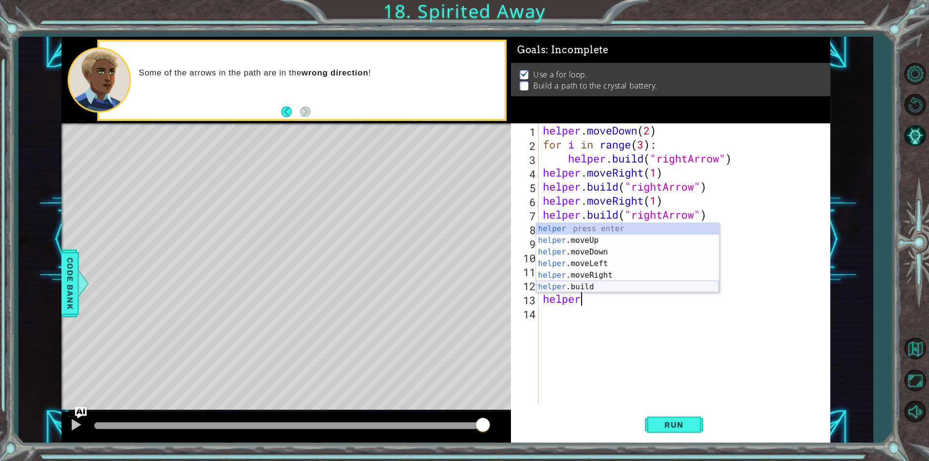
click at [603, 287] on div "helper press enter helper .moveUp press enter helper .moveDown press enter help…" at bounding box center [627, 269] width 183 height 93
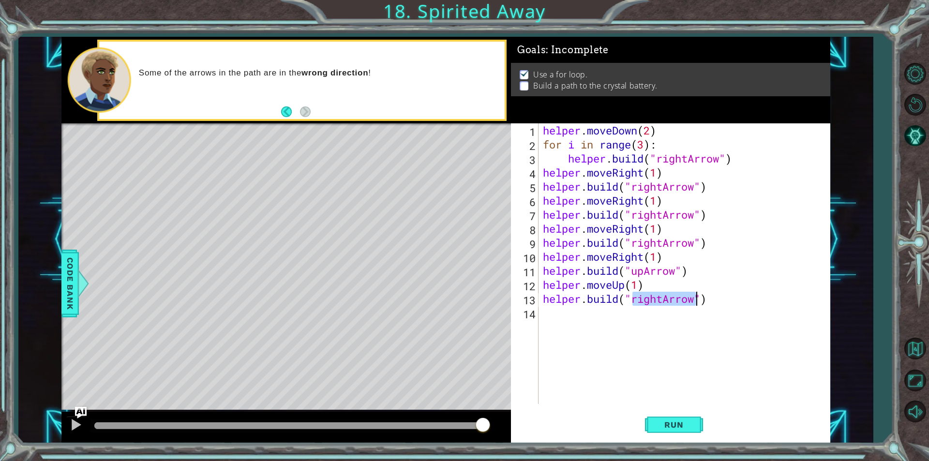
click at [661, 294] on div "helper . moveDown ( 2 ) for i in range ( 3 ) : helper . build ( "rightArrow" ) …" at bounding box center [684, 263] width 286 height 281
click at [662, 299] on div "helper . moveDown ( 2 ) for i in range ( 3 ) : helper . build ( "rightArrow" ) …" at bounding box center [686, 277] width 291 height 309
click at [647, 287] on div ""u press enter "u [PERSON_NAME]" press enter" at bounding box center [711, 293] width 183 height 46
type textarea "[DOMAIN_NAME]("upArrow")"
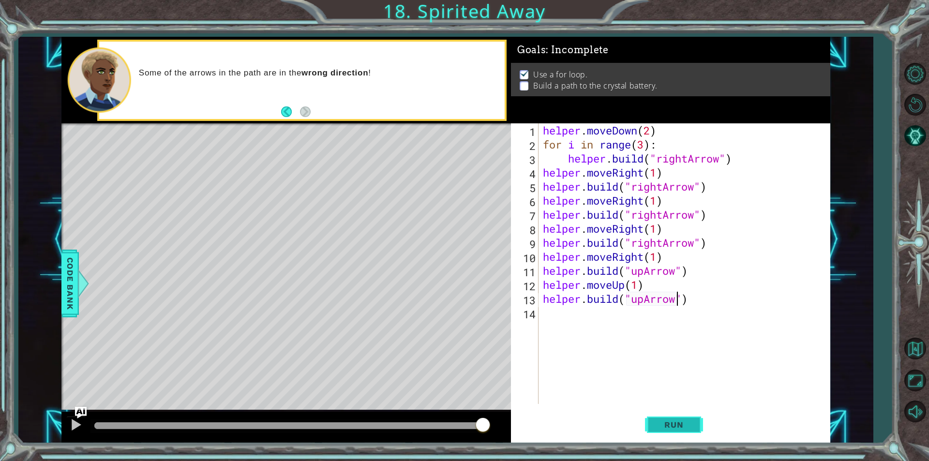
click at [664, 430] on button "Run" at bounding box center [674, 425] width 58 height 32
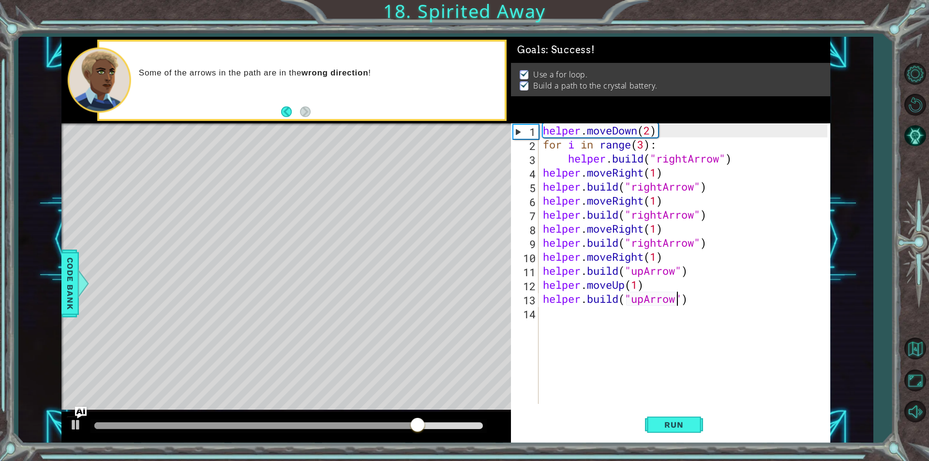
click at [571, 312] on div "helper . moveDown ( 2 ) for i in range ( 3 ) : helper . build ( "rightArrow" ) …" at bounding box center [686, 277] width 291 height 309
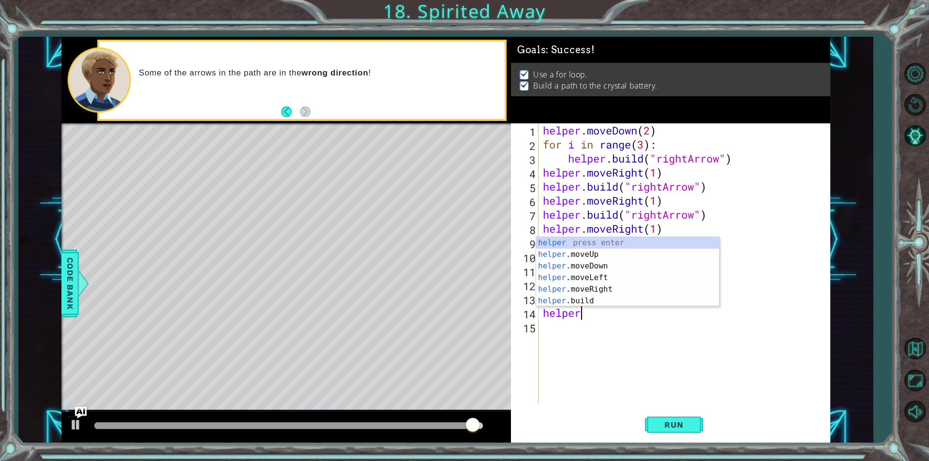
scroll to position [0, 1]
type textarea "helpe"
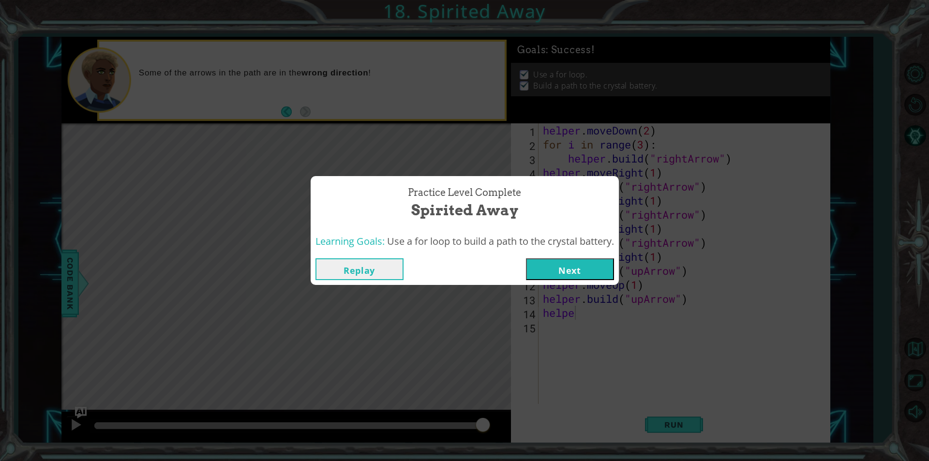
click at [558, 277] on button "Next" at bounding box center [570, 269] width 88 height 22
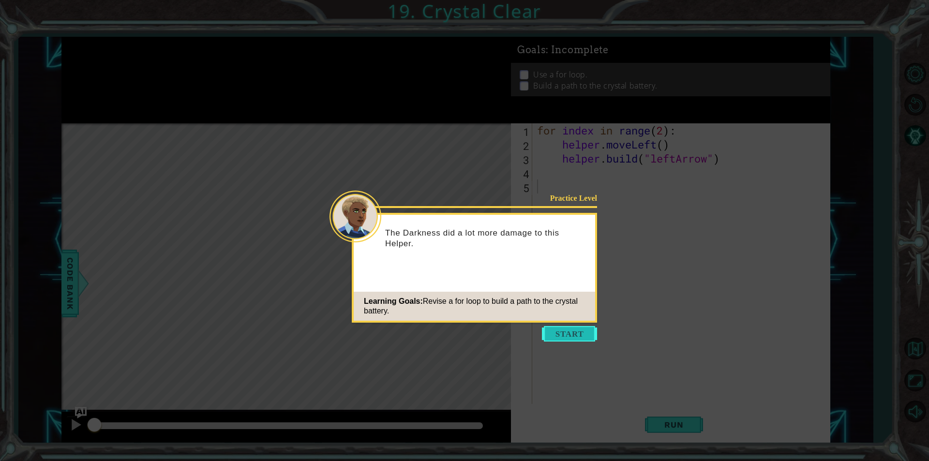
click at [575, 332] on button "Start" at bounding box center [569, 333] width 55 height 15
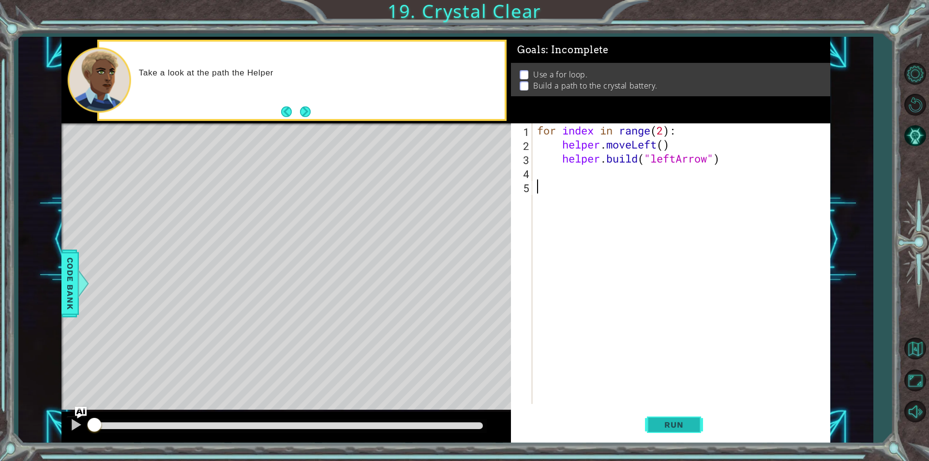
click at [669, 426] on span "Run" at bounding box center [674, 425] width 38 height 10
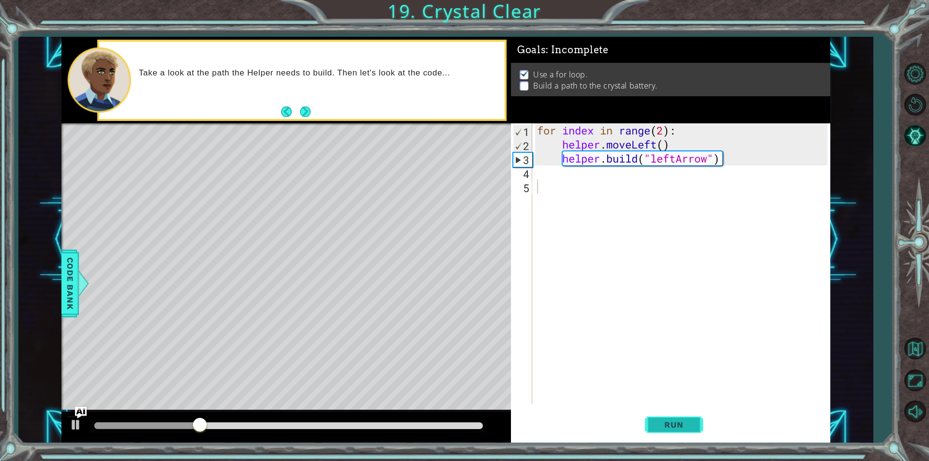
click at [675, 425] on span "Run" at bounding box center [674, 425] width 38 height 10
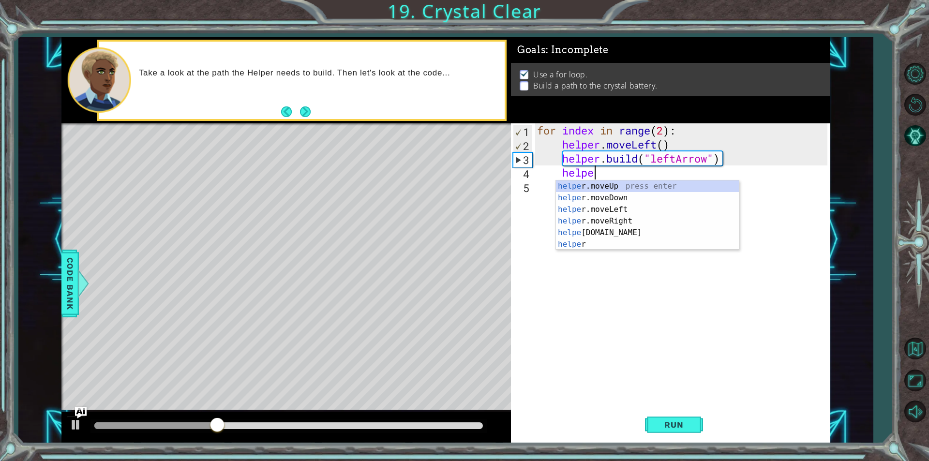
scroll to position [0, 2]
click at [601, 222] on div "helper press enter helper .moveUp press enter helper .moveDown press enter help…" at bounding box center [647, 227] width 183 height 93
type textarea "helper.moveLeft(1)"
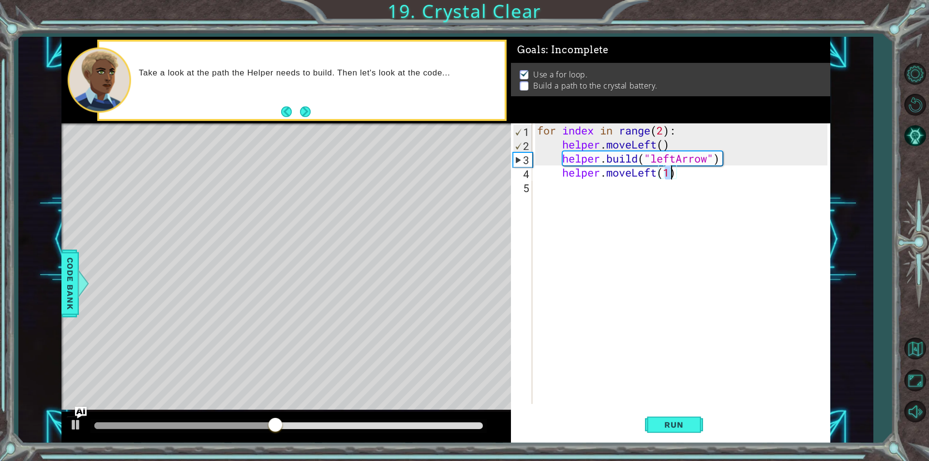
click at [577, 192] on div "for index in range ( 2 ) : helper . moveLeft ( ) helper . build ( "leftArrow" )…" at bounding box center [683, 277] width 297 height 309
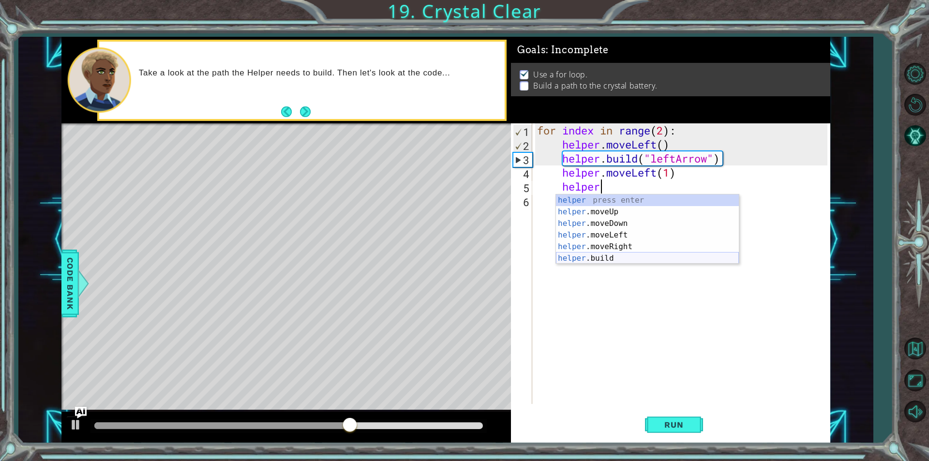
click at [609, 258] on div "helper press enter helper .moveUp press enter helper .moveDown press enter help…" at bounding box center [647, 241] width 183 height 93
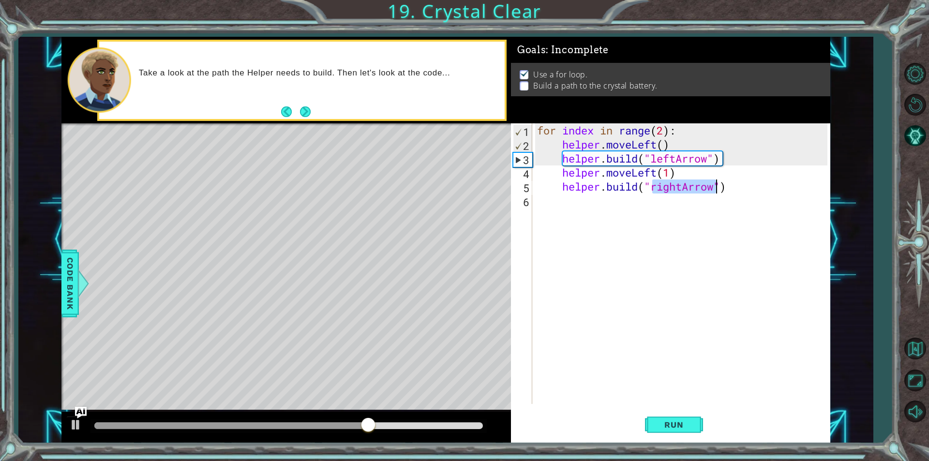
click at [682, 184] on div "for index in range ( 2 ) : helper . moveLeft ( ) helper . build ( "leftArrow" )…" at bounding box center [681, 263] width 292 height 281
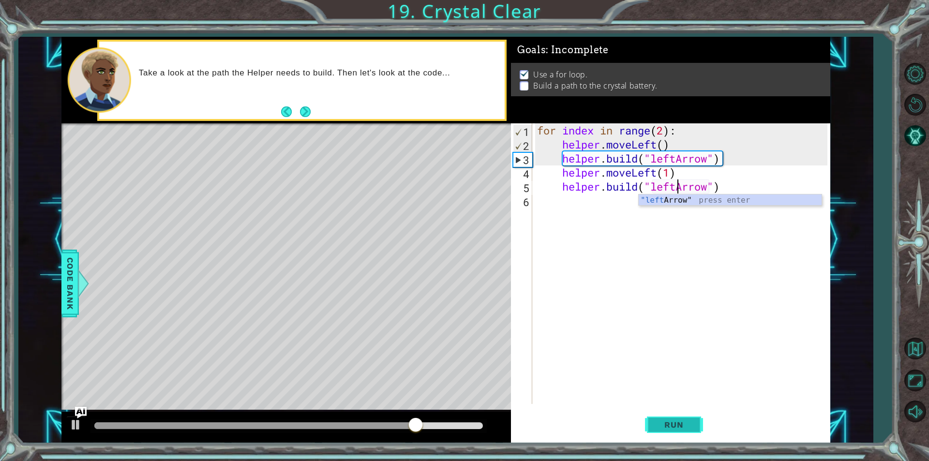
type textarea "[DOMAIN_NAME]("leftArrow")"
click at [672, 426] on span "Run" at bounding box center [674, 425] width 38 height 10
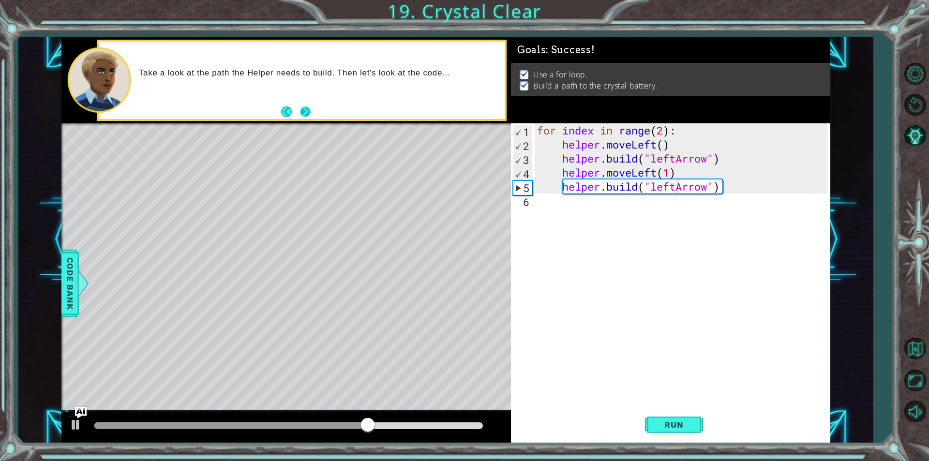
click at [308, 110] on button "Next" at bounding box center [305, 111] width 11 height 11
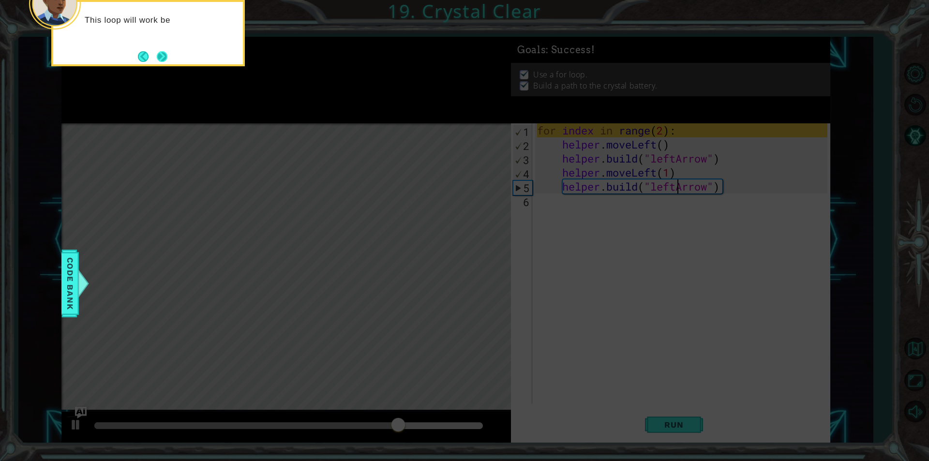
click at [162, 61] on button "Next" at bounding box center [162, 56] width 11 height 11
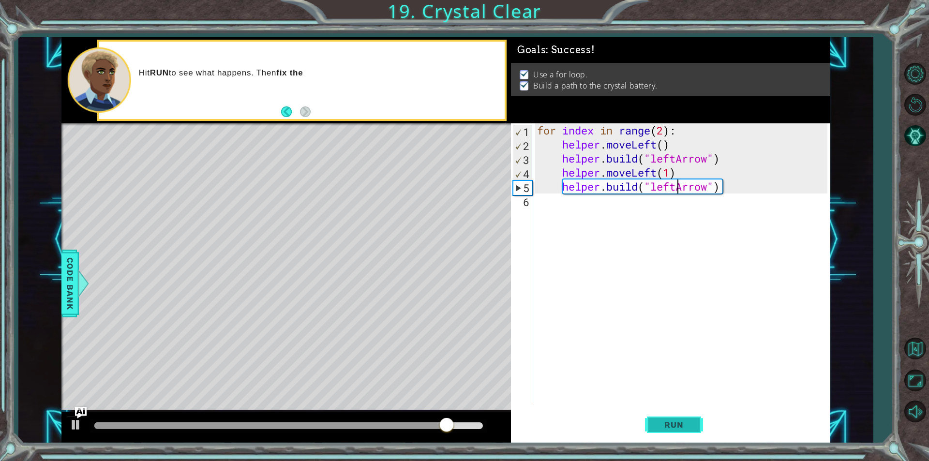
click at [675, 423] on span "Run" at bounding box center [674, 425] width 38 height 10
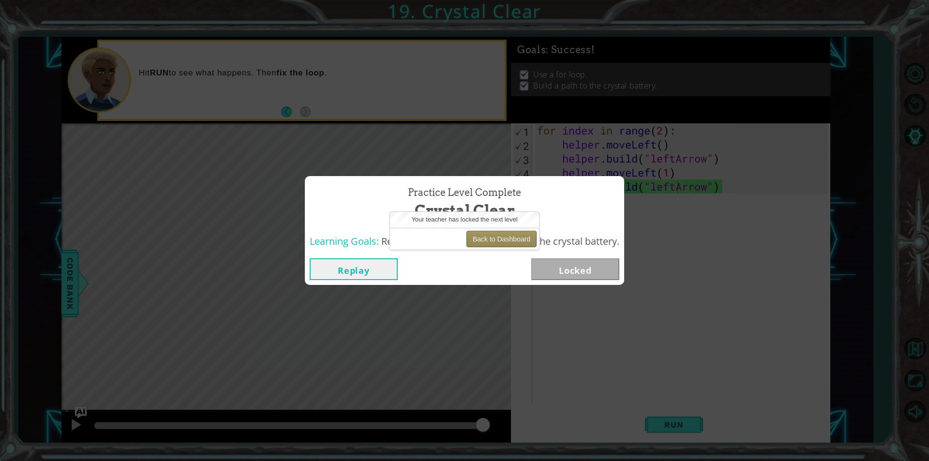
click at [500, 238] on button "Back to Dashboard" at bounding box center [502, 239] width 70 height 16
drag, startPoint x: 500, startPoint y: 238, endPoint x: 501, endPoint y: 243, distance: 5.9
click at [500, 238] on button "Back to Dashboard" at bounding box center [502, 239] width 70 height 16
click at [501, 243] on button "Back to Dashboard" at bounding box center [502, 239] width 70 height 16
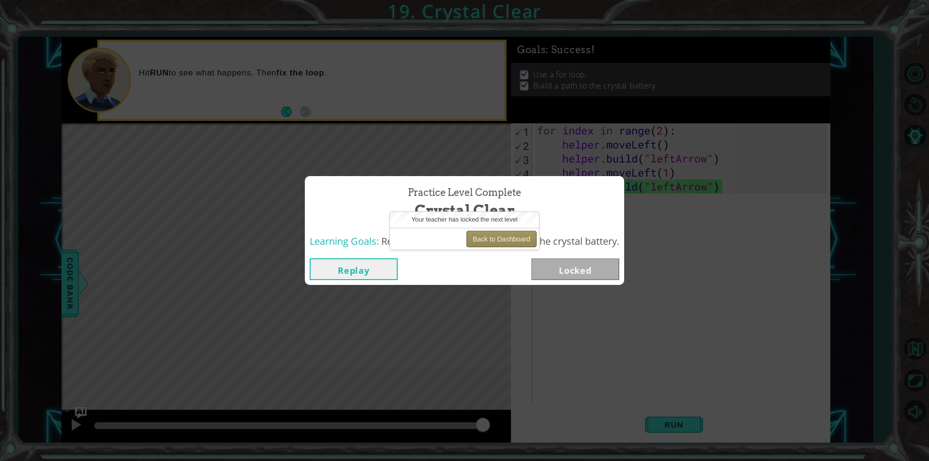
click at [501, 243] on button "Back to Dashboard" at bounding box center [502, 239] width 70 height 16
drag, startPoint x: 501, startPoint y: 243, endPoint x: 498, endPoint y: 254, distance: 11.3
click at [498, 254] on body "1 ההההההההההההההההההההההההההההההההההההההההההההההההההההההההההההההההההההההההההההה…" at bounding box center [464, 230] width 929 height 461
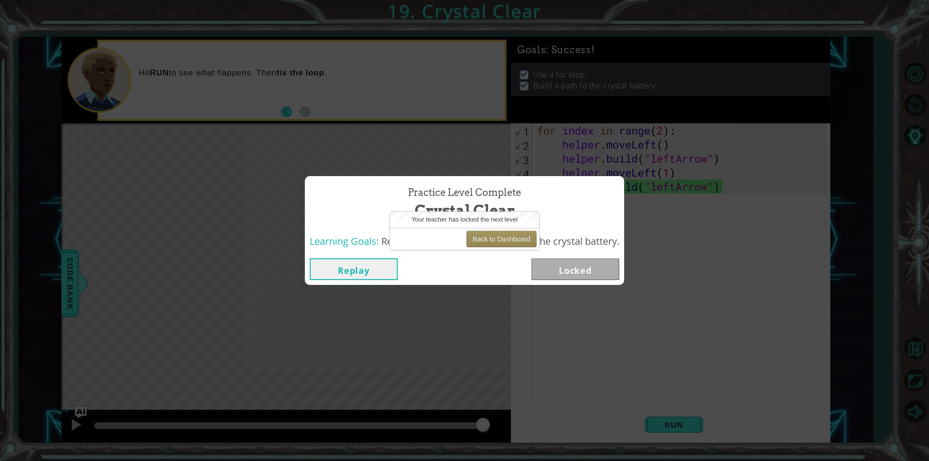
click at [498, 254] on div "Replay Locked" at bounding box center [464, 269] width 319 height 31
drag, startPoint x: 508, startPoint y: 242, endPoint x: 482, endPoint y: 192, distance: 56.5
click at [507, 242] on button "Back to Dashboard" at bounding box center [502, 239] width 70 height 16
